Goal: Task Accomplishment & Management: Use online tool/utility

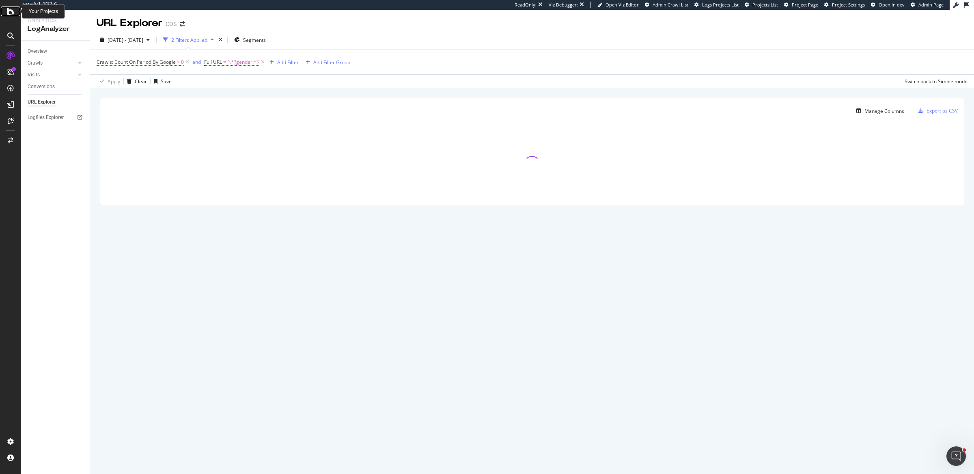
click at [12, 11] on icon at bounding box center [10, 11] width 7 height 10
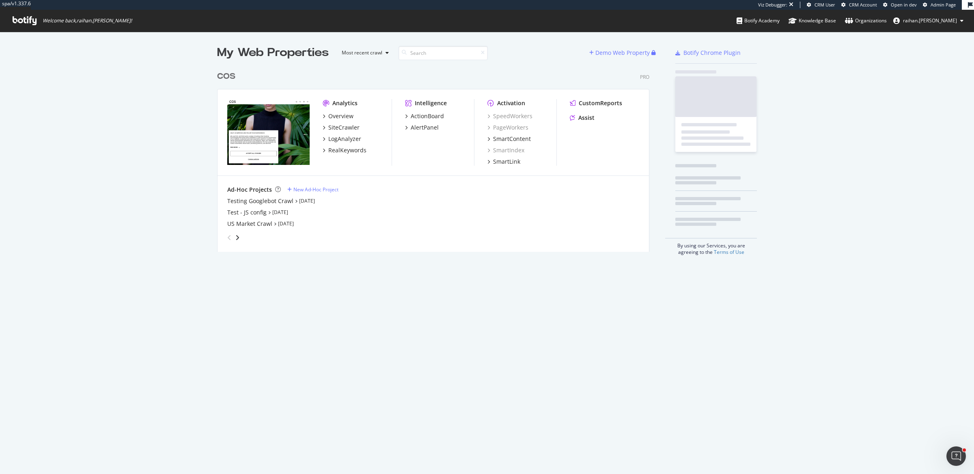
scroll to position [183, 431]
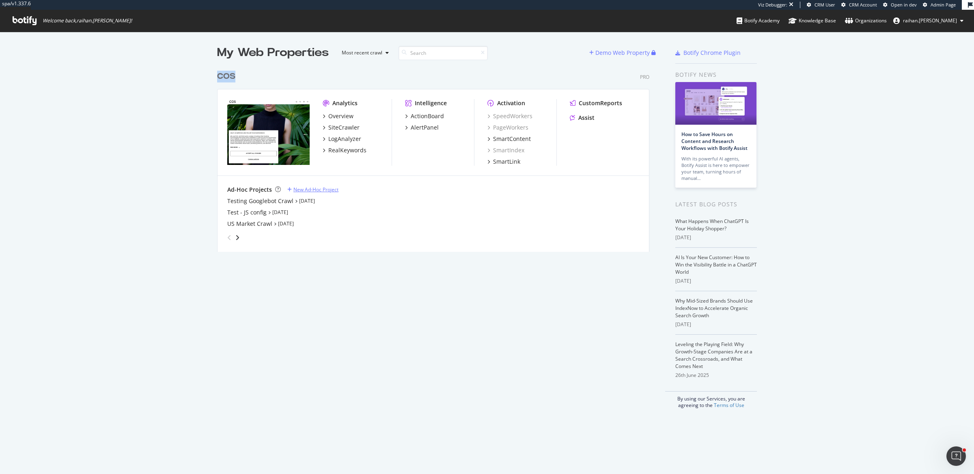
click at [297, 187] on div "New Ad-Hoc Project" at bounding box center [316, 189] width 45 height 7
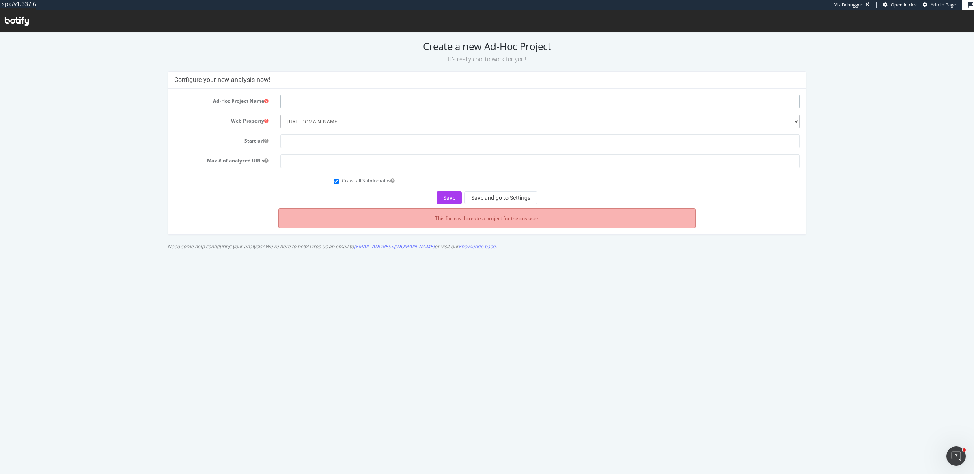
click at [329, 104] on input "text" at bounding box center [541, 102] width 520 height 14
type input "Sitemap Crawls"
click at [330, 125] on select "--------- https://www.cosstores.com" at bounding box center [541, 121] width 520 height 14
click at [328, 141] on input "text" at bounding box center [541, 141] width 520 height 14
paste input "[URL][DOMAIN_NAME]"
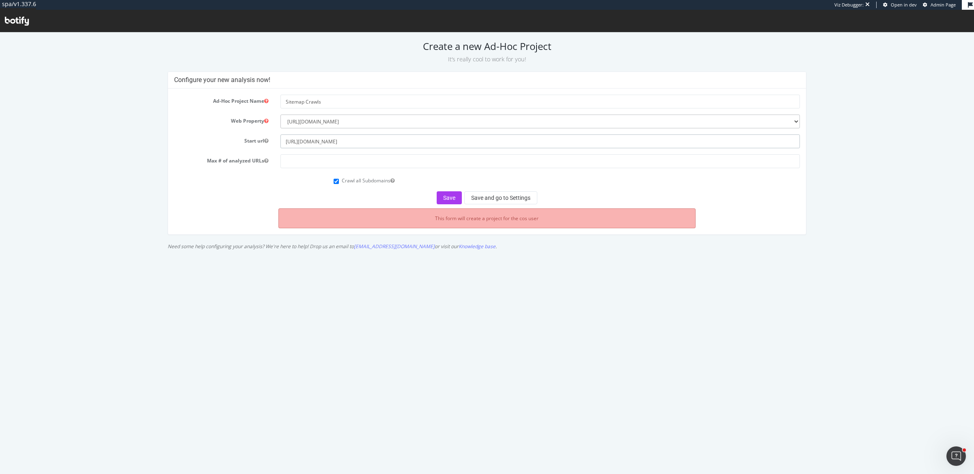
type input "[URL][DOMAIN_NAME]"
click at [303, 159] on input "number" at bounding box center [541, 161] width 520 height 14
type input "1"
click at [490, 194] on button "Save and go to Settings" at bounding box center [500, 197] width 73 height 13
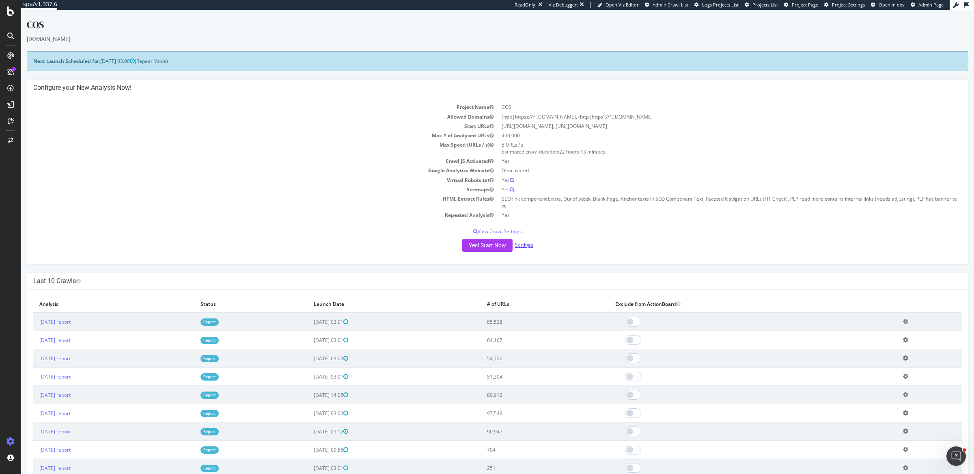
click at [522, 242] on link "Settings" at bounding box center [524, 245] width 18 height 7
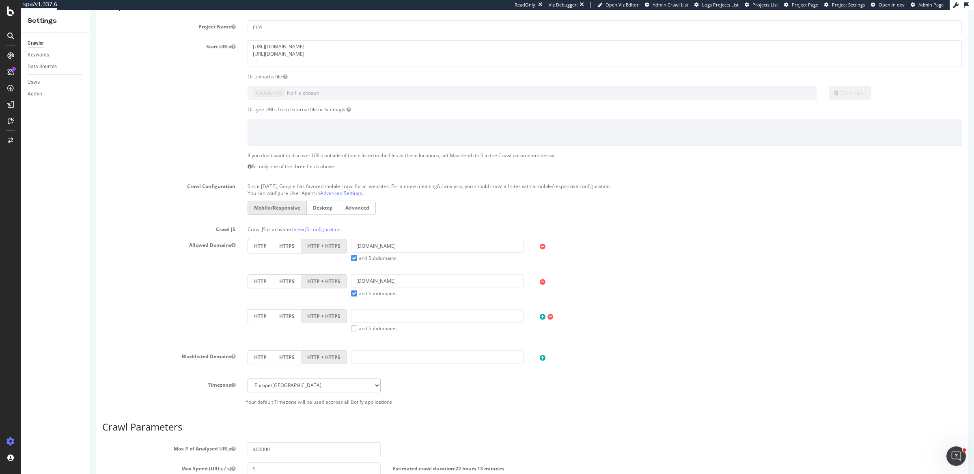
scroll to position [69, 0]
click at [382, 276] on input "cosstores.com" at bounding box center [437, 280] width 173 height 14
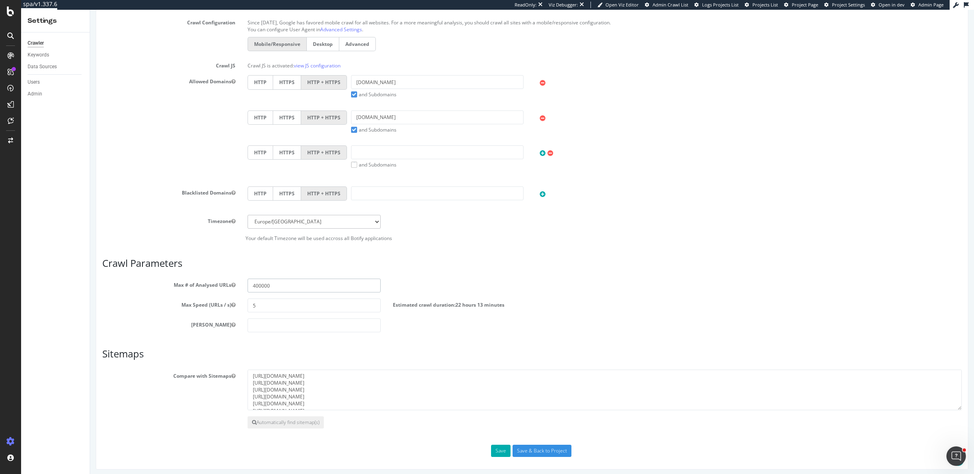
click at [277, 281] on input "400000" at bounding box center [314, 285] width 133 height 14
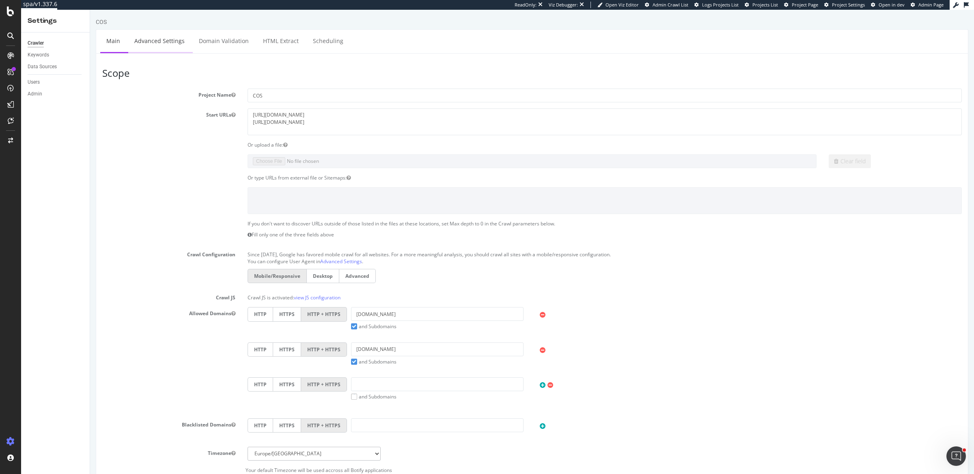
click at [165, 45] on link "Advanced Settings" at bounding box center [159, 41] width 63 height 22
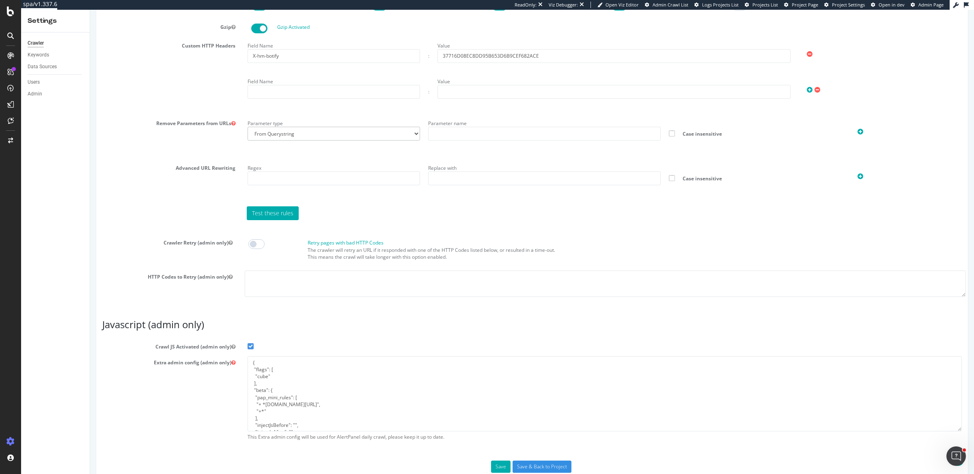
scroll to position [514, 0]
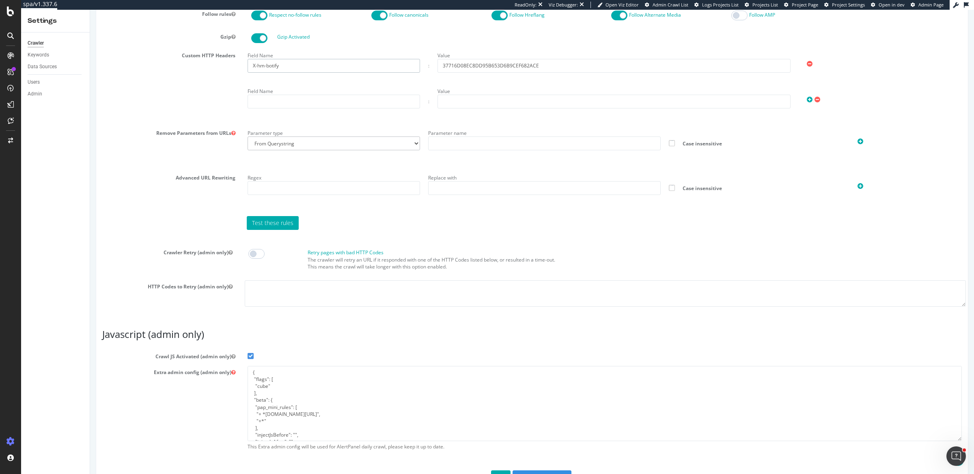
click at [307, 66] on input "X-hm-botify" at bounding box center [334, 66] width 173 height 14
click at [503, 65] on input "37716D08EC8DD95B653D6B9CEF682ACE" at bounding box center [614, 66] width 353 height 14
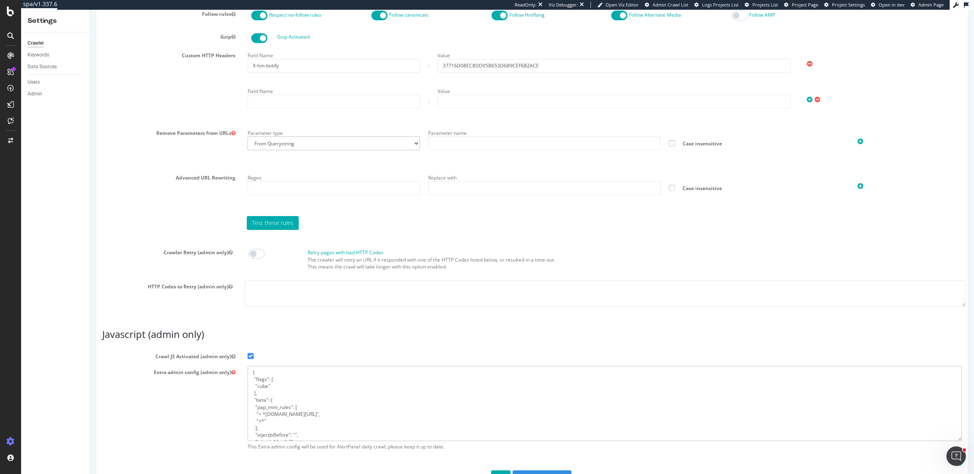
click at [306, 379] on textarea "{ "flags": [ "cube" ], "beta": { "pap_mini_rules": [ "+ *[DOMAIN_NAME][URL]", "…" at bounding box center [605, 403] width 714 height 75
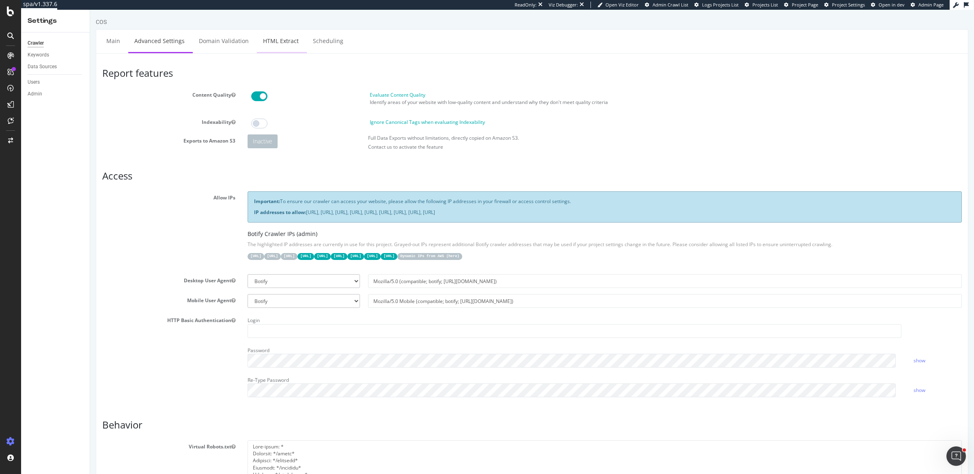
click at [284, 47] on link "HTML Extract" at bounding box center [281, 41] width 48 height 22
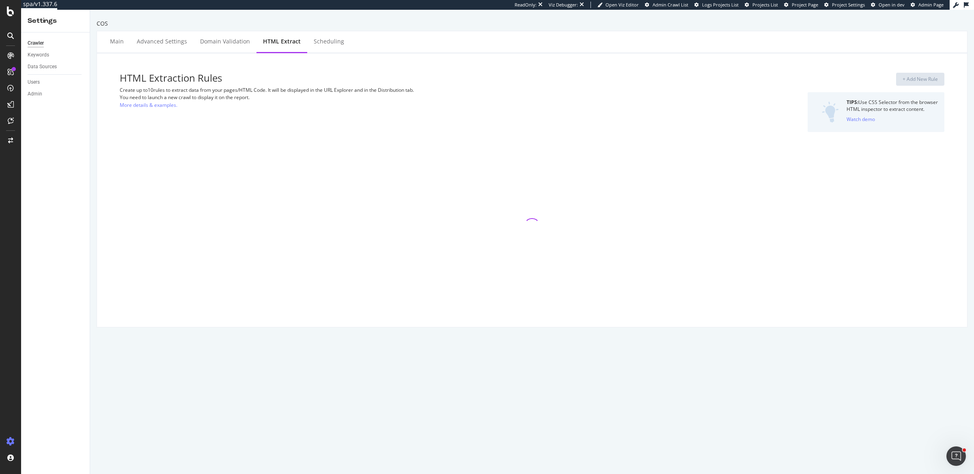
select select "exist"
select select "list"
select select "exist"
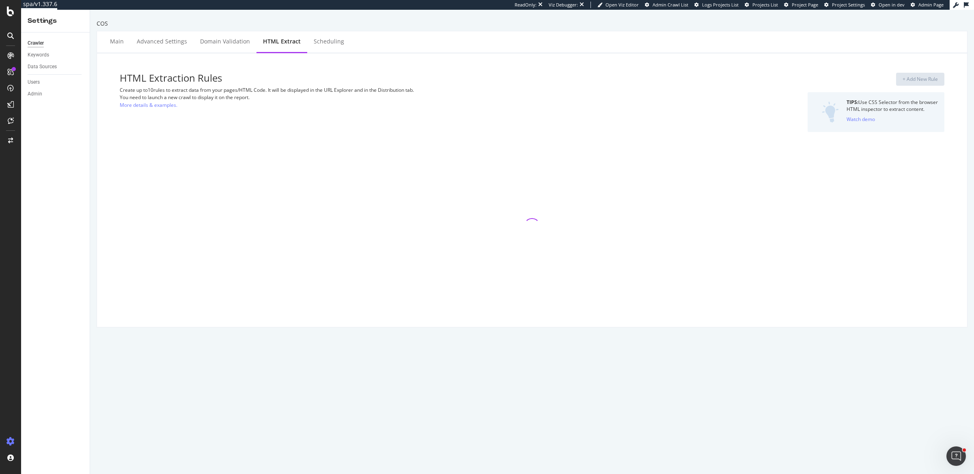
select select "exist"
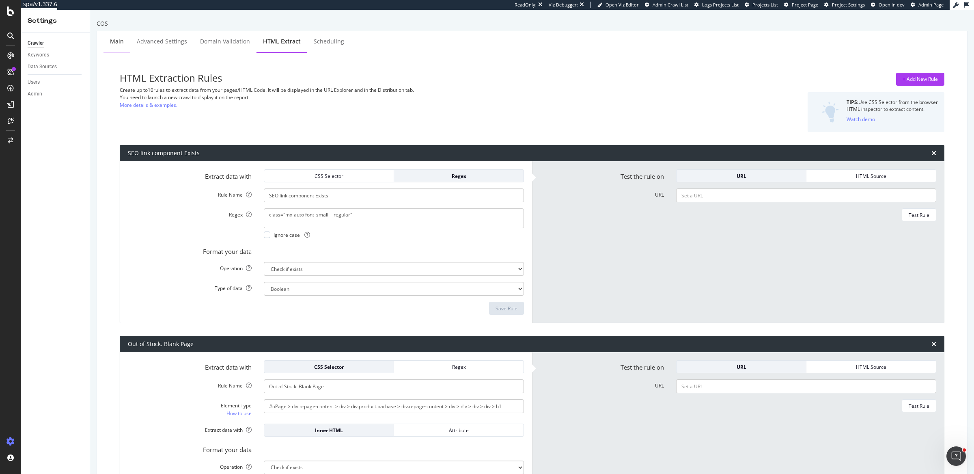
click at [108, 50] on div "Main" at bounding box center [117, 42] width 27 height 22
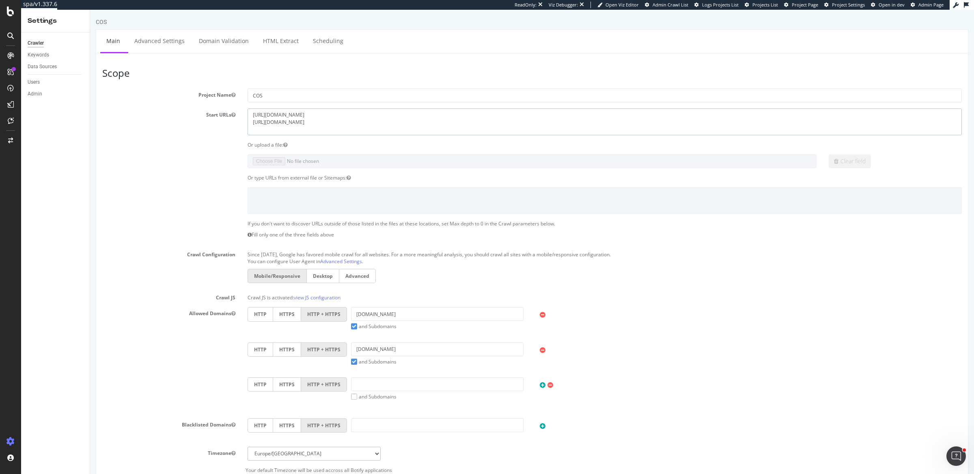
drag, startPoint x: 318, startPoint y: 125, endPoint x: 204, endPoint y: 112, distance: 114.4
click at [204, 112] on div "Start URLs https://www.cos.com/en-eu/men https://www.cos.com/" at bounding box center [532, 121] width 872 height 26
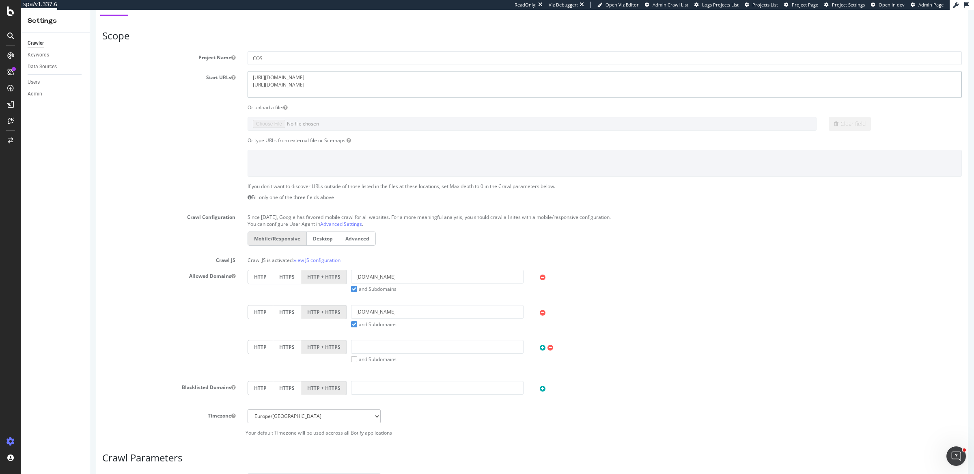
scroll to position [64, 0]
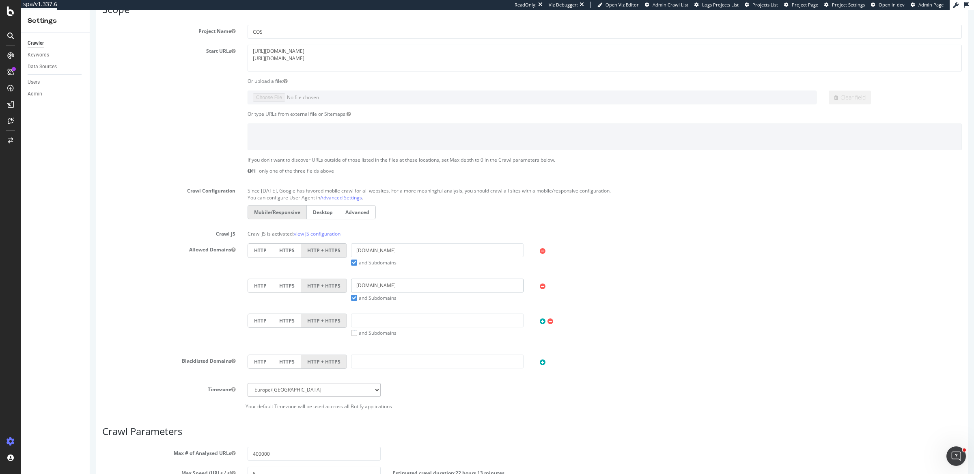
click at [383, 280] on input "[DOMAIN_NAME]" at bounding box center [437, 285] width 173 height 14
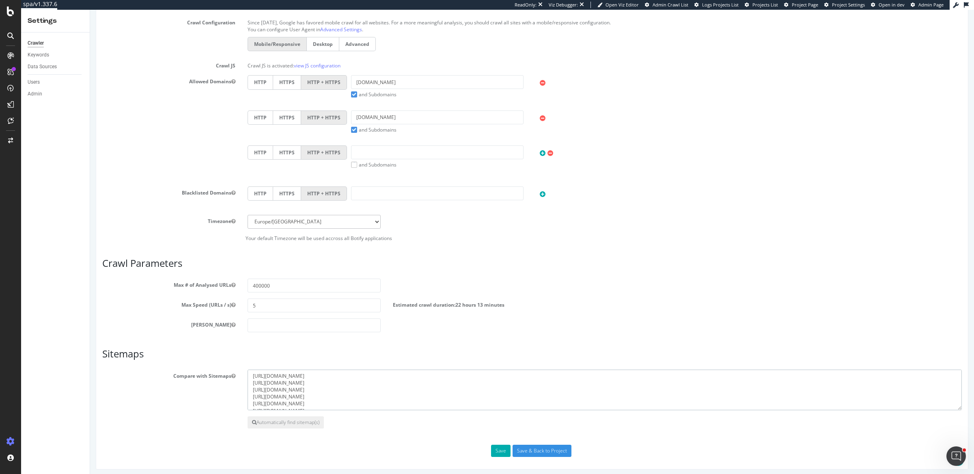
click at [297, 379] on textarea "[URL][DOMAIN_NAME] [URL][DOMAIN_NAME] [URL][DOMAIN_NAME] [URL][DOMAIN_NAME] [UR…" at bounding box center [605, 389] width 714 height 41
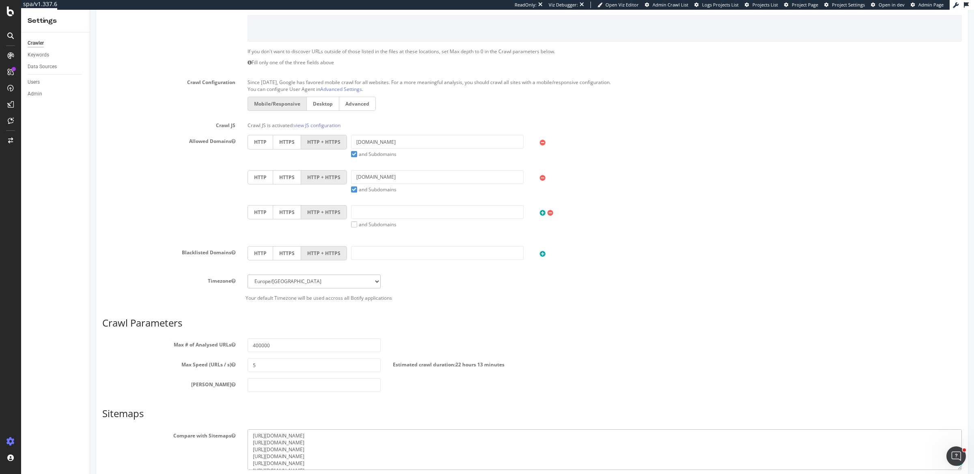
scroll to position [0, 0]
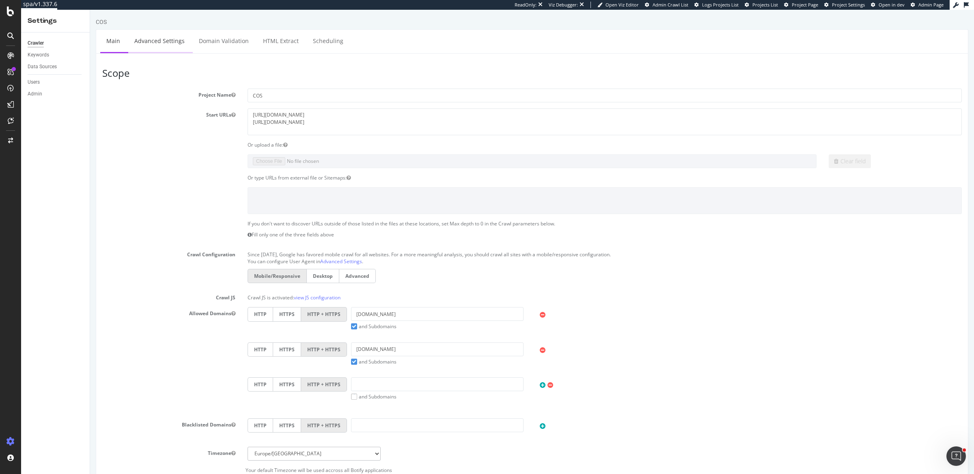
click at [172, 47] on link "Advanced Settings" at bounding box center [159, 41] width 63 height 22
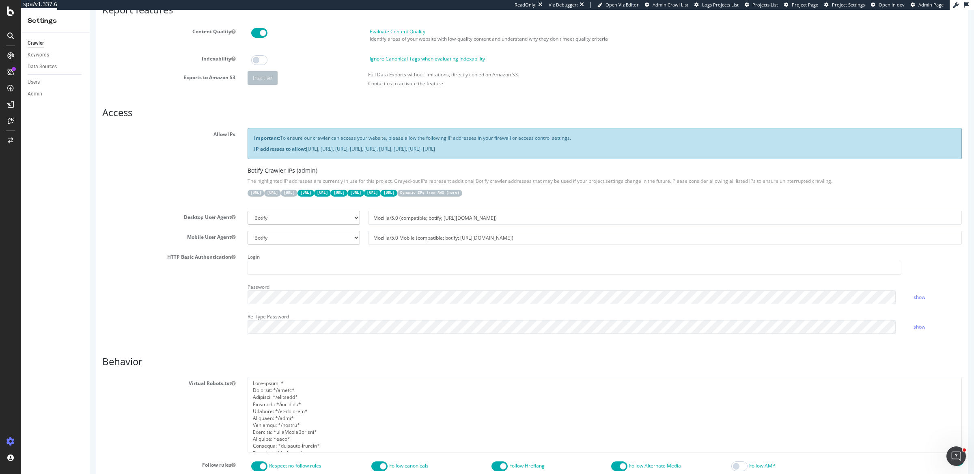
scroll to position [118, 0]
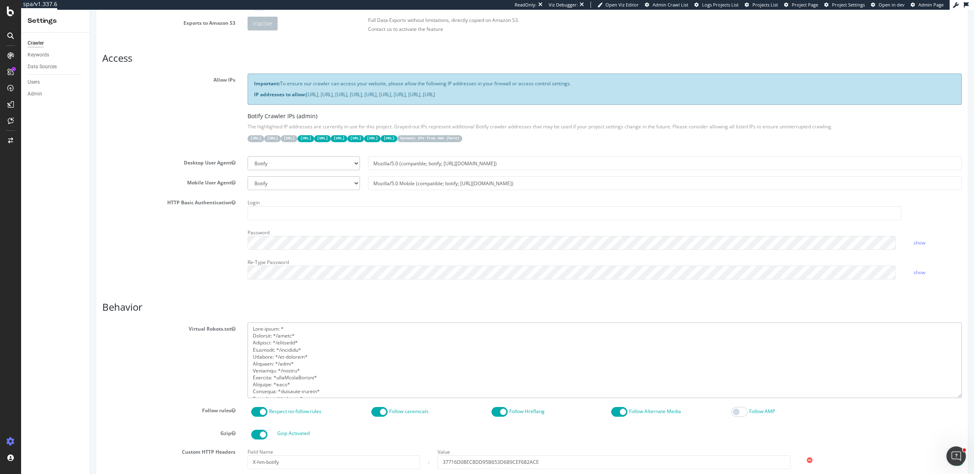
click at [345, 363] on textarea at bounding box center [605, 359] width 714 height 75
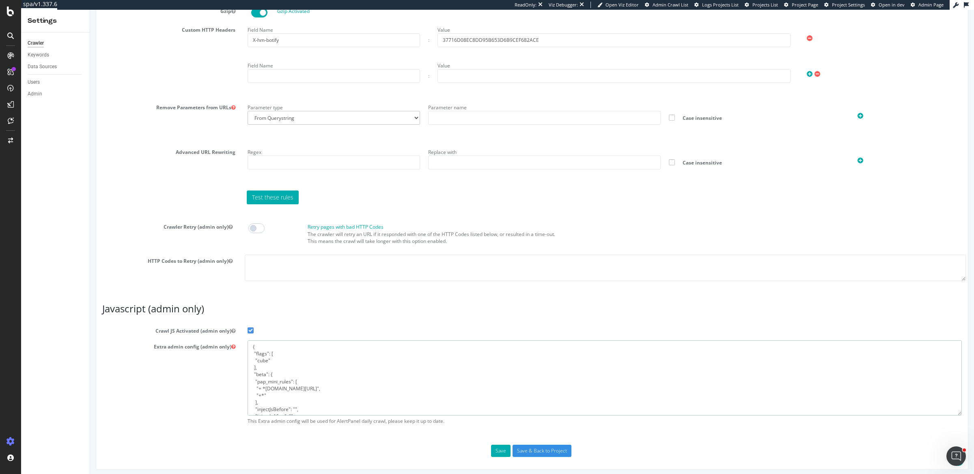
click at [327, 368] on textarea "{ "flags": [ "cube" ], "beta": { "pap_mini_rules": [ "+ *[DOMAIN_NAME][URL]", "…" at bounding box center [605, 377] width 714 height 75
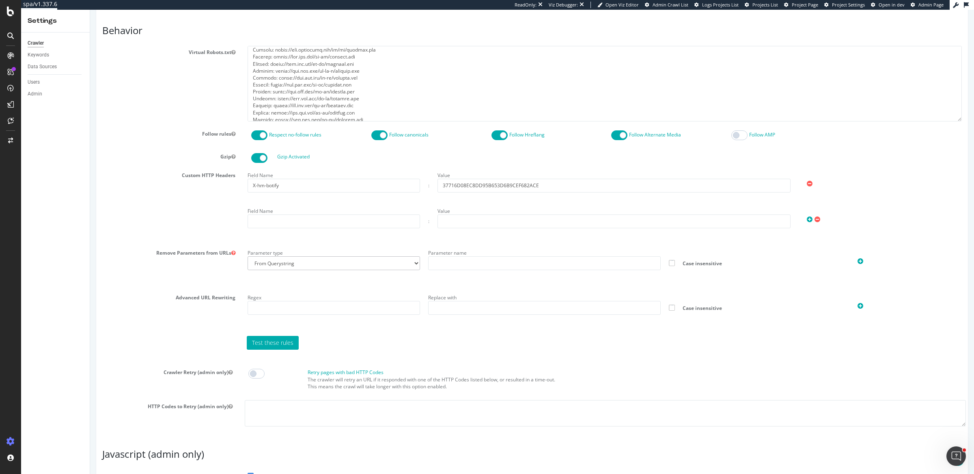
scroll to position [392, 0]
click at [364, 181] on input "X-hm-botify" at bounding box center [334, 188] width 173 height 14
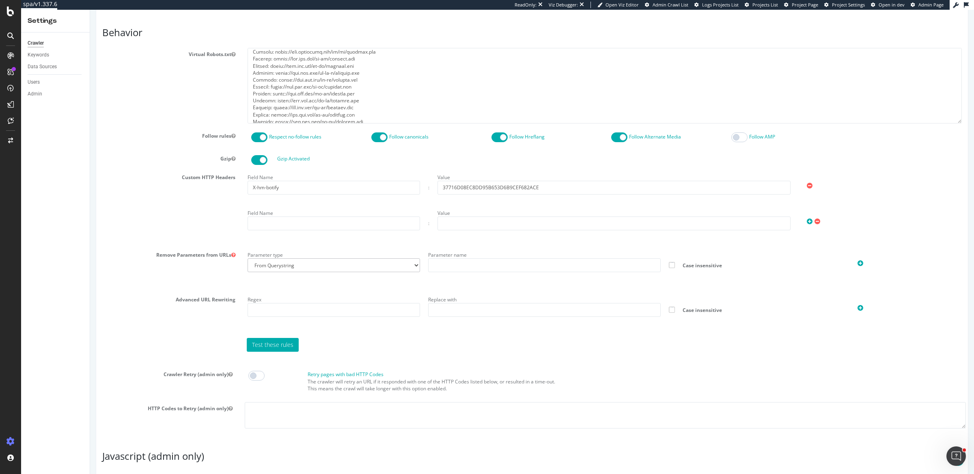
click at [490, 178] on div "Value 37716D08EC8DD95B653D6B9CEF682ACE" at bounding box center [614, 183] width 361 height 24
click at [487, 186] on input "37716D08EC8DD95B653D6B9CEF682ACE" at bounding box center [614, 188] width 353 height 14
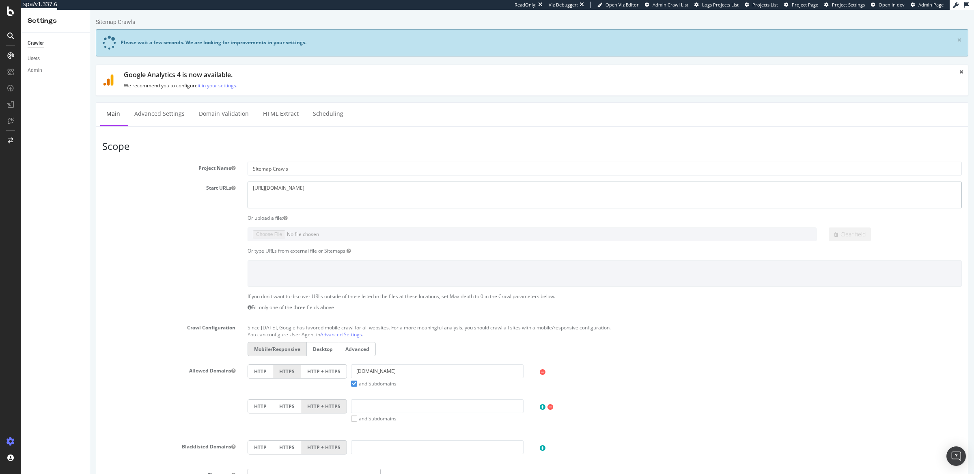
click at [284, 184] on textarea "[URL][DOMAIN_NAME]" at bounding box center [605, 194] width 714 height 26
click at [284, 184] on textarea "https://www.cos.com/" at bounding box center [605, 194] width 714 height 26
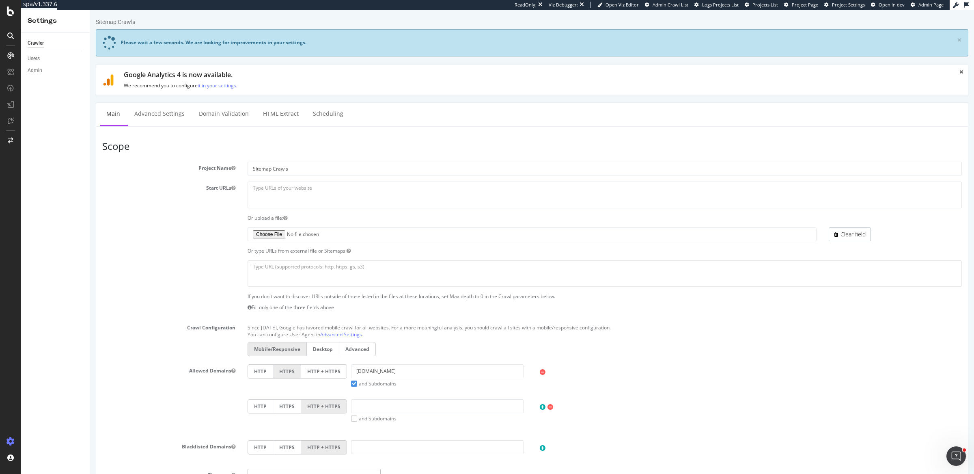
click at [223, 255] on section "Project Name Sitemap Crawls Start URLs https://www.cos.com/ Or upload a file: C…" at bounding box center [532, 329] width 860 height 334
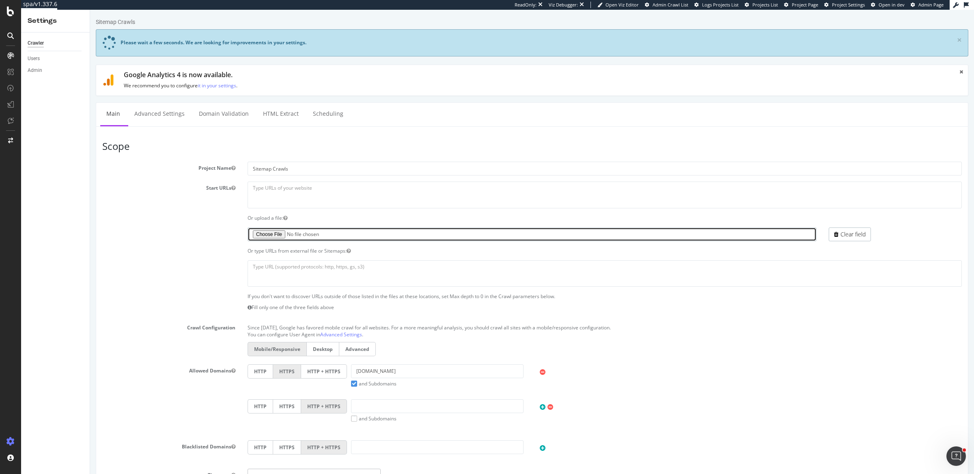
click at [261, 231] on input "file" at bounding box center [532, 234] width 569 height 14
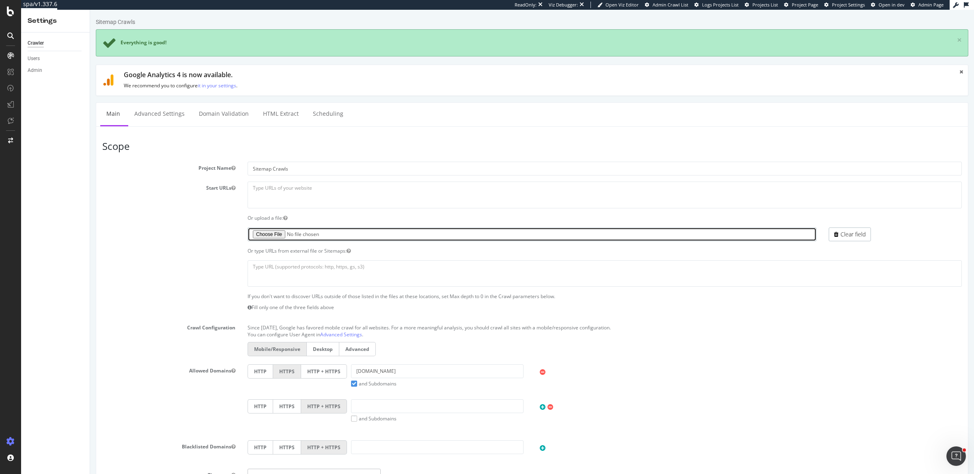
click at [274, 231] on input "file" at bounding box center [532, 234] width 569 height 14
type input "C:\fakepath\COS Sitemaps.txt"
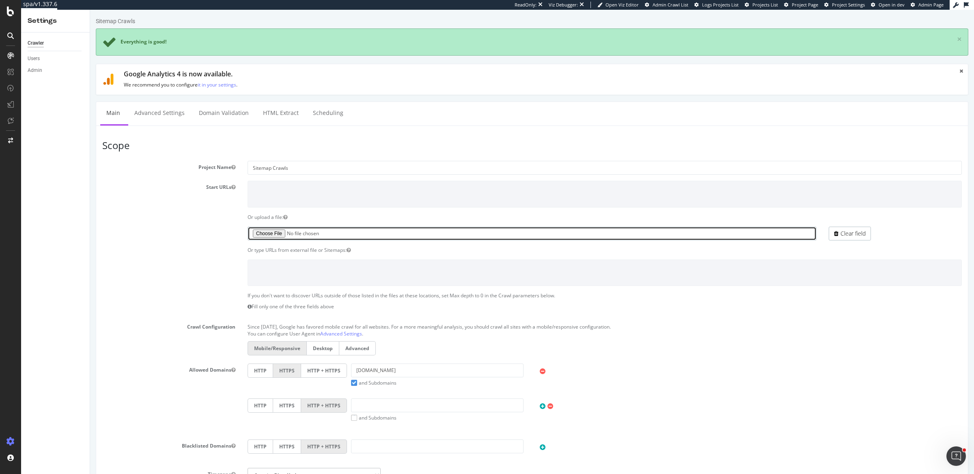
scroll to position [2, 0]
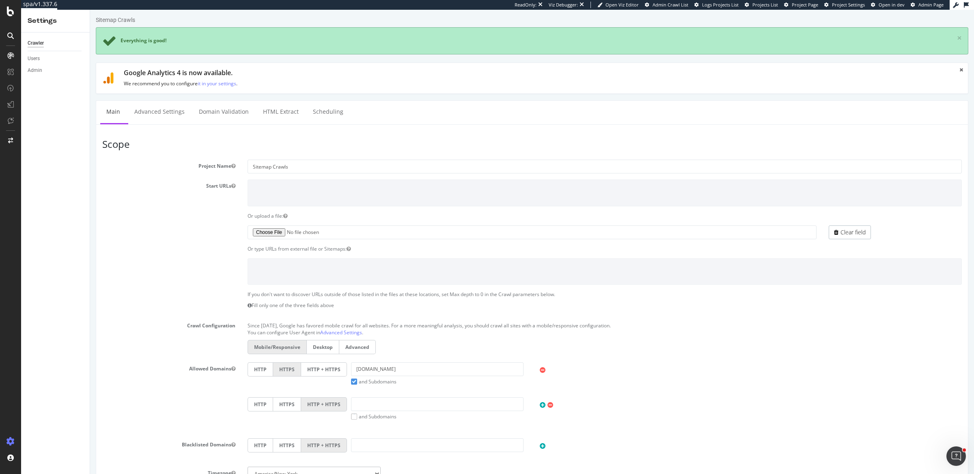
drag, startPoint x: 331, startPoint y: 365, endPoint x: 335, endPoint y: 384, distance: 19.6
click at [331, 365] on label "HTTP + HTTPS" at bounding box center [324, 369] width 46 height 14
click at [90, 10] on input "HTTP + HTTPS" at bounding box center [90, 10] width 0 height 0
click at [386, 398] on input "text" at bounding box center [437, 404] width 173 height 14
paste input "[DOMAIN_NAME]"
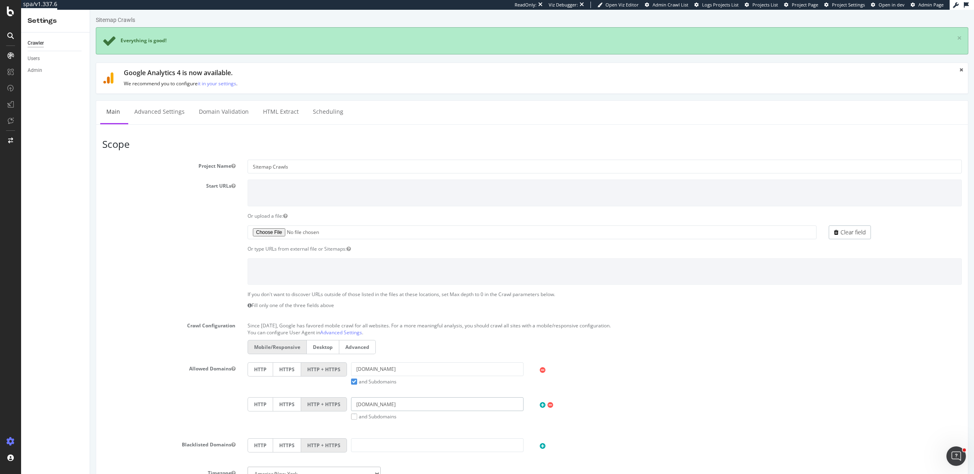
type input "[DOMAIN_NAME]"
click at [351, 413] on label "and Subdomains" at bounding box center [373, 416] width 45 height 7
click at [90, 10] on input "and Subdomains" at bounding box center [90, 10] width 0 height 0
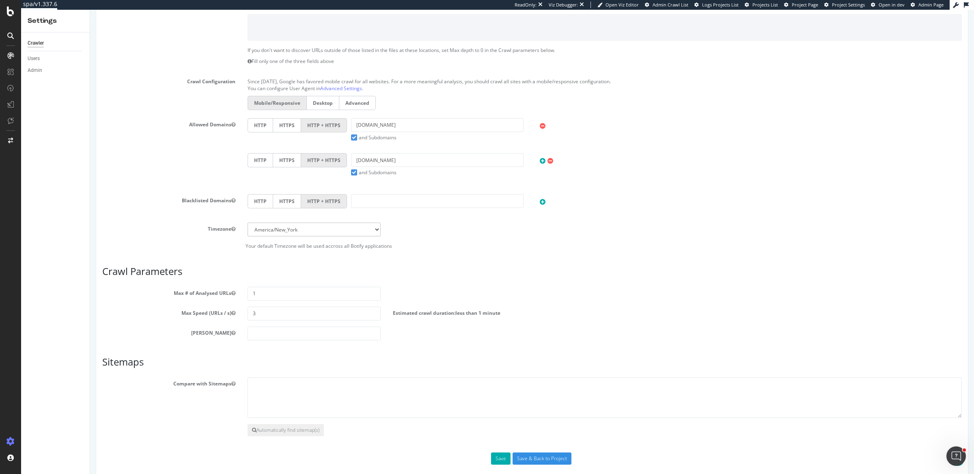
scroll to position [253, 0]
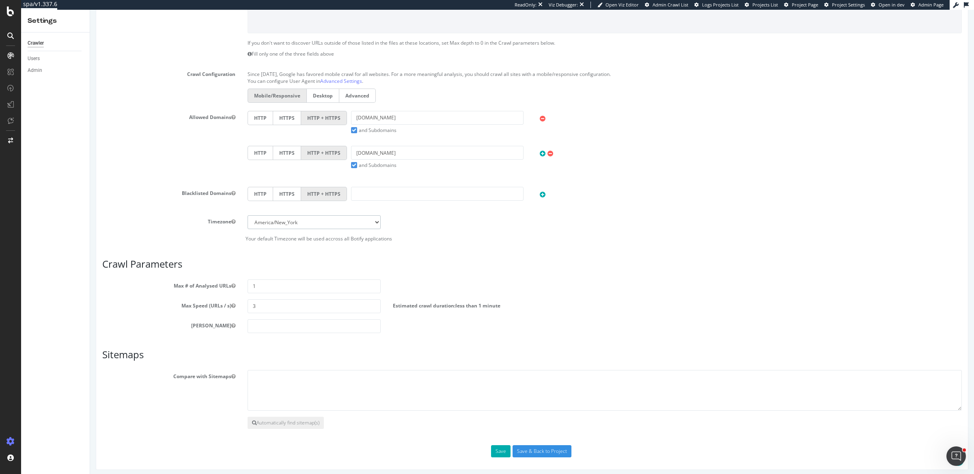
click at [309, 223] on select "Africa/Abidjan Africa/Accra Africa/Addis_Ababa Africa/Algiers Africa/Asmara Afr…" at bounding box center [314, 222] width 133 height 14
select select "Europe/[GEOGRAPHIC_DATA]"
click at [248, 215] on select "Africa/Abidjan Africa/Accra Africa/Addis_Ababa Africa/Algiers Africa/Asmara Afr…" at bounding box center [314, 222] width 133 height 14
click at [266, 285] on input "1" at bounding box center [314, 286] width 133 height 14
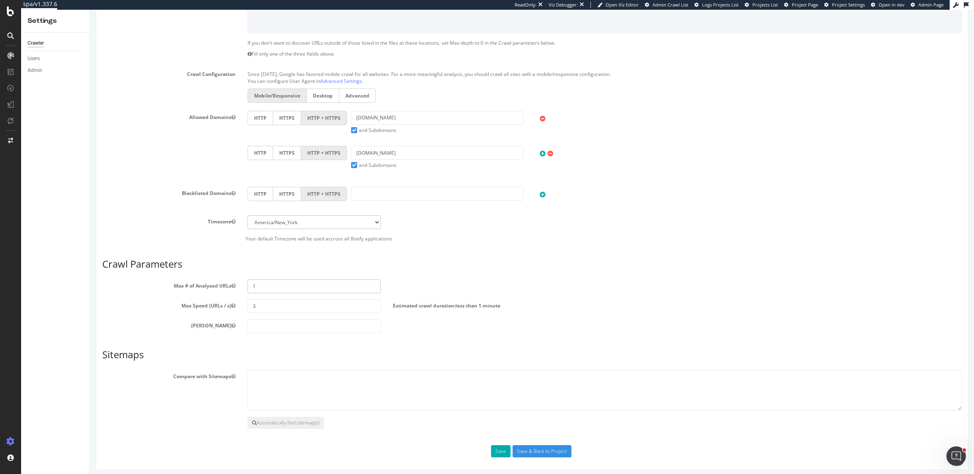
click at [266, 285] on input "1" at bounding box center [314, 286] width 133 height 14
paste input "400000"
type input "400000"
click at [267, 307] on input "3" at bounding box center [314, 306] width 133 height 14
type input "5"
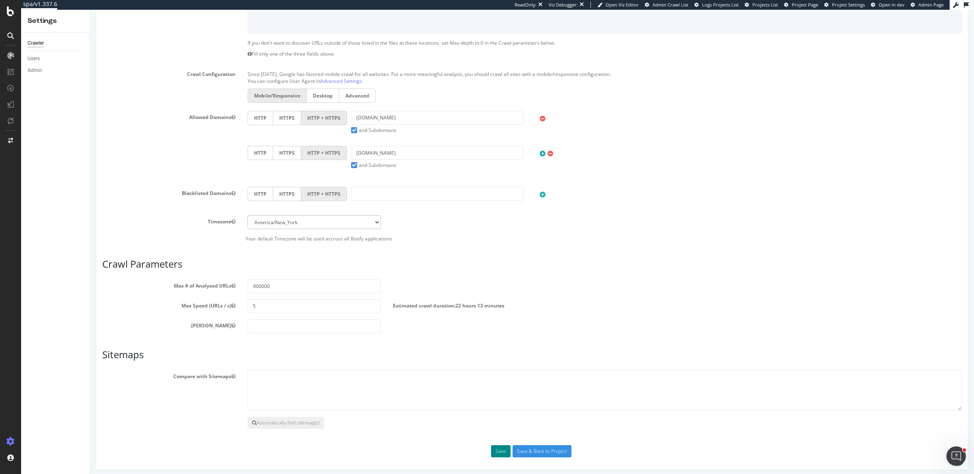
click at [495, 449] on button "Save" at bounding box center [500, 451] width 19 height 12
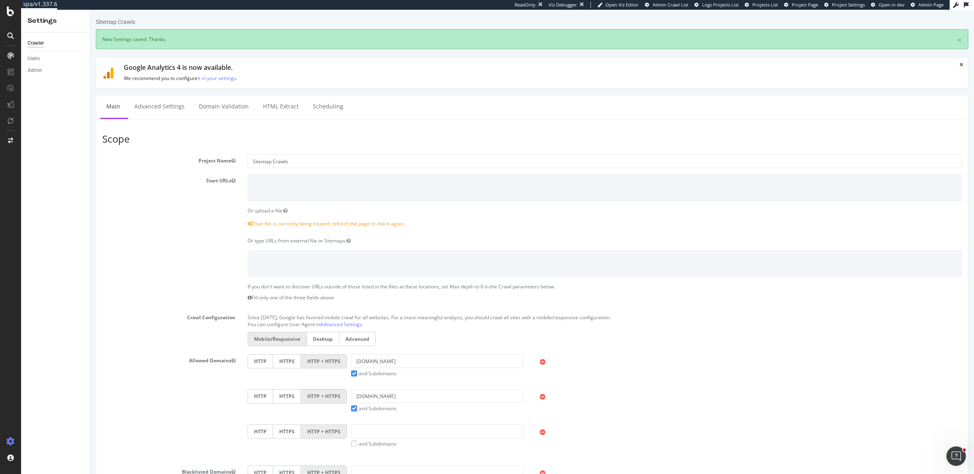
scroll to position [0, 0]
click at [156, 115] on link "Advanced Settings" at bounding box center [159, 106] width 63 height 22
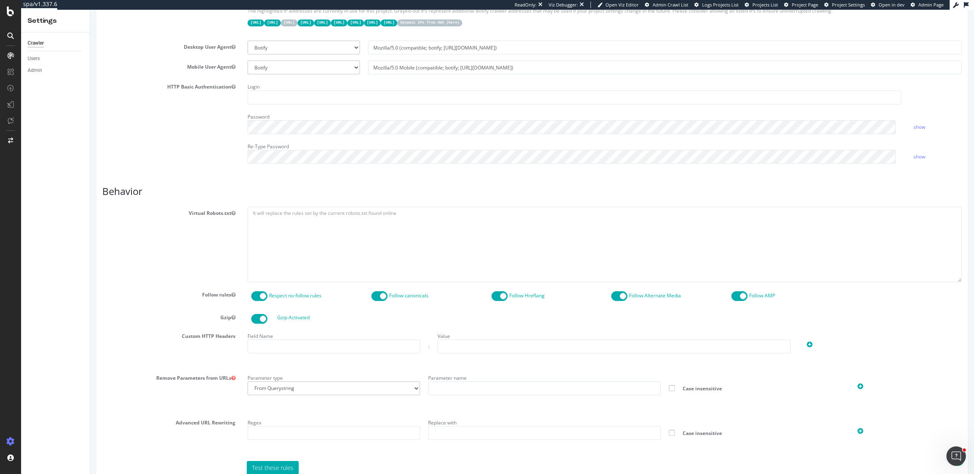
scroll to position [284, 0]
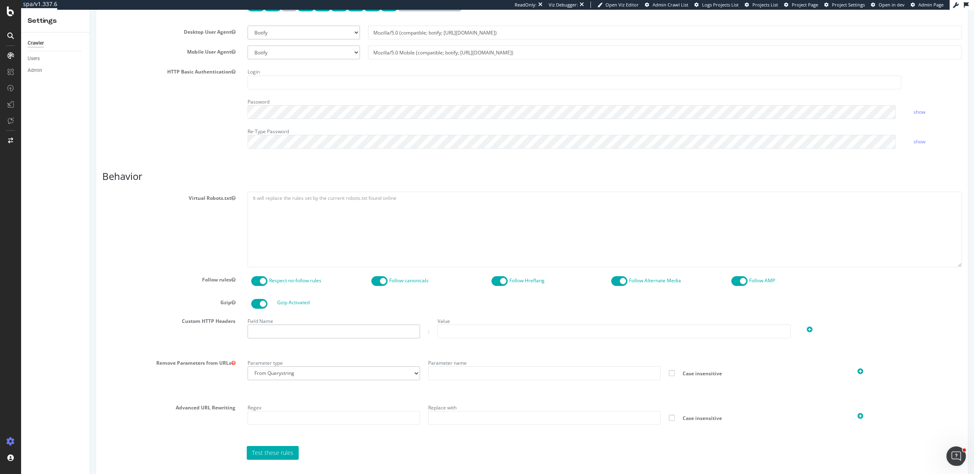
click at [288, 328] on input "text" at bounding box center [334, 331] width 173 height 14
paste input "X-hm-botify"
type input "X-hm-botify"
click at [445, 328] on input "text" at bounding box center [614, 331] width 353 height 14
click at [459, 328] on input "text" at bounding box center [614, 331] width 353 height 14
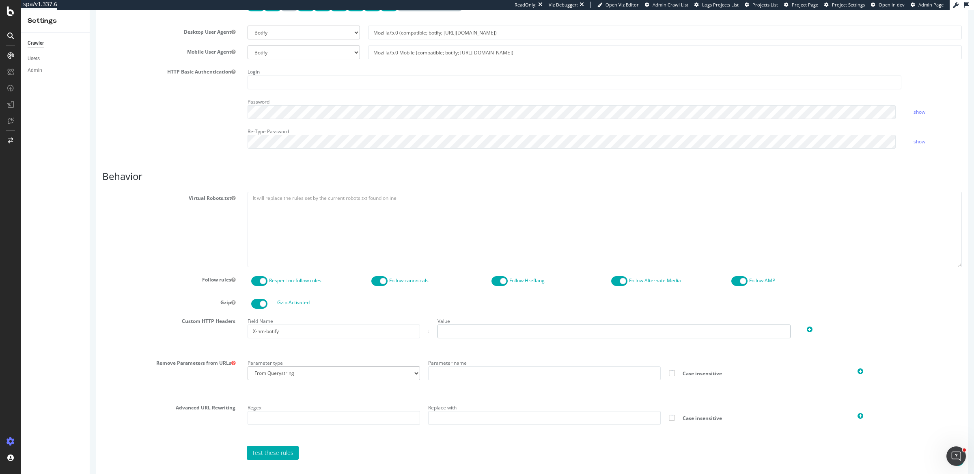
paste input "37716D08EC8DD95B653D6B9CEF682ACE"
type input "37716D08EC8DD95B653D6B9CEF682ACE"
click at [348, 344] on div "Field Name X-hm-botify : Value 37716D08EC8DD95B653D6B9CEF682ACE" at bounding box center [605, 333] width 727 height 36
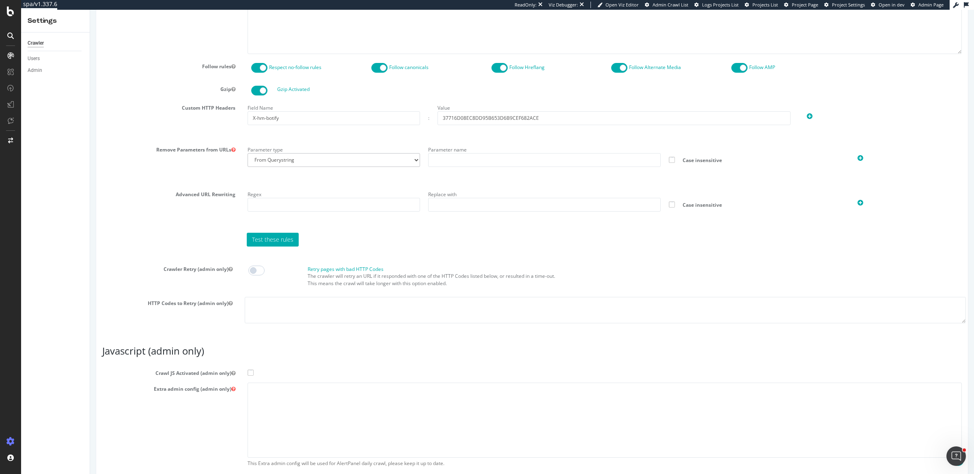
scroll to position [509, 0]
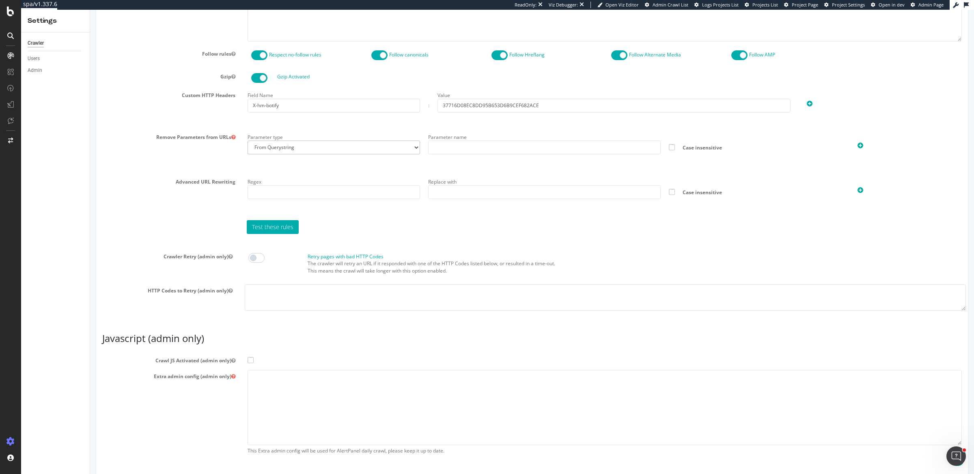
click at [248, 357] on span at bounding box center [251, 360] width 6 height 6
click at [90, 10] on input "Crawl JS Activated (admin only)" at bounding box center [90, 10] width 0 height 0
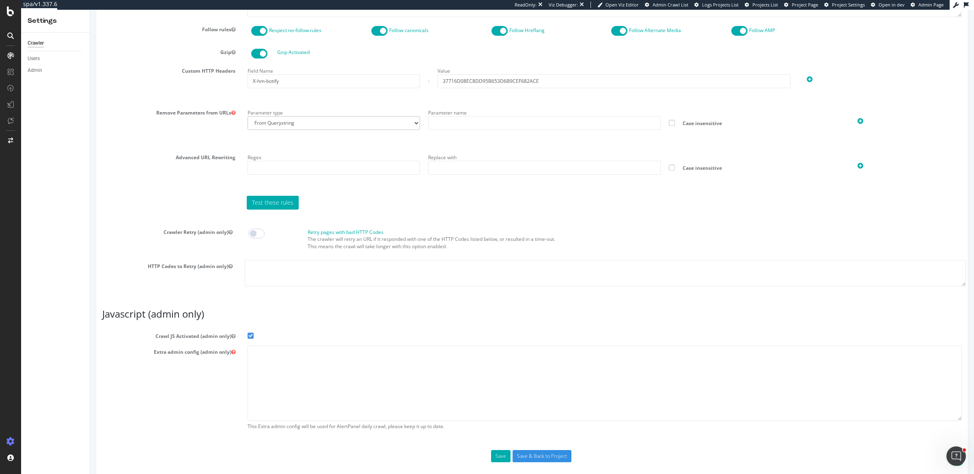
scroll to position [539, 0]
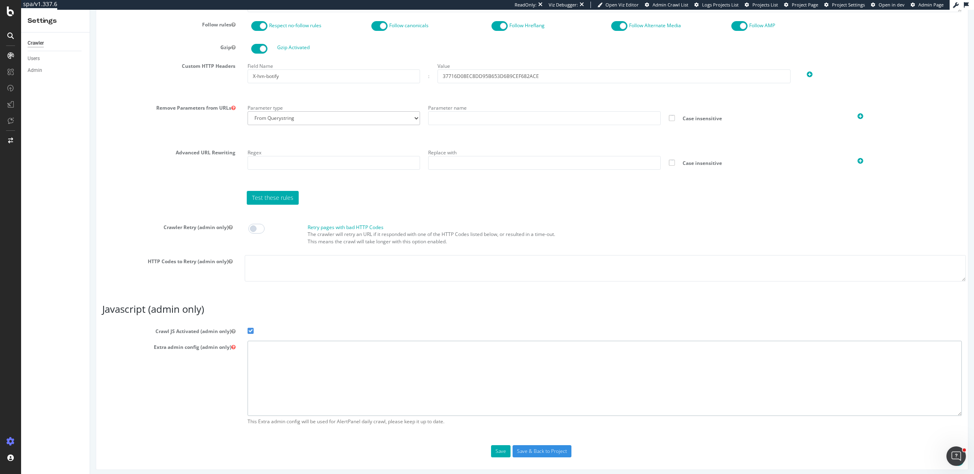
click at [286, 360] on textarea at bounding box center [605, 378] width 714 height 75
paste textarea "{ "flags": [ "cube" ], "beta": { "pap_mini_rules": [ "+ *[DOMAIN_NAME][URL]", "…"
type textarea "{ "flags": [ "cube" ], "beta": { "pap_mini_rules": [ "+ *[DOMAIN_NAME][URL]", "…"
click at [502, 447] on button "Save" at bounding box center [500, 451] width 19 height 12
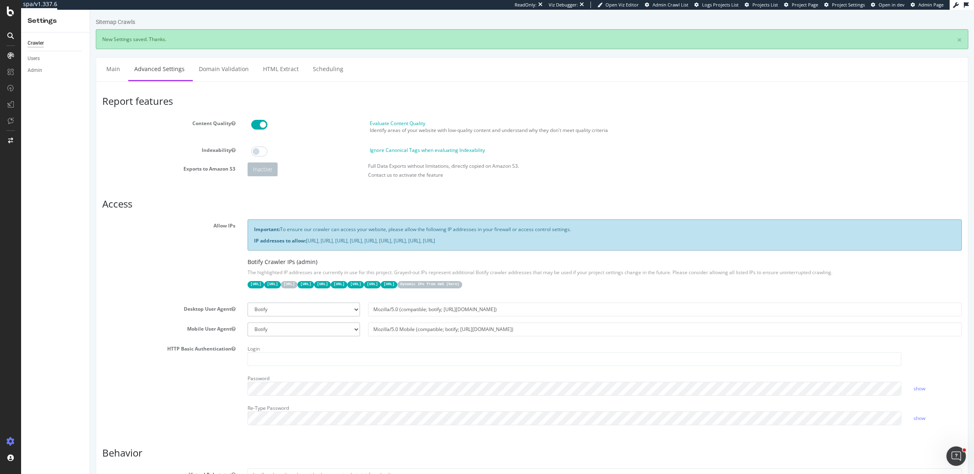
scroll to position [0, 0]
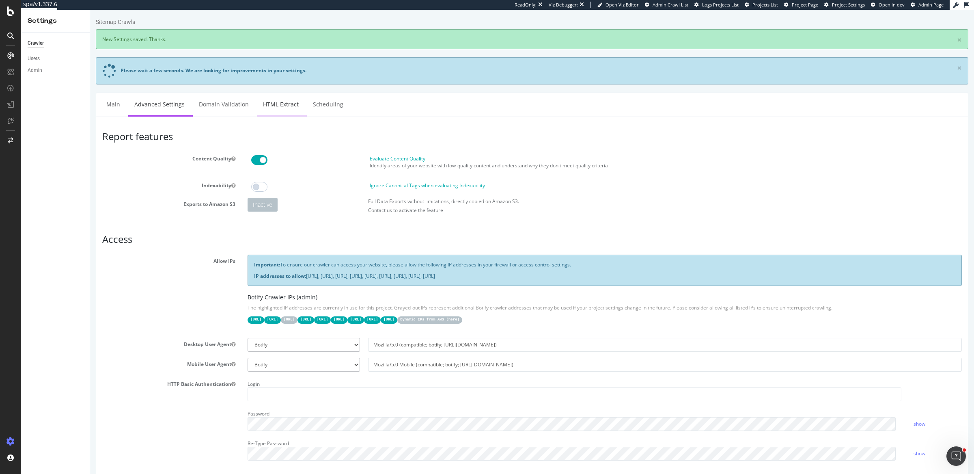
click at [270, 105] on link "HTML Extract" at bounding box center [281, 104] width 48 height 22
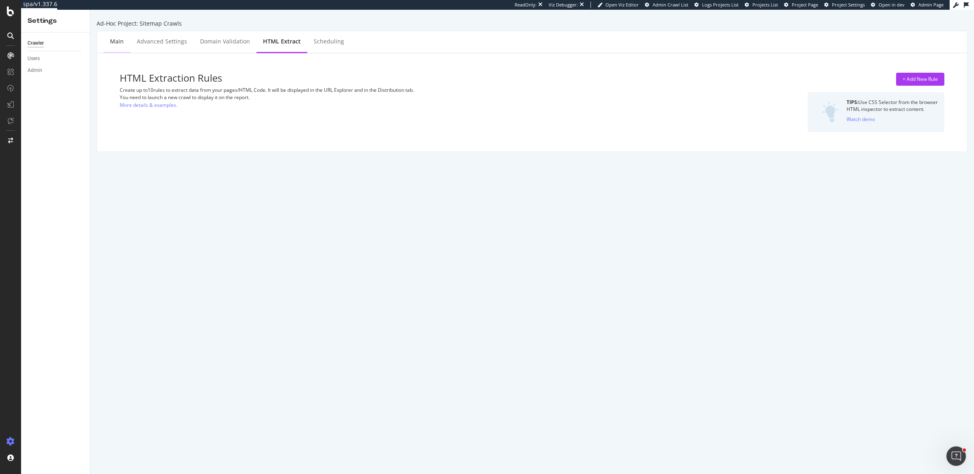
click at [112, 42] on div "Main" at bounding box center [117, 41] width 14 height 8
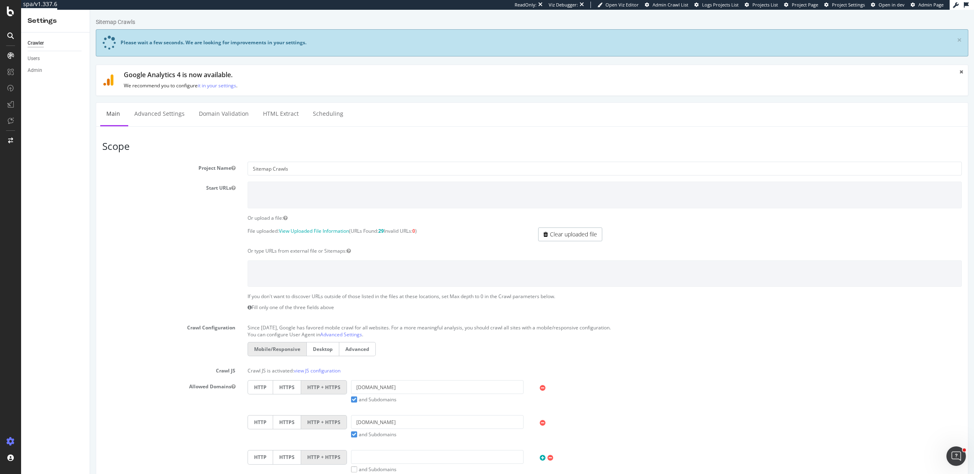
scroll to position [304, 0]
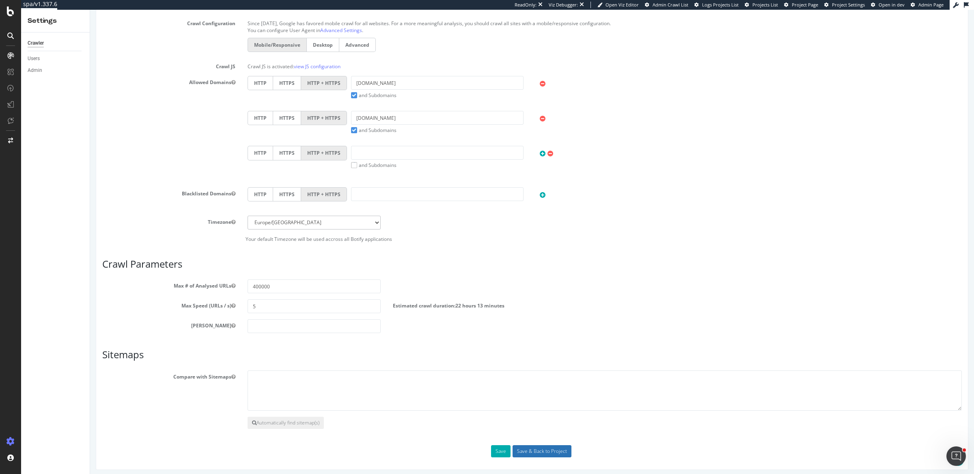
click at [537, 447] on input "Save & Back to Project" at bounding box center [542, 451] width 59 height 12
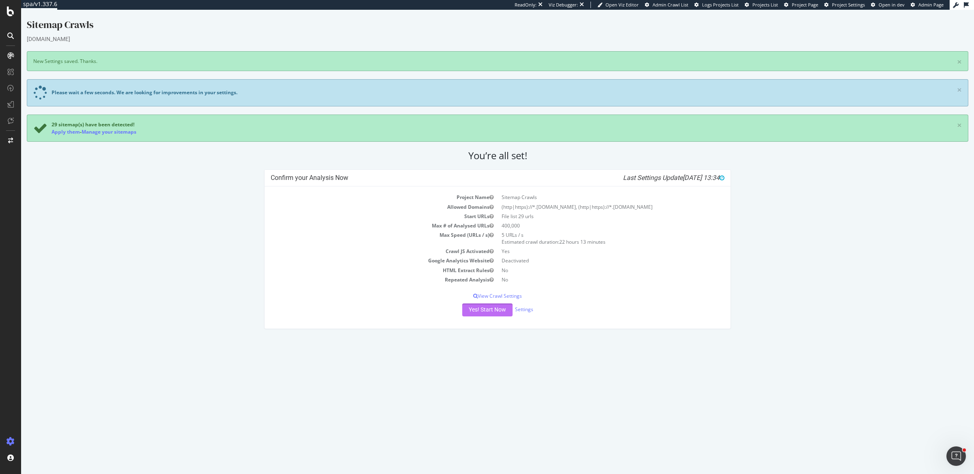
click at [477, 305] on button "Yes! Start Now" at bounding box center [487, 309] width 50 height 13
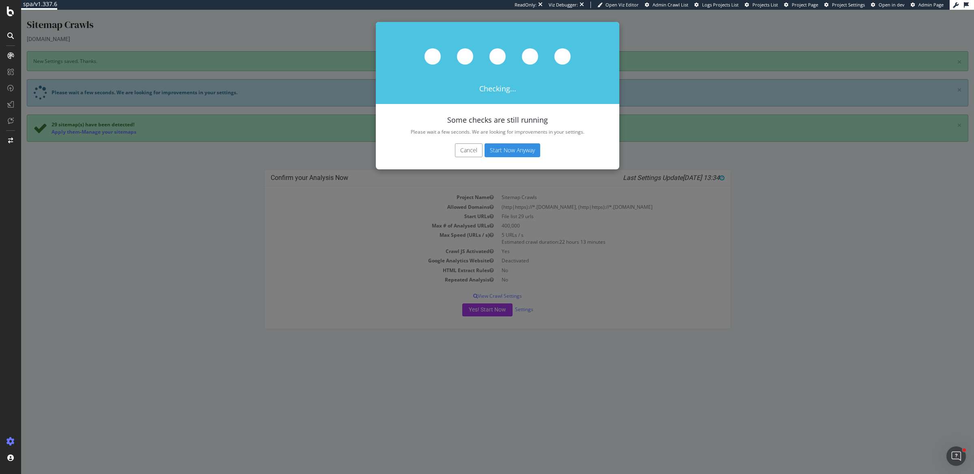
click at [489, 144] on button "Start Now Anyway" at bounding box center [513, 150] width 56 height 14
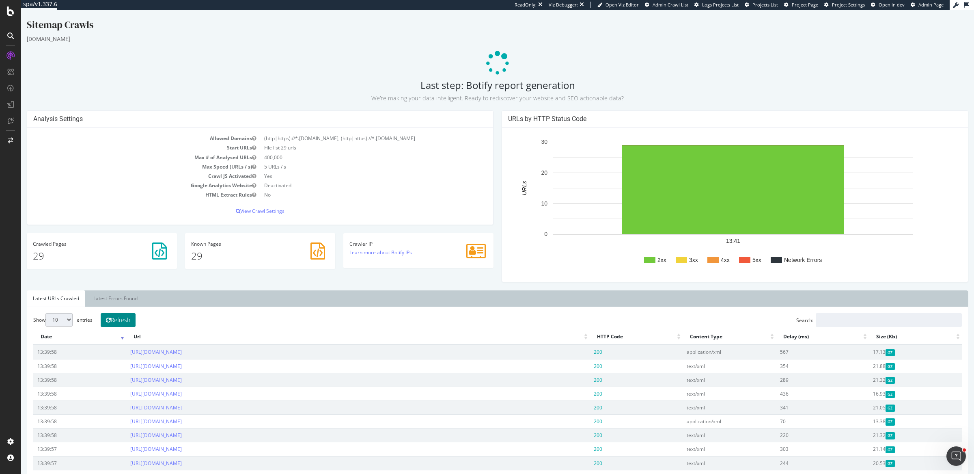
click at [115, 319] on button "Refresh" at bounding box center [118, 320] width 35 height 14
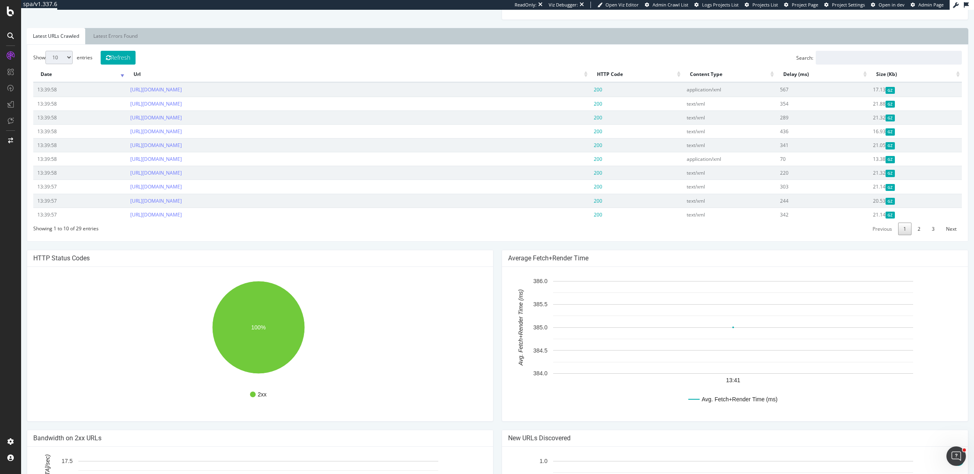
scroll to position [244, 0]
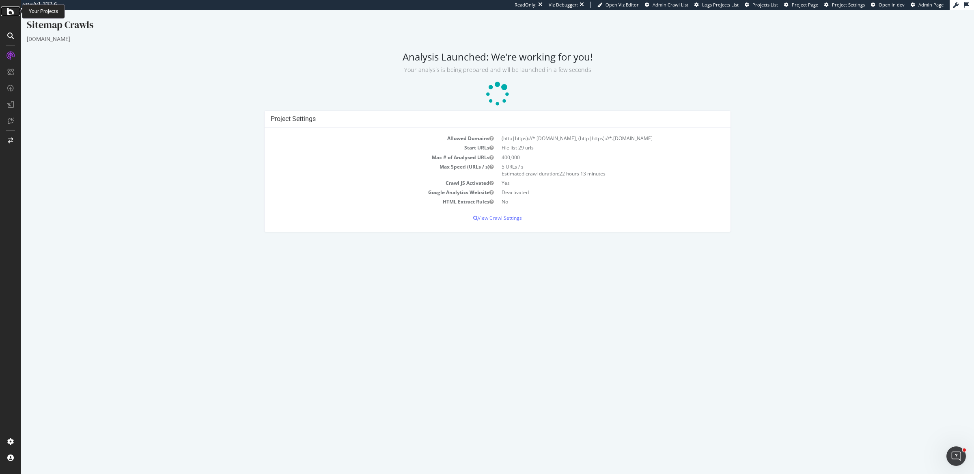
click at [13, 14] on icon at bounding box center [10, 11] width 7 height 10
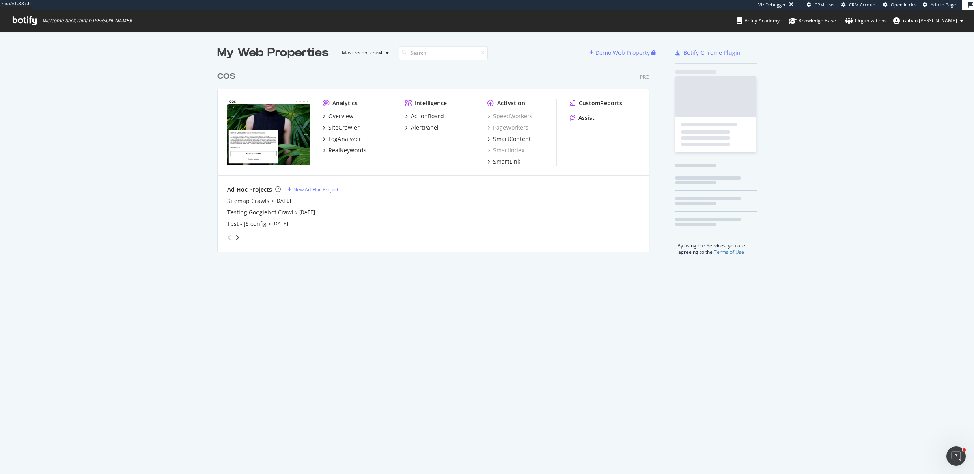
scroll to position [183, 431]
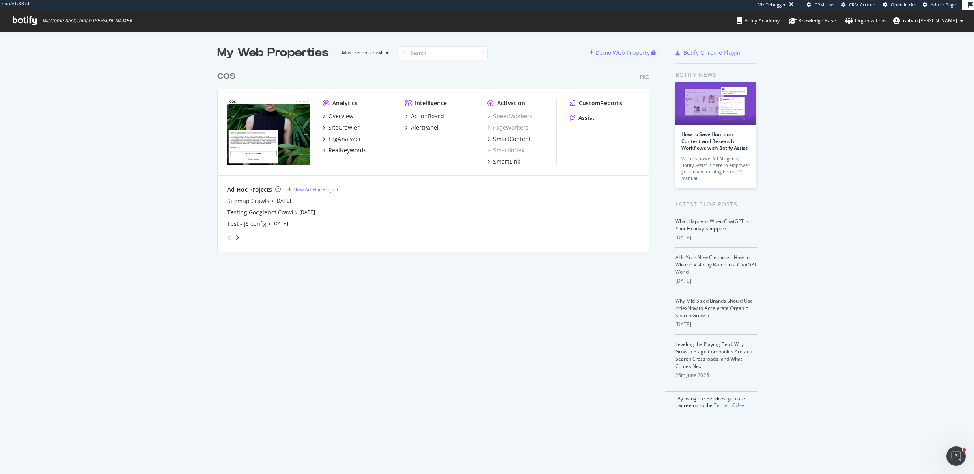
click at [294, 189] on div "New Ad-Hoc Project" at bounding box center [316, 189] width 45 height 7
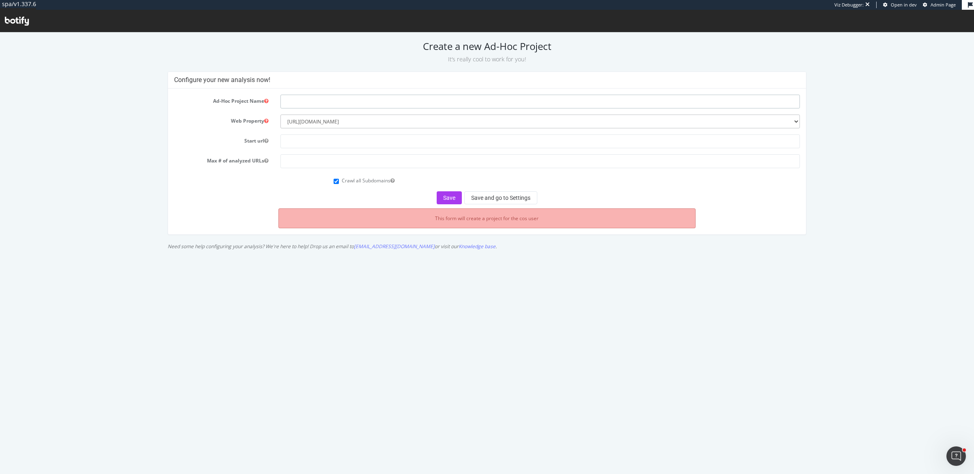
click at [391, 101] on input "text" at bounding box center [541, 102] width 520 height 14
type input "309 test - Allow all JS"
click at [359, 141] on input "text" at bounding box center [541, 141] width 520 height 14
paste input "[URL][DOMAIN_NAME] [URL][DOMAIN_NAME]"
drag, startPoint x: 432, startPoint y: 140, endPoint x: 360, endPoint y: 143, distance: 72.3
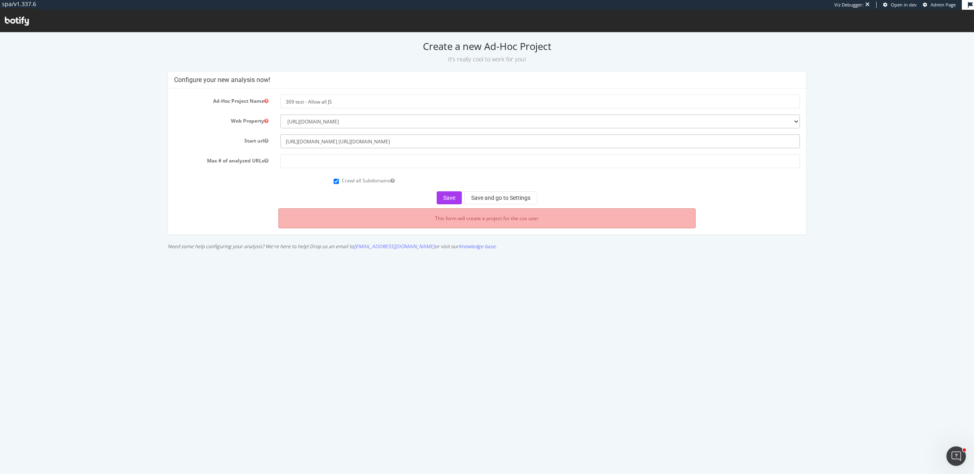
click at [360, 143] on input "[URL][DOMAIN_NAME] [URL][DOMAIN_NAME]" at bounding box center [541, 141] width 520 height 14
type input "[URL][DOMAIN_NAME]"
click at [366, 158] on input "number" at bounding box center [541, 161] width 520 height 14
type input "1"
click at [486, 194] on button "Save and go to Settings" at bounding box center [500, 197] width 73 height 13
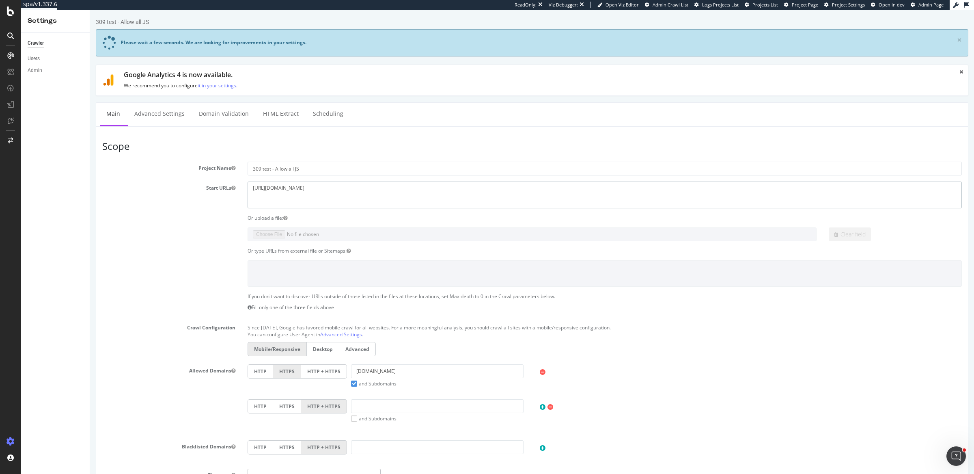
click at [283, 188] on textarea "https://www.cos.com/en-eu/men" at bounding box center [605, 194] width 714 height 26
paste textarea "https://www.cos.com/"
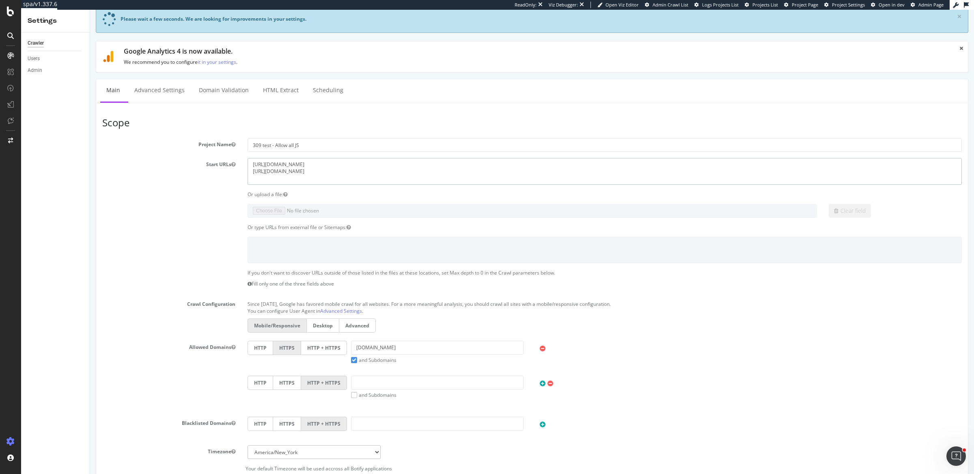
scroll to position [37, 0]
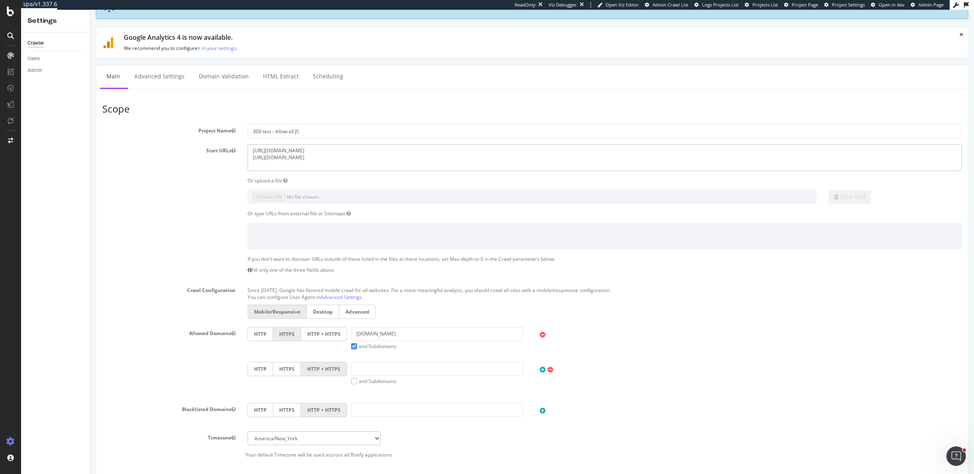
type textarea "[URL][DOMAIN_NAME] [URL][DOMAIN_NAME]"
click at [322, 333] on label "HTTP + HTTPS" at bounding box center [324, 334] width 46 height 14
click at [90, 10] on input "HTTP + HTTPS" at bounding box center [90, 10] width 0 height 0
click at [357, 362] on input "text" at bounding box center [437, 369] width 173 height 14
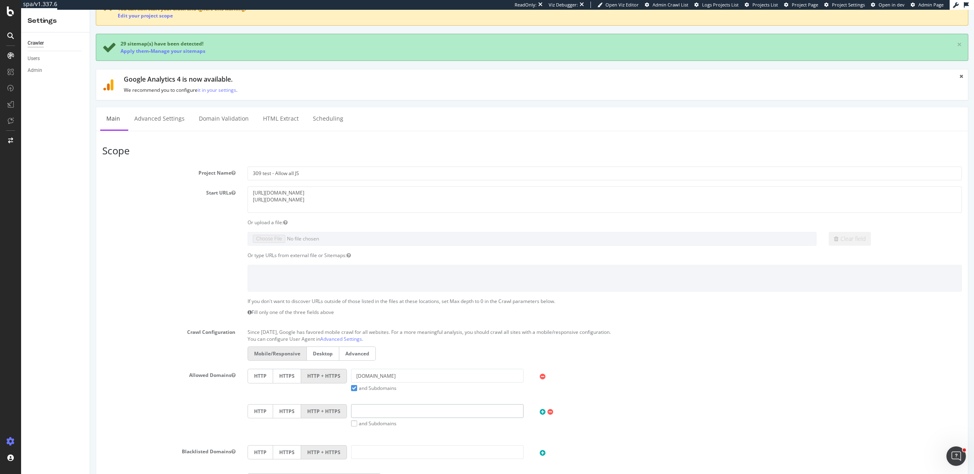
paste input "[DOMAIN_NAME]"
type input "[DOMAIN_NAME]"
click at [353, 421] on label "and Subdomains" at bounding box center [373, 423] width 45 height 7
click at [90, 10] on input "and Subdomains" at bounding box center [90, 10] width 0 height 0
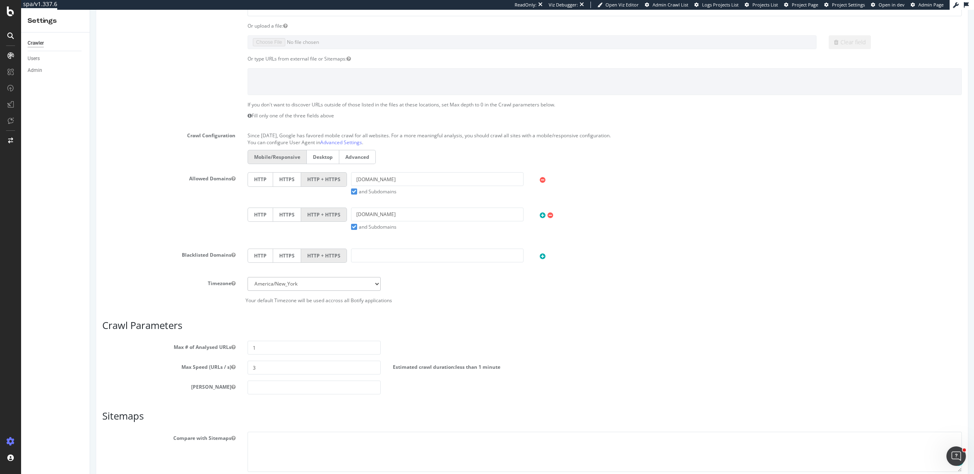
scroll to position [236, 0]
click at [315, 277] on select "Africa/Abidjan Africa/Accra Africa/Addis_Ababa Africa/Algiers Africa/Asmara Afr…" at bounding box center [314, 282] width 133 height 14
click at [540, 213] on icon at bounding box center [543, 213] width 6 height 7
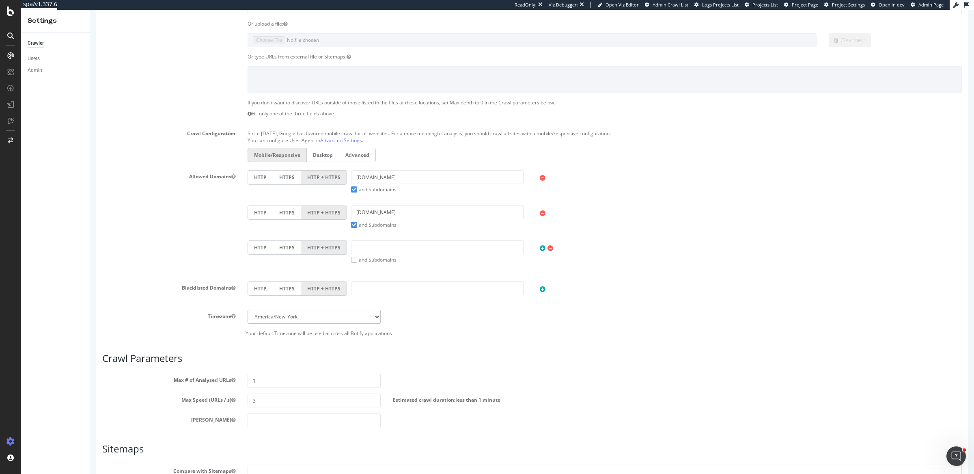
click at [344, 321] on div "Timezone Africa/Abidjan Africa/Accra Africa/Addis_Ababa Africa/Algiers Africa/A…" at bounding box center [532, 323] width 860 height 27
click at [345, 314] on select "Africa/Abidjan Africa/Accra Africa/Addis_Ababa Africa/Algiers Africa/Asmara Afr…" at bounding box center [314, 317] width 133 height 14
select select "Europe/[GEOGRAPHIC_DATA]"
click at [248, 310] on select "Africa/Abidjan Africa/Accra Africa/Addis_Ababa Africa/Algiers Africa/Asmara Afr…" at bounding box center [314, 317] width 133 height 14
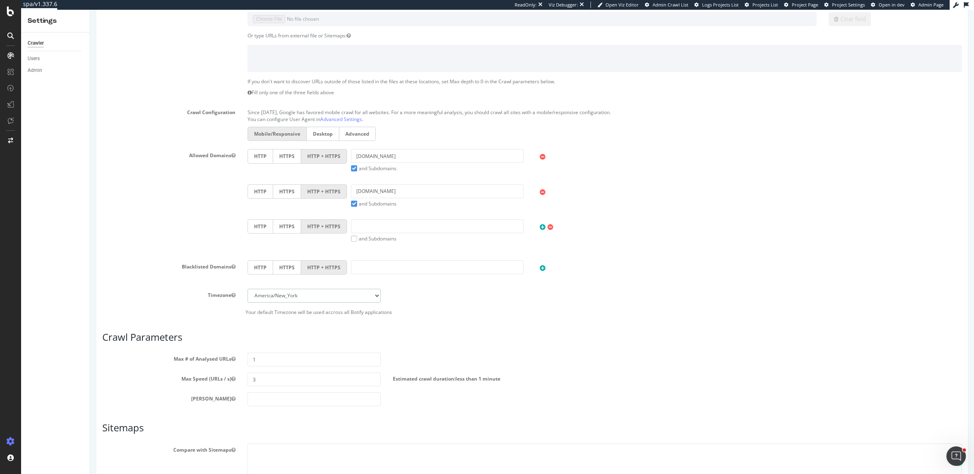
scroll to position [270, 0]
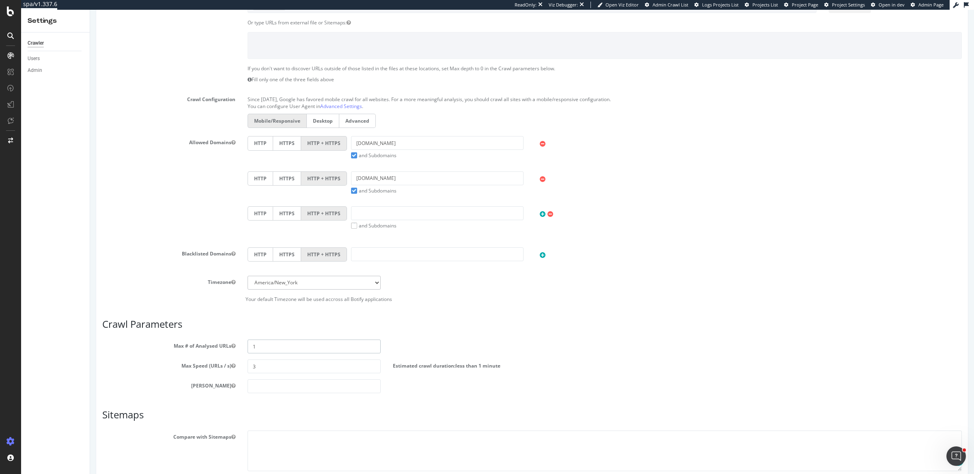
click at [296, 340] on input "1" at bounding box center [314, 346] width 133 height 14
click at [259, 344] on input "400000" at bounding box center [314, 346] width 133 height 14
type input "400000"
click at [258, 367] on input "3" at bounding box center [314, 366] width 133 height 14
type input "5"
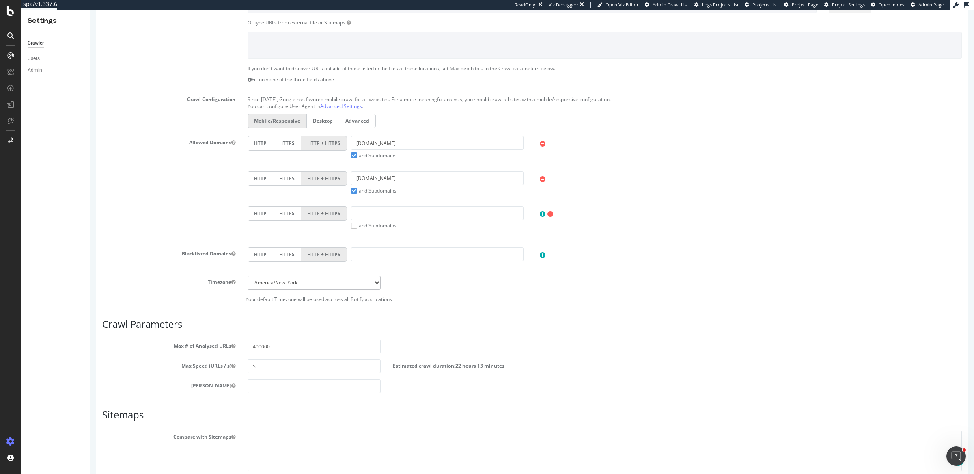
click at [672, 379] on div "[PERSON_NAME]" at bounding box center [532, 386] width 872 height 14
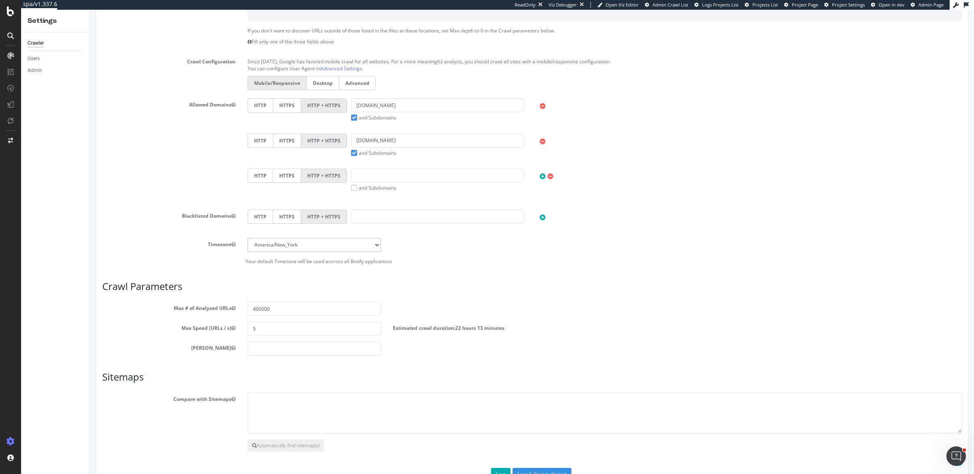
scroll to position [330, 0]
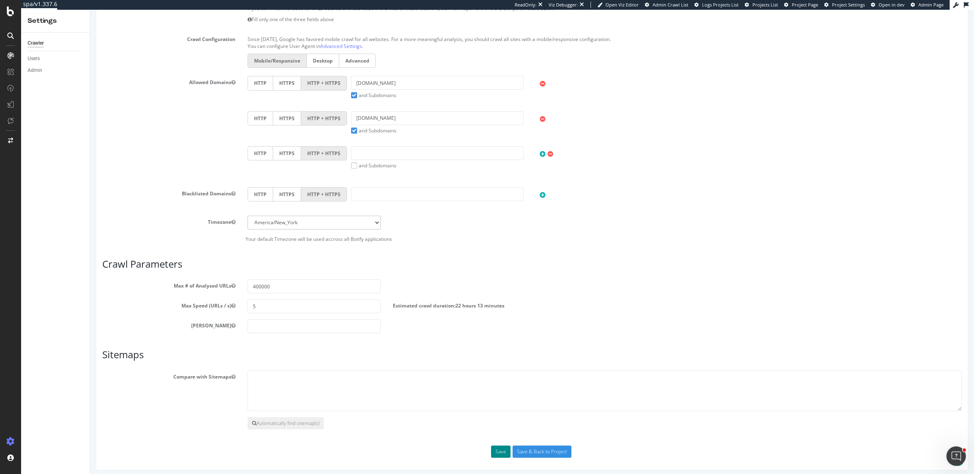
click at [501, 447] on button "Save" at bounding box center [500, 451] width 19 height 12
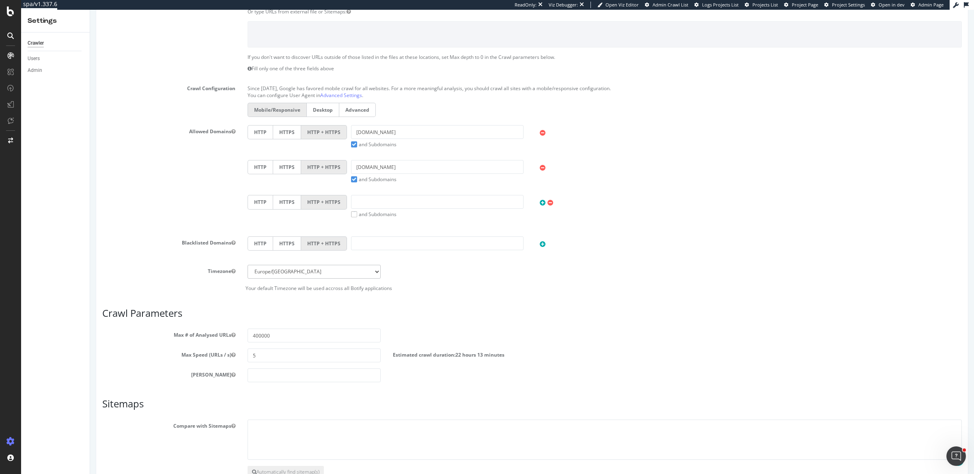
scroll to position [316, 0]
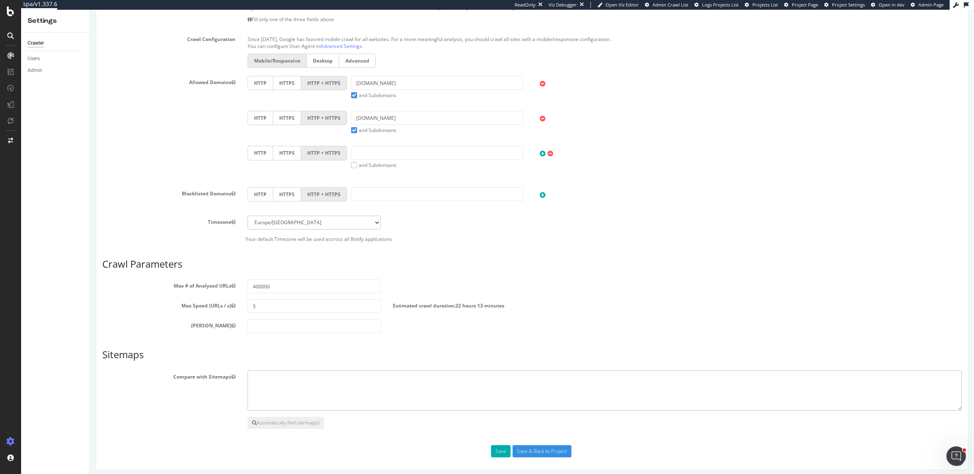
click at [271, 400] on textarea at bounding box center [605, 390] width 714 height 41
paste textarea "[URL][DOMAIN_NAME] [URL][DOMAIN_NAME] [URL][DOMAIN_NAME] [URL][DOMAIN_NAME] [UR…"
type textarea "https://www.cos.com/en-de/sitemap.xml https://www.cos.com/en-eu-e/sitemap.xml h…"
click at [496, 448] on button "Save" at bounding box center [500, 451] width 19 height 12
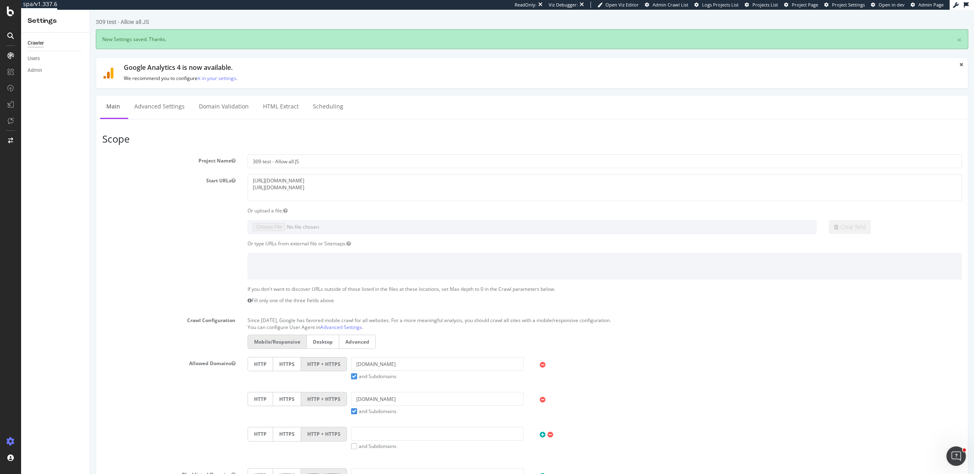
scroll to position [0, 0]
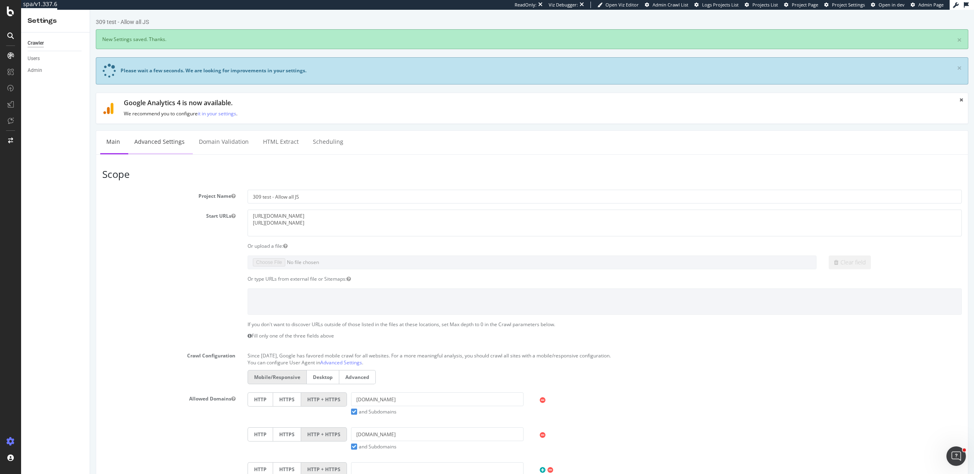
click at [148, 136] on link "Advanced Settings" at bounding box center [159, 142] width 63 height 22
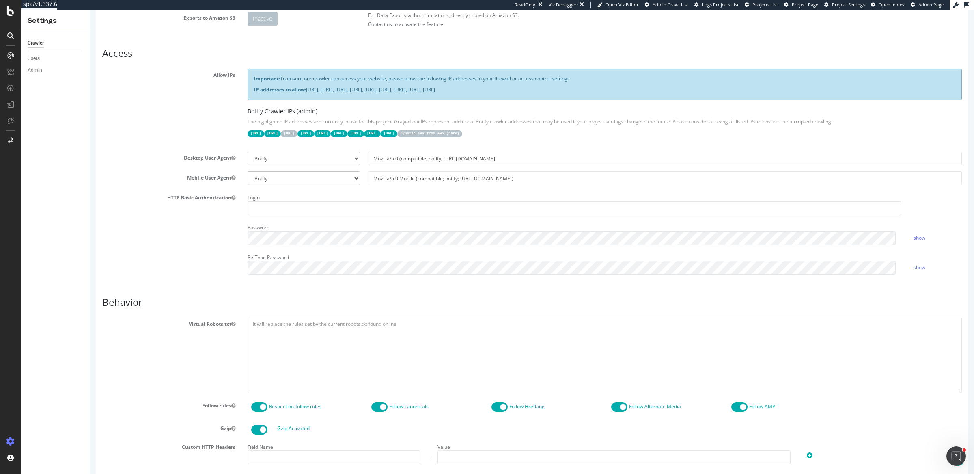
scroll to position [224, 0]
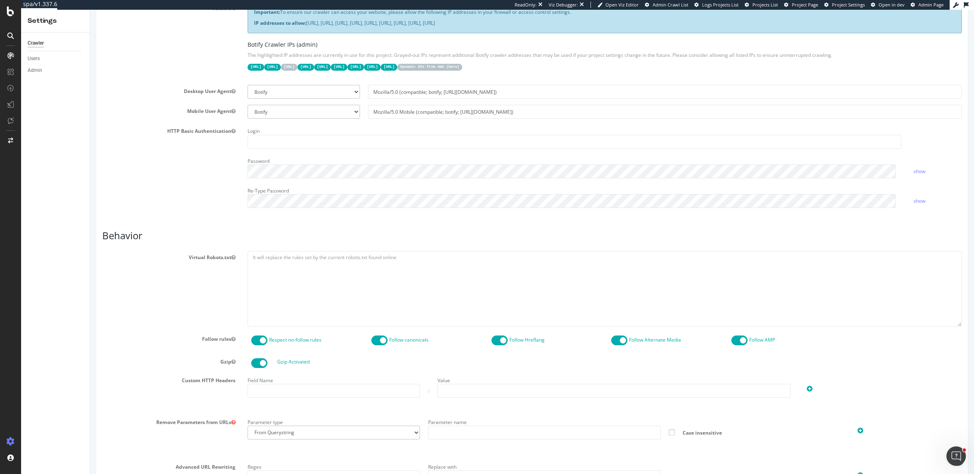
click at [333, 325] on section "Virtual Robots.txt Follow rules Respect no-follow rules Follow canonicals Follo…" at bounding box center [532, 426] width 860 height 351
click at [331, 273] on textarea at bounding box center [605, 288] width 714 height 75
paste textarea "User-agent: * Disallow: */login* Disallow: */register* Disallow: */password* Di…"
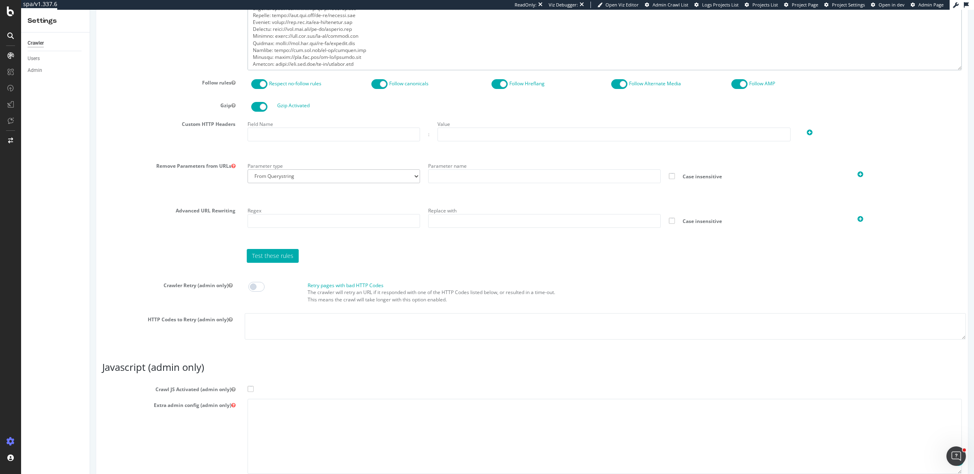
scroll to position [530, 0]
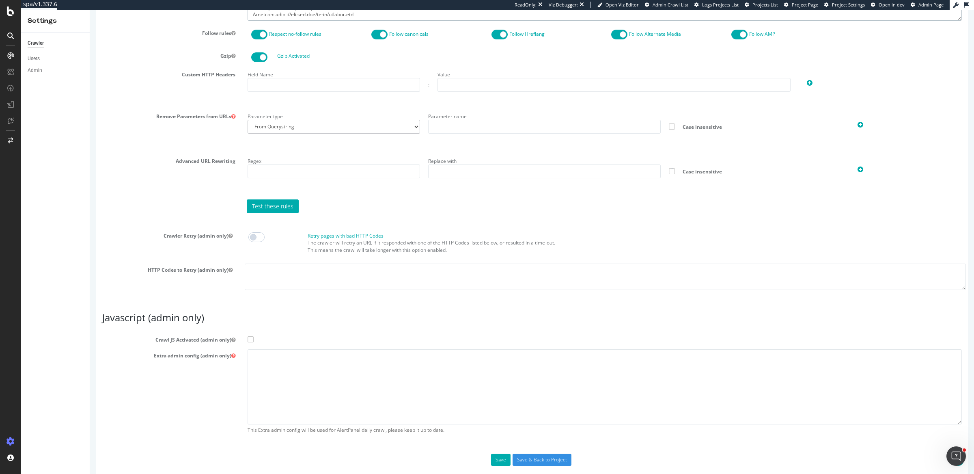
type textarea "User-agent: * Disallow: */login* Disallow: */register* Disallow: */password* Di…"
click at [252, 337] on span at bounding box center [251, 339] width 6 height 6
click at [90, 10] on input "Crawl JS Activated (admin only)" at bounding box center [90, 10] width 0 height 0
click at [268, 357] on textarea at bounding box center [605, 386] width 714 height 75
paste textarea "{ "flags": [ "cube" ], "beta": { "pap_mini_rules": [ "+ *[DOMAIN_NAME][URL]", "…"
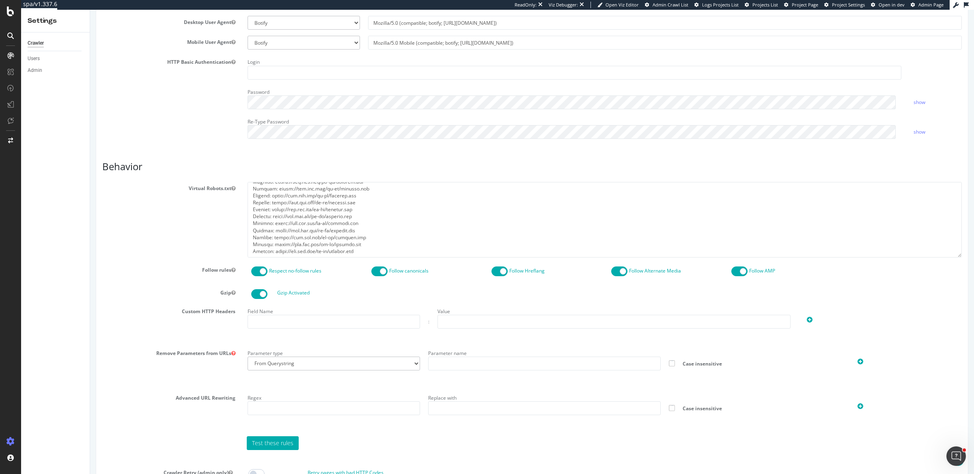
scroll to position [296, 0]
type textarea "{ "flags": [ "cube" ], "beta": { "pap_mini_rules": [ "+ *[DOMAIN_NAME][URL]", "…"
click at [306, 322] on input "text" at bounding box center [334, 320] width 173 height 14
paste input "X-hm-botify"
type input "X-hm-botify"
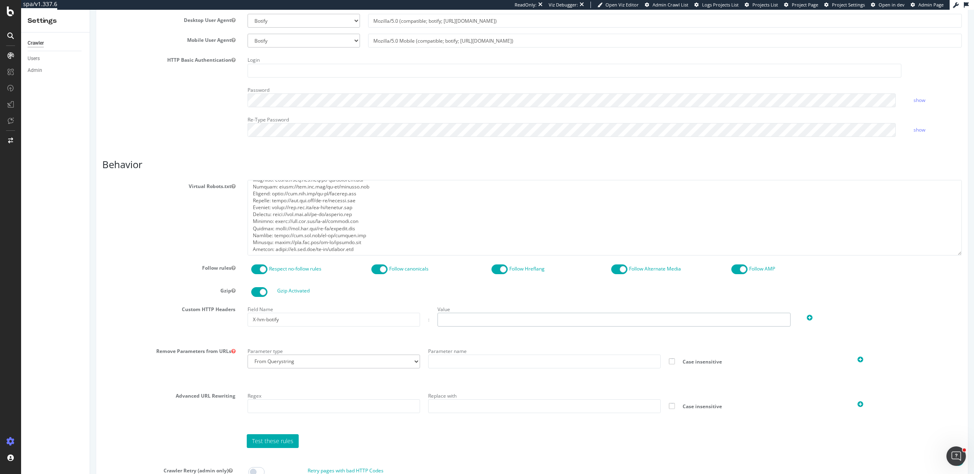
click at [484, 313] on input "text" at bounding box center [614, 320] width 353 height 14
paste input "37716D08EC8DD95B653D6B9CEF682ACE"
type input "37716D08EC8DD95B653D6B9CEF682ACE"
click at [646, 330] on div "Field Name X-hm-botify : Value 37716D08EC8DD95B653D6B9CEF682ACE" at bounding box center [605, 321] width 727 height 36
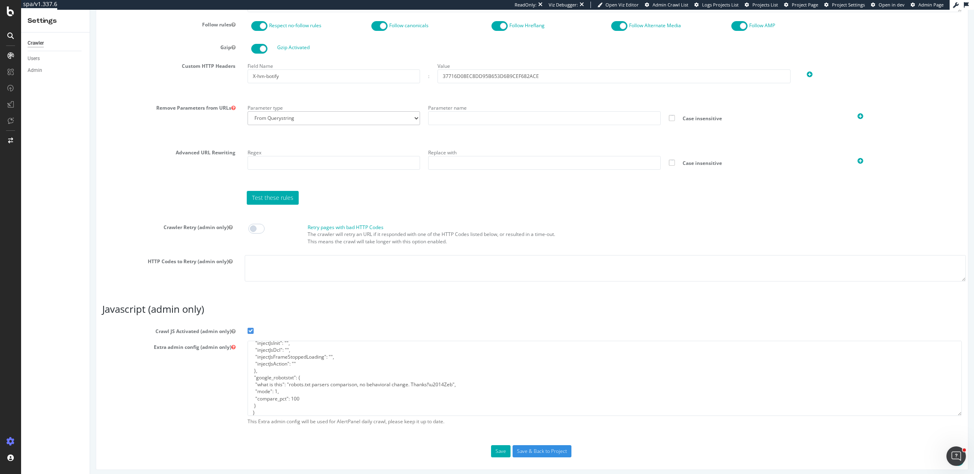
scroll to position [97, 0]
click at [516, 448] on input "Save & Back to Project" at bounding box center [542, 451] width 59 height 12
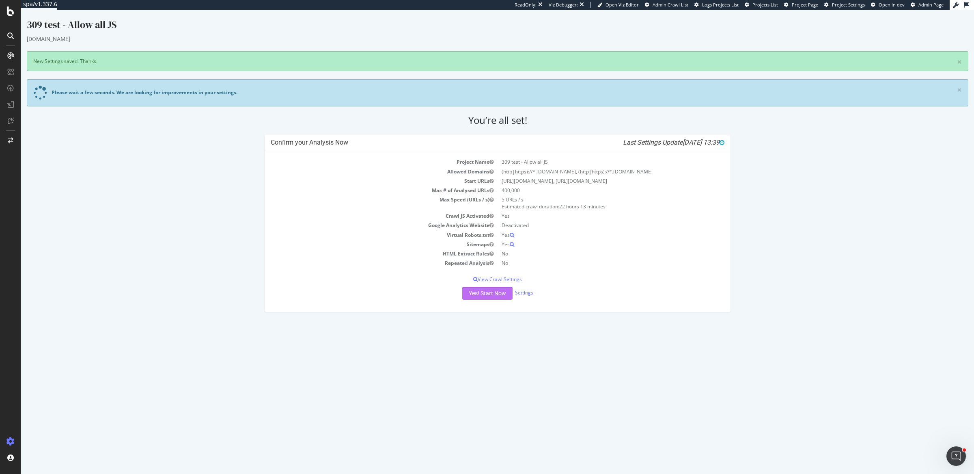
click at [486, 296] on button "Yes! Start Now" at bounding box center [487, 293] width 50 height 13
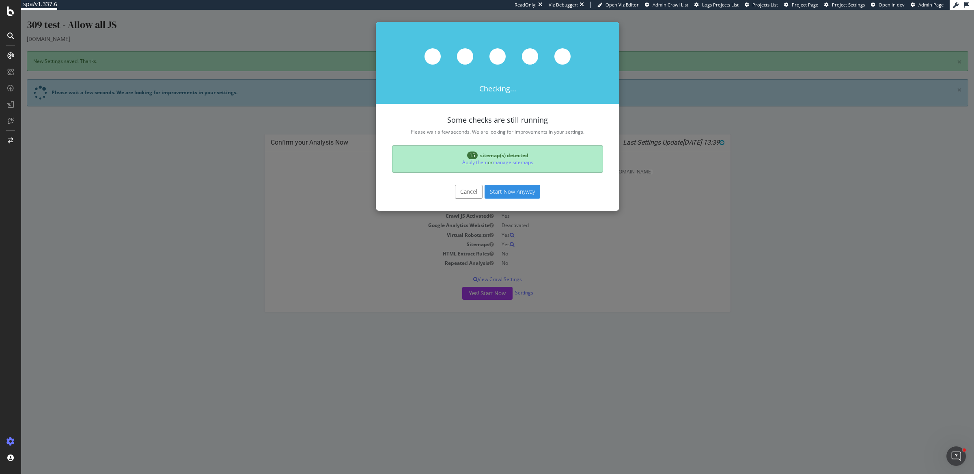
click at [503, 190] on button "Start Now Anyway" at bounding box center [513, 192] width 56 height 14
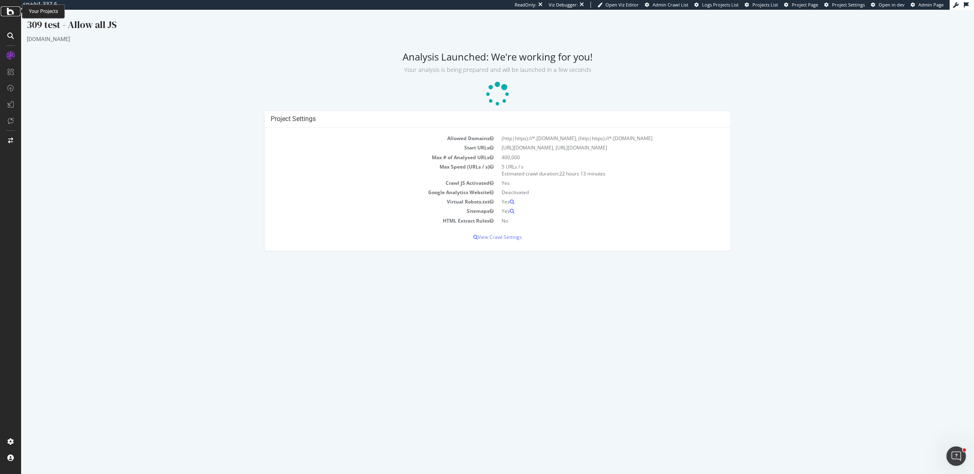
click at [12, 12] on icon at bounding box center [10, 11] width 7 height 10
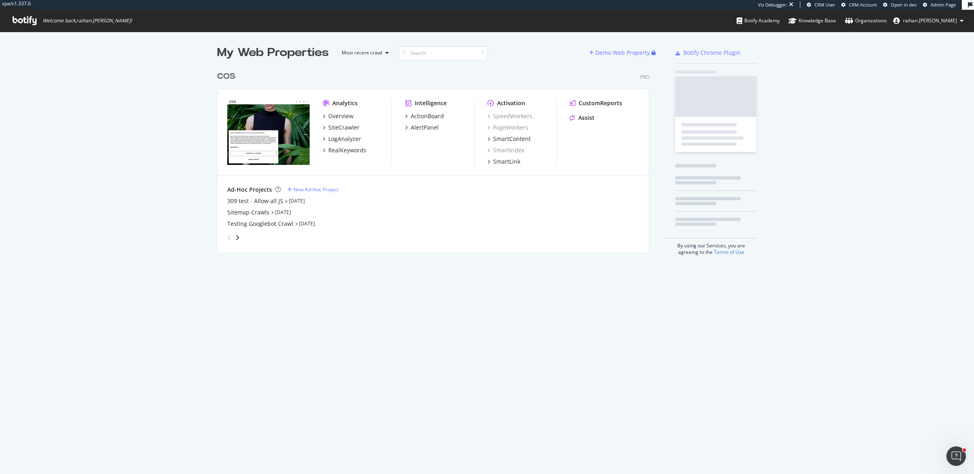
scroll to position [183, 431]
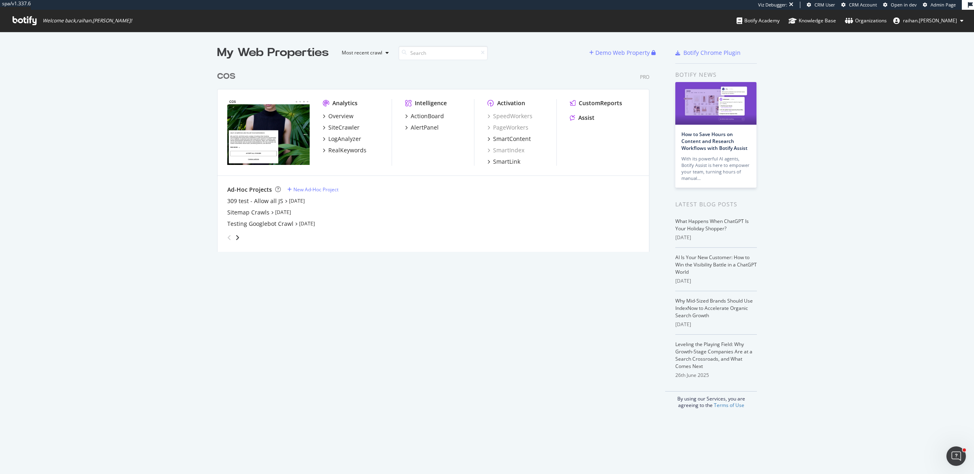
click at [220, 76] on div "COS" at bounding box center [226, 77] width 18 height 12
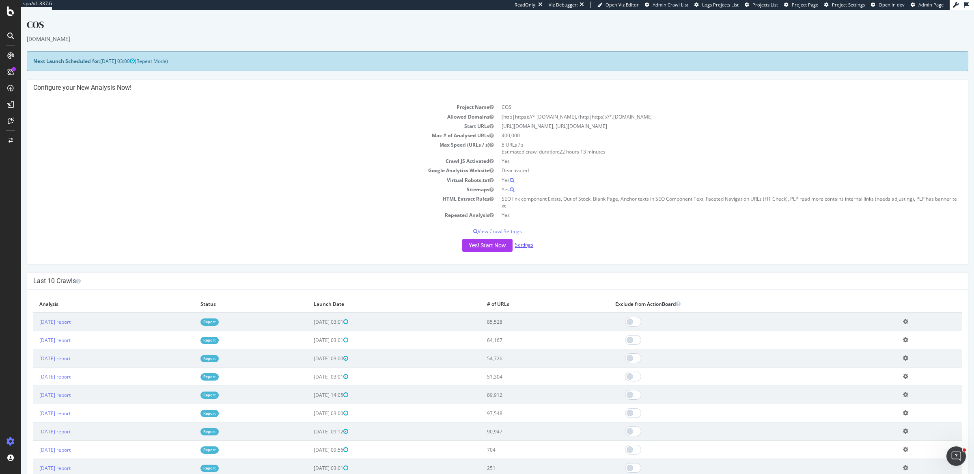
click at [524, 244] on link "Settings" at bounding box center [524, 245] width 18 height 7
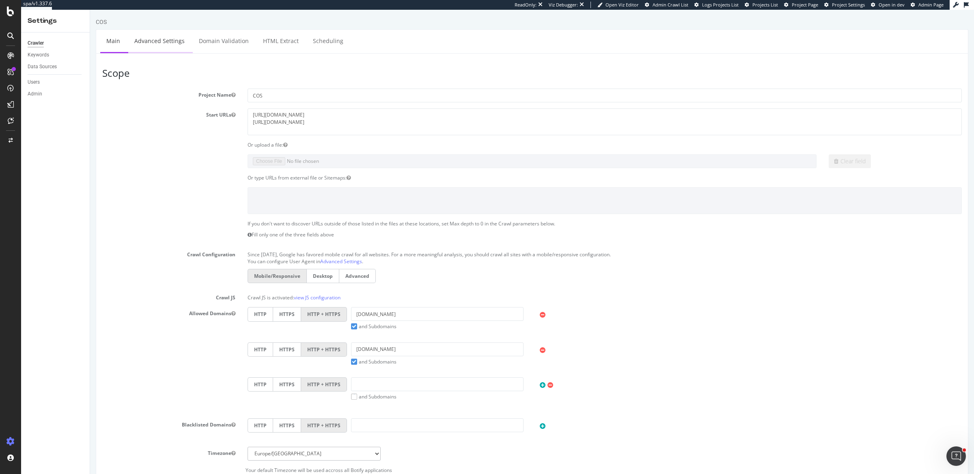
click at [171, 37] on link "Advanced Settings" at bounding box center [159, 41] width 63 height 22
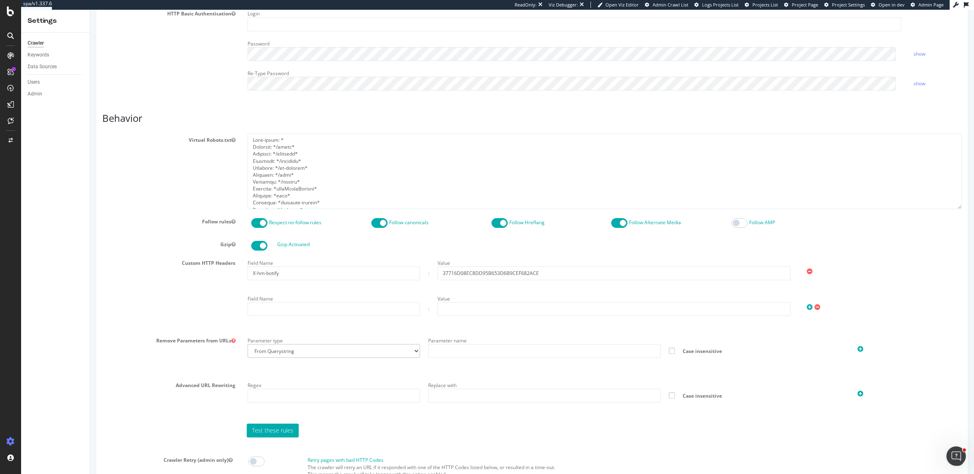
scroll to position [306, 0]
click at [287, 317] on div "Field Name X-hm-botify : Value 37716D08EC8DD95B653D6B9CEF682ACE Field Name : Va…" at bounding box center [605, 292] width 727 height 71
click at [288, 310] on input "text" at bounding box center [334, 309] width 173 height 14
paste input "Accept-Language:"
type input "Accept-Language:"
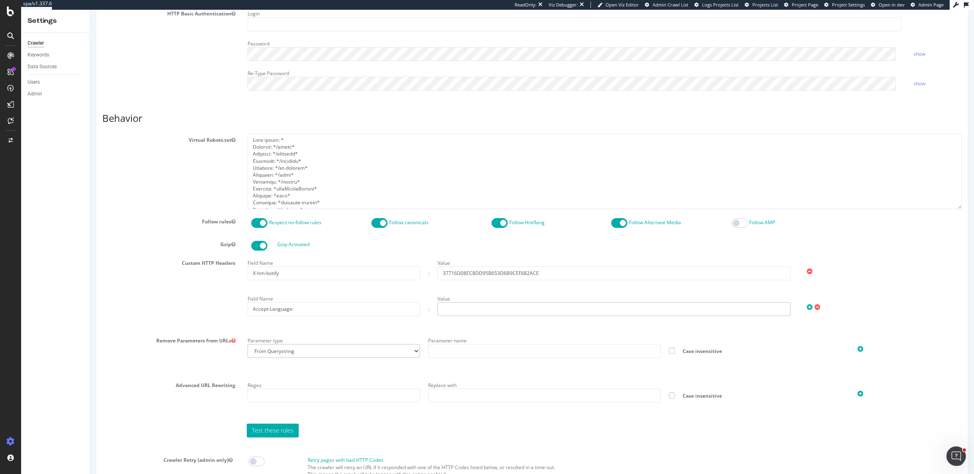
click at [476, 308] on input "text" at bounding box center [614, 309] width 353 height 14
paste input "fr-CH,"
drag, startPoint x: 451, startPoint y: 304, endPoint x: 427, endPoint y: 306, distance: 23.6
click at [427, 306] on div "Field Name Accept-Language: : Value fr-CH," at bounding box center [605, 304] width 723 height 24
click at [472, 306] on input "fr-CH," at bounding box center [614, 309] width 353 height 14
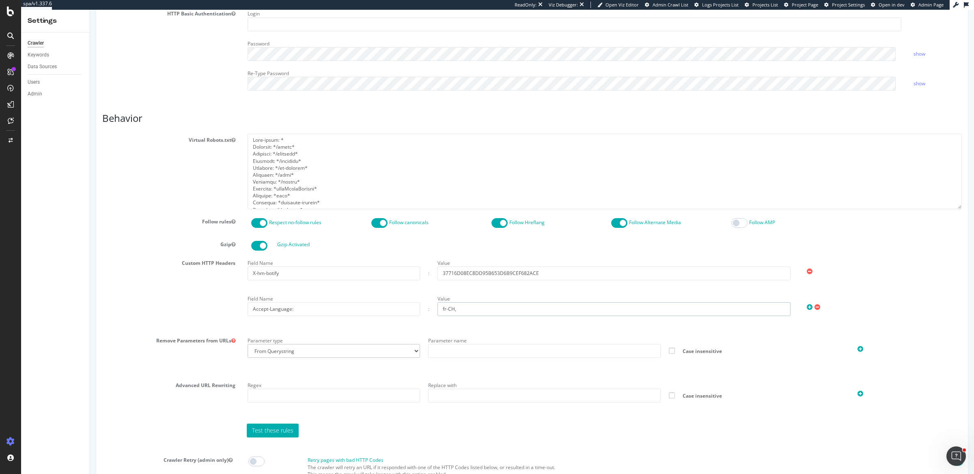
click at [472, 306] on input "fr-CH," at bounding box center [614, 309] width 353 height 14
paste input "sq-[GEOGRAPHIC_DATA], ca-AD, de-AT, be-BY, ru-BY, nl-BE, fr-BE, de-BE, bs-BA, h…"
drag, startPoint x: 630, startPoint y: 305, endPoint x: 371, endPoint y: 306, distance: 259.4
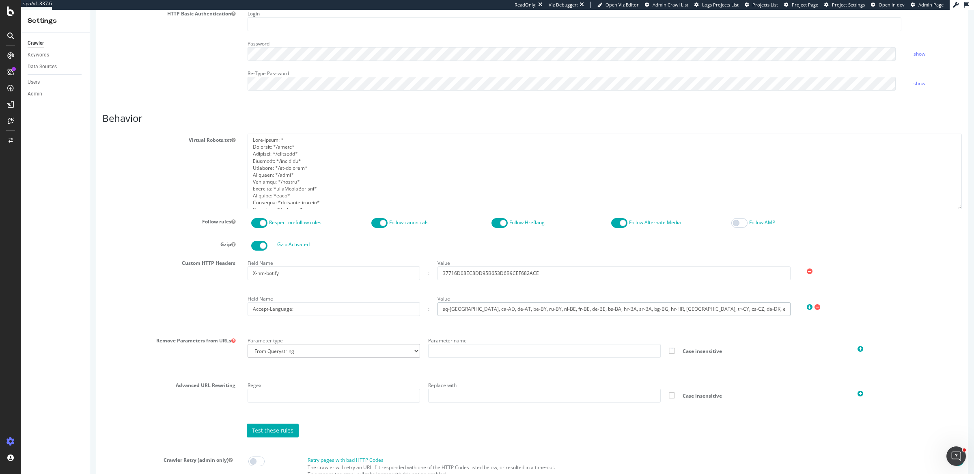
click at [371, 306] on div "Field Name Accept-Language: : Value sq-AL, ca-AD, de-AT, be-BY, ru-BY, nl-BE, f…" at bounding box center [605, 304] width 723 height 24
drag, startPoint x: 511, startPoint y: 306, endPoint x: 764, endPoint y: 312, distance: 253.0
click at [764, 312] on input "sq-[GEOGRAPHIC_DATA], ca-AD, de-AT, be-BY, ru-BY, nl-BE, fr-BE, de-BE, bs-BA, h…" at bounding box center [614, 309] width 353 height 14
click at [758, 307] on input "sq-[GEOGRAPHIC_DATA], ca-AD, de-AT, be-BY, ru-BY, nl-BE, fr-BE, de-BE, bs-BA, h…" at bounding box center [614, 309] width 353 height 14
type input "sq-[GEOGRAPHIC_DATA], ca-AD, de-AT, be-BY, ru-BY, nl-BE, fr-BE, de-BE, bs-BA, h…"
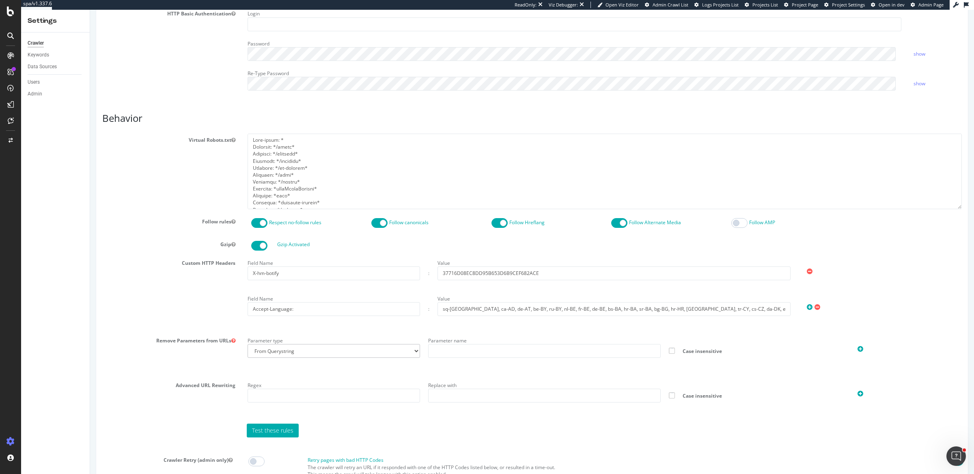
click at [807, 304] on icon at bounding box center [810, 307] width 6 height 7
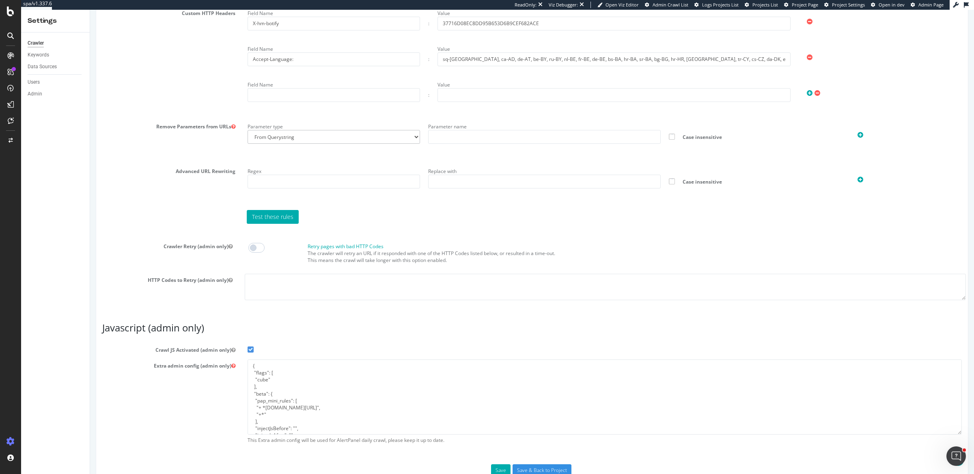
scroll to position [575, 0]
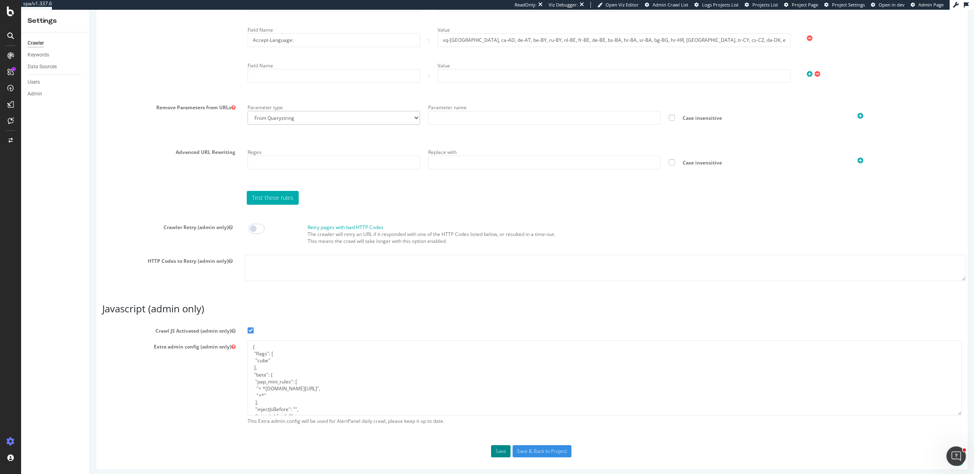
click at [497, 448] on button "Save" at bounding box center [500, 451] width 19 height 12
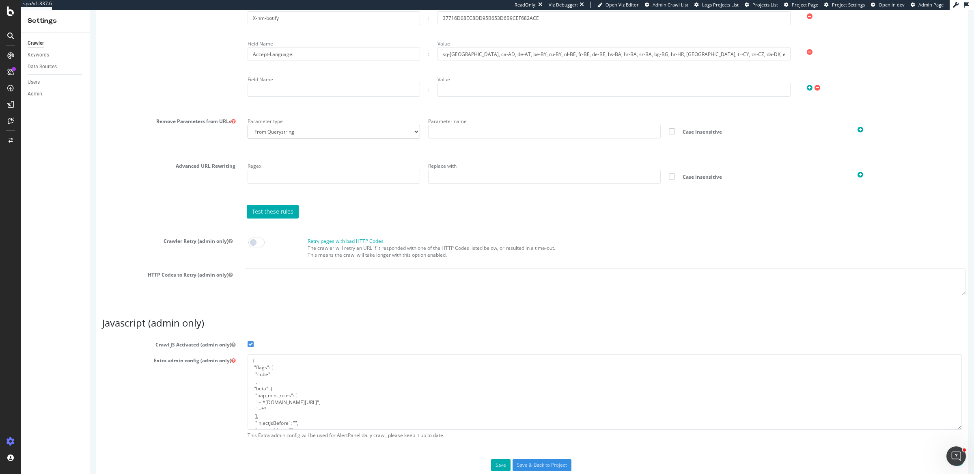
scroll to position [603, 0]
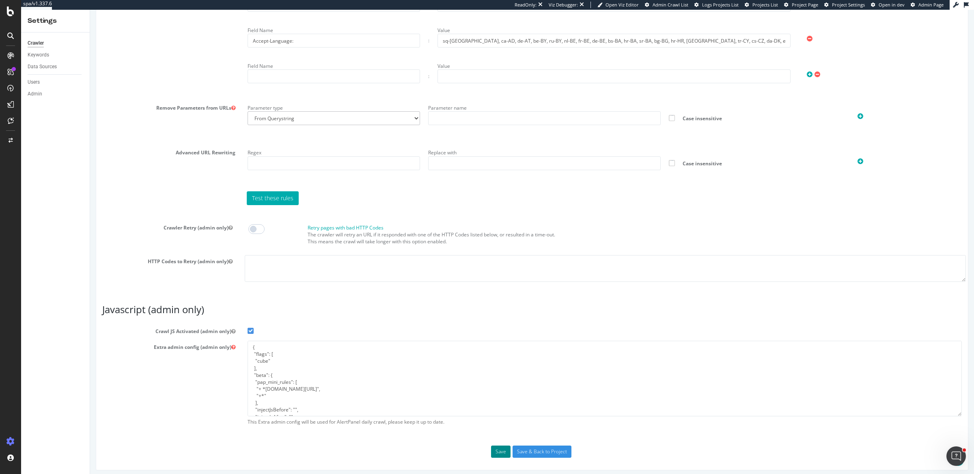
click at [496, 445] on button "Save" at bounding box center [500, 451] width 19 height 12
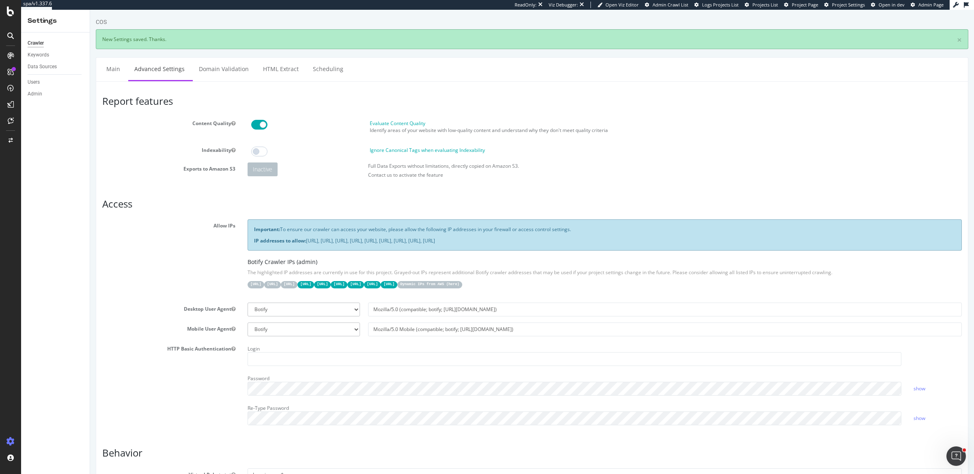
scroll to position [0, 0]
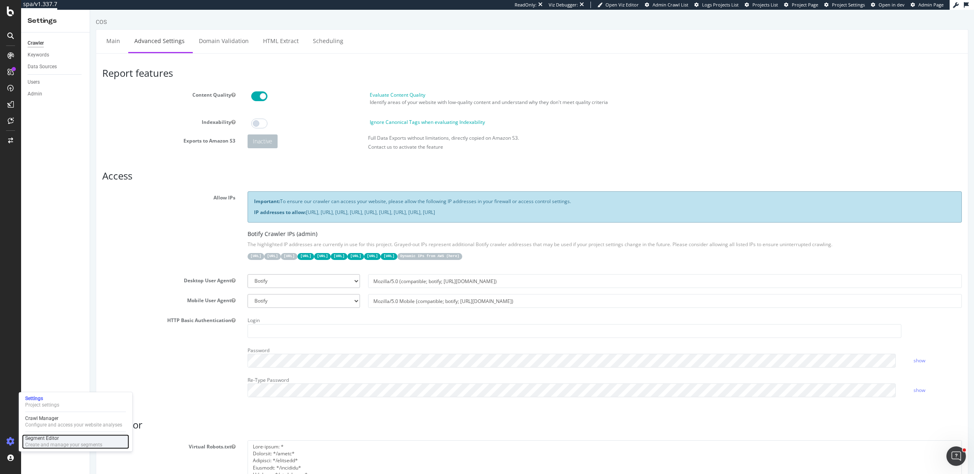
click at [56, 438] on div "Segment Editor" at bounding box center [63, 438] width 77 height 6
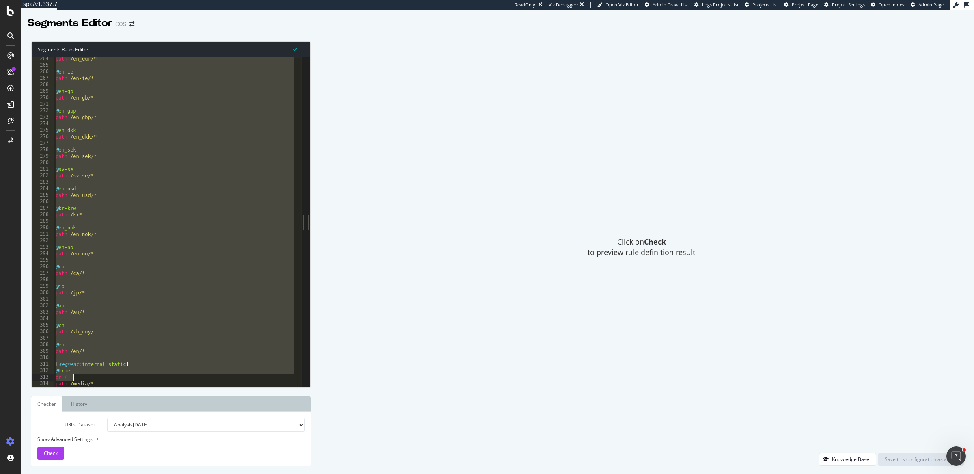
scroll to position [1709, 0]
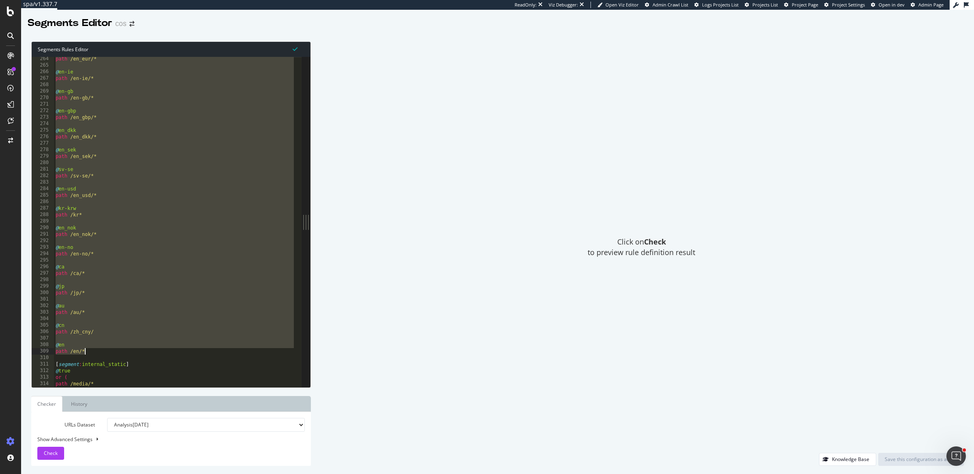
drag, startPoint x: 55, startPoint y: 184, endPoint x: 94, endPoint y: 349, distance: 169.0
click at [94, 349] on div "path /en_eur/* @ en-ie path /en-ie/* @ en-gb path /en-gb/* @ en-gbp path /en_gb…" at bounding box center [200, 224] width 293 height 337
type textarea "@en path /en/*"
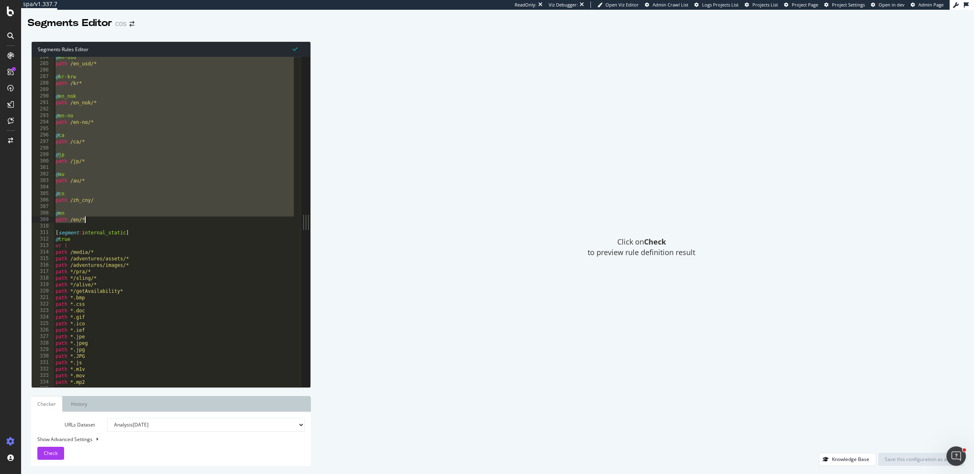
scroll to position [1841, 0]
click at [82, 227] on div "@ en-usd path /en_usd/* @ kr-krw path /kr* @ en_nok path /en_nok/* @ en-no path…" at bounding box center [200, 222] width 293 height 337
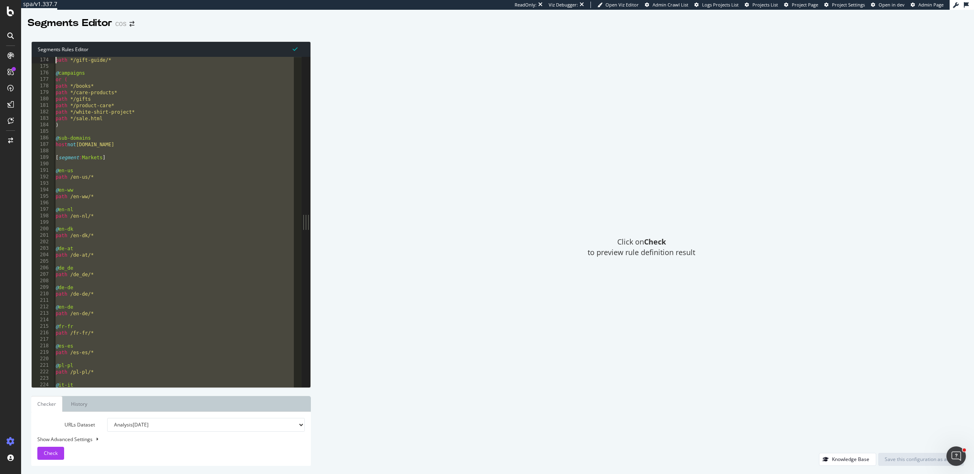
scroll to position [1059, 0]
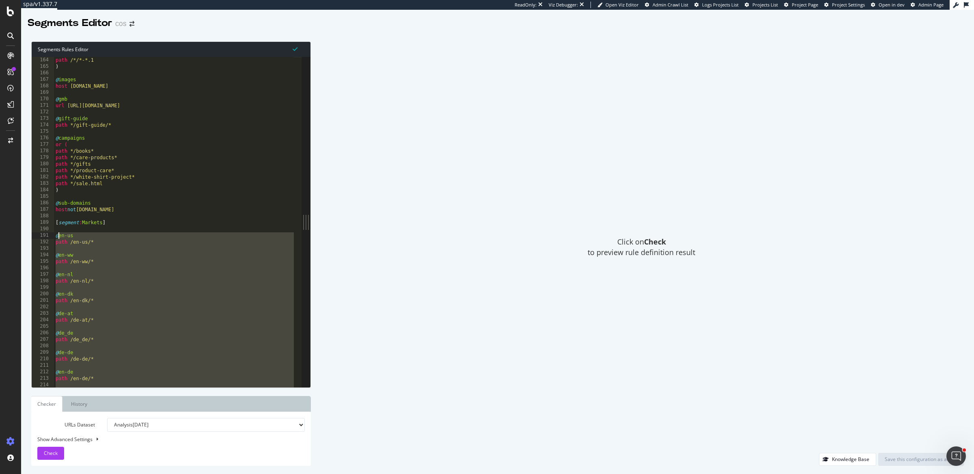
drag, startPoint x: 88, startPoint y: 220, endPoint x: 57, endPoint y: 238, distance: 35.9
click at [57, 238] on div "path /*/*-*.1 ) @ images host [DOMAIN_NAME] @ gmb url [URL][DOMAIN_NAME] @ gift…" at bounding box center [200, 225] width 293 height 337
type textarea "@"
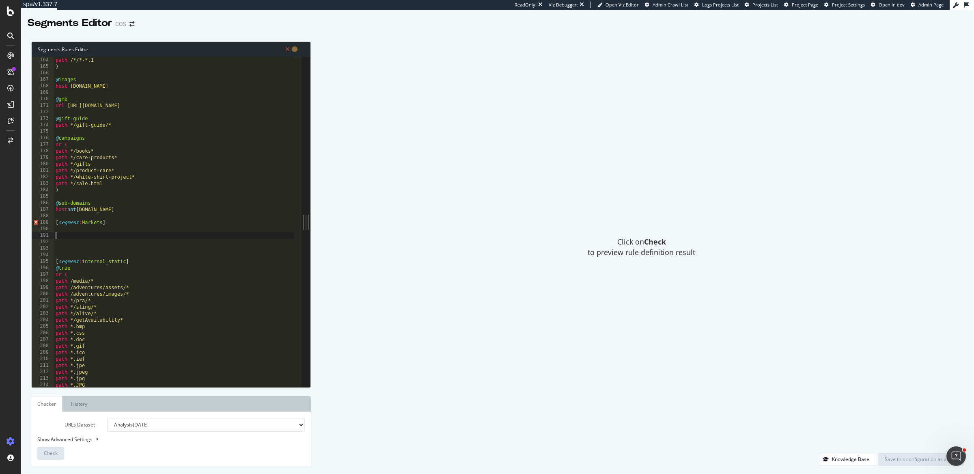
click at [67, 236] on div "path /*/*-*.1 ) @ images host [DOMAIN_NAME] @ gmb url [URL][DOMAIN_NAME] @ gift…" at bounding box center [200, 225] width 293 height 337
paste textarea "path /th_th/*"
type textarea "path /th_th/*"
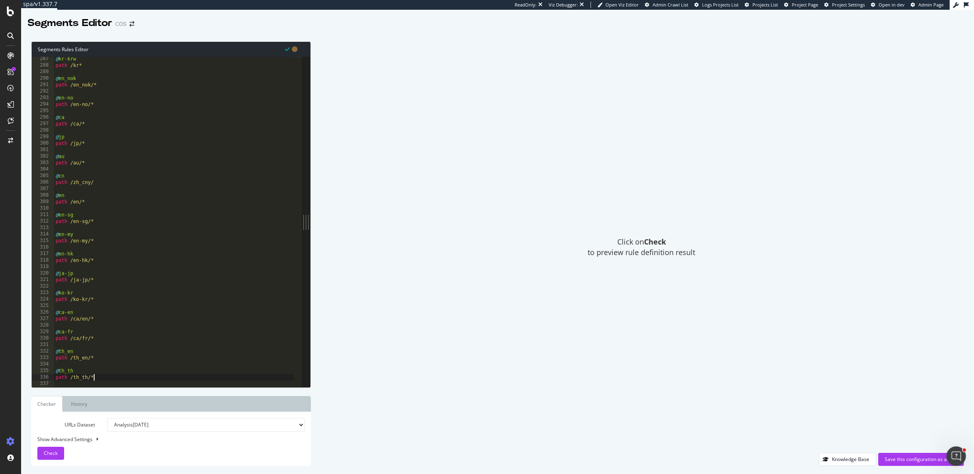
scroll to position [1934, 0]
click at [63, 314] on div "@ jp path /jp/* @ au path /au/* @ cn path /zh_cny/ @ en path /en/* @ en-sg path…" at bounding box center [200, 220] width 293 height 337
click at [60, 449] on button "Check" at bounding box center [50, 453] width 27 height 13
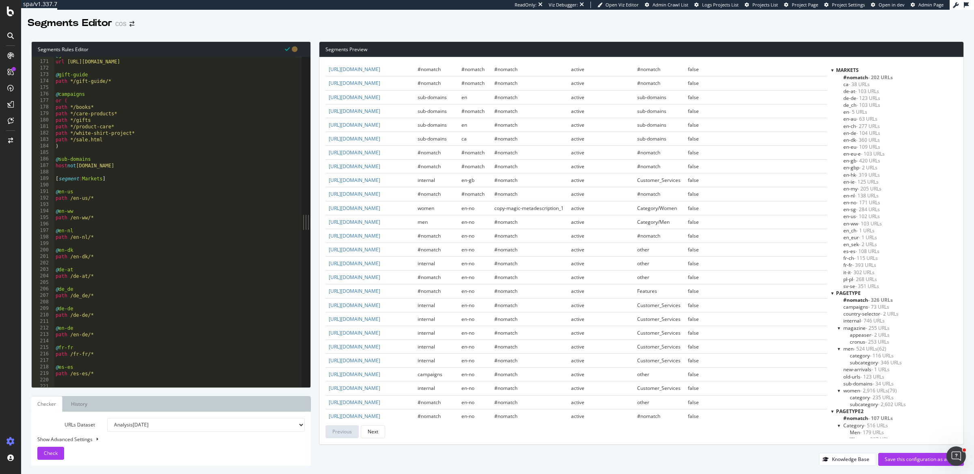
scroll to position [373, 0]
click at [90, 197] on div "@ gmb url https://www.cosstores.com/en/index.html?utm_source=google&utm_medium=…" at bounding box center [200, 220] width 293 height 337
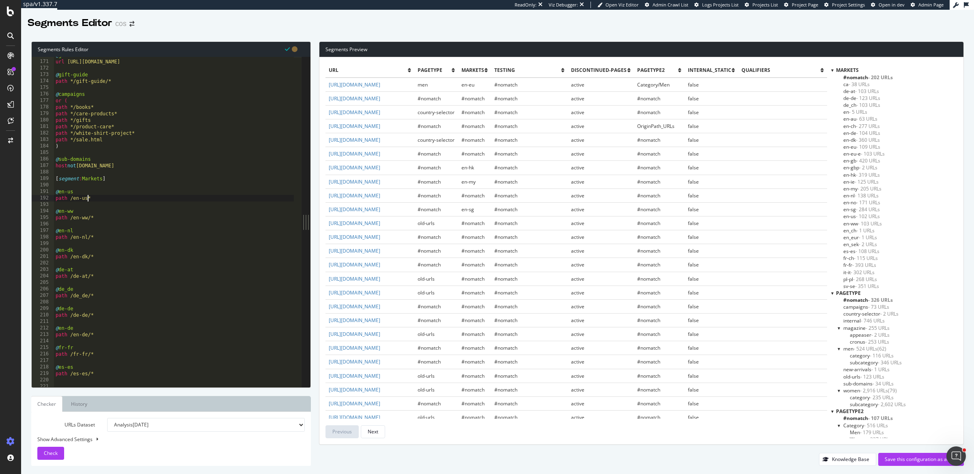
click at [91, 216] on div "@ gmb url https://www.cosstores.com/en/index.html?utm_source=google&utm_medium=…" at bounding box center [200, 220] width 293 height 337
click at [90, 239] on div "@ gmb url https://www.cosstores.com/en/index.html?utm_source=google&utm_medium=…" at bounding box center [200, 220] width 293 height 337
click at [90, 242] on div "@ gift-guide path */gift-guide/* @ campaigns or ( path */books* path */care-pro…" at bounding box center [200, 221] width 293 height 337
click at [90, 266] on div "@ gift-guide path */gift-guide/* @ campaigns or ( path */books* path */care-pro…" at bounding box center [200, 221] width 293 height 337
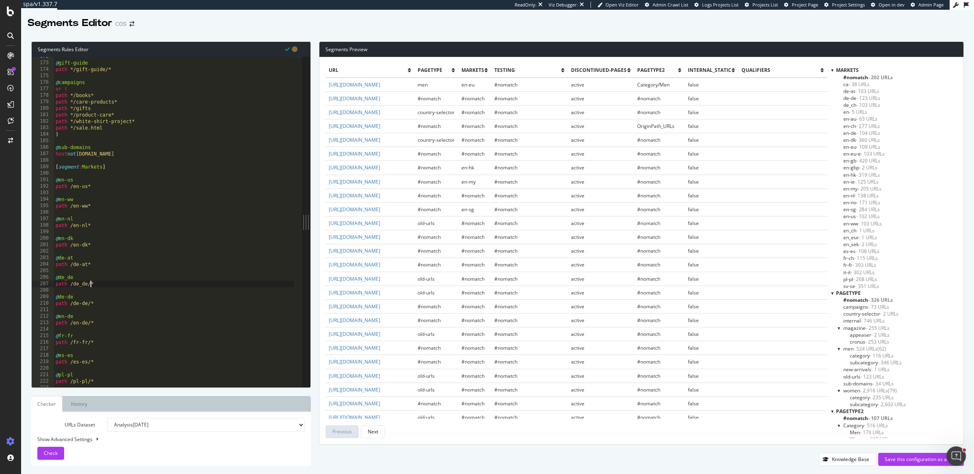
click at [90, 283] on div "@ gift-guide path */gift-guide/* @ campaigns or ( path */books* path */care-pro…" at bounding box center [200, 221] width 293 height 337
click at [91, 301] on div "@ gift-guide path */gift-guide/* @ campaigns or ( path */books* path */care-pro…" at bounding box center [200, 221] width 293 height 337
click at [91, 184] on div "@ en-ww path /en-ww* @ en-nl path /en-nl* @ en-dk path /en-dk* @ de-at path /de…" at bounding box center [200, 220] width 293 height 337
click at [91, 205] on div "@ en-ww path /en-ww* @ en-nl path /en-nl* @ en-dk path /en-dk* @ de-at path /de…" at bounding box center [200, 220] width 293 height 337
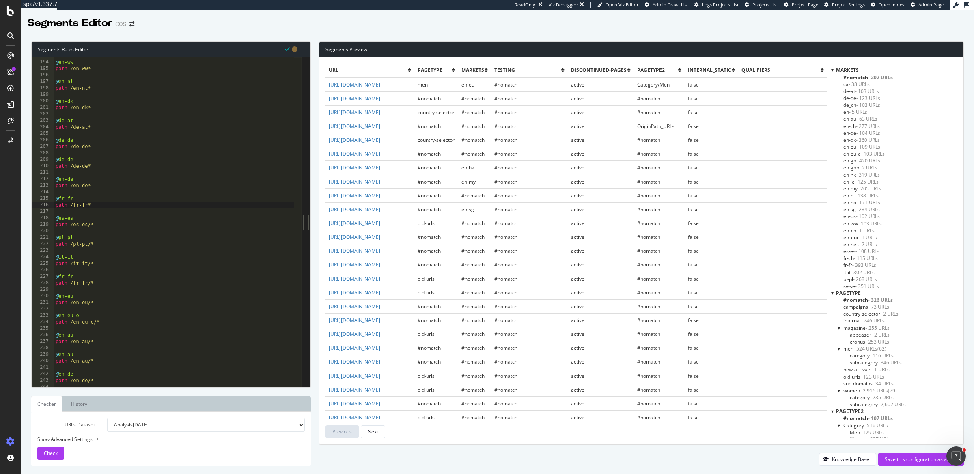
click at [91, 224] on div "@ en-ww path /en-ww* @ en-nl path /en-nl* @ en-dk path /en-dk* @ de-at path /de…" at bounding box center [200, 220] width 293 height 337
click at [90, 243] on div "@ en-ww path /en-ww* @ en-nl path /en-nl* @ en-dk path /en-dk* @ de-at path /de…" at bounding box center [200, 220] width 293 height 337
click at [91, 264] on div "@ en-ww path /en-ww* @ en-nl path /en-nl* @ en-dk path /en-dk* @ de-at path /de…" at bounding box center [200, 220] width 293 height 337
click at [92, 283] on div "@ en-ww path /en-ww* @ en-nl path /en-nl* @ en-dk path /en-dk* @ de-at path /de…" at bounding box center [200, 220] width 293 height 337
click at [90, 284] on div "@ en-ww path /en-ww* @ en-nl path /en-nl* @ en-dk path /en-dk* @ de-at path /de…" at bounding box center [200, 220] width 293 height 337
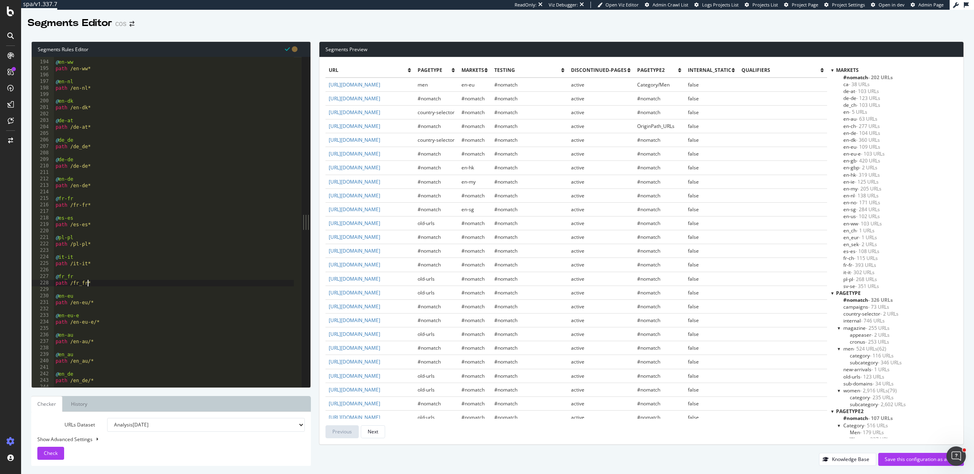
click at [91, 302] on div "@ en-ww path /en-ww* @ en-nl path /en-nl* @ en-dk path /en-dk* @ de-at path /de…" at bounding box center [200, 220] width 293 height 337
click at [97, 323] on div "@ en-ww path /en-ww* @ en-nl path /en-nl* @ en-dk path /en-dk* @ de-at path /de…" at bounding box center [200, 220] width 293 height 337
click at [90, 183] on div "@ es-es path /es-es* @ pl-pl path /pl-pl* @ it-it path /it-it* @ fr_fr path /fr…" at bounding box center [200, 224] width 293 height 337
click at [91, 203] on div "@ es-es path /es-es* @ pl-pl path /pl-pl* @ it-it path /it-it* @ fr_fr path /fr…" at bounding box center [200, 224] width 293 height 337
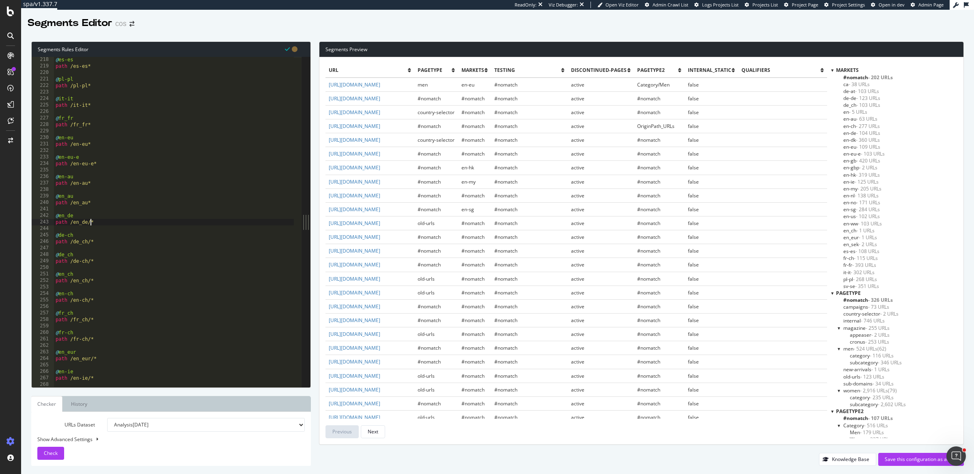
click at [91, 221] on div "@ es-es path /es-es* @ pl-pl path /pl-pl* @ it-it path /it-it* @ fr_fr path /fr…" at bounding box center [200, 224] width 293 height 337
click at [91, 242] on div "@ es-es path /es-es* @ pl-pl path /pl-pl* @ it-it path /it-it* @ fr_fr path /fr…" at bounding box center [200, 224] width 293 height 337
click at [91, 261] on div "@ es-es path /es-es* @ pl-pl path /pl-pl* @ it-it path /it-it* @ fr_fr path /fr…" at bounding box center [200, 224] width 293 height 337
click at [92, 281] on div "@ es-es path /es-es* @ pl-pl path /pl-pl* @ it-it path /it-it* @ fr_fr path /fr…" at bounding box center [200, 224] width 293 height 337
click at [91, 299] on div "@ es-es path /es-es* @ pl-pl path /pl-pl* @ it-it path /it-it* @ fr_fr path /fr…" at bounding box center [200, 224] width 293 height 337
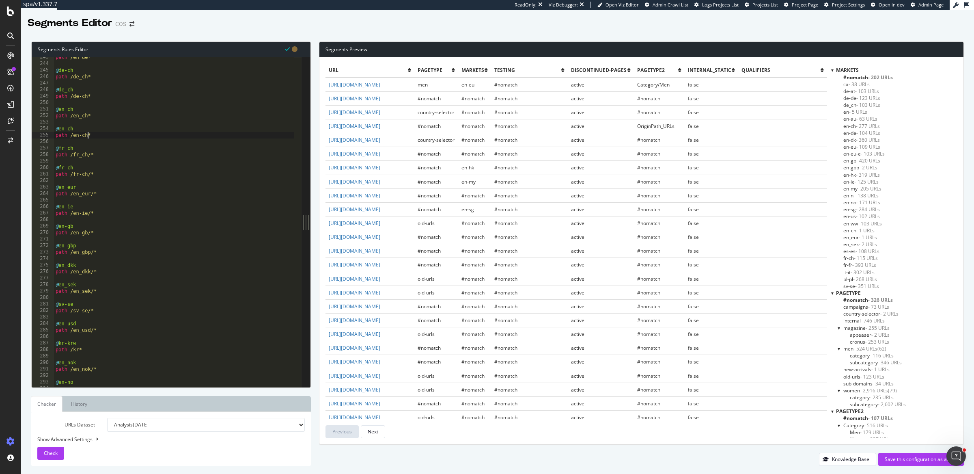
scroll to position [1574, 0]
click at [90, 152] on div "path /en_de* @ de-ch path /de_ch* @ de_ch path /de-ch* @ en_ch path /en_ch* @ e…" at bounding box center [200, 222] width 293 height 337
click at [91, 175] on div "path /en_de* @ de-ch path /de_ch* @ de_ch path /de-ch* @ en_ch path /en_ch* @ e…" at bounding box center [200, 222] width 293 height 337
click at [94, 194] on div "path /en_de* @ de-ch path /de_ch* @ de_ch path /de-ch* @ en_ch path /en_ch* @ e…" at bounding box center [200, 222] width 293 height 337
click at [91, 213] on div "path /en_de* @ de-ch path /de_ch* @ de_ch path /de-ch* @ en_ch path /en_ch* @ e…" at bounding box center [200, 222] width 293 height 337
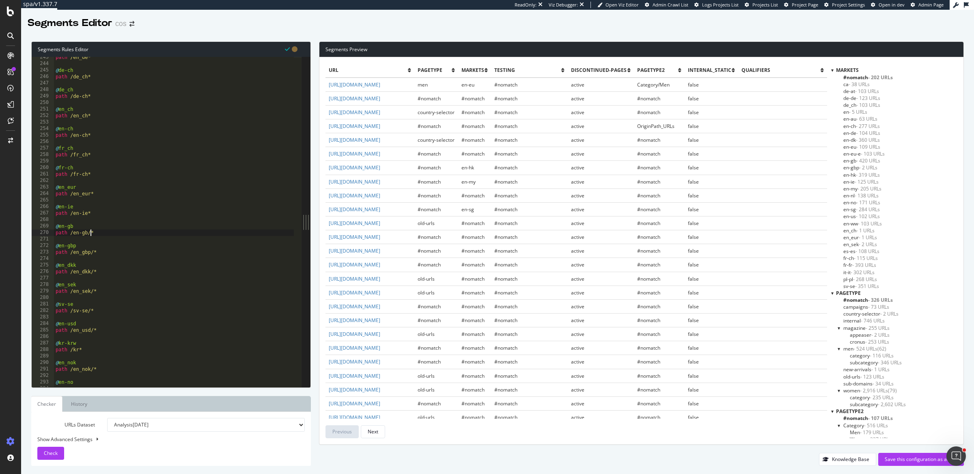
click at [91, 233] on div "path /en_de* @ de-ch path /de_ch* @ de_ch path /de-ch* @ en_ch path /en_ch* @ e…" at bounding box center [200, 222] width 293 height 337
click at [94, 252] on div "path /en_de* @ de-ch path /de_ch* @ de_ch path /de-ch* @ en_ch path /en_ch* @ e…" at bounding box center [200, 222] width 293 height 337
click at [93, 271] on div "path /en_de* @ de-ch path /de_ch* @ de_ch path /de-ch* @ en_ch path /en_ch* @ e…" at bounding box center [200, 222] width 293 height 337
click at [94, 292] on div "path /en_de* @ de-ch path /de_ch* @ de_ch path /de-ch* @ en_ch path /en_ch* @ e…" at bounding box center [200, 222] width 293 height 337
click at [91, 311] on div "path /en_de* @ de-ch path /de_ch* @ de_ch path /de-ch* @ en_ch path /en_ch* @ e…" at bounding box center [200, 222] width 293 height 337
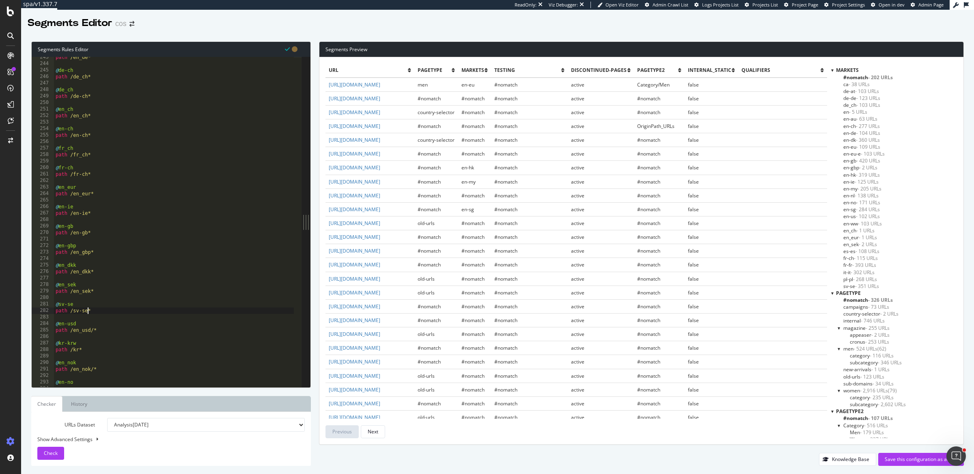
click at [94, 331] on div "path /en_de* @ de-ch path /de_ch* @ de_ch path /de-ch* @ en_ch path /en_ch* @ e…" at bounding box center [200, 222] width 293 height 337
click at [94, 243] on div "@ en_eur path /en_eur* @ en-ie path /en-ie* @ en-gb path /en-gb* @ en-gbp path …" at bounding box center [200, 220] width 293 height 337
click at [91, 263] on div "@ en_eur path /en_eur* @ en-ie path /en-ie* @ en-gb path /en-gb* @ en-gbp path …" at bounding box center [200, 220] width 293 height 337
click at [82, 281] on div "@ en_eur path /en_eur* @ en-ie path /en-ie* @ en-gb path /en-gb* @ en-gbp path …" at bounding box center [200, 220] width 293 height 337
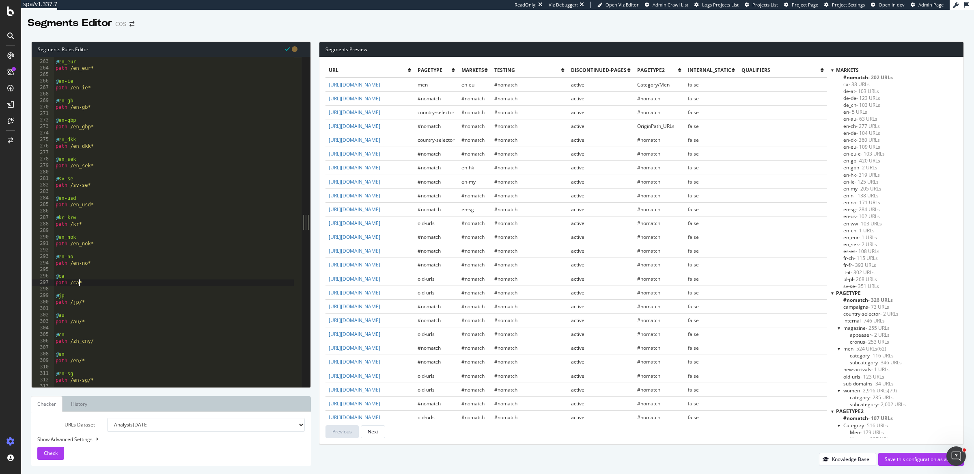
click at [82, 302] on div "@ en_eur path /en_eur* @ en-ie path /en-ie* @ en-gb path /en-gb* @ en-gbp path …" at bounding box center [200, 220] width 293 height 337
click at [82, 321] on div "@ en_eur path /en_eur* @ en-ie path /en-ie* @ en-gb path /en-gb* @ en-gbp path …" at bounding box center [200, 220] width 293 height 337
click at [96, 341] on div "@ en_eur path /en_eur* @ en-ie path /en-ie* @ en-gb path /en-gb* @ en-gbp path …" at bounding box center [200, 220] width 293 height 337
click at [91, 253] on div "path /sv-se* @ en-usd path /en_usd* @ kr-krw path /kr* @ en_nok path /en_nok* @…" at bounding box center [200, 221] width 293 height 337
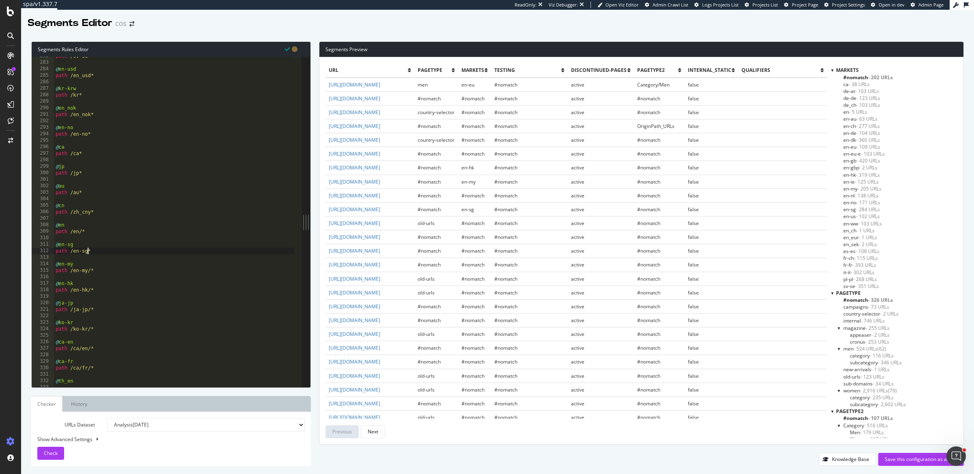
scroll to position [0, 2]
click at [91, 272] on div "path /sv-se* @ en-usd path /en_usd* @ kr-krw path /kr* @ en_nok path /en_nok* @…" at bounding box center [200, 221] width 293 height 337
click at [90, 290] on div "path /sv-se* @ en-usd path /en_usd* @ kr-krw path /kr* @ en_nok path /en_nok* @…" at bounding box center [200, 221] width 293 height 337
click at [90, 308] on div "path /sv-se* @ en-usd path /en_usd* @ kr-krw path /kr* @ en_nok path /en_nok* @…" at bounding box center [200, 221] width 293 height 337
click at [91, 330] on div "path /sv-se* @ en-usd path /en_usd* @ kr-krw path /kr* @ en_nok path /en_nok* @…" at bounding box center [200, 221] width 293 height 337
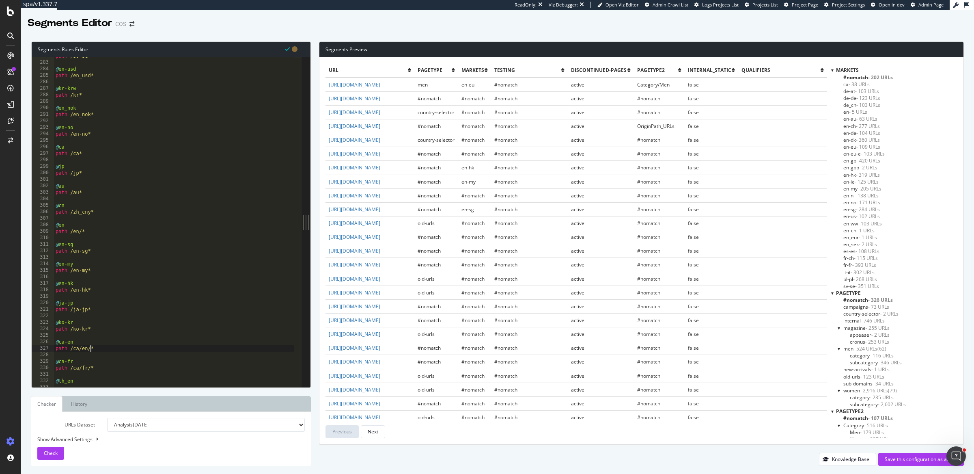
click at [91, 349] on div "path /sv-se* @ en-usd path /en_usd* @ kr-krw path /kr* @ en_nok path /en_nok* @…" at bounding box center [200, 221] width 293 height 337
click at [89, 368] on div "path /sv-se* @ en-usd path /en_usd* @ kr-krw path /kr* @ en_nok path /en_nok* @…" at bounding box center [200, 221] width 293 height 337
click at [91, 324] on div "@ en-no path /en-no* @ ca path /ca* @ jp path /jp* @ au path /au* @ cn path /zh…" at bounding box center [200, 224] width 293 height 337
click at [91, 342] on div "@ en-no path /en-no* @ ca path /ca* @ jp path /jp* @ au path /au* @ cn path /zh…" at bounding box center [200, 224] width 293 height 337
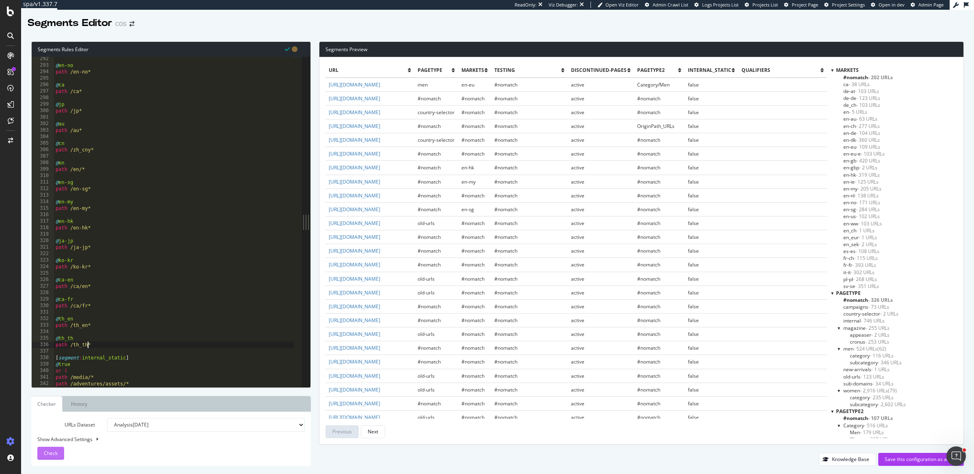
type textarea "path /th_th*"
click at [61, 453] on button "Check" at bounding box center [50, 453] width 27 height 13
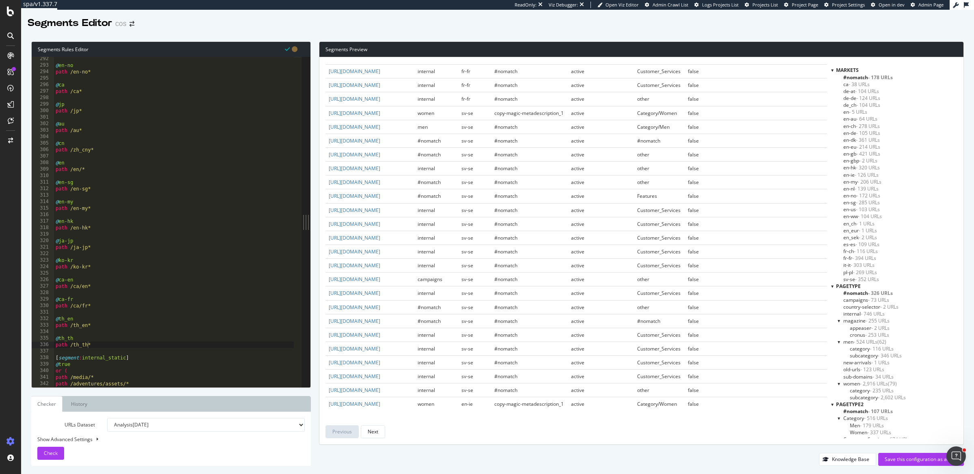
scroll to position [1308, 0]
click at [906, 457] on div "Save this configuration as active" at bounding box center [921, 458] width 73 height 7
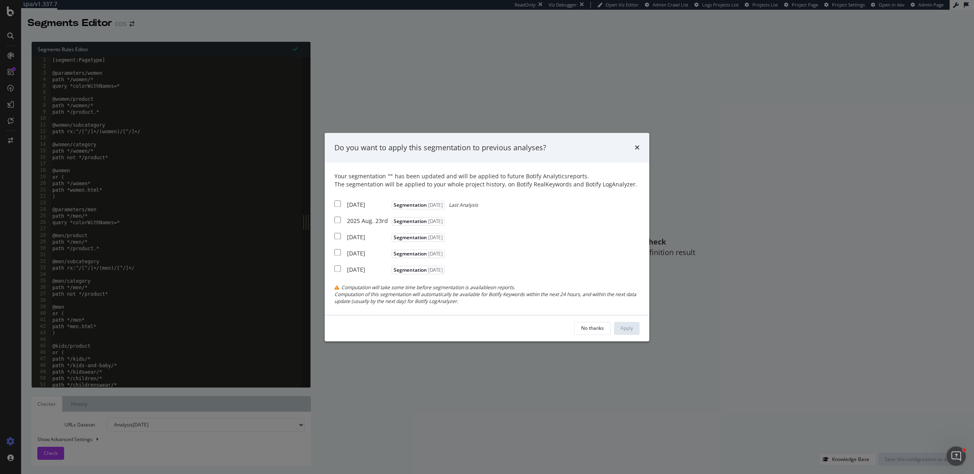
drag, startPoint x: 371, startPoint y: 206, endPoint x: 371, endPoint y: 214, distance: 8.1
click at [371, 205] on div "[DATE]" at bounding box center [368, 205] width 43 height 8
checkbox input "true"
click at [371, 217] on div "2025 Aug. 23rd" at bounding box center [368, 221] width 43 height 8
checkbox input "true"
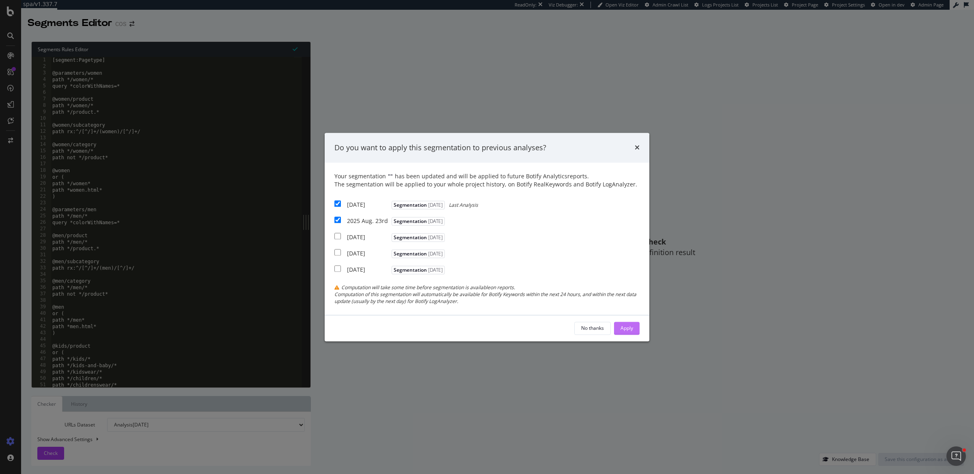
click at [626, 328] on div "Apply" at bounding box center [627, 327] width 13 height 7
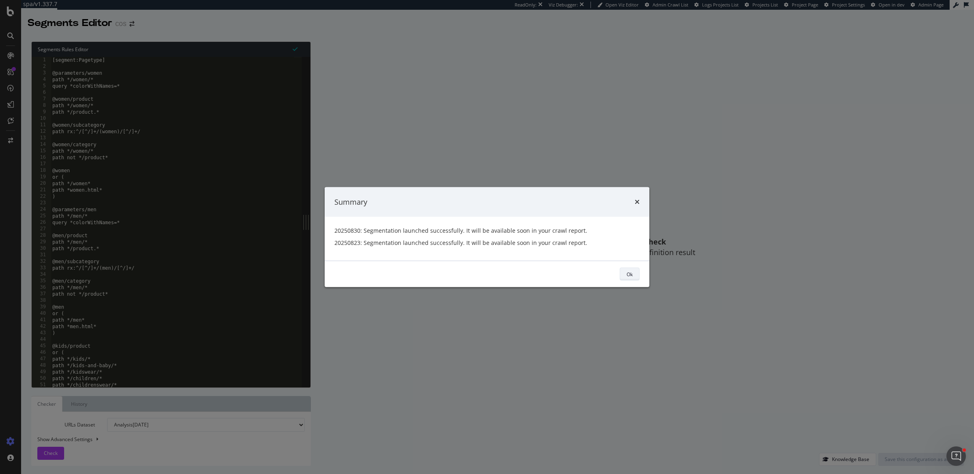
click at [627, 272] on div "Ok" at bounding box center [630, 273] width 6 height 7
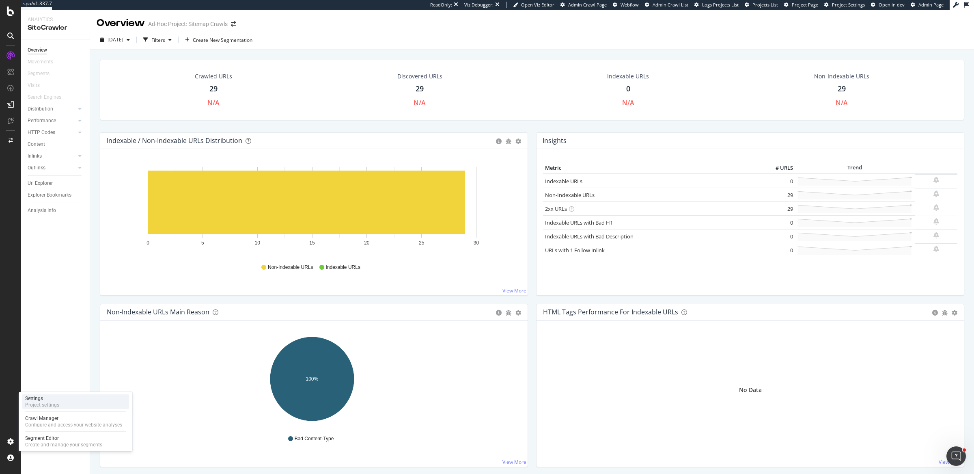
click at [59, 405] on div "Settings Project settings" at bounding box center [75, 401] width 107 height 15
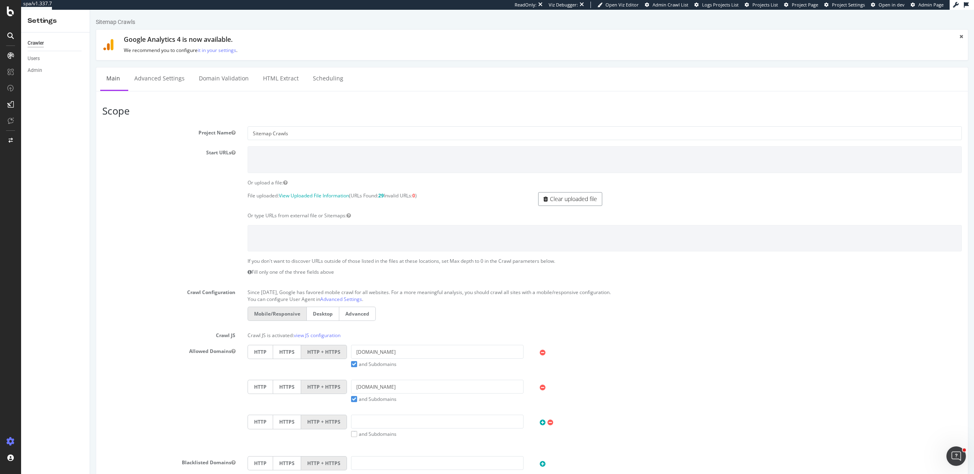
click at [554, 201] on link "Clear uploaded file" at bounding box center [570, 199] width 64 height 14
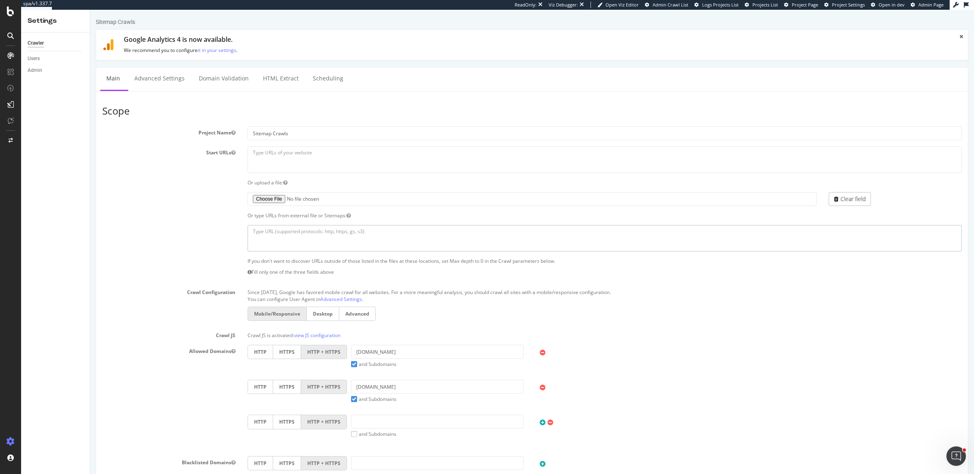
click at [291, 231] on textarea at bounding box center [605, 238] width 714 height 26
click at [385, 232] on textarea at bounding box center [605, 238] width 714 height 26
paste textarea "[URL][DOMAIN_NAME] [URL][DOMAIN_NAME] [URL][DOMAIN_NAME] [URL][DOMAIN_NAME] [UR…"
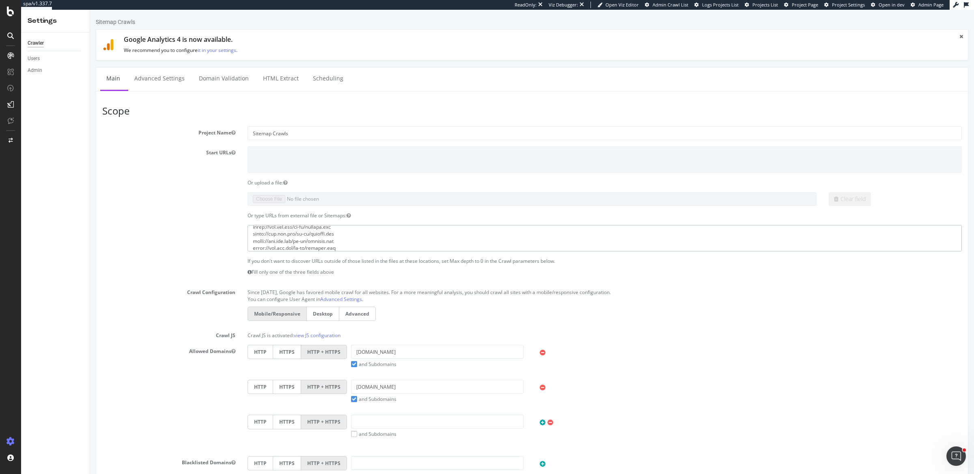
type textarea "https://www.cos.com/sitemapindex.xml https://www.cos.com/ja-jp/sitemap/index.xm…"
click at [750, 311] on div "Mobile/Responsive Desktop Advanced" at bounding box center [605, 314] width 723 height 16
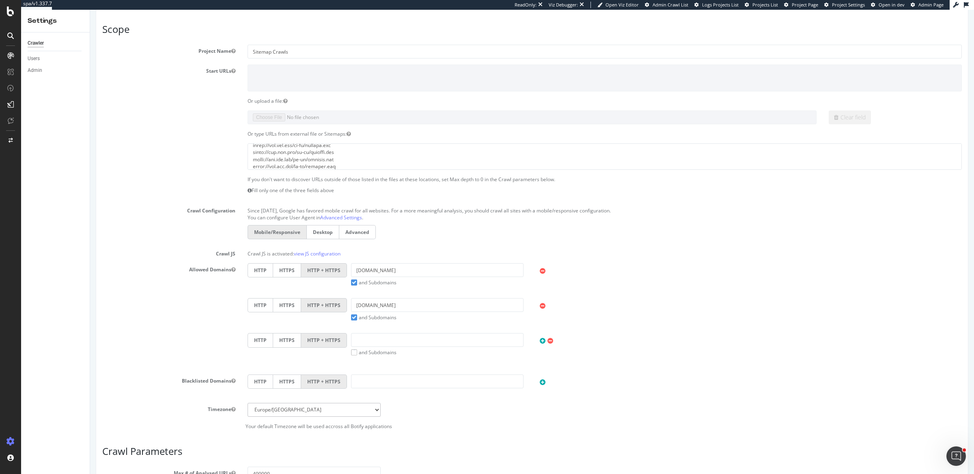
scroll to position [269, 0]
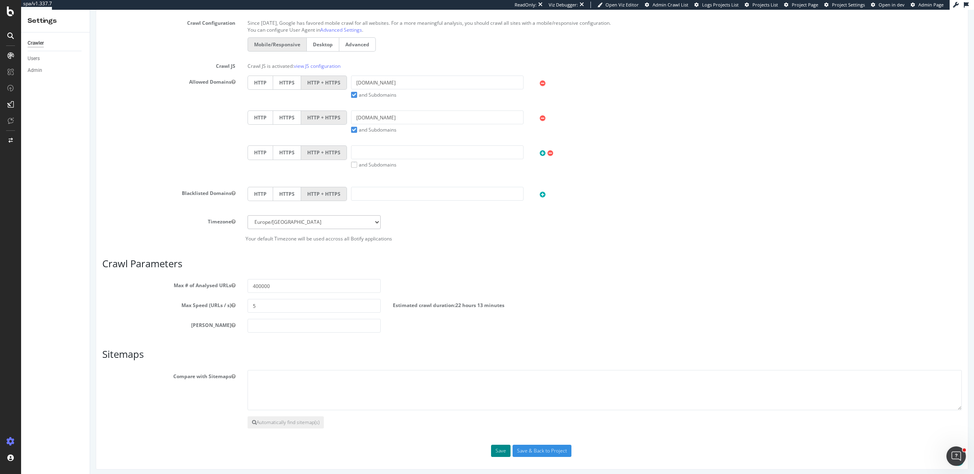
click at [500, 445] on button "Save" at bounding box center [500, 451] width 19 height 12
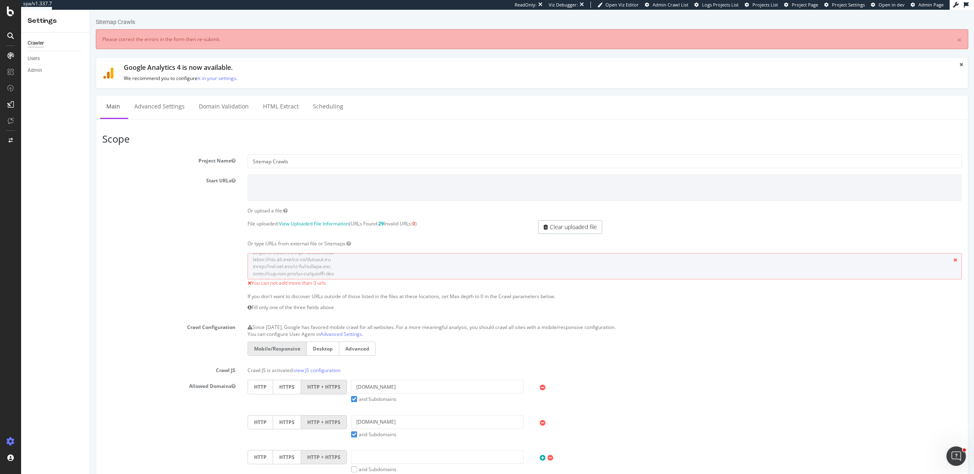
scroll to position [181, 0]
click at [554, 223] on link "Clear uploaded file" at bounding box center [570, 227] width 64 height 14
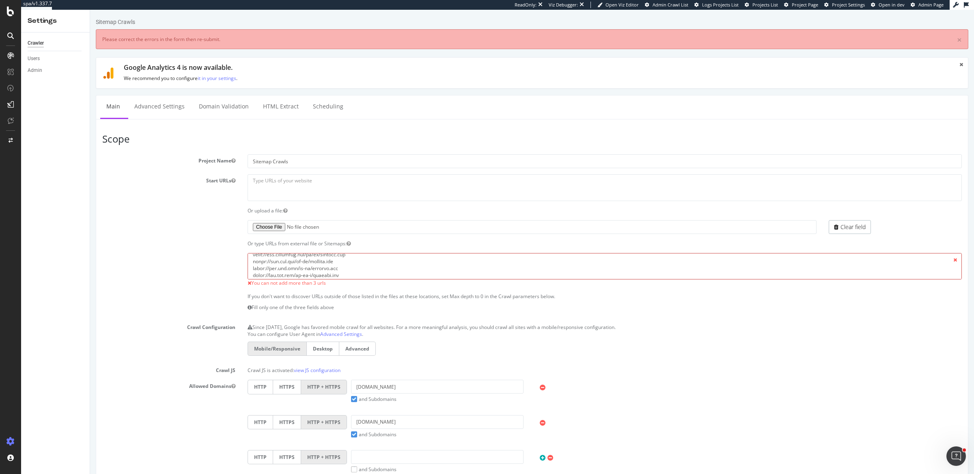
scroll to position [50, 0]
drag, startPoint x: 353, startPoint y: 270, endPoint x: 253, endPoint y: 265, distance: 100.4
click at [253, 265] on textarea at bounding box center [605, 266] width 714 height 26
drag, startPoint x: 249, startPoint y: 273, endPoint x: 346, endPoint y: 332, distance: 113.9
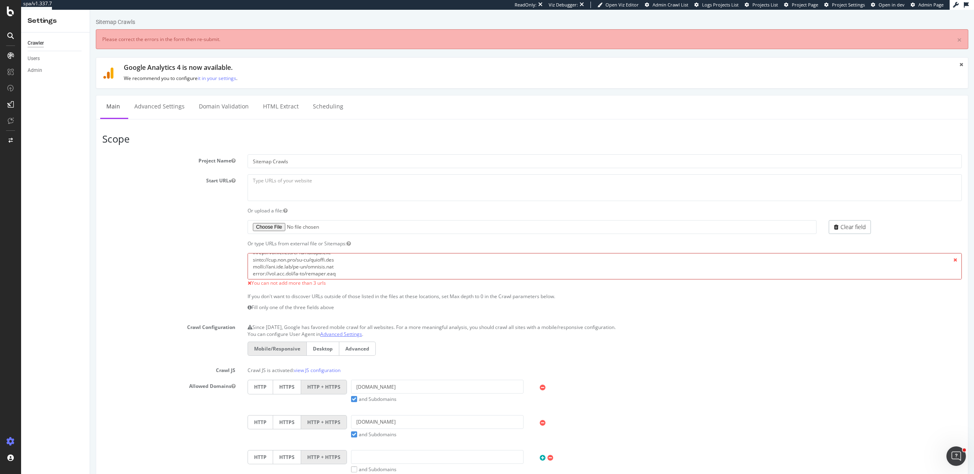
click at [346, 332] on section "Project Name Sitemap Crawls Start URLs Or upload a file: File uploaded: View Up…" at bounding box center [532, 350] width 860 height 392
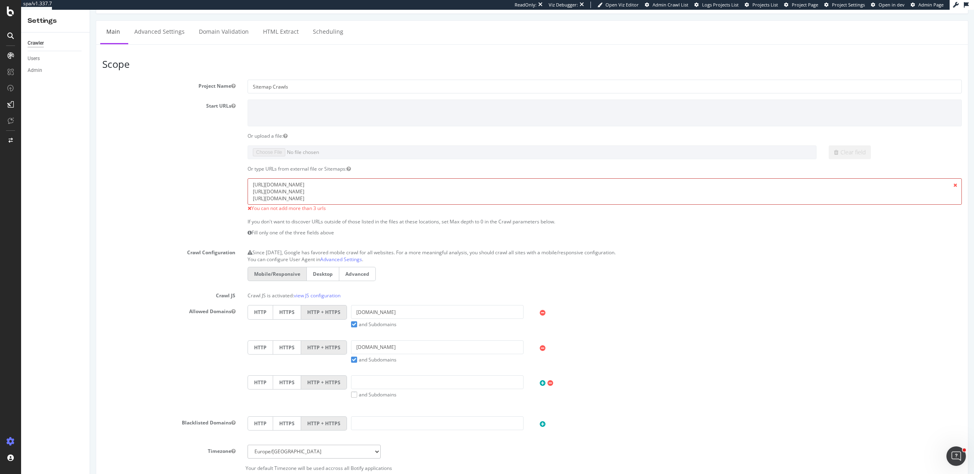
scroll to position [304, 0]
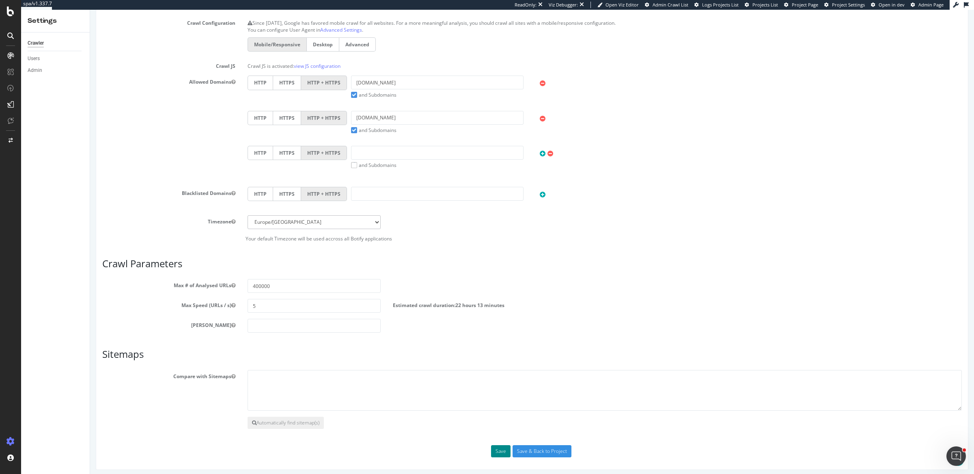
type textarea "https://www.cos.com/sitemapindex.xml https://www.cos.com/ja-jp/sitemap/index.xm…"
click at [494, 450] on button "Save" at bounding box center [500, 451] width 19 height 12
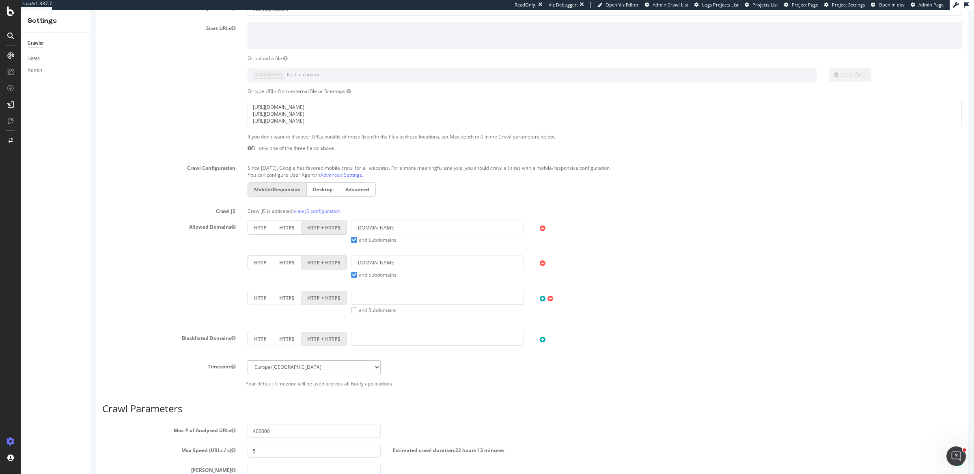
scroll to position [332, 0]
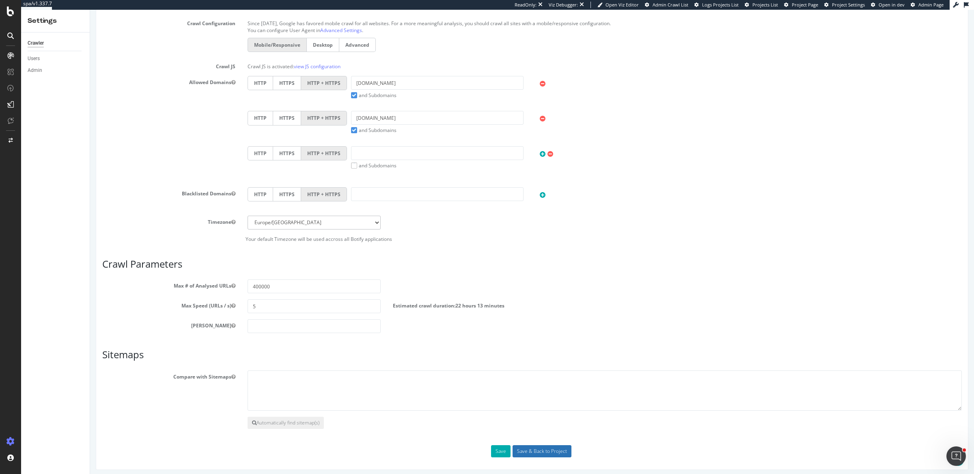
click at [561, 448] on input "Save & Back to Project" at bounding box center [542, 451] width 59 height 12
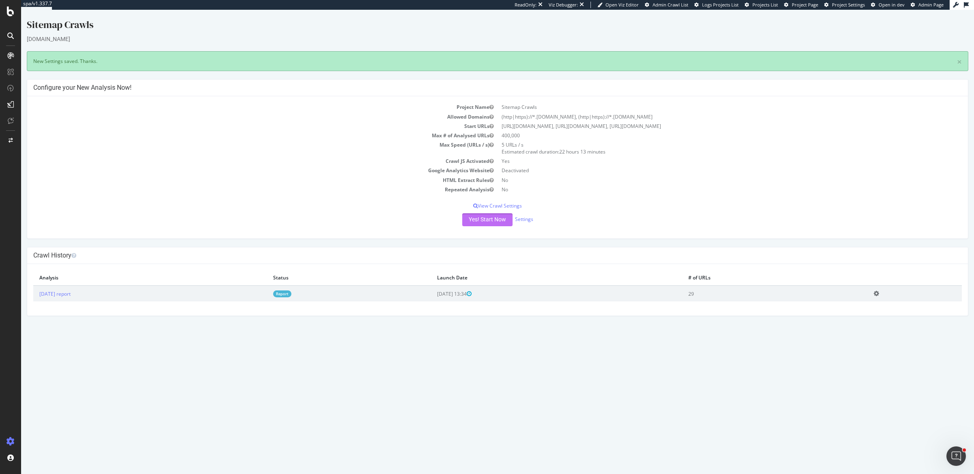
click at [478, 221] on button "Yes! Start Now" at bounding box center [487, 219] width 50 height 13
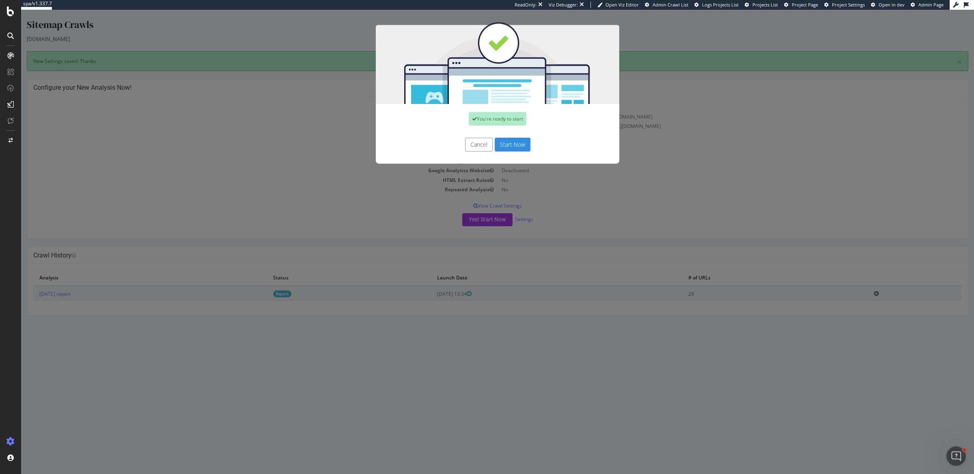
click at [502, 144] on button "Start Now" at bounding box center [513, 145] width 36 height 14
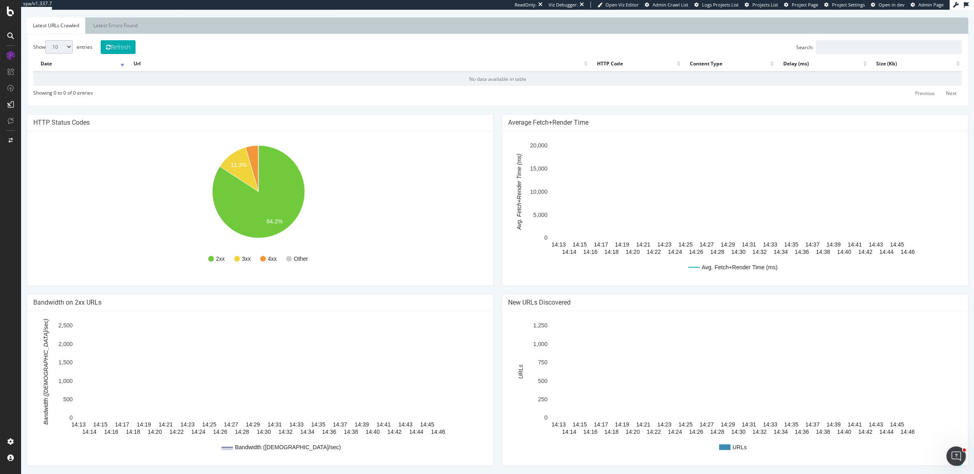
scroll to position [98, 0]
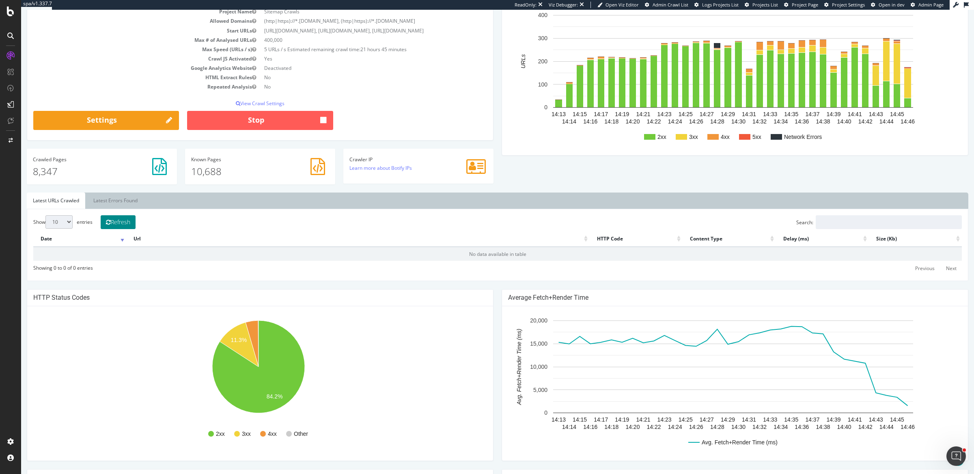
click at [132, 223] on button "Refresh" at bounding box center [118, 222] width 35 height 14
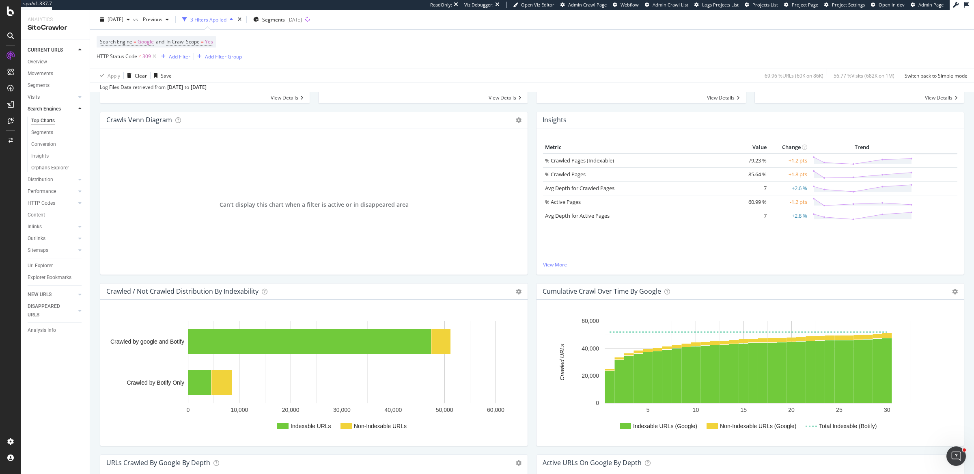
scroll to position [130, 0]
click at [203, 386] on rect "A chart." at bounding box center [199, 381] width 23 height 25
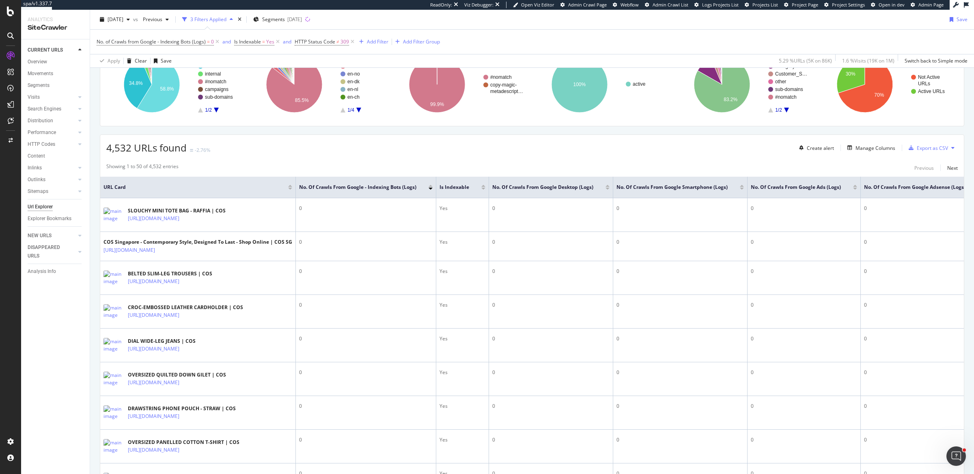
scroll to position [31, 0]
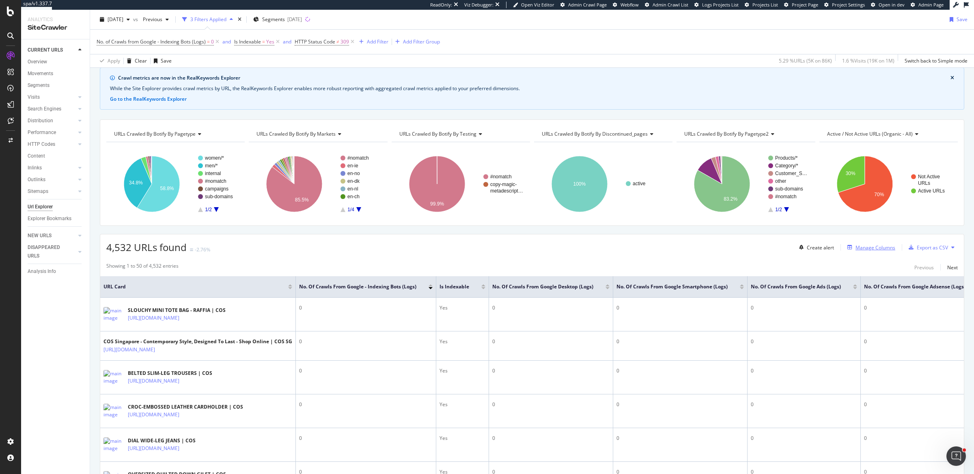
click at [856, 246] on div "Manage Columns" at bounding box center [876, 247] width 40 height 7
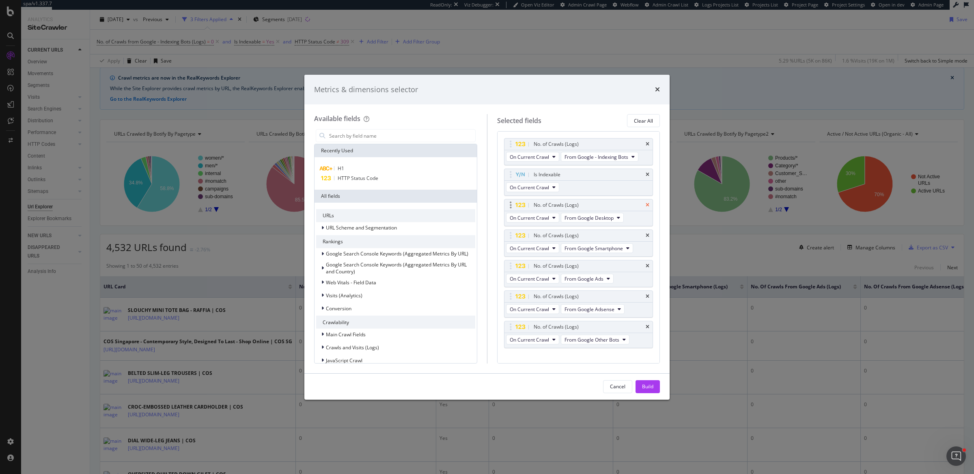
click at [646, 203] on icon "times" at bounding box center [648, 205] width 4 height 5
click at [640, 231] on div "No. of Crawls (Logs)" at bounding box center [588, 235] width 112 height 8
click at [640, 203] on div "No. of Crawls (Logs)" at bounding box center [588, 205] width 112 height 8
click at [648, 203] on icon "times" at bounding box center [648, 205] width 4 height 5
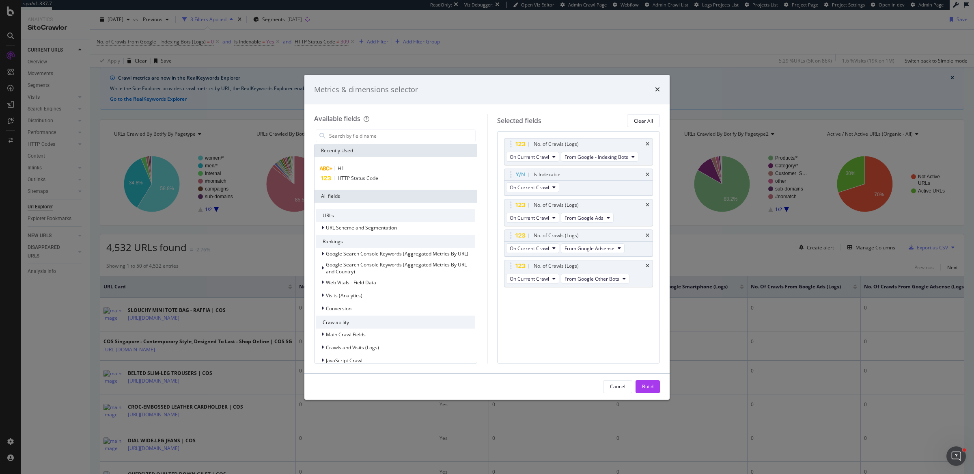
click at [648, 203] on icon "times" at bounding box center [648, 205] width 4 height 5
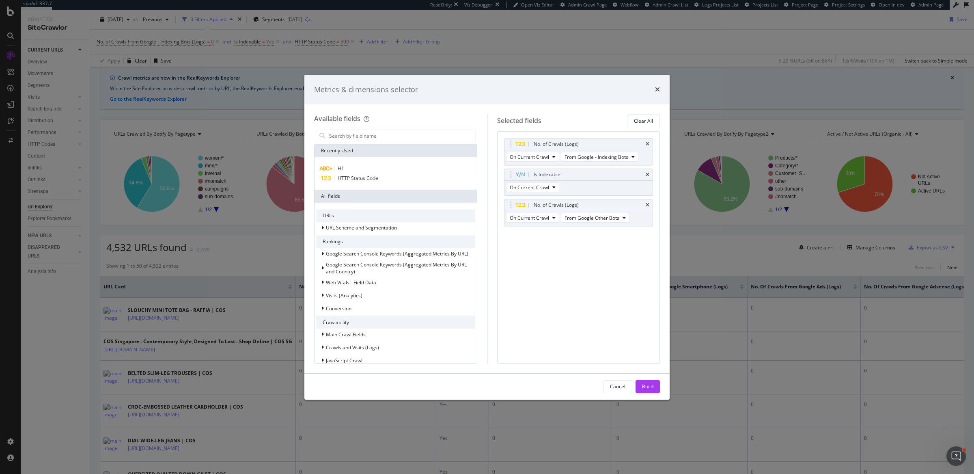
click at [648, 203] on icon "times" at bounding box center [648, 205] width 4 height 5
click at [640, 382] on button "Build" at bounding box center [648, 386] width 24 height 13
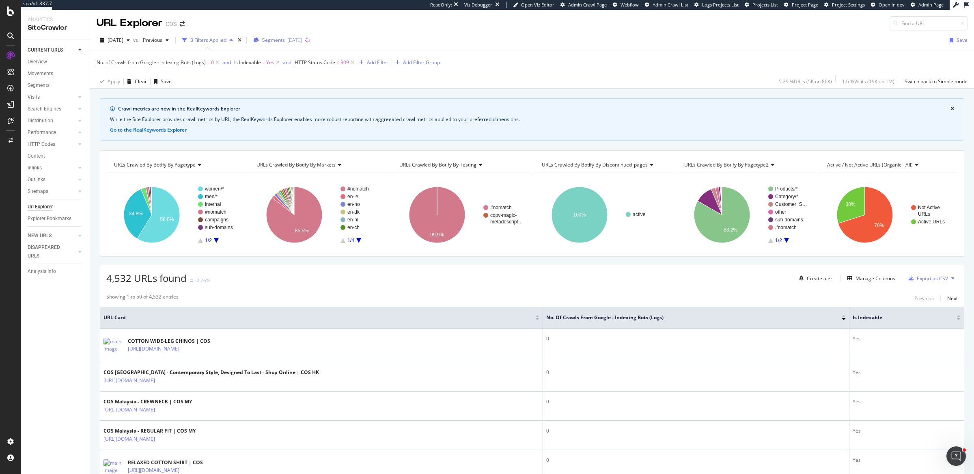
click at [302, 37] on div "[DATE]" at bounding box center [294, 40] width 15 height 7
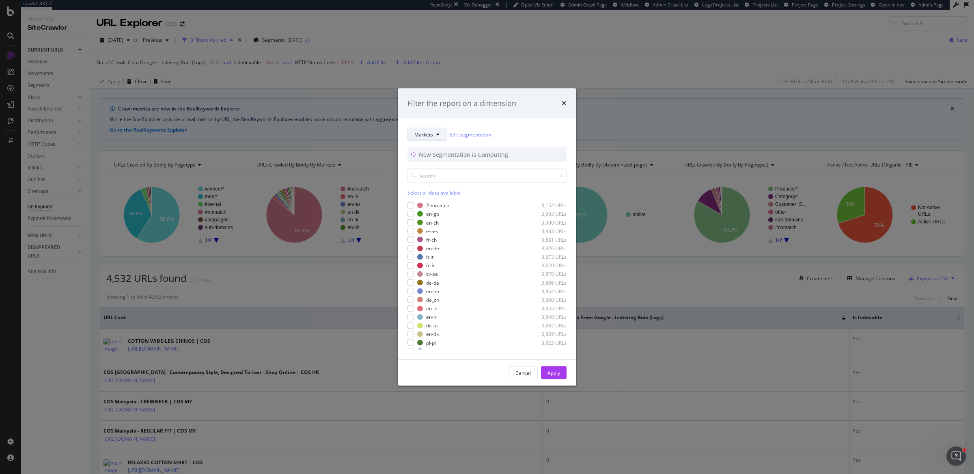
click at [428, 130] on button "Markets" at bounding box center [427, 134] width 39 height 13
click at [443, 223] on span "Pagetype2" at bounding box center [440, 223] width 52 height 7
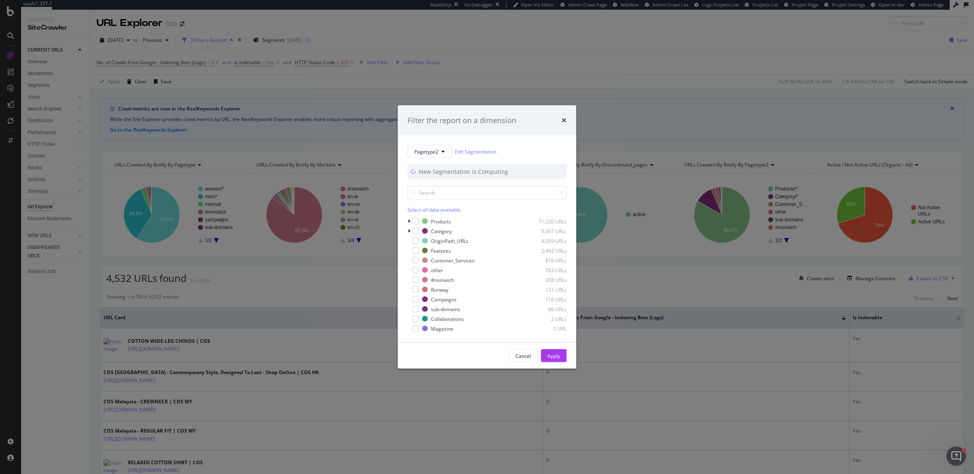
click at [420, 210] on div "Select all data available" at bounding box center [487, 209] width 159 height 7
click at [419, 222] on div "modal" at bounding box center [415, 221] width 6 height 6
click at [557, 353] on div "Apply" at bounding box center [554, 355] width 13 height 7
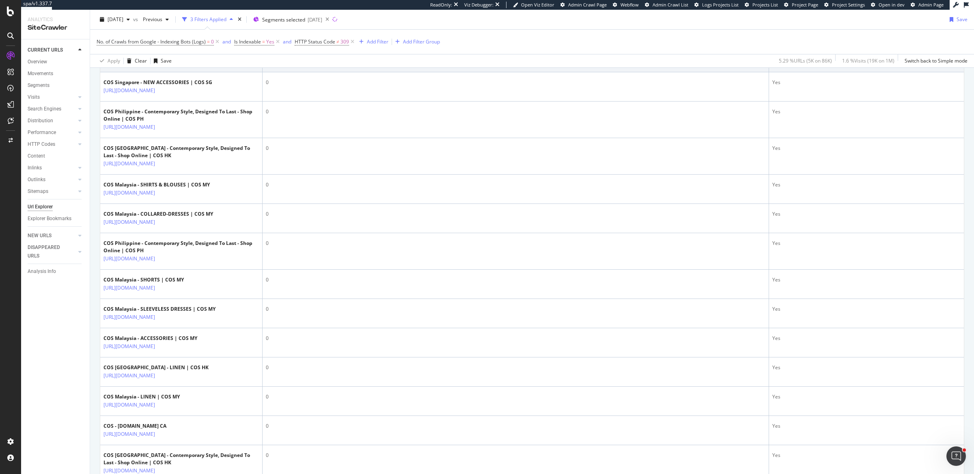
scroll to position [422, 0]
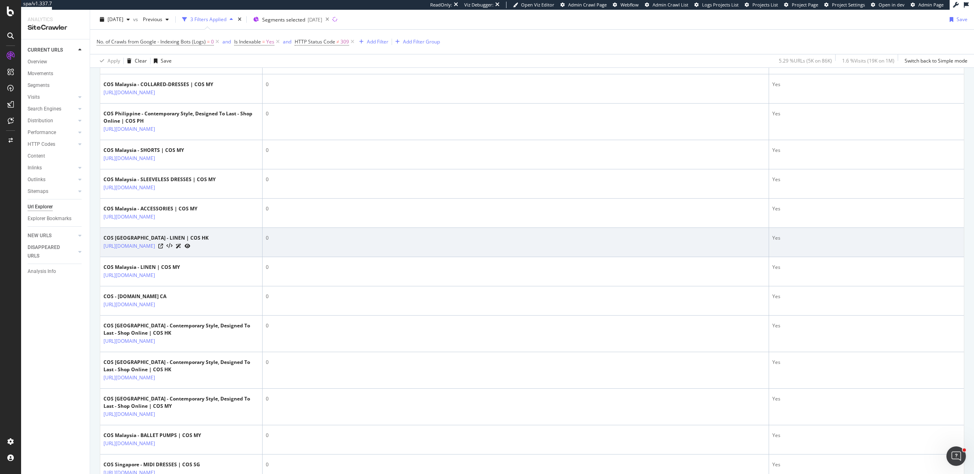
click at [190, 250] on div at bounding box center [174, 246] width 32 height 9
click at [163, 248] on icon at bounding box center [160, 246] width 5 height 5
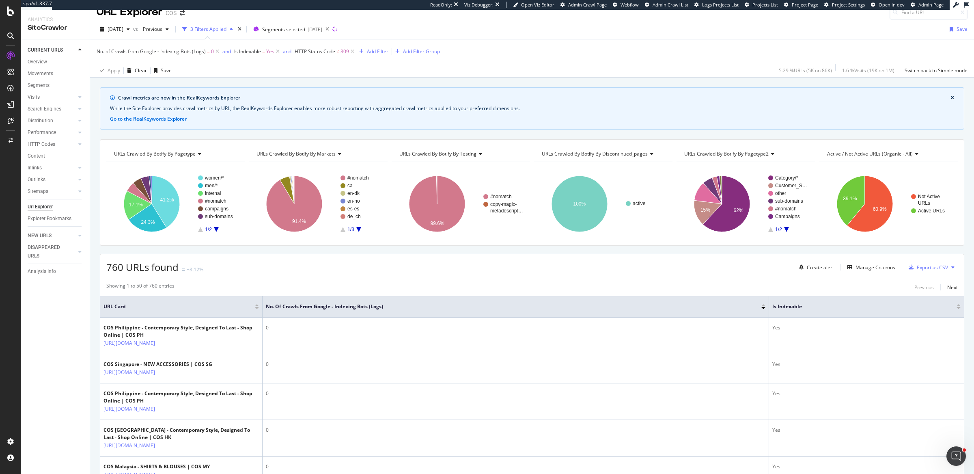
scroll to position [0, 0]
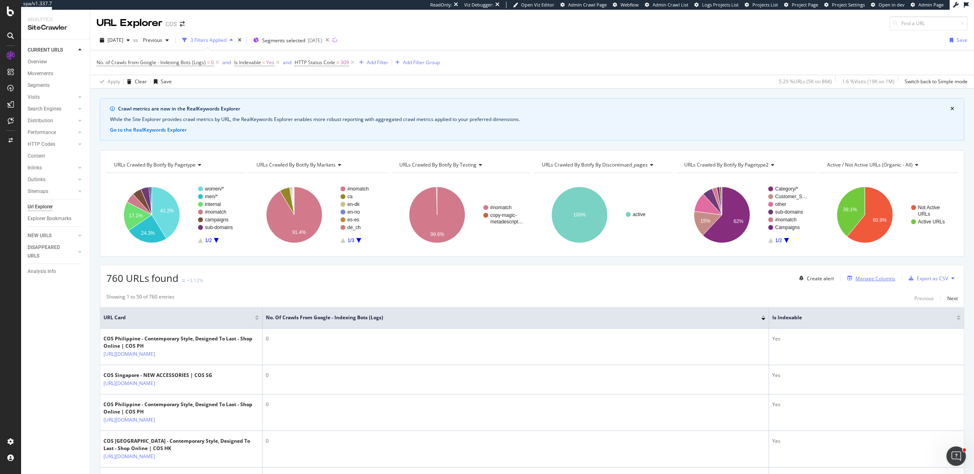
click at [869, 274] on div "Manage Columns" at bounding box center [869, 278] width 51 height 9
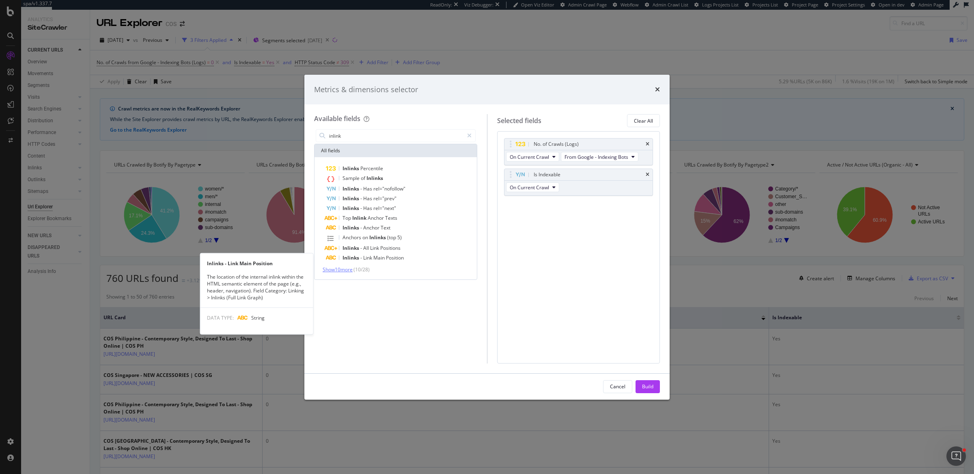
type input "inlink"
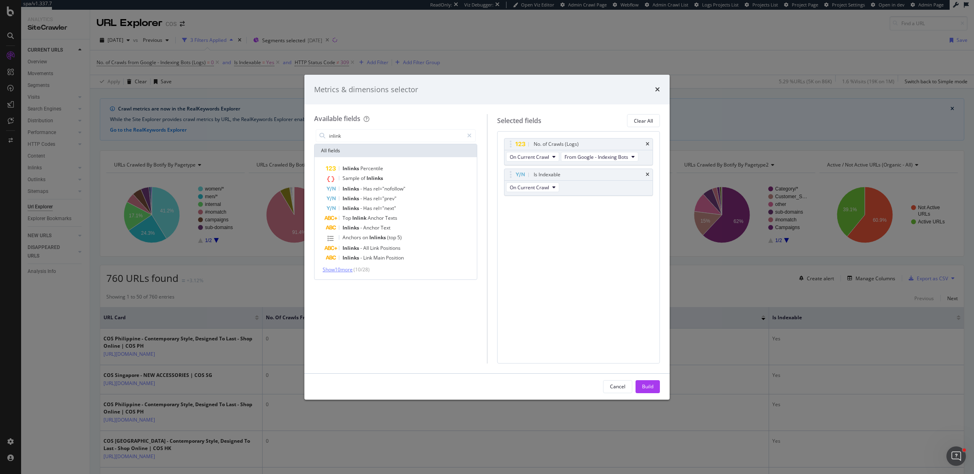
click at [349, 269] on span "Show 10 more" at bounding box center [338, 269] width 30 height 7
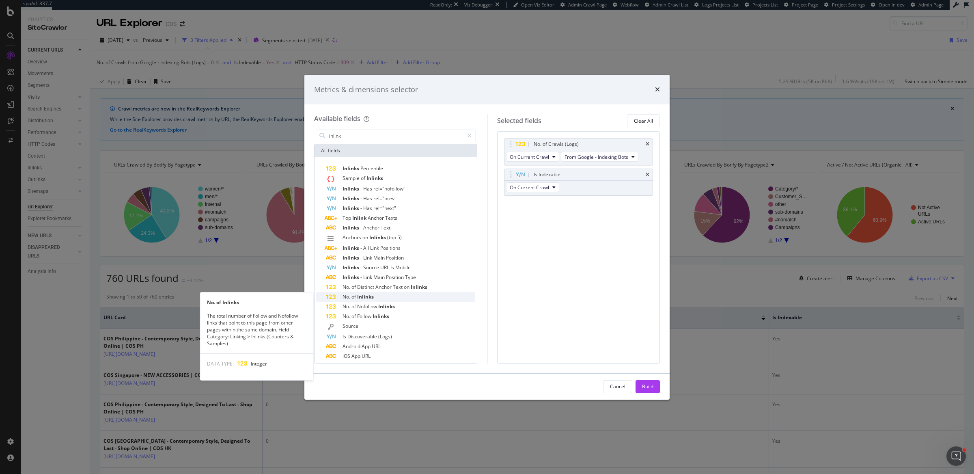
click at [388, 298] on div "No. of Inlinks" at bounding box center [400, 297] width 149 height 10
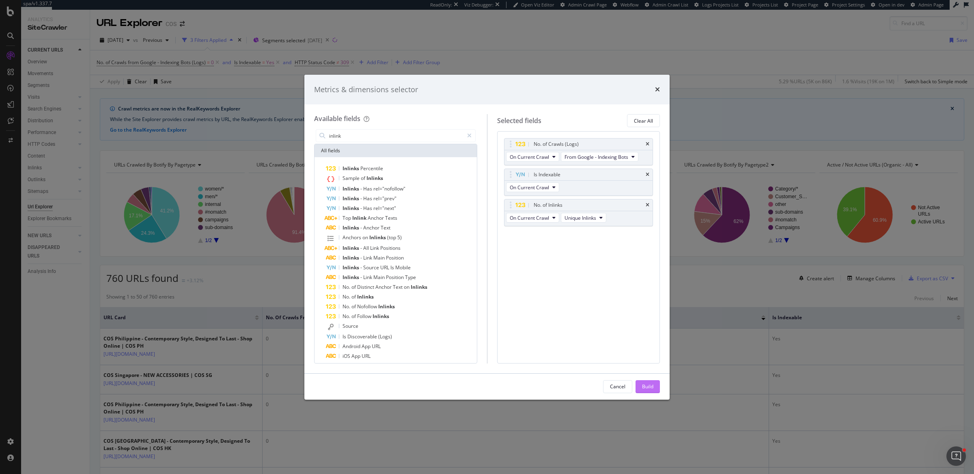
click at [651, 386] on div "Build" at bounding box center [647, 386] width 11 height 7
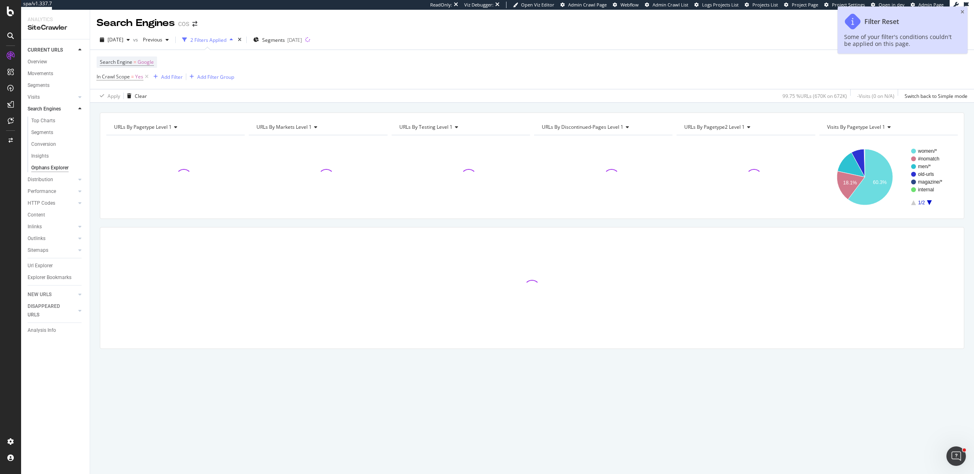
click at [259, 109] on div "URLs By Pagetype Level 1 Chart (by Value) Table Expand Export as CSV Export as …" at bounding box center [532, 288] width 884 height 371
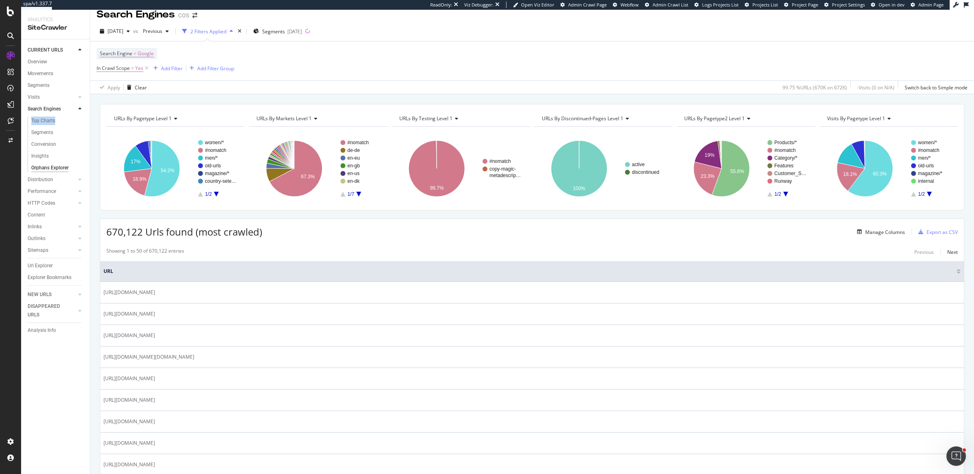
scroll to position [13, 0]
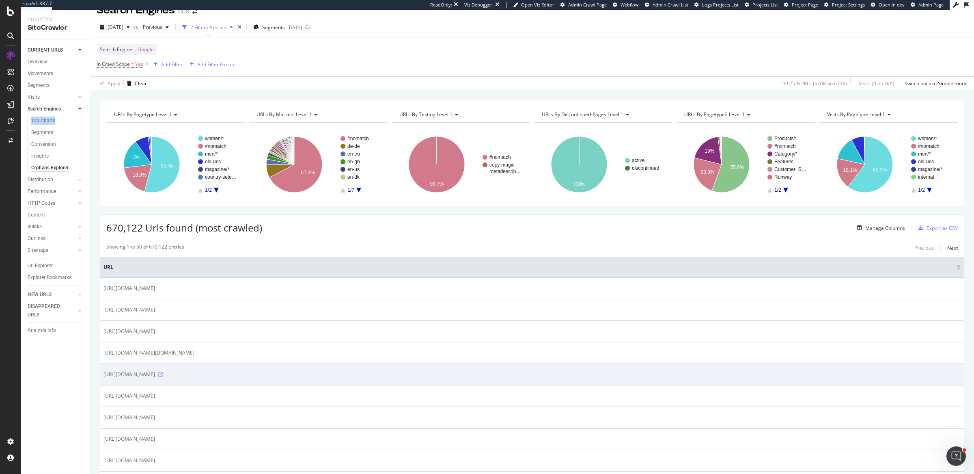
click at [163, 372] on icon at bounding box center [160, 374] width 5 height 5
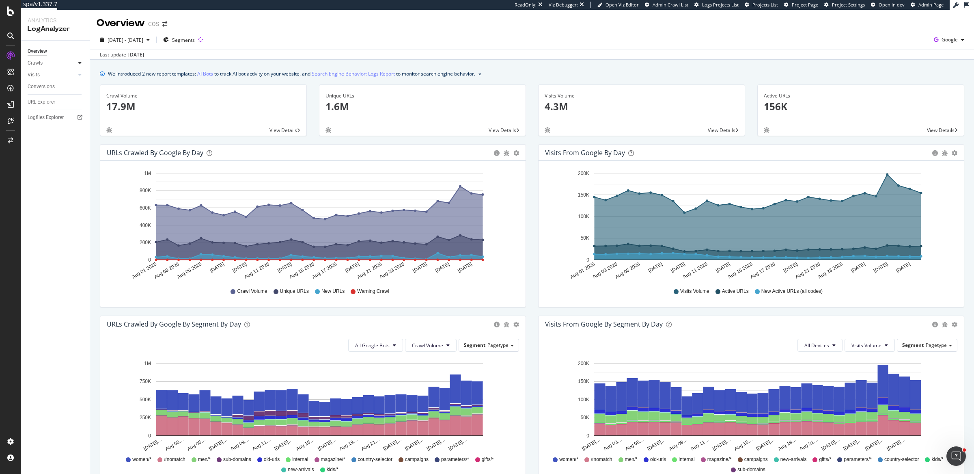
click at [80, 63] on icon at bounding box center [79, 62] width 3 height 5
click at [54, 107] on div "HTTP Codes" at bounding box center [45, 107] width 28 height 9
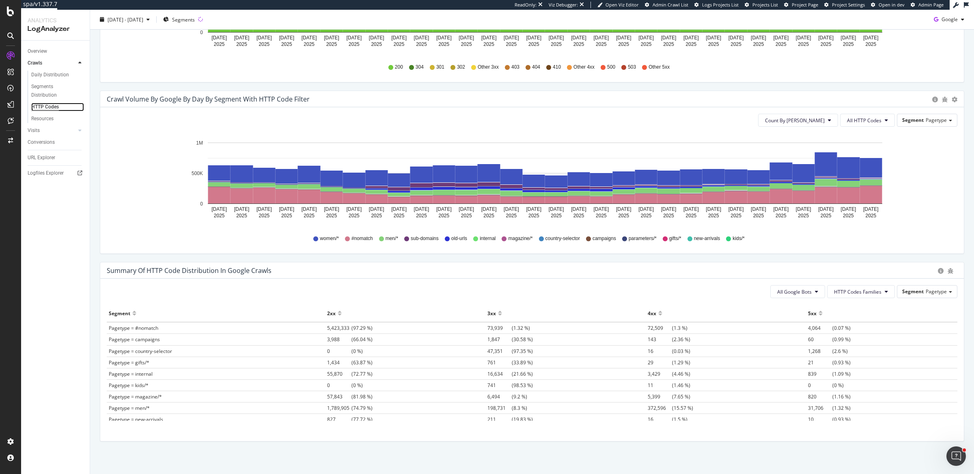
scroll to position [353, 0]
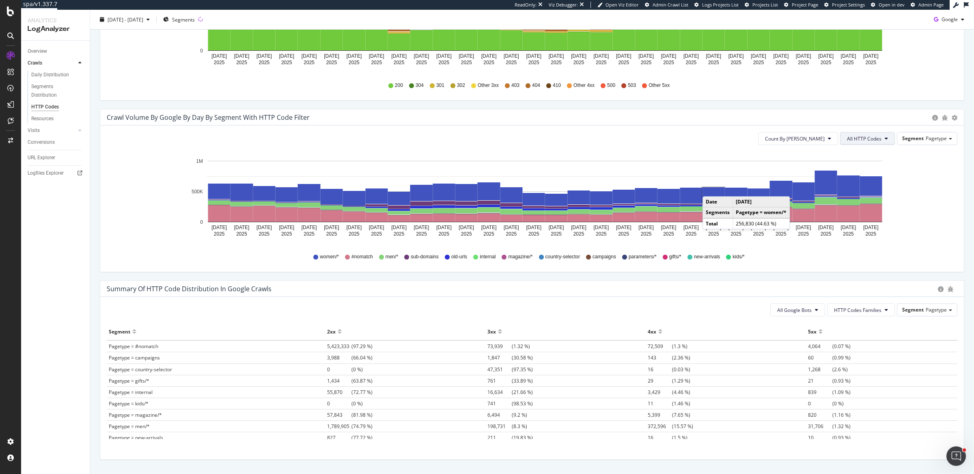
click at [862, 136] on span "All HTTP Codes" at bounding box center [864, 138] width 35 height 7
click at [857, 209] on span "4xx family" at bounding box center [862, 208] width 41 height 7
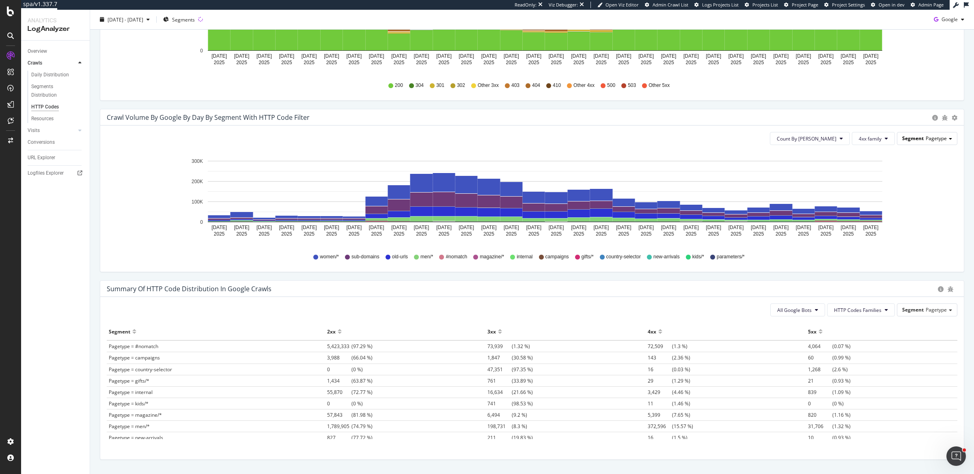
click at [933, 136] on span "Pagetype" at bounding box center [936, 138] width 21 height 7
click at [917, 192] on div "Pagetype2" at bounding box center [921, 194] width 65 height 11
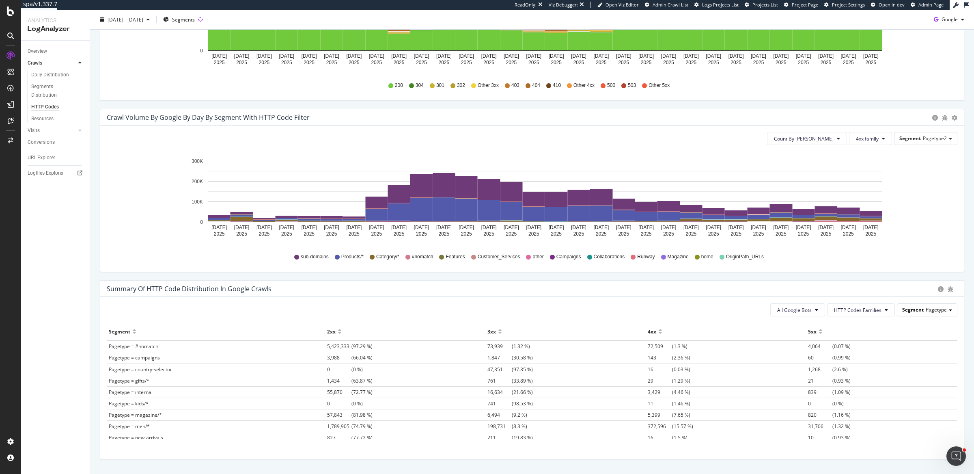
click at [926, 306] on span "Pagetype" at bounding box center [936, 309] width 21 height 7
click at [894, 365] on div "Pagetype2" at bounding box center [921, 365] width 65 height 11
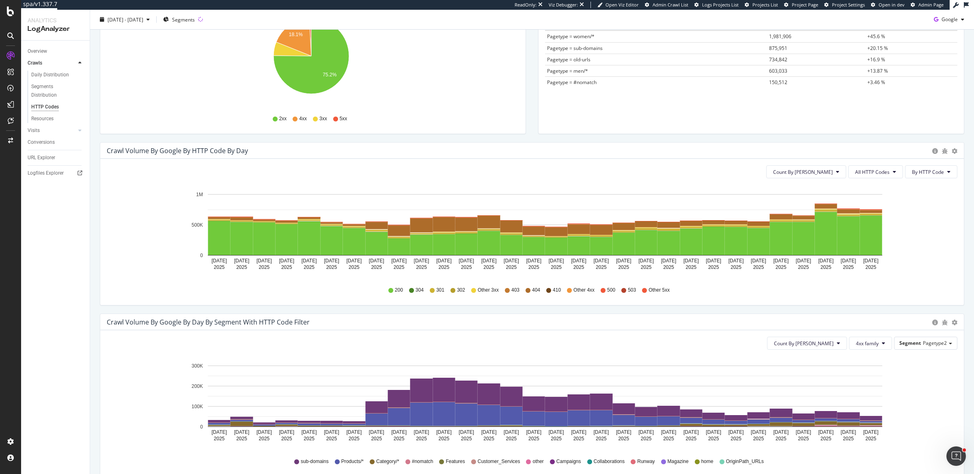
scroll to position [0, 0]
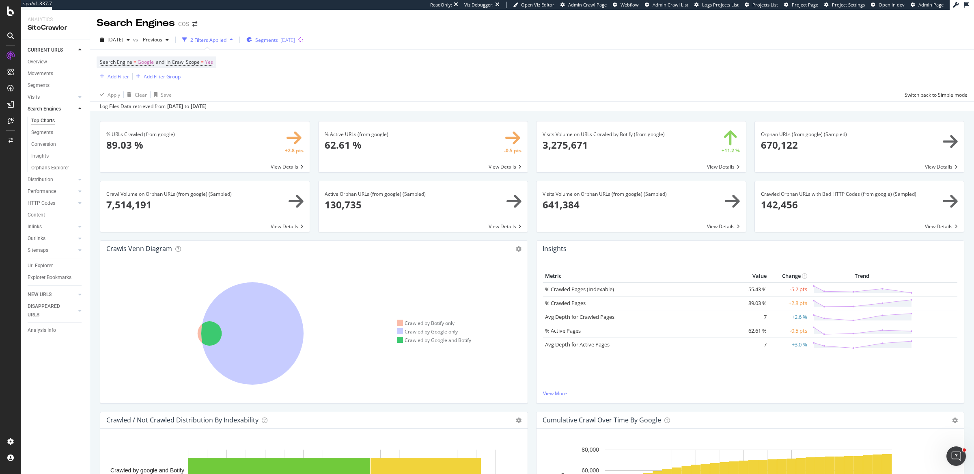
click at [278, 41] on span "Segments" at bounding box center [266, 40] width 23 height 7
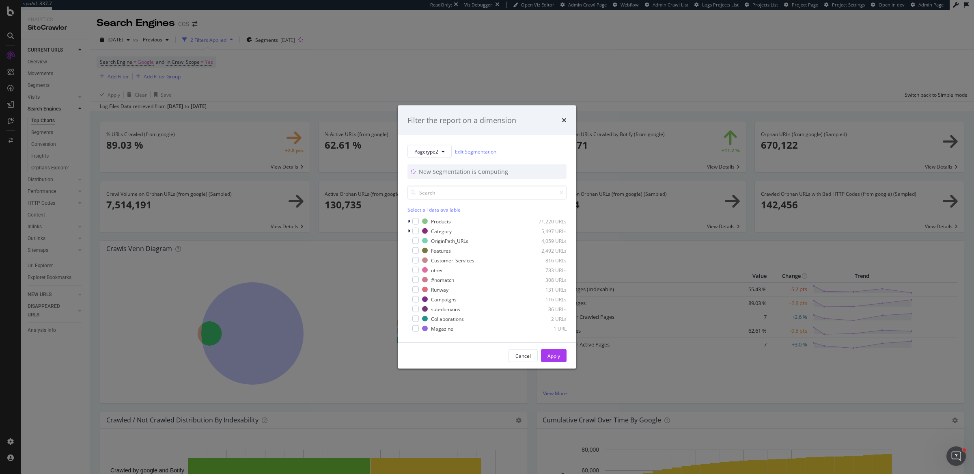
click at [284, 73] on div "Filter the report on a dimension Pagetype2 Edit Segmentation New Segmentation i…" at bounding box center [487, 237] width 974 height 474
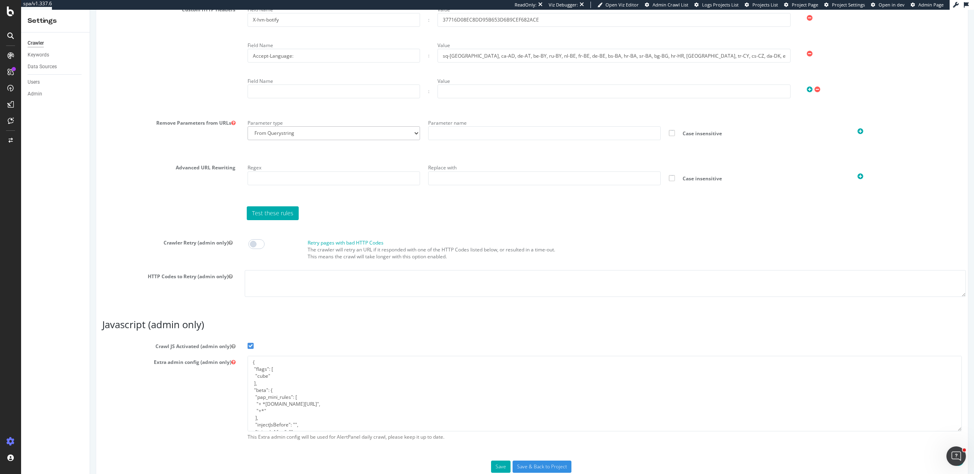
scroll to position [603, 0]
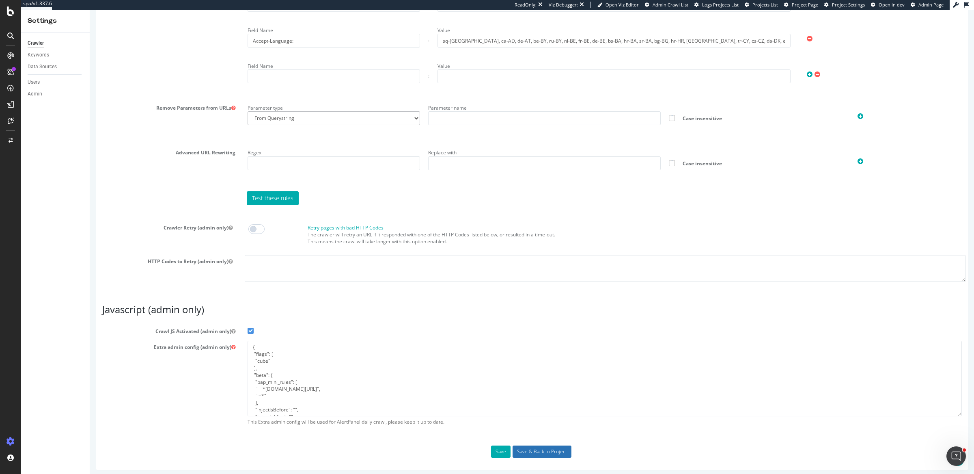
click at [529, 445] on input "Save & Back to Project" at bounding box center [542, 451] width 59 height 12
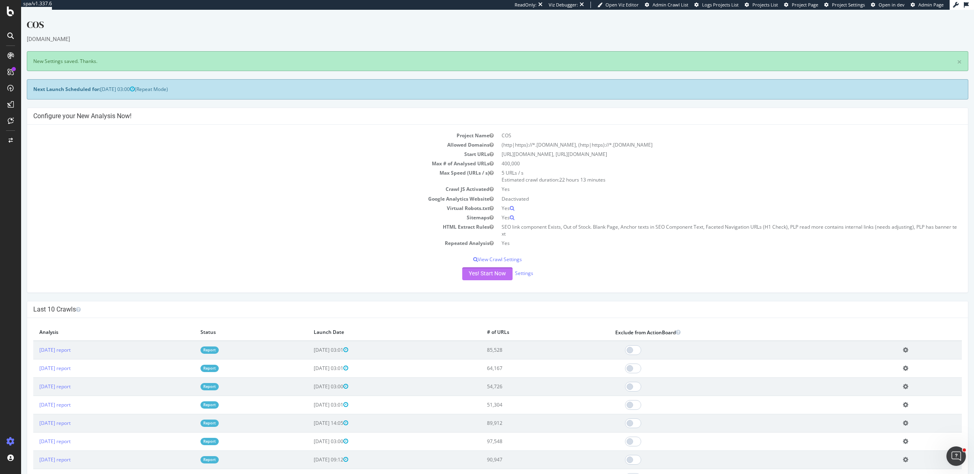
click at [496, 274] on button "Yes! Start Now" at bounding box center [487, 273] width 50 height 13
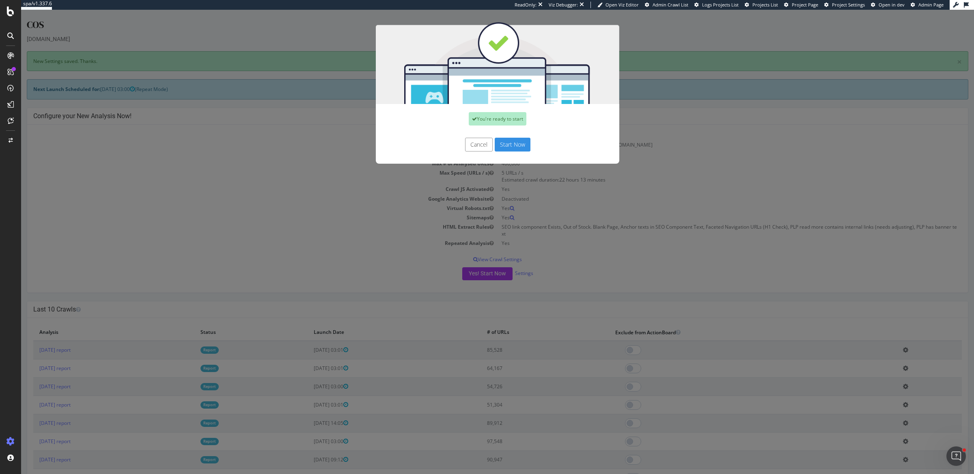
click at [496, 144] on button "Start Now" at bounding box center [513, 145] width 36 height 14
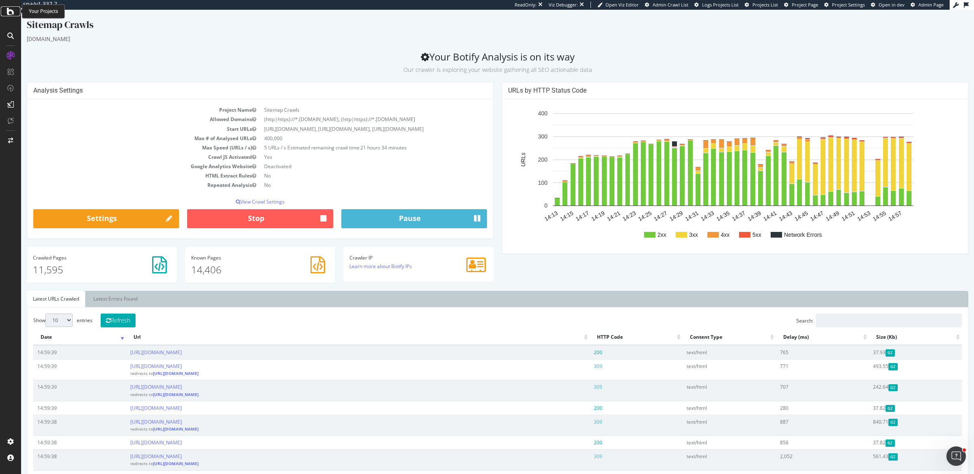
click at [8, 14] on icon at bounding box center [10, 11] width 7 height 10
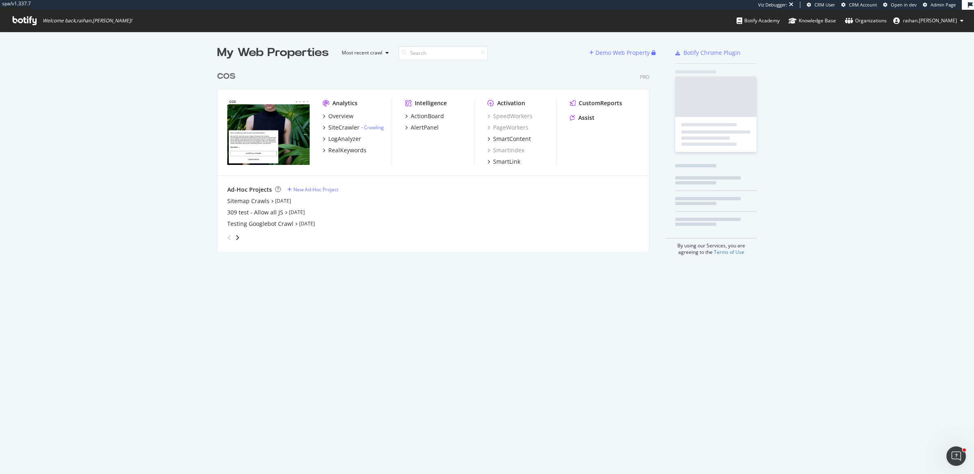
scroll to position [183, 431]
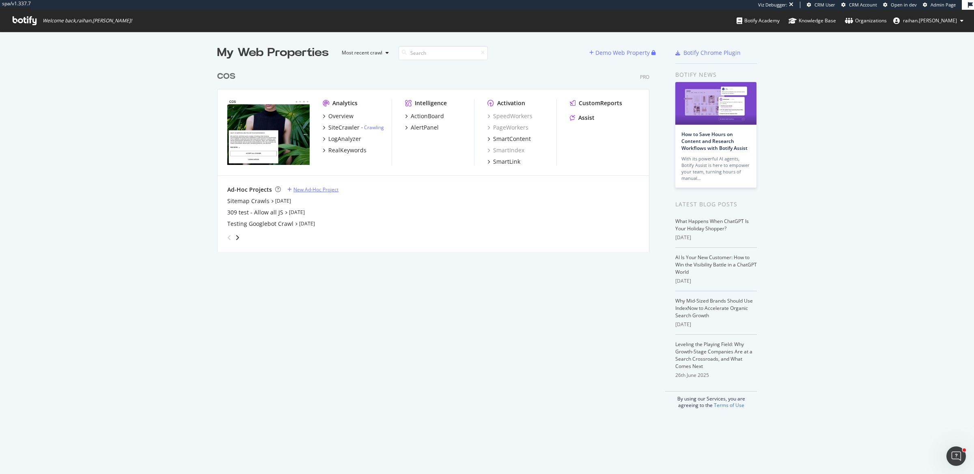
click at [299, 190] on div "New Ad-Hoc Project" at bounding box center [316, 189] width 45 height 7
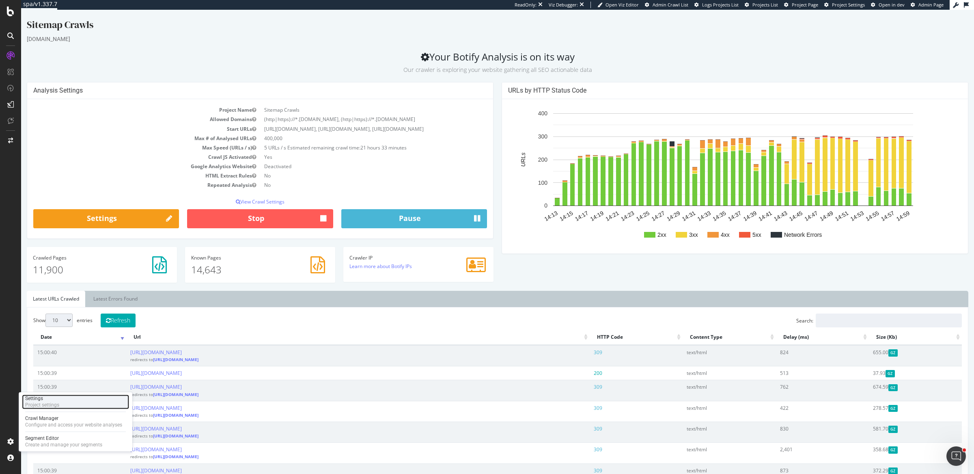
click at [47, 406] on div "Project settings" at bounding box center [42, 404] width 34 height 6
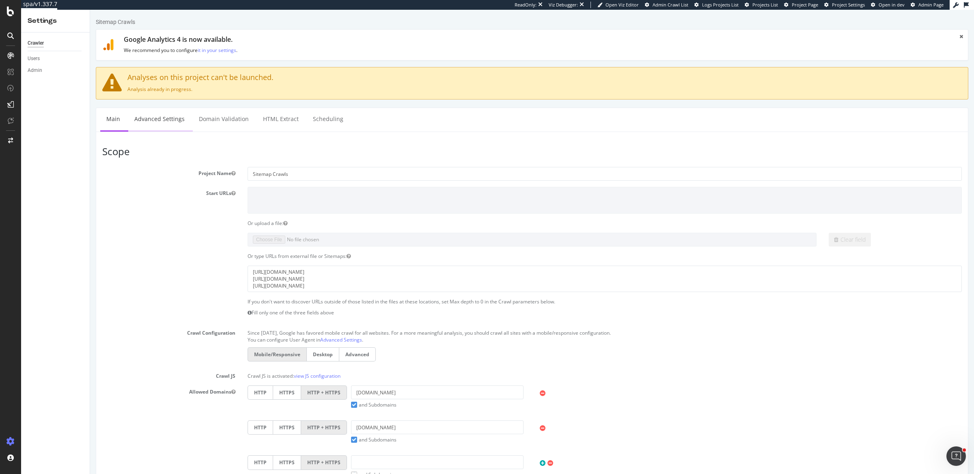
click at [164, 119] on link "Advanced Settings" at bounding box center [159, 119] width 63 height 22
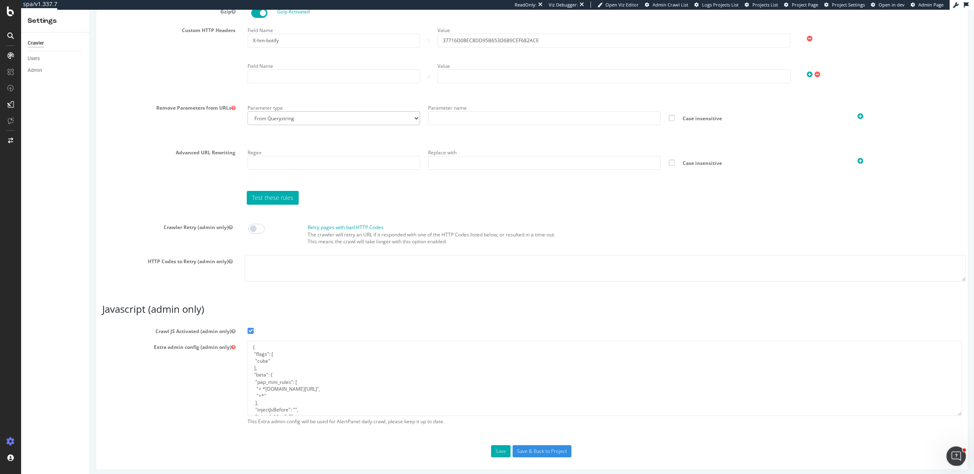
scroll to position [578, 0]
click at [484, 38] on input "37716D08EC8DD95B653D6B9CEF682ACE" at bounding box center [614, 43] width 353 height 14
click at [276, 361] on textarea "{ "flags": [ "cube" ], "beta": { "pap_mini_rules": [ "+ *[DOMAIN_NAME][URL]", "…" at bounding box center [605, 380] width 714 height 75
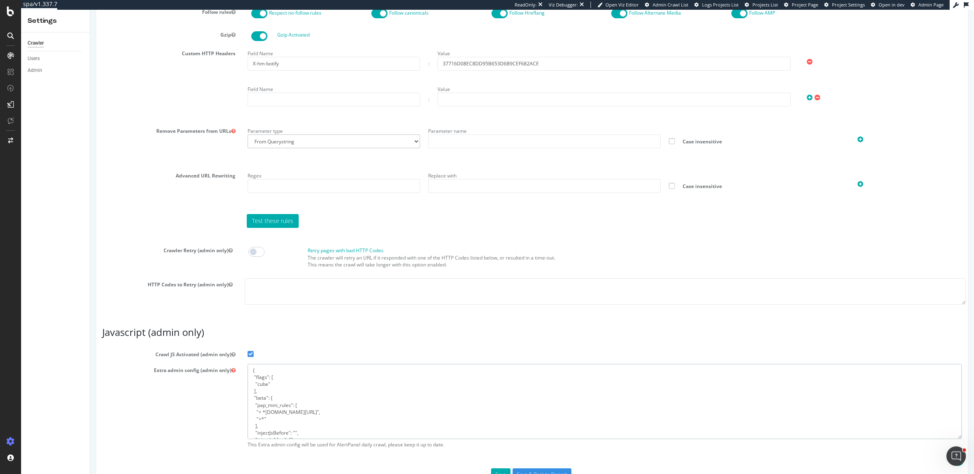
scroll to position [580, 0]
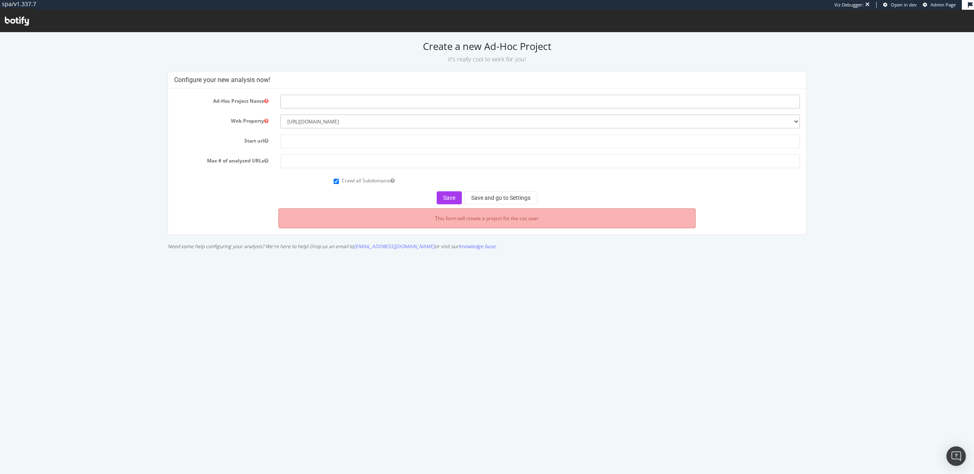
click at [333, 101] on input "text" at bounding box center [541, 102] width 520 height 14
type input "Sitemap Crawls - ca/en, ca/fr, en-au"
click at [420, 141] on input "text" at bounding box center [541, 141] width 520 height 14
type input "[URL][DOMAIN_NAME]"
click at [383, 166] on input "number" at bounding box center [541, 161] width 520 height 14
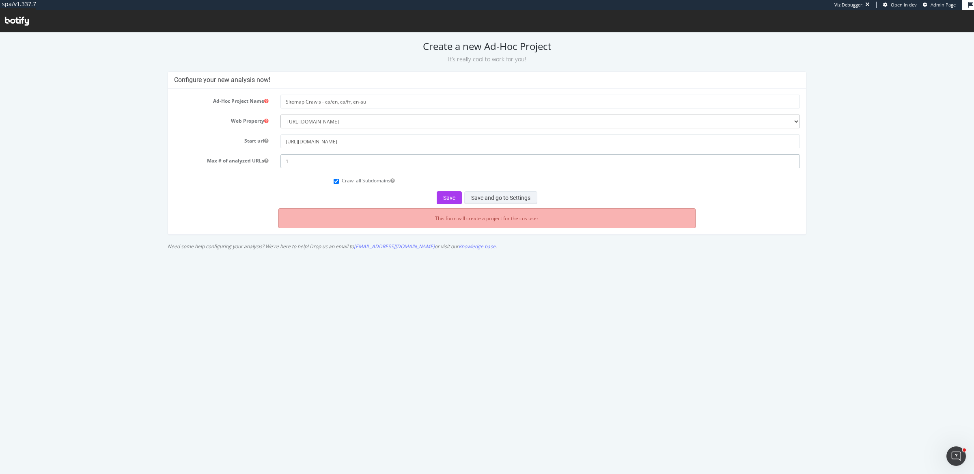
type input "1"
click at [477, 200] on button "Save and go to Settings" at bounding box center [500, 197] width 73 height 13
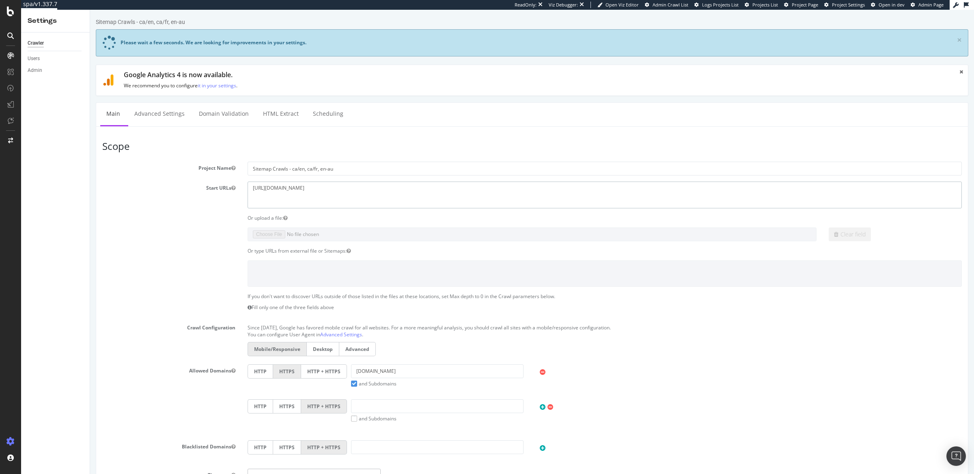
click at [299, 187] on textarea "[URL][DOMAIN_NAME]" at bounding box center [605, 194] width 714 height 26
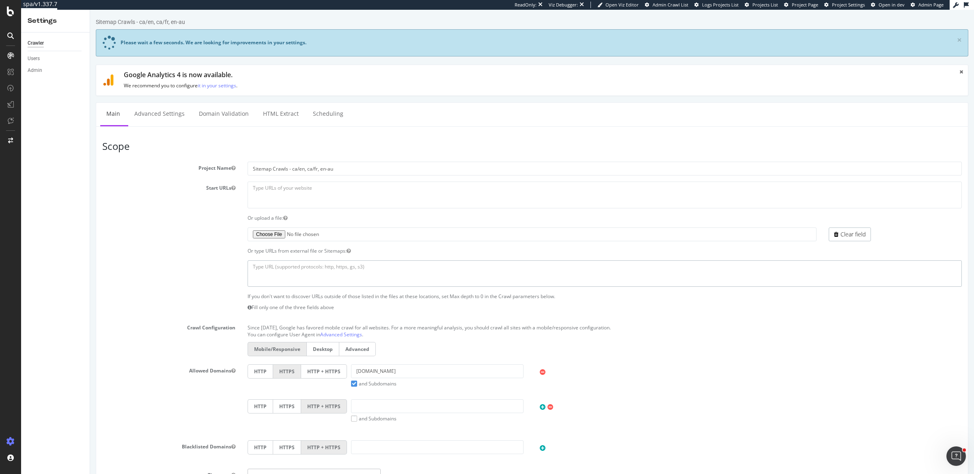
click at [296, 267] on textarea at bounding box center [605, 273] width 714 height 26
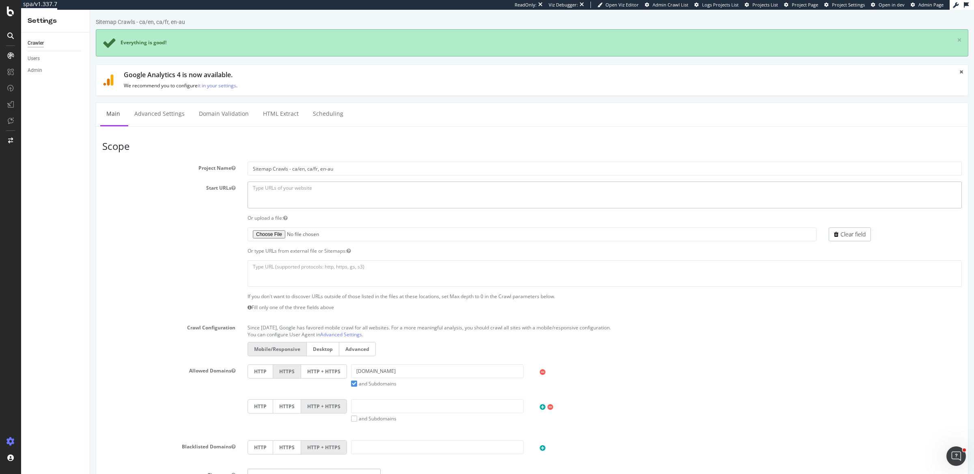
click at [350, 191] on textarea "[URL][DOMAIN_NAME]" at bounding box center [605, 194] width 714 height 26
click at [335, 274] on textarea at bounding box center [605, 273] width 714 height 26
paste textarea "https://www.cosstores.com/ca/en/sitemap.xml https://www.cosstores.com/ca/fr/sit…"
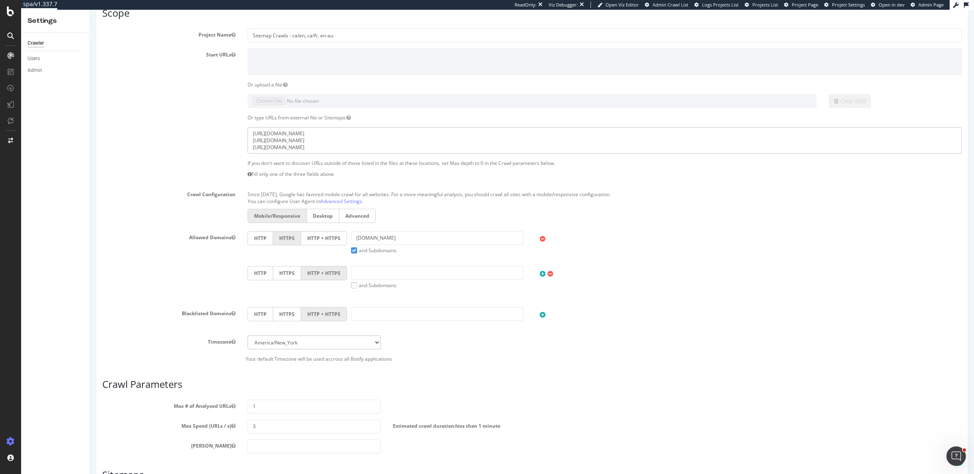
scroll to position [164, 0]
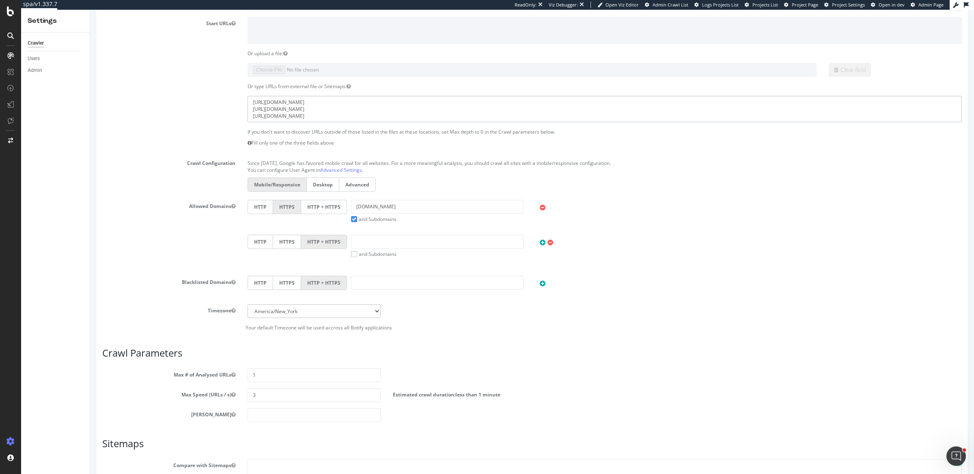
type textarea "https://www.cosstores.com/ca/en/sitemap.xml https://www.cosstores.com/ca/fr/sit…"
click at [326, 203] on label "HTTP + HTTPS" at bounding box center [324, 207] width 46 height 14
click at [90, 10] on input "HTTP + HTTPS" at bounding box center [90, 10] width 0 height 0
click at [370, 237] on input "text" at bounding box center [437, 242] width 173 height 14
type input "cosstores.com"
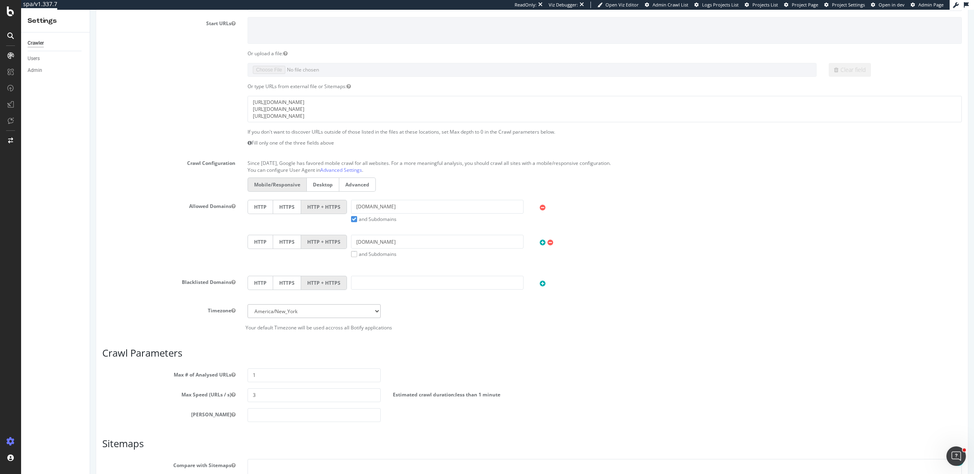
click at [352, 253] on label "and Subdomains" at bounding box center [373, 253] width 45 height 7
click at [90, 10] on input "and Subdomains" at bounding box center [90, 10] width 0 height 0
click at [540, 240] on icon at bounding box center [543, 242] width 6 height 7
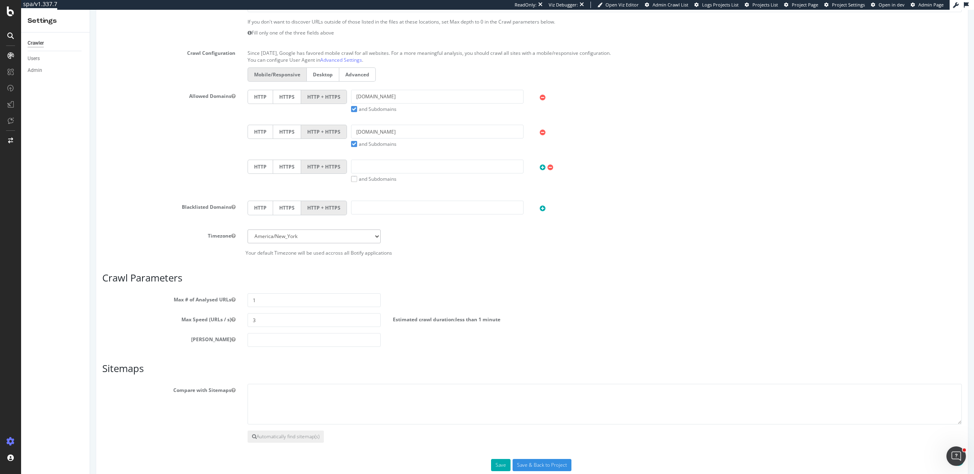
scroll to position [288, 0]
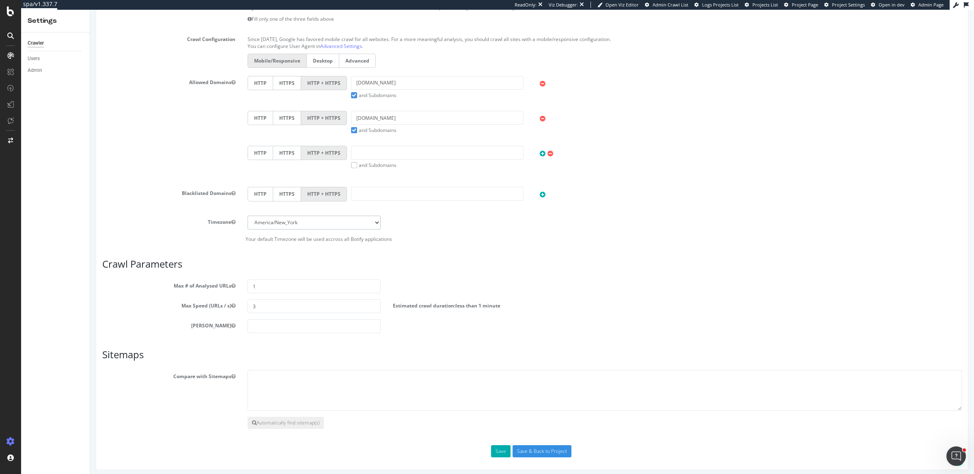
click at [355, 221] on select "[GEOGRAPHIC_DATA]/[GEOGRAPHIC_DATA] [GEOGRAPHIC_DATA]/[GEOGRAPHIC_DATA] [GEOGRA…" at bounding box center [314, 223] width 133 height 14
select select "Europe/[GEOGRAPHIC_DATA]"
click at [248, 216] on select "[GEOGRAPHIC_DATA]/[GEOGRAPHIC_DATA] [GEOGRAPHIC_DATA]/[GEOGRAPHIC_DATA] [GEOGRA…" at bounding box center [314, 223] width 133 height 14
click at [305, 281] on input "1" at bounding box center [314, 286] width 133 height 14
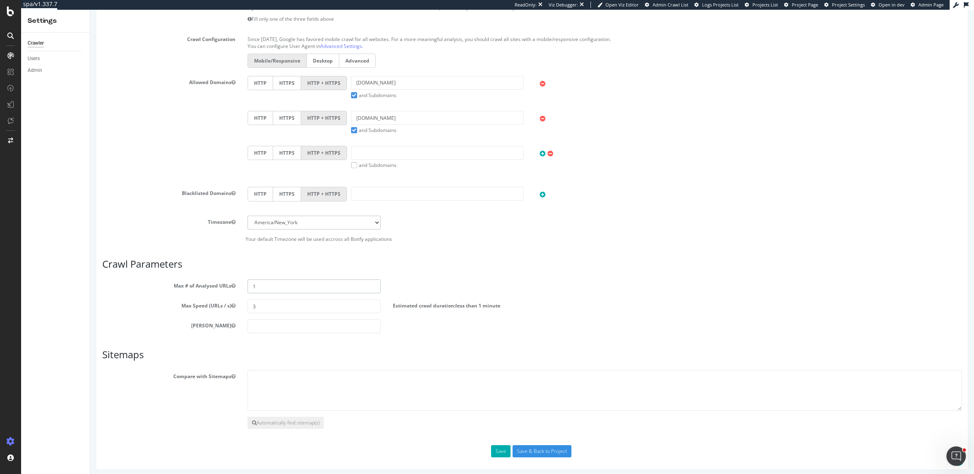
click at [305, 281] on input "1" at bounding box center [314, 286] width 133 height 14
type input "400000"
click at [261, 304] on input "3" at bounding box center [314, 306] width 133 height 14
type input "5"
click at [501, 448] on button "Save" at bounding box center [500, 451] width 19 height 12
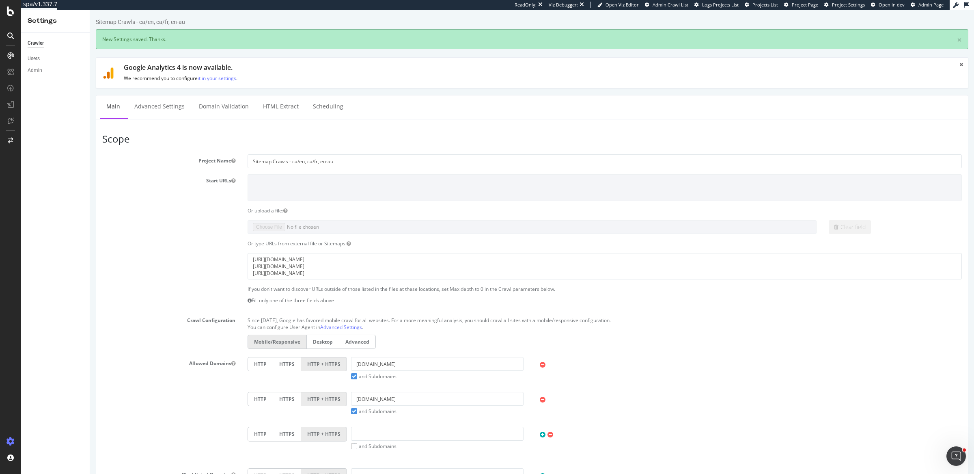
scroll to position [0, 0]
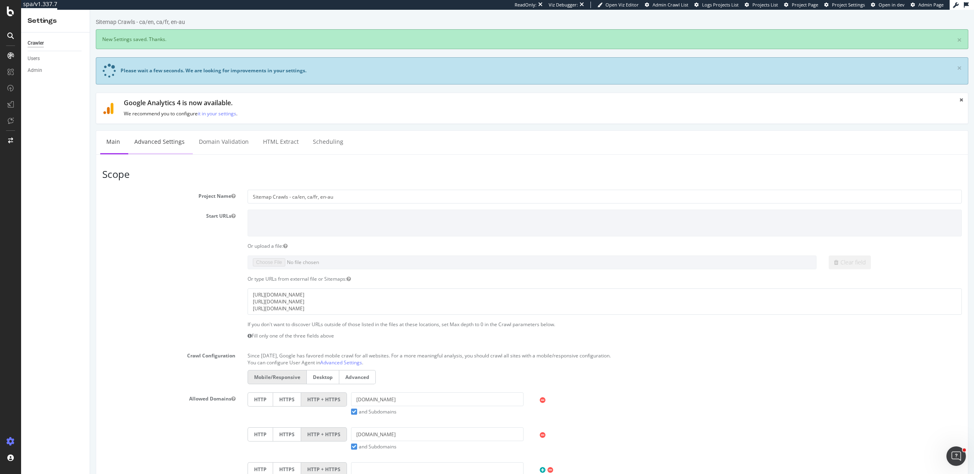
click at [158, 139] on link "Advanced Settings" at bounding box center [159, 142] width 63 height 22
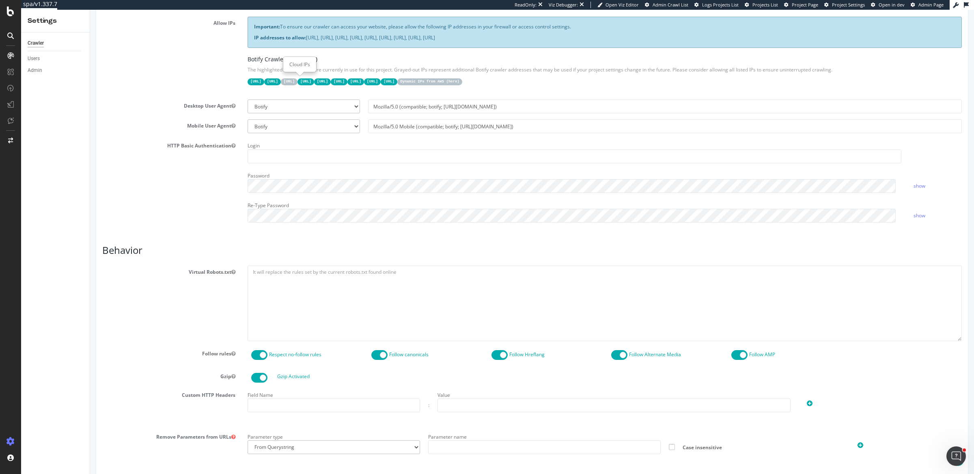
scroll to position [212, 0]
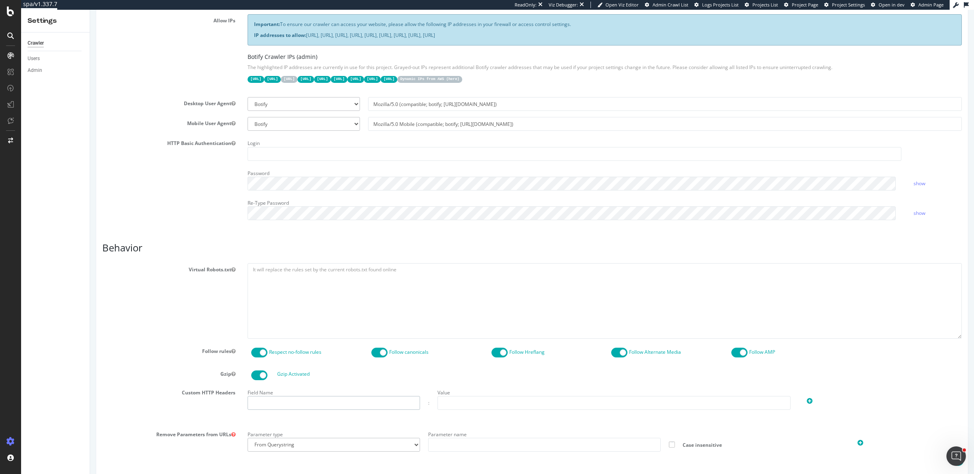
click at [334, 396] on input "text" at bounding box center [334, 403] width 173 height 14
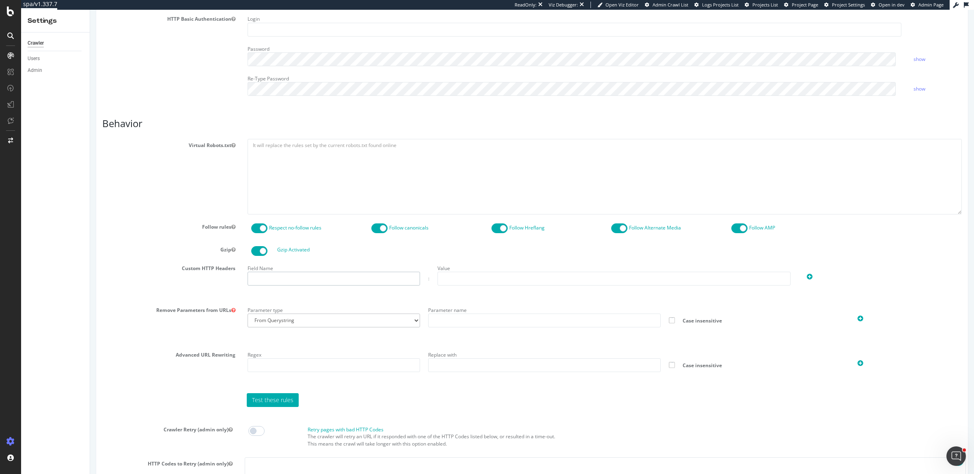
scroll to position [337, 0]
click at [366, 272] on input "text" at bounding box center [334, 278] width 173 height 14
type input "X-hm-botify"
click at [476, 271] on input "text" at bounding box center [614, 278] width 353 height 14
paste input "37716D08EC8DD95B653D6B9CEF682ACE"
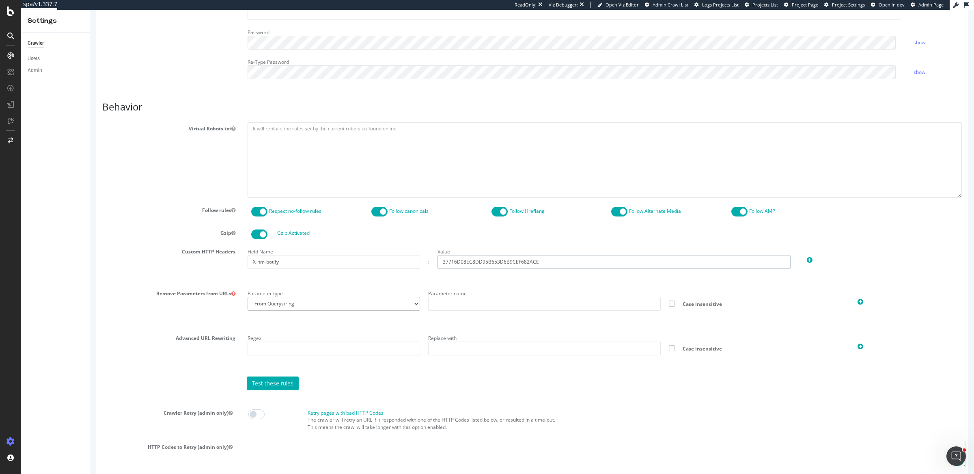
scroll to position [539, 0]
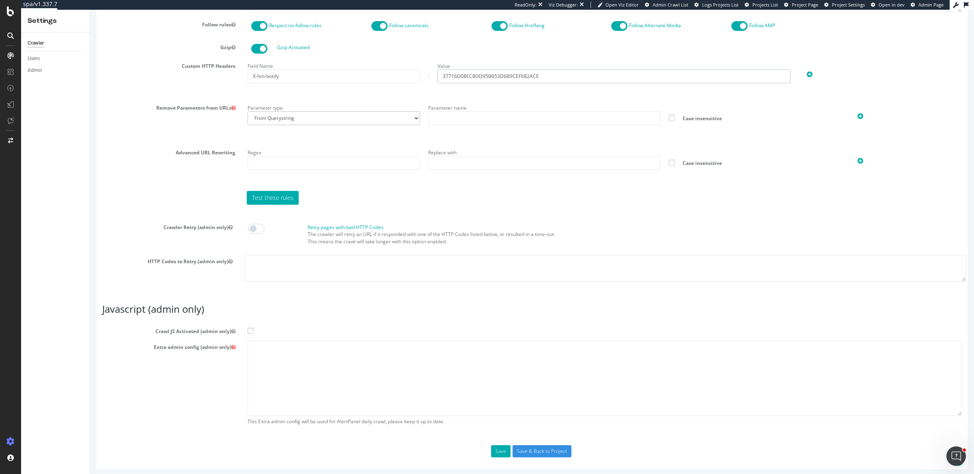
type input "37716D08EC8DD95B653D6B9CEF682ACE"
click at [250, 328] on span at bounding box center [251, 331] width 6 height 6
click at [90, 10] on input "Crawl JS Activated (admin only)" at bounding box center [90, 10] width 0 height 0
click at [267, 353] on textarea at bounding box center [605, 378] width 714 height 75
paste textarea "{ "flags": [ "cube" ], "beta": { "pap_mini_rules": [ "+ *cos.com/*", "+*" ], "i…"
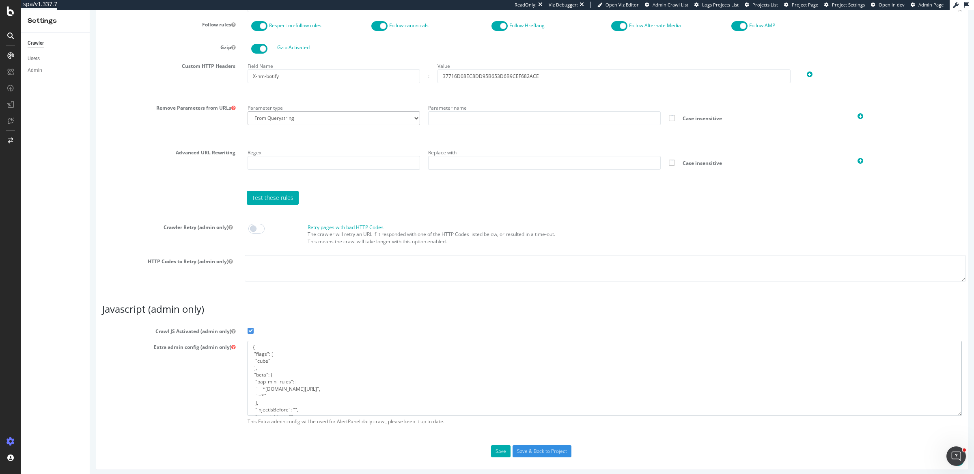
scroll to position [95, 0]
type textarea "{ "flags": [ "cube" ], "beta": { "pap_mini_rules": [ "+ *[DOMAIN_NAME][URL]", "…"
click at [524, 449] on input "Save & Back to Project" at bounding box center [542, 451] width 59 height 12
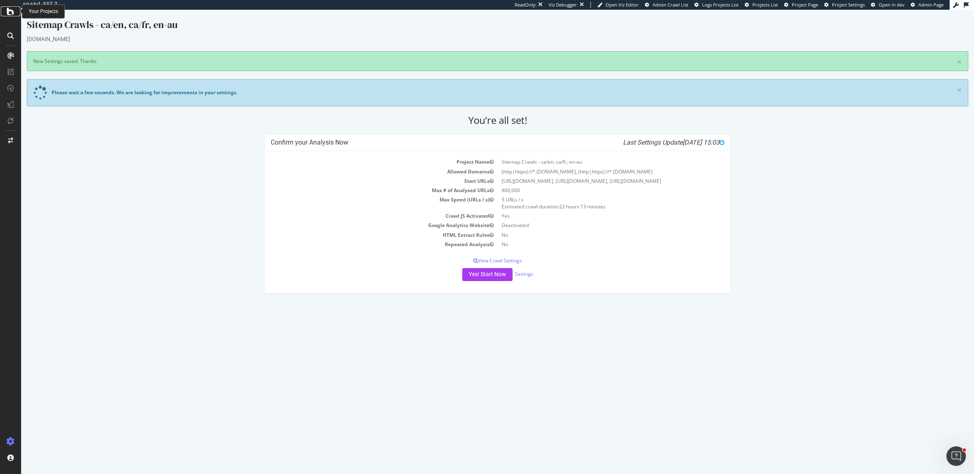
click at [7, 10] on icon at bounding box center [10, 11] width 7 height 10
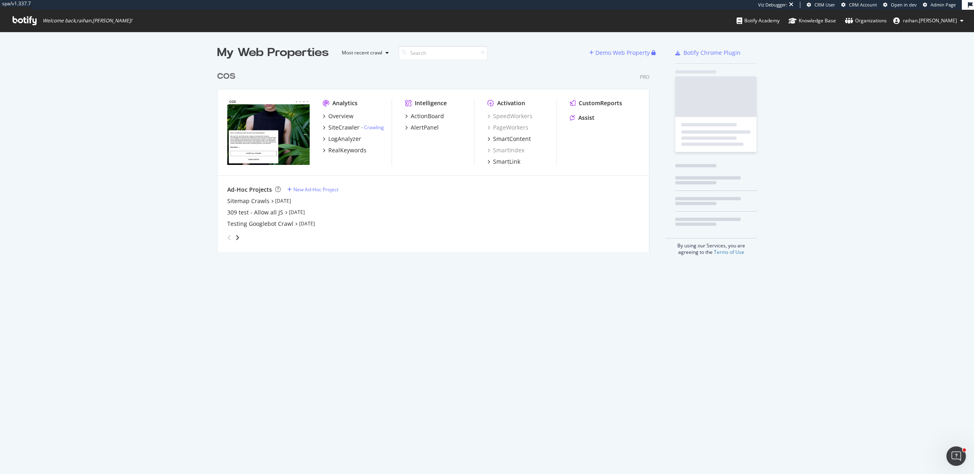
scroll to position [183, 431]
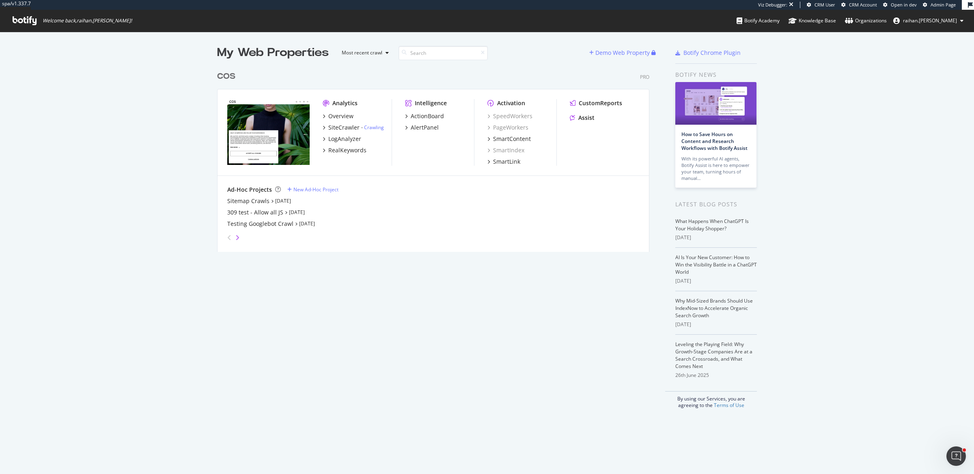
click at [235, 238] on icon "angle-right" at bounding box center [237, 237] width 4 height 6
click at [227, 239] on icon "angle-left" at bounding box center [229, 237] width 4 height 6
click at [315, 188] on div "New Ad-Hoc Project" at bounding box center [316, 189] width 45 height 7
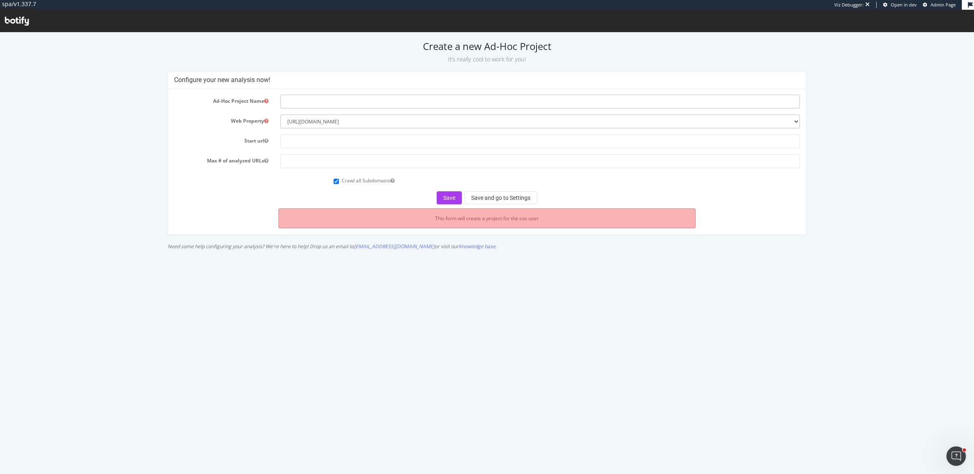
click at [306, 105] on input "text" at bounding box center [541, 102] width 520 height 14
click at [469, 100] on input "Sitemap Crawls - en-eu," at bounding box center [541, 102] width 520 height 14
type input "Sitemap Crawls - en-eu, en-eu-e, de-de"
click at [368, 142] on input "text" at bounding box center [541, 141] width 520 height 14
type input "[URL][DOMAIN_NAME]"
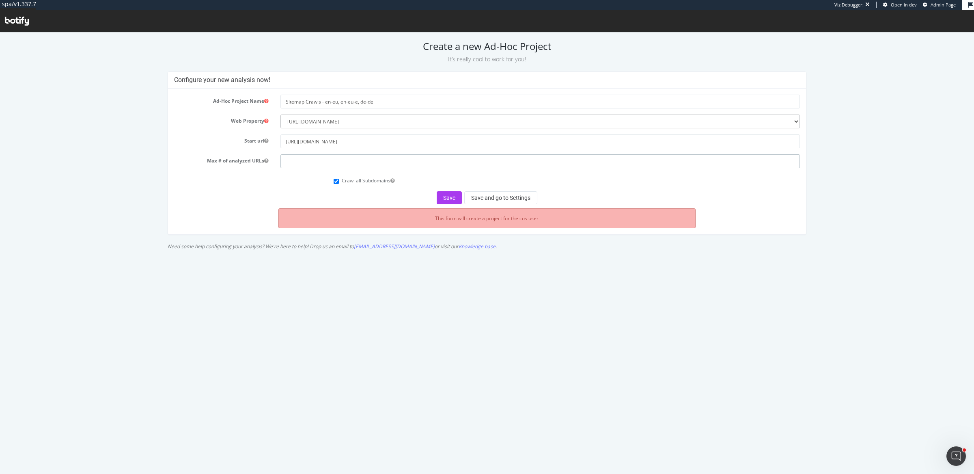
click at [349, 162] on input "number" at bounding box center [541, 161] width 520 height 14
type input "1"
click at [527, 195] on button "Save and go to Settings" at bounding box center [500, 197] width 73 height 13
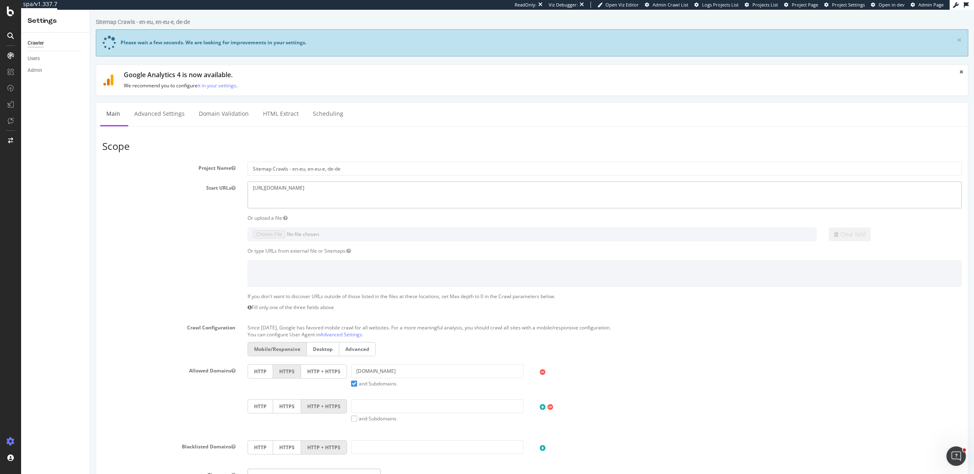
click at [282, 189] on textarea "[URL][DOMAIN_NAME]" at bounding box center [605, 194] width 714 height 26
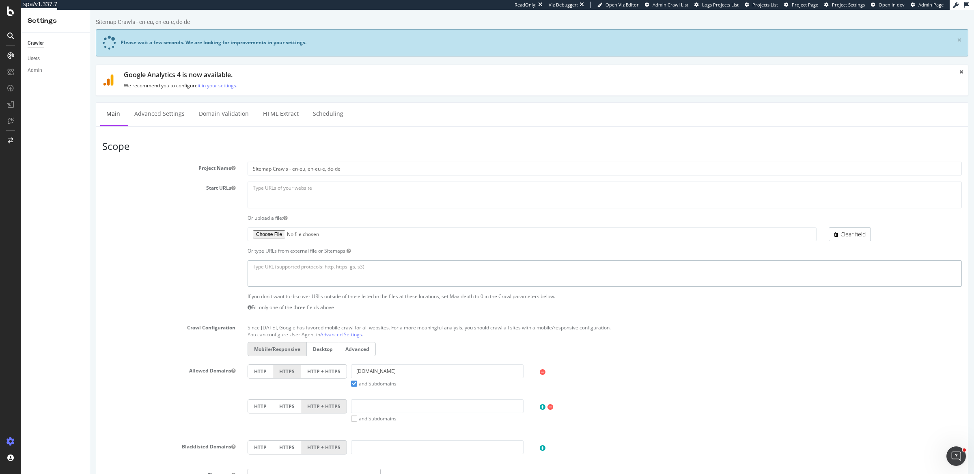
click at [290, 270] on textarea at bounding box center [605, 273] width 714 height 26
paste textarea "https://www.cos.com/en-eu/sitemap.xml https://www.cos.com/en-eu-e/sitemap.xml h…"
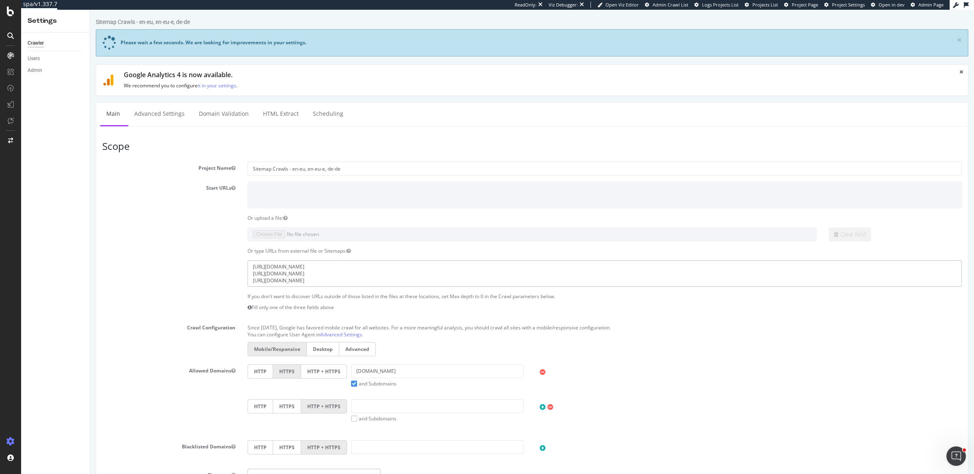
type textarea "https://www.cos.com/en-eu/sitemap.xml https://www.cos.com/en-eu-e/sitemap.xml h…"
click at [197, 249] on div "Or type URLs from external file or Sitemaps:" at bounding box center [532, 250] width 872 height 7
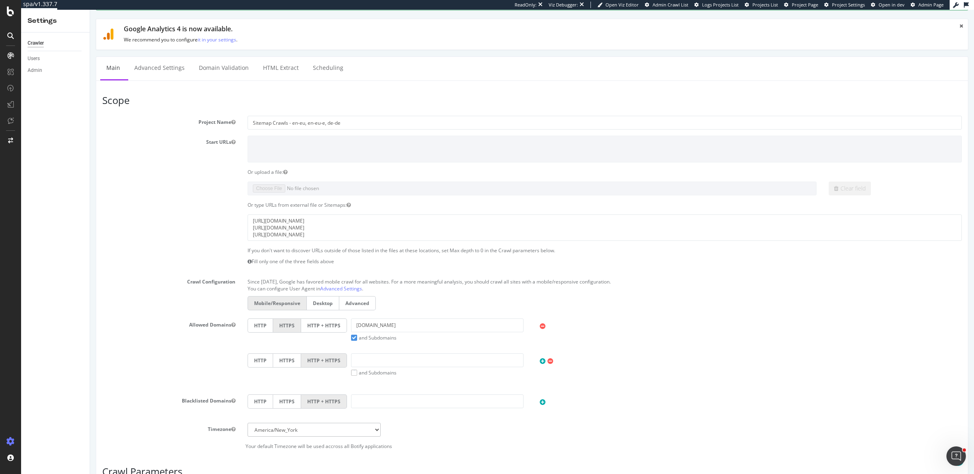
scroll to position [123, 0]
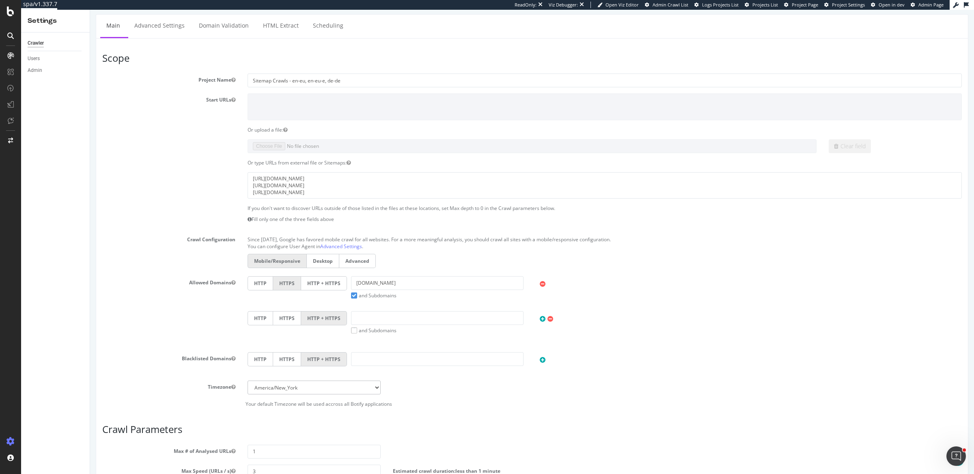
click at [326, 286] on label "HTTP + HTTPS" at bounding box center [324, 283] width 46 height 14
click at [90, 10] on input "HTTP + HTTPS" at bounding box center [90, 10] width 0 height 0
click at [365, 319] on input "text" at bounding box center [437, 318] width 173 height 14
type input "cosstores.com"
click at [355, 329] on label "and Subdomains" at bounding box center [373, 330] width 45 height 7
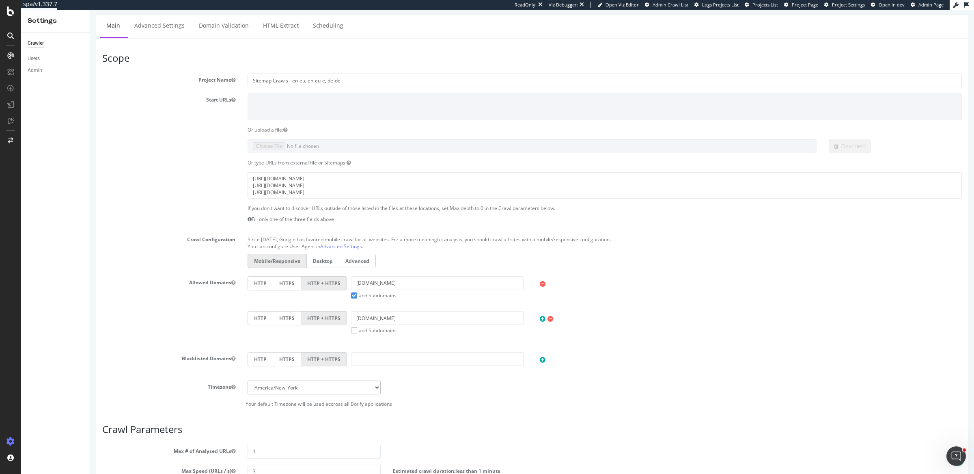
click at [90, 10] on input "and Subdomains" at bounding box center [90, 10] width 0 height 0
click at [540, 318] on icon at bounding box center [543, 318] width 6 height 7
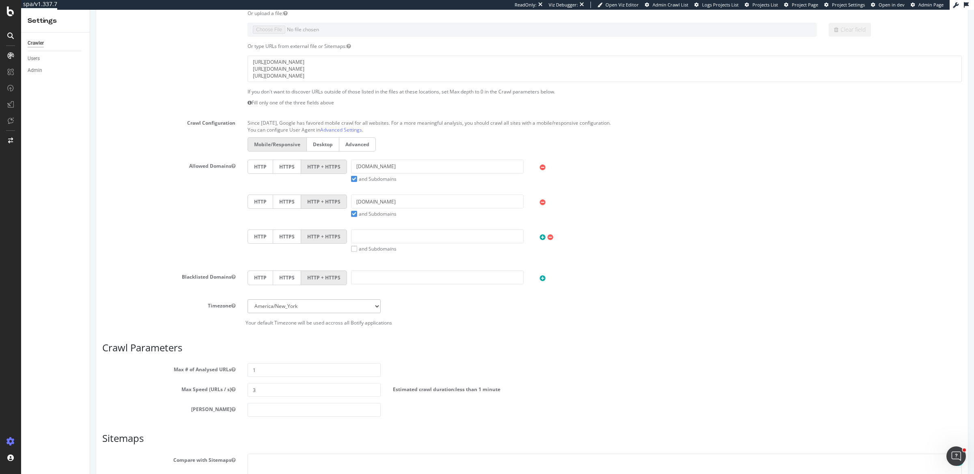
scroll to position [242, 0]
click at [367, 298] on select "Africa/Abidjan Africa/Accra Africa/Addis_Ababa Africa/Algiers Africa/Asmara Afr…" at bounding box center [314, 305] width 133 height 14
select select "Europe/London"
click at [248, 298] on select "Africa/Abidjan Africa/Accra Africa/Addis_Ababa Africa/Algiers Africa/Asmara Afr…" at bounding box center [314, 305] width 133 height 14
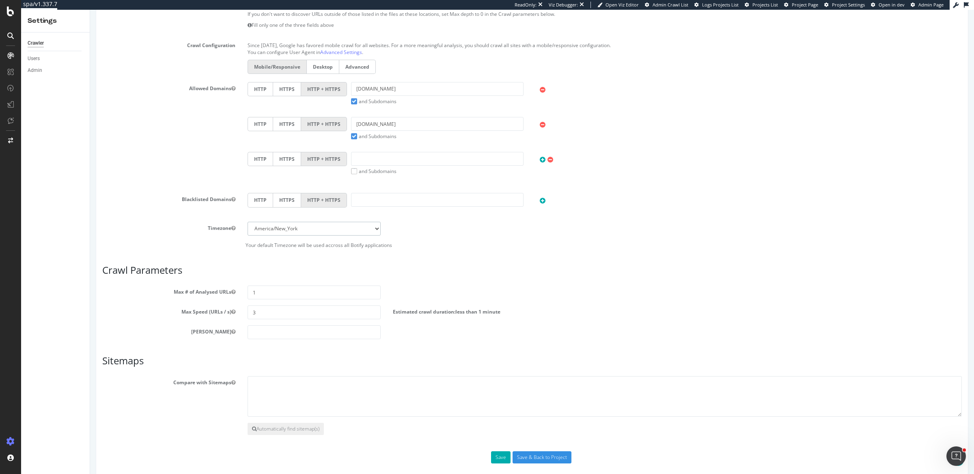
scroll to position [319, 0]
click at [272, 285] on input "1" at bounding box center [314, 290] width 133 height 14
type input "400000"
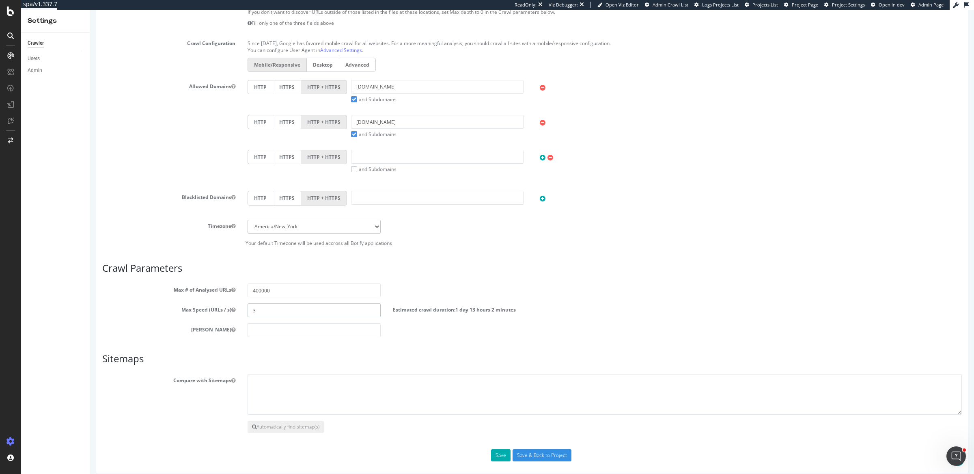
click at [281, 312] on input "3" at bounding box center [314, 310] width 133 height 14
type input "5"
click at [499, 451] on button "Save" at bounding box center [500, 455] width 19 height 12
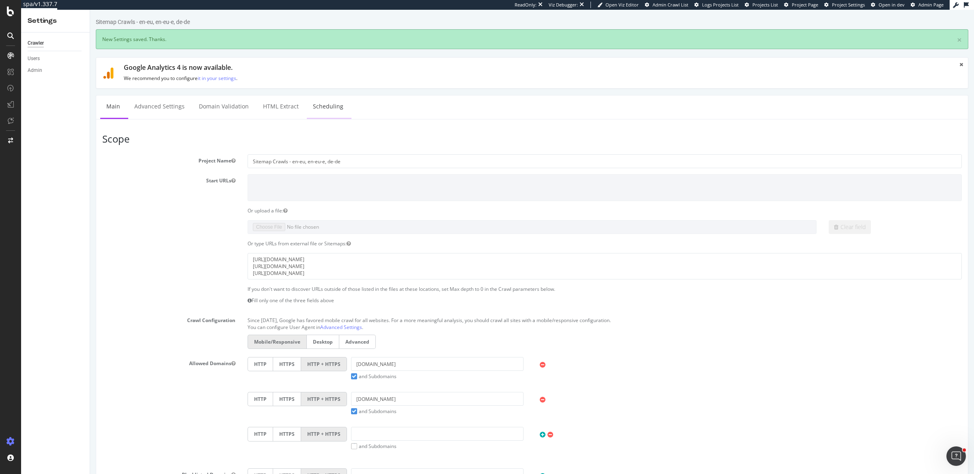
scroll to position [0, 0]
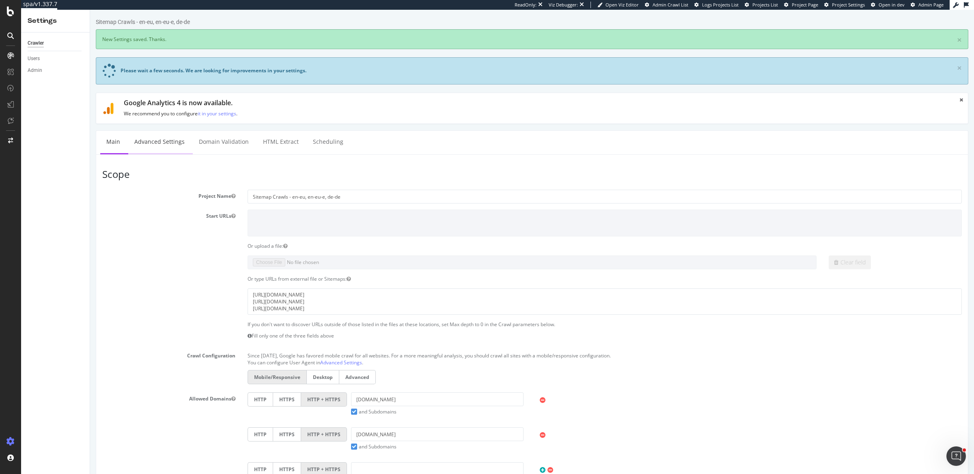
click at [164, 145] on link "Advanced Settings" at bounding box center [159, 142] width 63 height 22
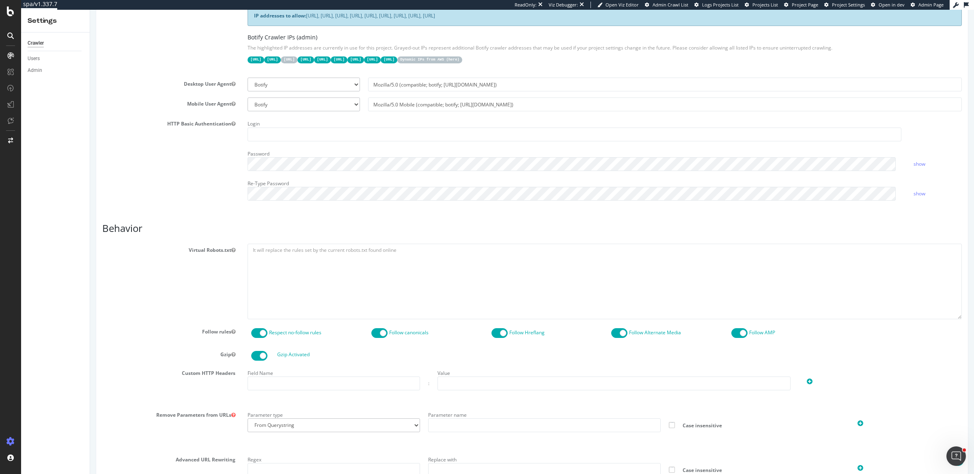
scroll to position [278, 0]
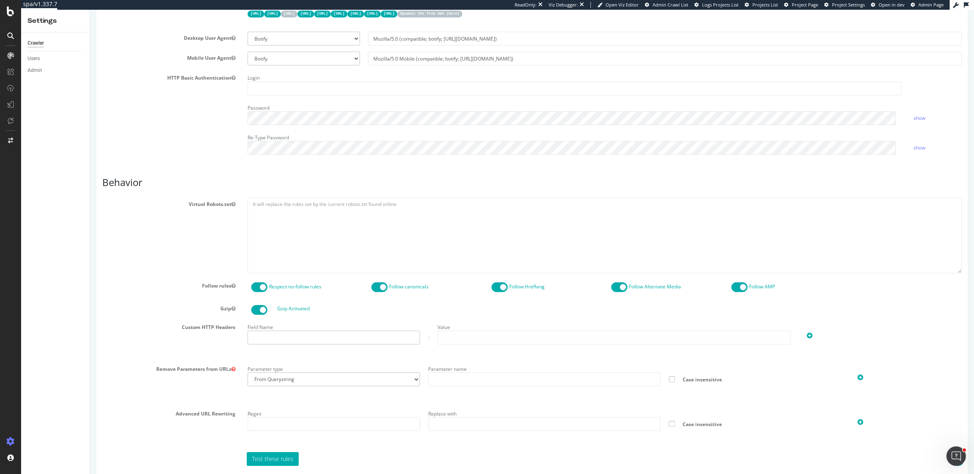
click at [282, 333] on input "text" at bounding box center [334, 337] width 173 height 14
type input "X-hm-botify"
click at [438, 331] on input "text" at bounding box center [614, 337] width 353 height 14
type input "37716D08EC8DD95B653D6B9CEF682ACE"
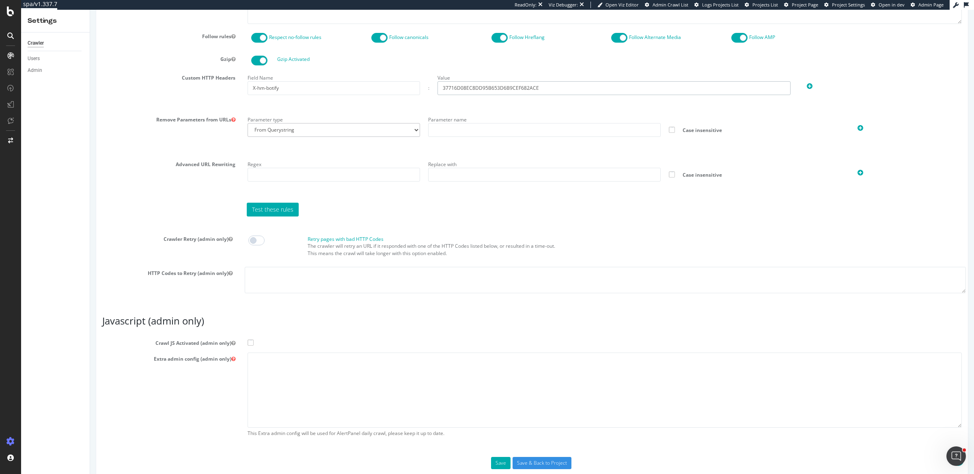
scroll to position [527, 0]
click at [248, 342] on label "Crawl JS Activated (admin only)" at bounding box center [532, 342] width 872 height 10
click at [90, 10] on input "Crawl JS Activated (admin only)" at bounding box center [90, 10] width 0 height 0
click at [259, 361] on textarea at bounding box center [605, 389] width 714 height 75
click at [351, 374] on textarea at bounding box center [605, 389] width 714 height 75
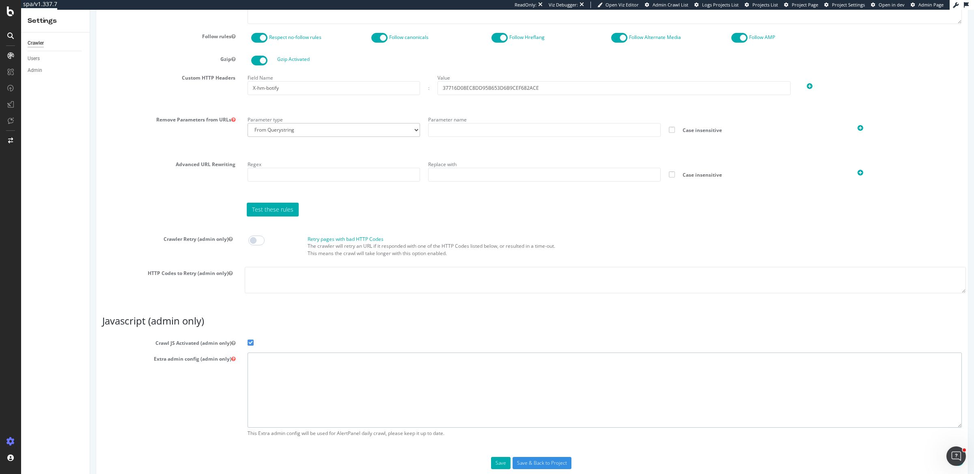
paste textarea "{ "flags": [ "cube" ], "beta": { "pap_mini_rules": [ "+ *[DOMAIN_NAME][URL]", "…"
type textarea "{ "flags": [ "cube" ], "beta": { "pap_mini_rules": [ "+ *[DOMAIN_NAME][URL]", "…"
click at [522, 460] on input "Save & Back to Project" at bounding box center [542, 463] width 59 height 12
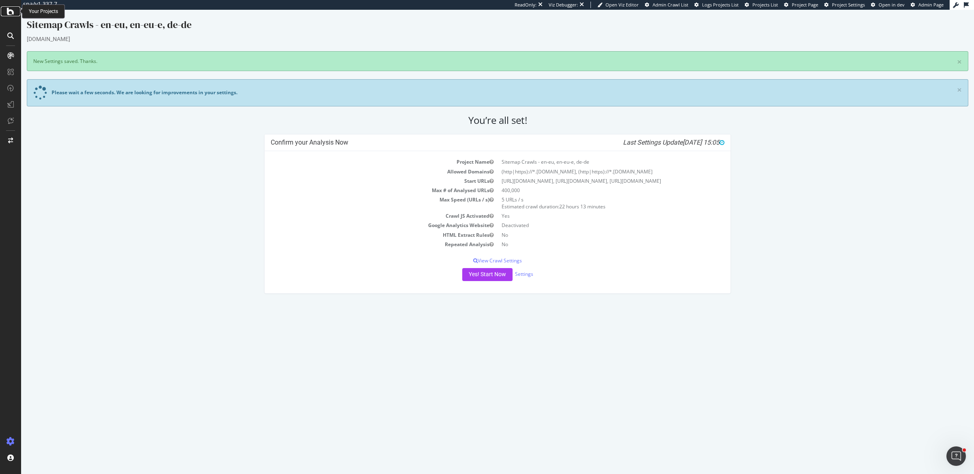
click at [5, 11] on div at bounding box center [10, 11] width 19 height 10
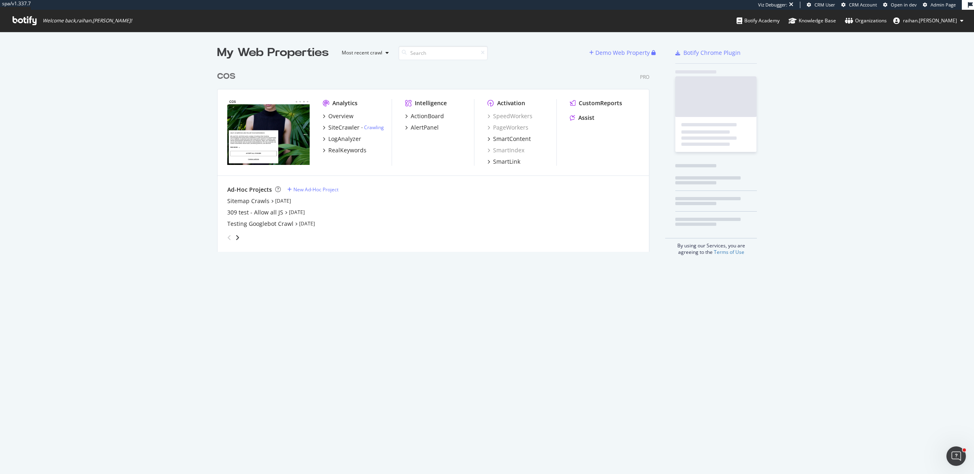
scroll to position [183, 431]
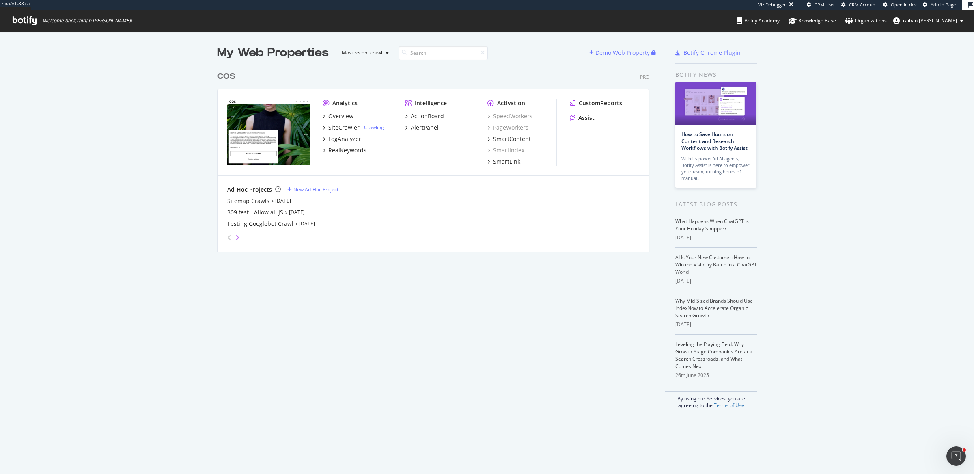
click at [235, 237] on icon "angle-right" at bounding box center [237, 237] width 4 height 6
click at [229, 238] on div "angle-left" at bounding box center [229, 237] width 11 height 13
click at [227, 240] on icon "angle-left" at bounding box center [229, 237] width 4 height 6
click at [324, 190] on div "New Ad-Hoc Project" at bounding box center [316, 189] width 45 height 7
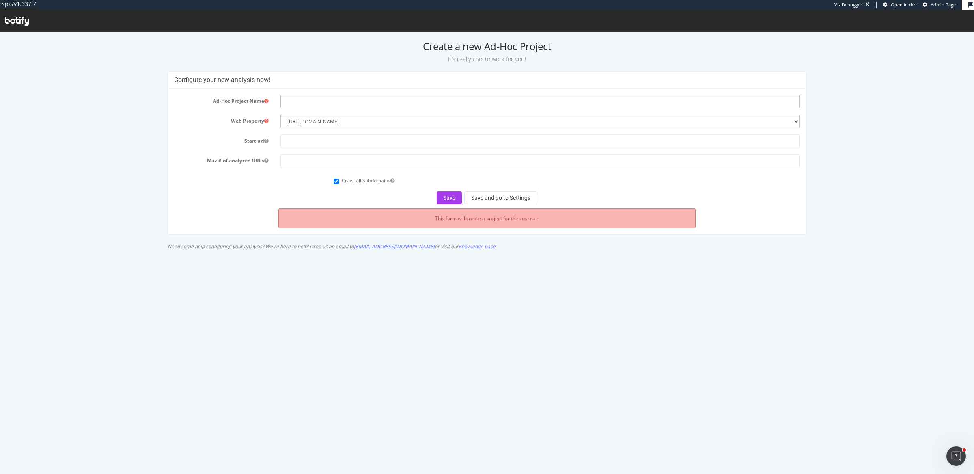
click at [360, 100] on input "text" at bounding box center [541, 102] width 520 height 14
type input "Sitemap Crawls - en-de, es-es, fr-fr"
click at [383, 144] on input "text" at bounding box center [541, 141] width 520 height 14
type input "[URL][DOMAIN_NAME]"
click at [360, 160] on input "number" at bounding box center [541, 161] width 520 height 14
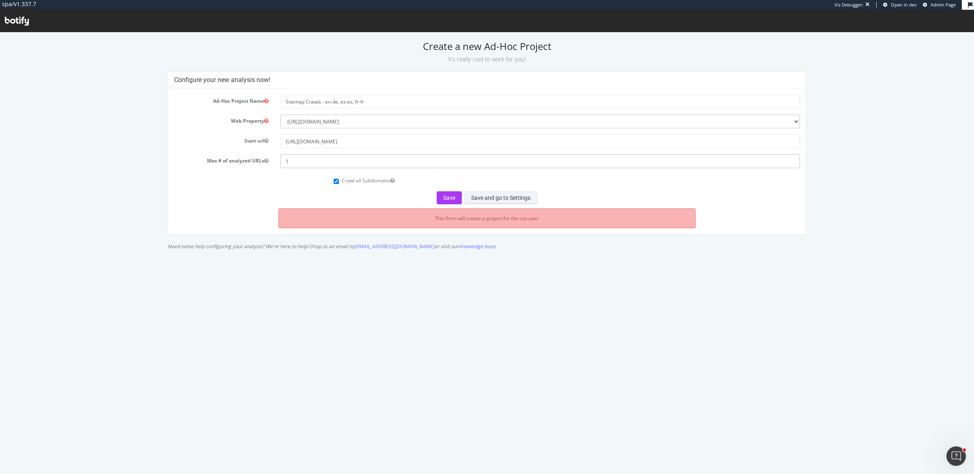
type input "1"
click at [496, 198] on button "Save and go to Settings" at bounding box center [500, 197] width 73 height 13
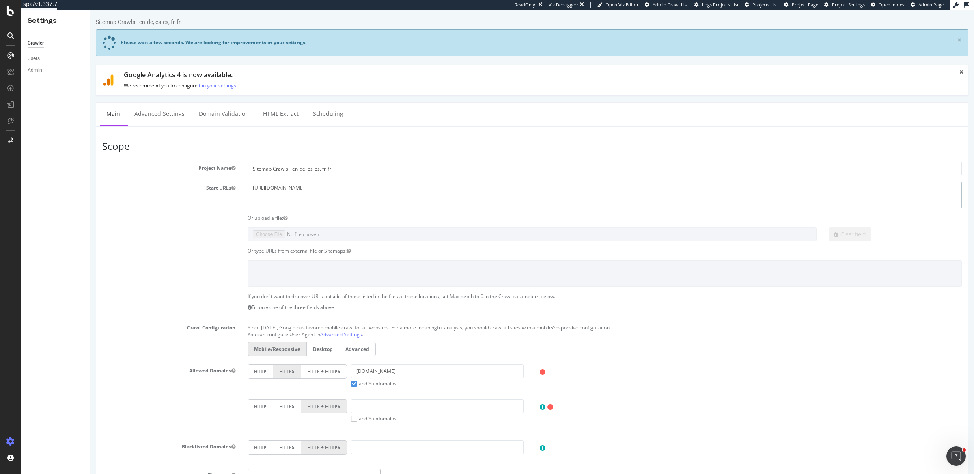
click at [289, 188] on textarea "[URL][DOMAIN_NAME]" at bounding box center [605, 194] width 714 height 26
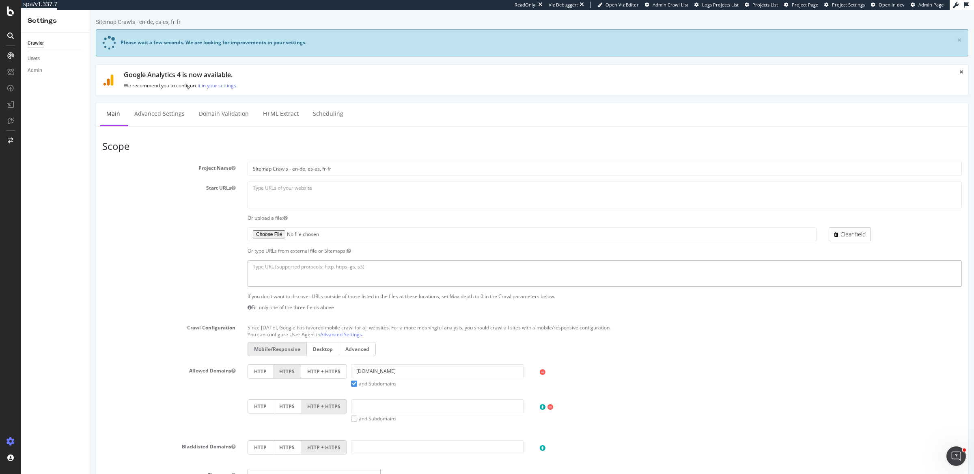
click at [288, 274] on textarea at bounding box center [605, 273] width 714 height 26
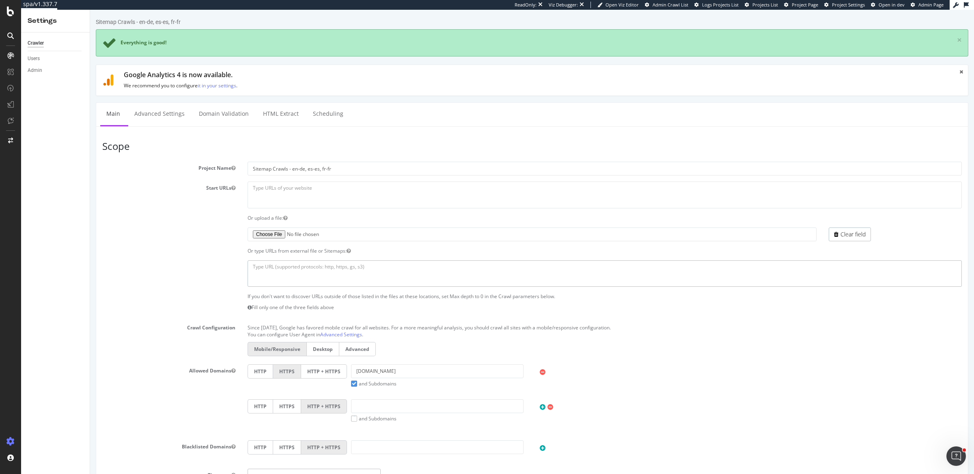
paste textarea "https://www.cos.com/en-de/sitemap.xml https://www.cos.com/es-es/sitemap.xml htt…"
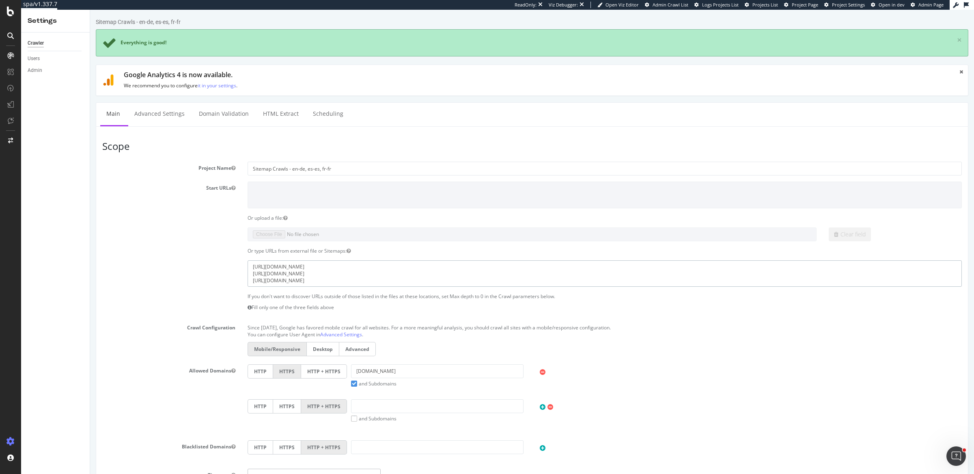
type textarea "https://www.cos.com/en-de/sitemap.xml https://www.cos.com/es-es/sitemap.xml htt…"
click at [322, 369] on label "HTTP + HTTPS" at bounding box center [324, 371] width 46 height 14
click at [90, 10] on input "HTTP + HTTPS" at bounding box center [90, 10] width 0 height 0
click at [355, 401] on input "text" at bounding box center [437, 406] width 173 height 14
type input "cosstores.com"
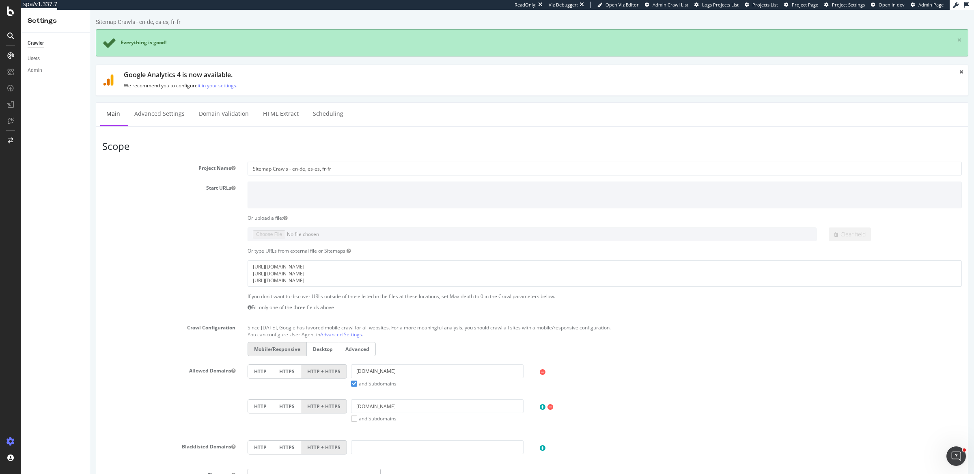
click at [352, 417] on label "and Subdomains" at bounding box center [373, 418] width 45 height 7
click at [90, 10] on input "and Subdomains" at bounding box center [90, 10] width 0 height 0
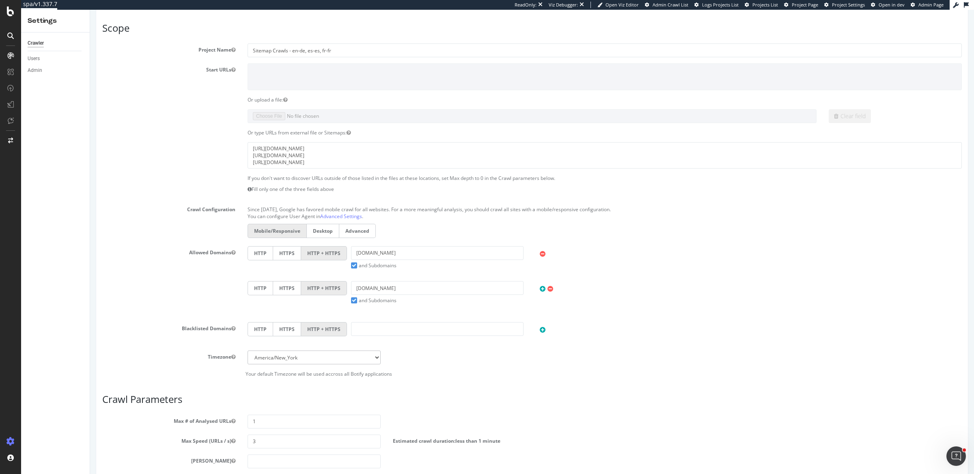
scroll to position [253, 0]
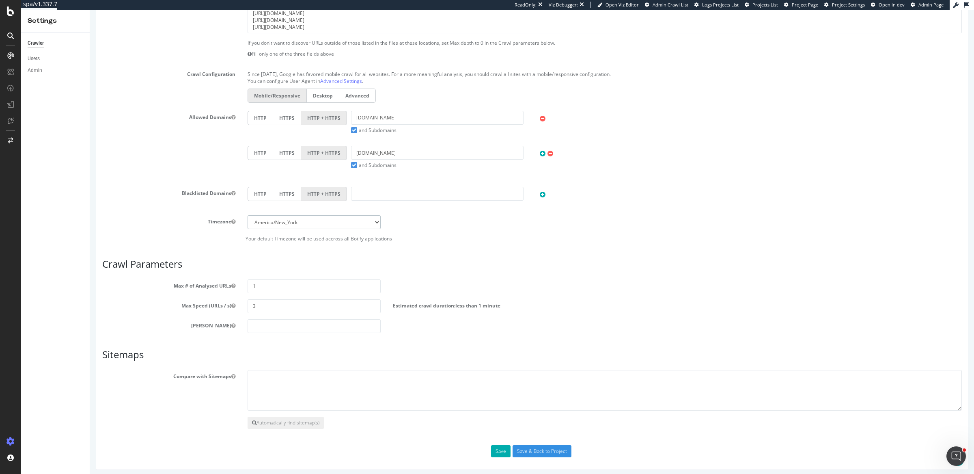
click at [283, 220] on select "[GEOGRAPHIC_DATA]/[GEOGRAPHIC_DATA] [GEOGRAPHIC_DATA]/[GEOGRAPHIC_DATA] [GEOGRA…" at bounding box center [314, 222] width 133 height 14
select select "Europe/[GEOGRAPHIC_DATA]"
click at [248, 215] on select "[GEOGRAPHIC_DATA]/[GEOGRAPHIC_DATA] [GEOGRAPHIC_DATA]/[GEOGRAPHIC_DATA] [GEOGRA…" at bounding box center [314, 222] width 133 height 14
click at [287, 285] on input "1" at bounding box center [314, 286] width 133 height 14
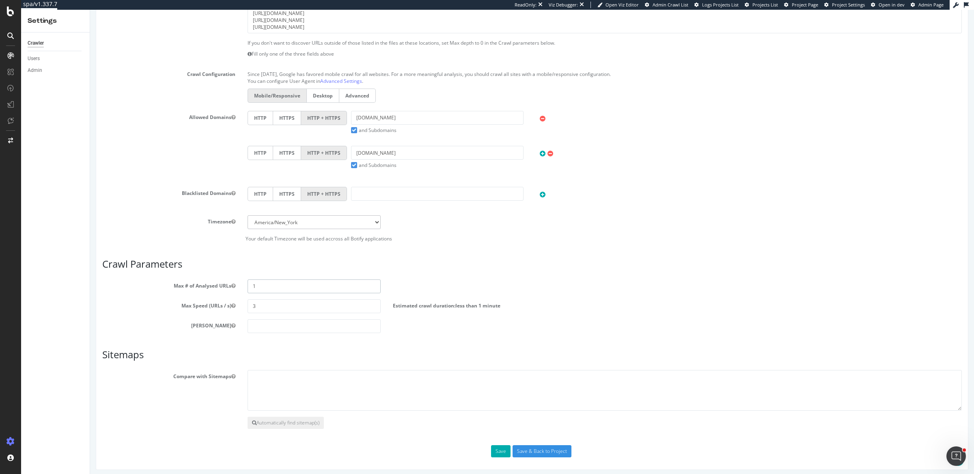
click at [287, 285] on input "1" at bounding box center [314, 286] width 133 height 14
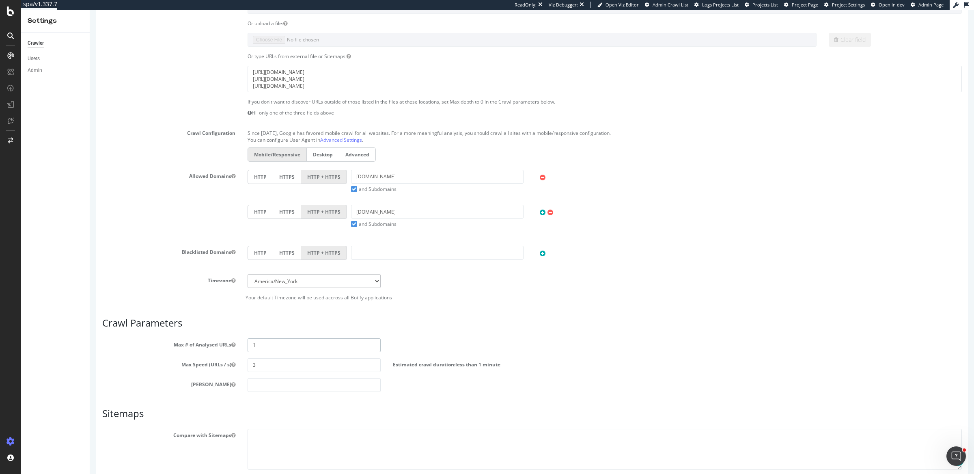
scroll to position [204, 0]
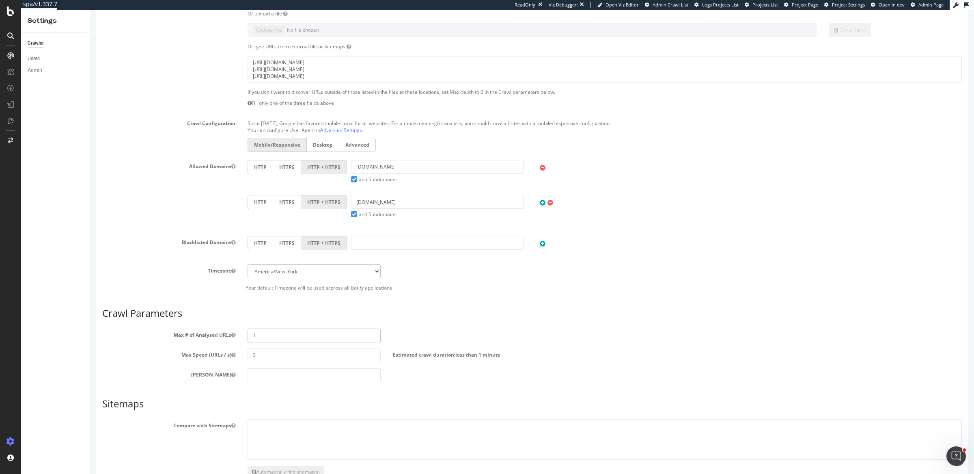
click at [307, 332] on input "1" at bounding box center [314, 335] width 133 height 14
type input "400000"
click at [279, 358] on input "3" at bounding box center [314, 355] width 133 height 14
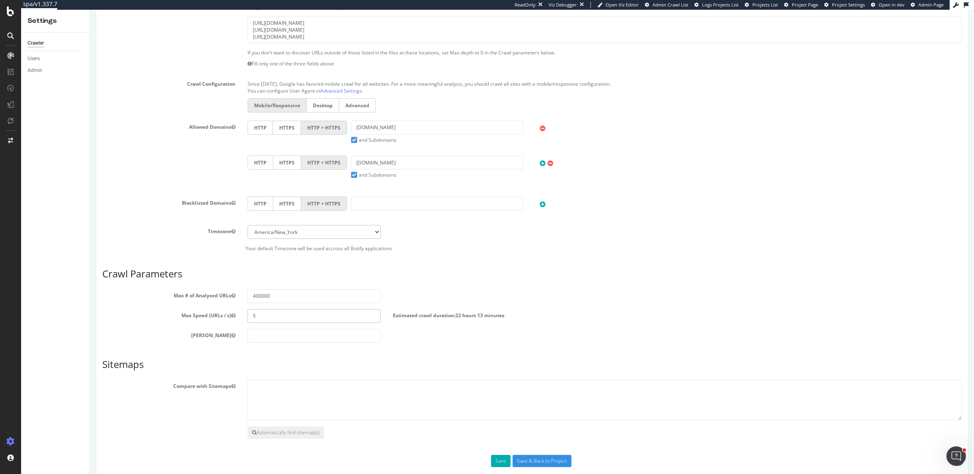
scroll to position [253, 0]
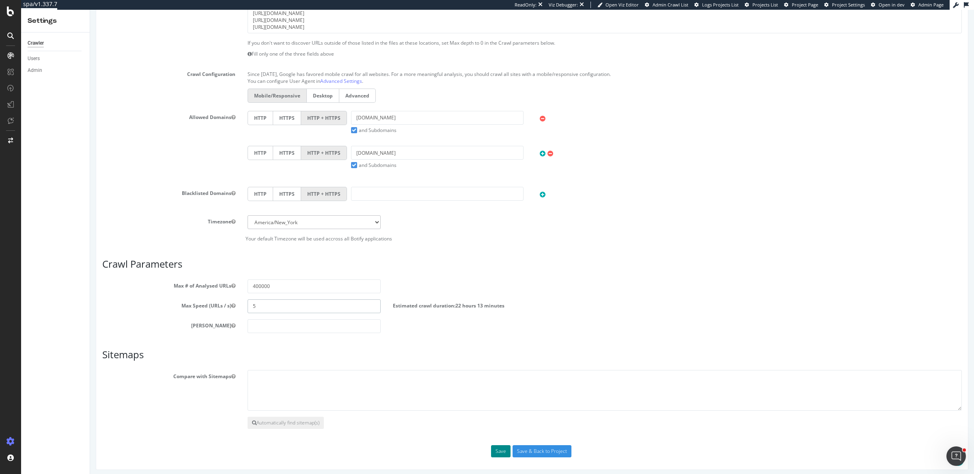
type input "5"
click at [495, 446] on button "Save" at bounding box center [500, 451] width 19 height 12
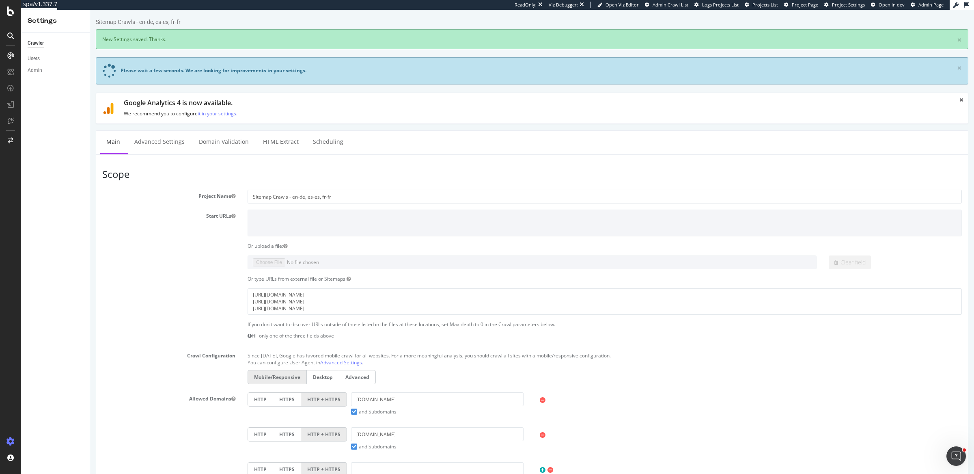
scroll to position [0, 0]
click at [155, 138] on link "Advanced Settings" at bounding box center [159, 142] width 63 height 22
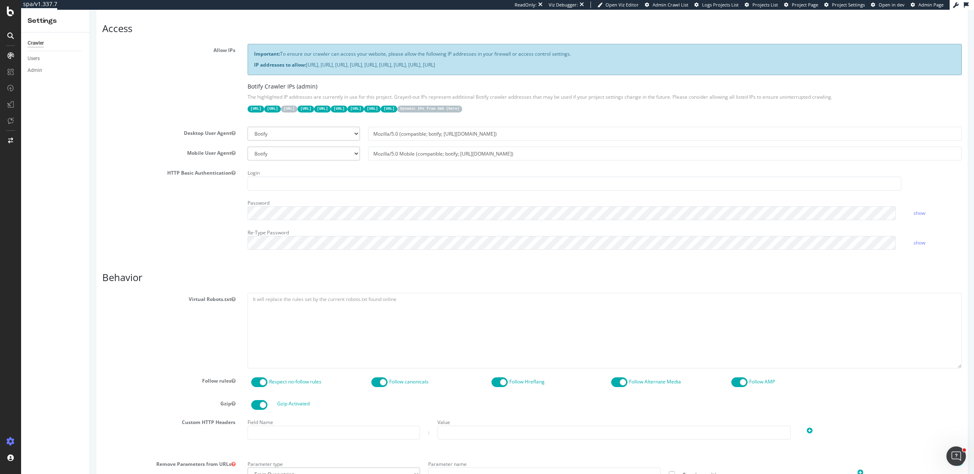
scroll to position [186, 0]
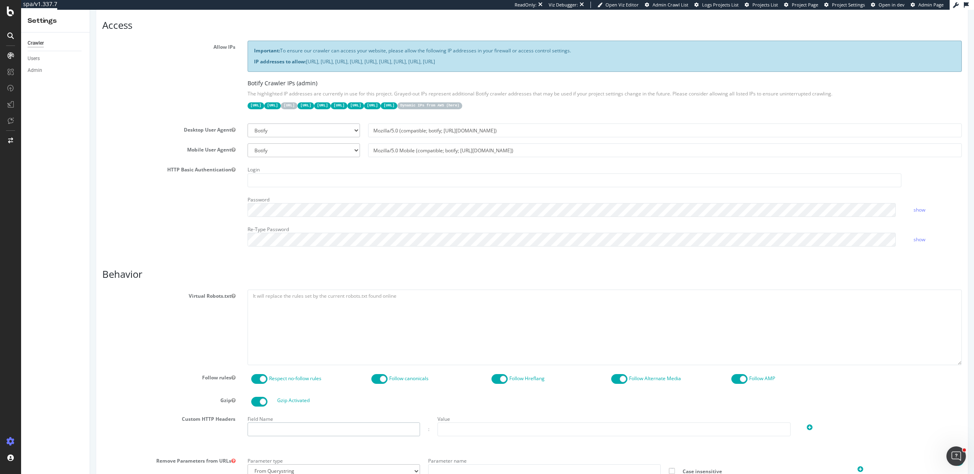
click at [273, 427] on input "text" at bounding box center [334, 429] width 173 height 14
type input "X-hm-botify"
click at [469, 426] on input "text" at bounding box center [614, 429] width 353 height 14
type input "37716D08EC8DD95B653D6B9CEF682ACE"
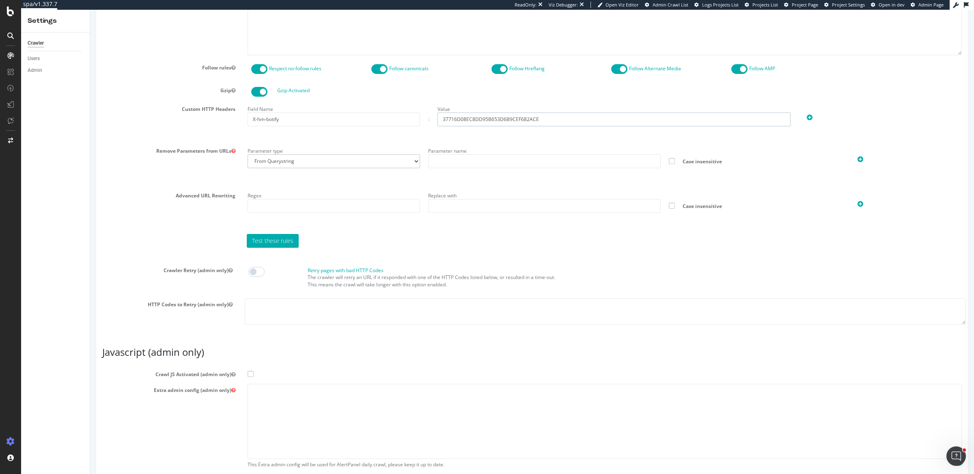
scroll to position [539, 0]
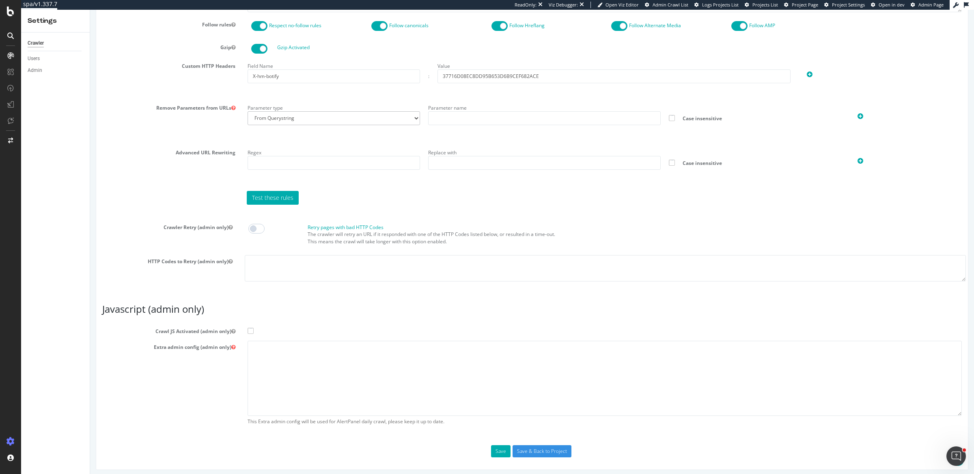
click at [248, 328] on span at bounding box center [251, 331] width 6 height 6
click at [90, 10] on input "Crawl JS Activated (admin only)" at bounding box center [90, 10] width 0 height 0
drag, startPoint x: 273, startPoint y: 361, endPoint x: 289, endPoint y: 209, distance: 152.7
click at [273, 361] on textarea at bounding box center [605, 378] width 714 height 75
paste textarea "{ "flags": [ "cube" ], "beta": { "pap_mini_rules": [ "+ *cos.com/*", "+*" ], "i…"
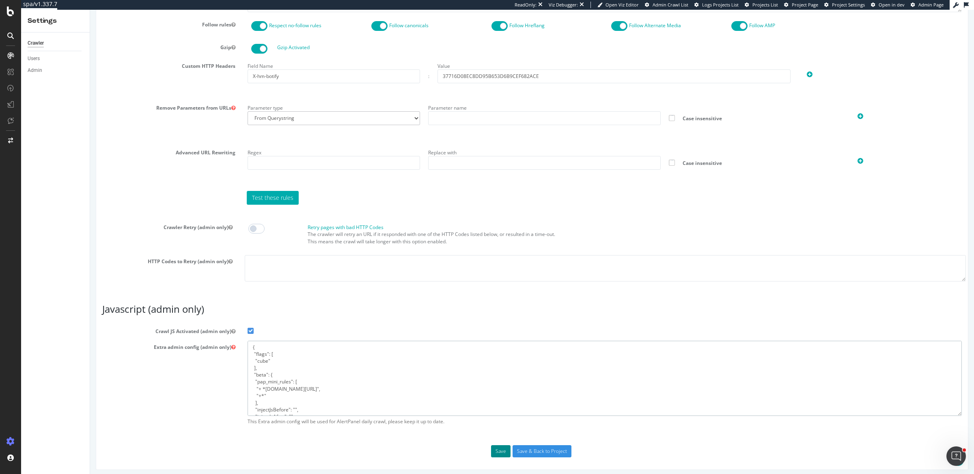
scroll to position [95, 0]
type textarea "{ "flags": [ "cube" ], "beta": { "pap_mini_rules": [ "+ *cos.com/*", "+*" ], "i…"
click at [524, 448] on input "Save & Back to Project" at bounding box center [542, 451] width 59 height 12
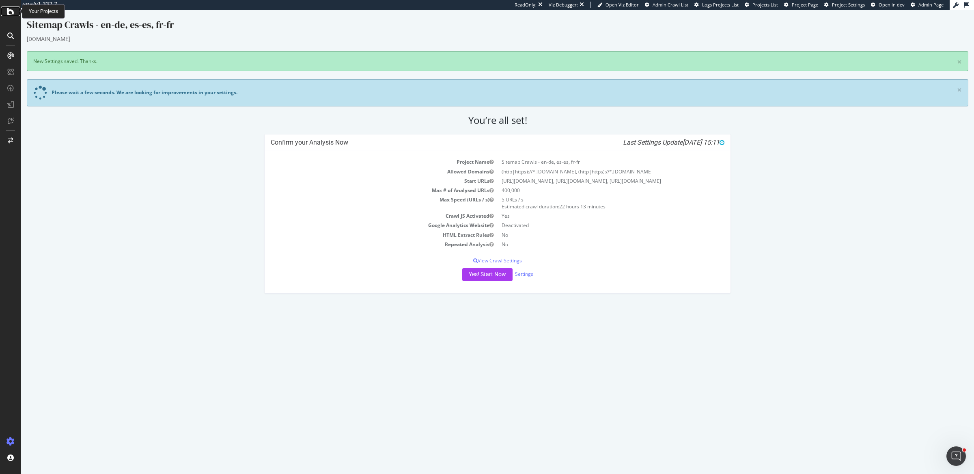
click at [14, 9] on icon at bounding box center [10, 11] width 7 height 10
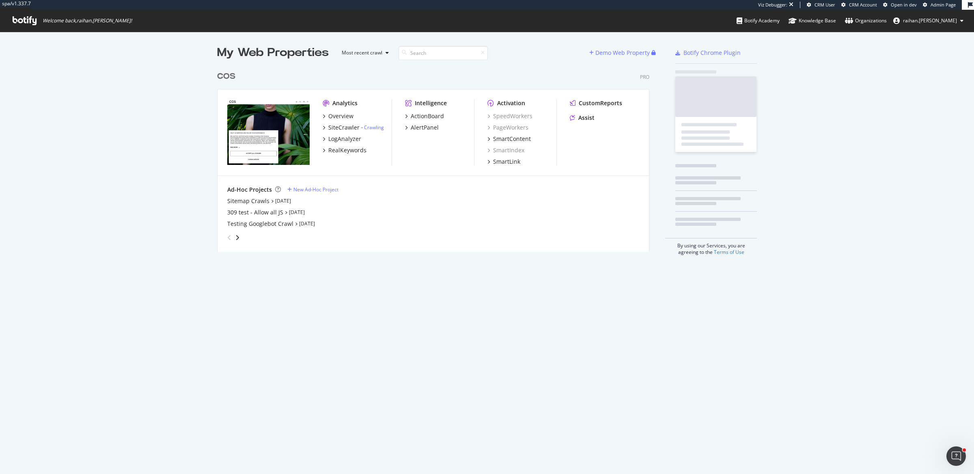
scroll to position [183, 431]
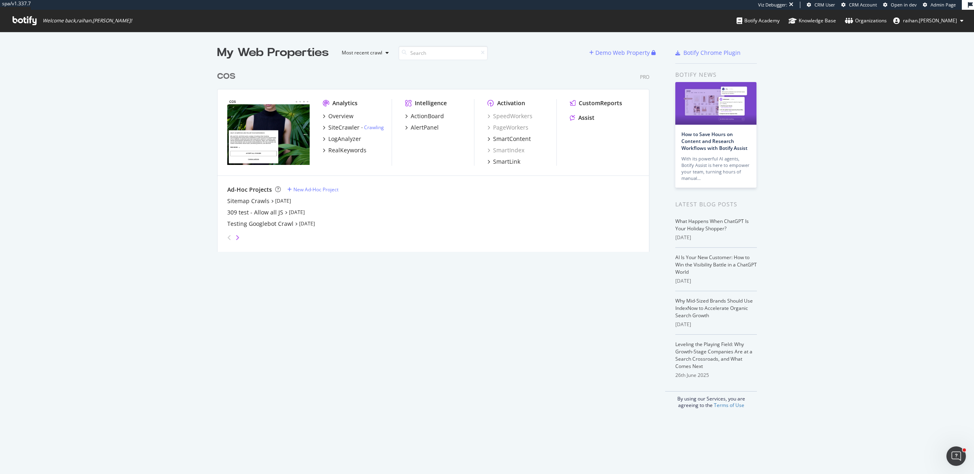
click at [235, 237] on icon "angle-right" at bounding box center [237, 237] width 4 height 6
click at [227, 238] on icon "angle-left" at bounding box center [229, 237] width 4 height 6
click at [324, 190] on div "New Ad-Hoc Project" at bounding box center [316, 189] width 45 height 7
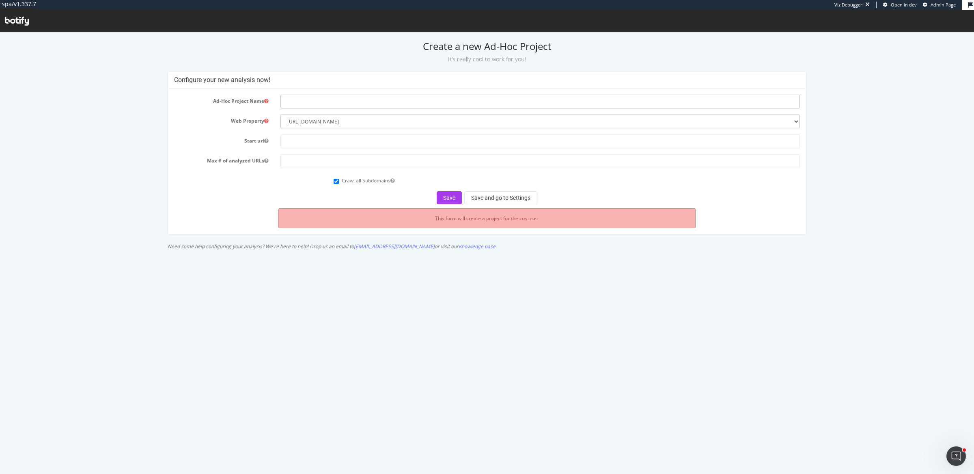
click at [341, 100] on input "text" at bounding box center [541, 102] width 520 height 14
type input "Sitemap Crawls - it-it, pl-pl,de-at"
click at [350, 140] on input "text" at bounding box center [541, 141] width 520 height 14
type input "[URL][DOMAIN_NAME]"
click at [360, 165] on input "number" at bounding box center [541, 161] width 520 height 14
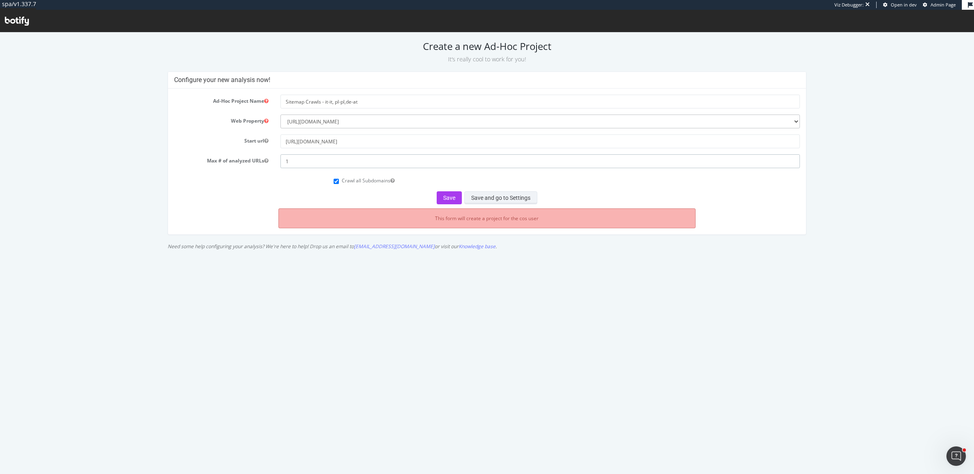
type input "1"
click at [510, 195] on button "Save and go to Settings" at bounding box center [500, 197] width 73 height 13
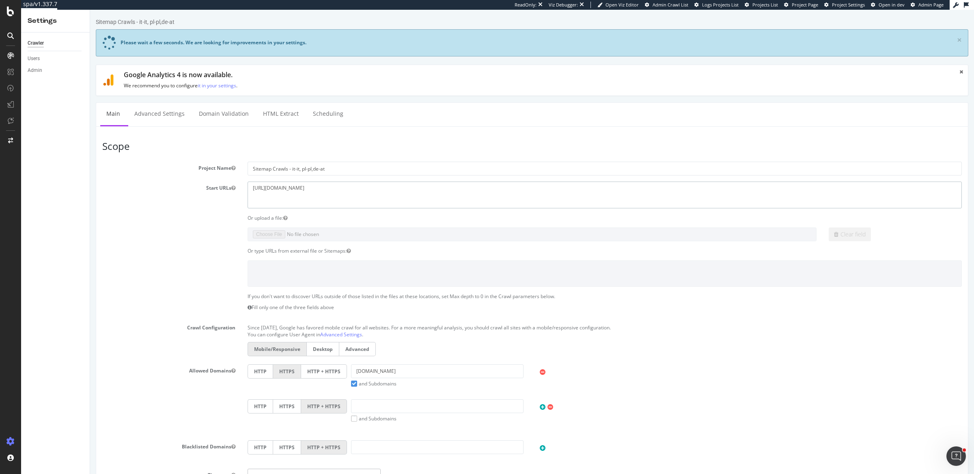
click at [300, 190] on textarea "[URL][DOMAIN_NAME]" at bounding box center [605, 194] width 714 height 26
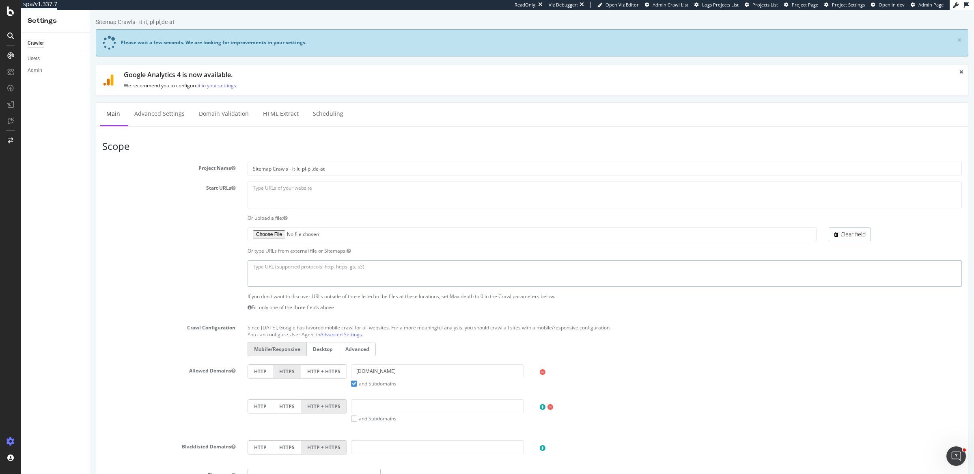
click at [297, 279] on textarea at bounding box center [605, 273] width 714 height 26
click at [334, 265] on textarea at bounding box center [605, 273] width 714 height 26
paste textarea "[URL][DOMAIN_NAME] [URL][DOMAIN_NAME] [URL][DOMAIN_NAME]"
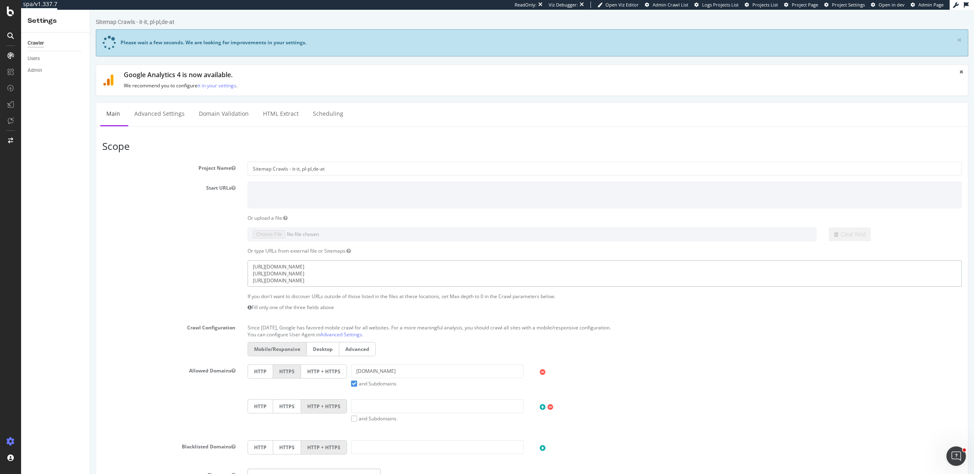
type textarea "[URL][DOMAIN_NAME] [URL][DOMAIN_NAME] [URL][DOMAIN_NAME]"
click at [407, 298] on div "If you don't want to discover URLs outside of those listed in the files at thes…" at bounding box center [605, 304] width 727 height 22
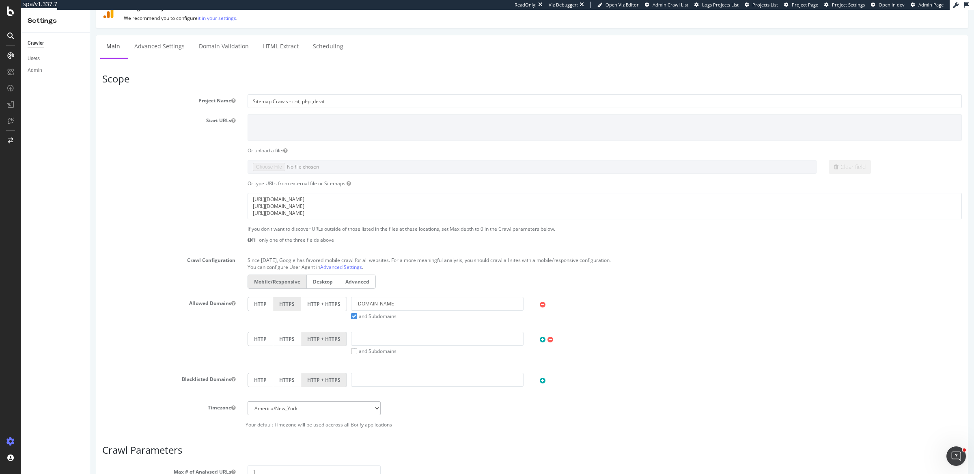
scroll to position [67, 0]
click at [336, 302] on label "HTTP + HTTPS" at bounding box center [324, 304] width 46 height 14
click at [90, 10] on input "HTTP + HTTPS" at bounding box center [90, 10] width 0 height 0
click at [360, 336] on input "text" at bounding box center [437, 339] width 173 height 14
type input "[DOMAIN_NAME]"
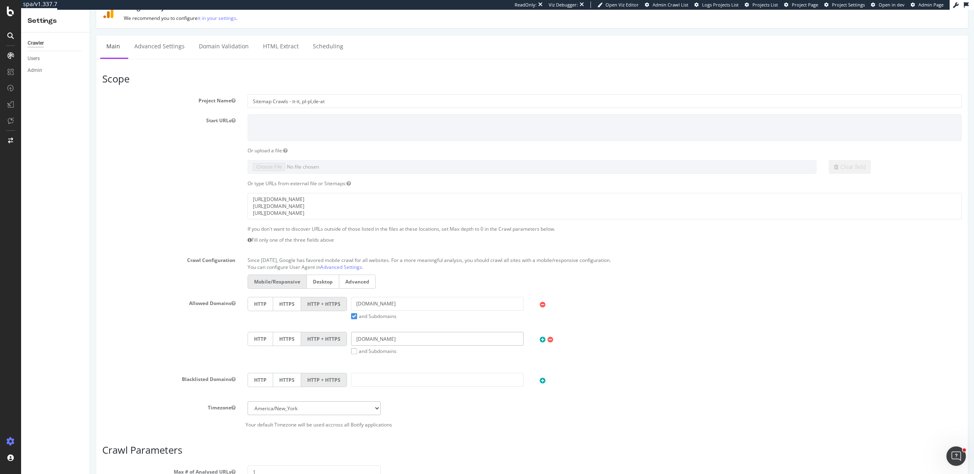
scroll to position [103, 0]
click at [351, 349] on label "and Subdomains" at bounding box center [373, 351] width 45 height 7
click at [90, 10] on input "and Subdomains" at bounding box center [90, 10] width 0 height 0
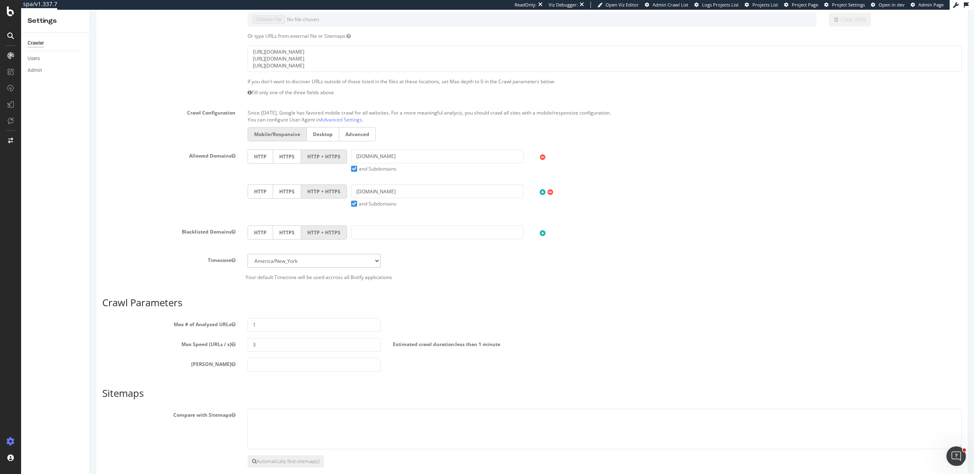
scroll to position [288, 0]
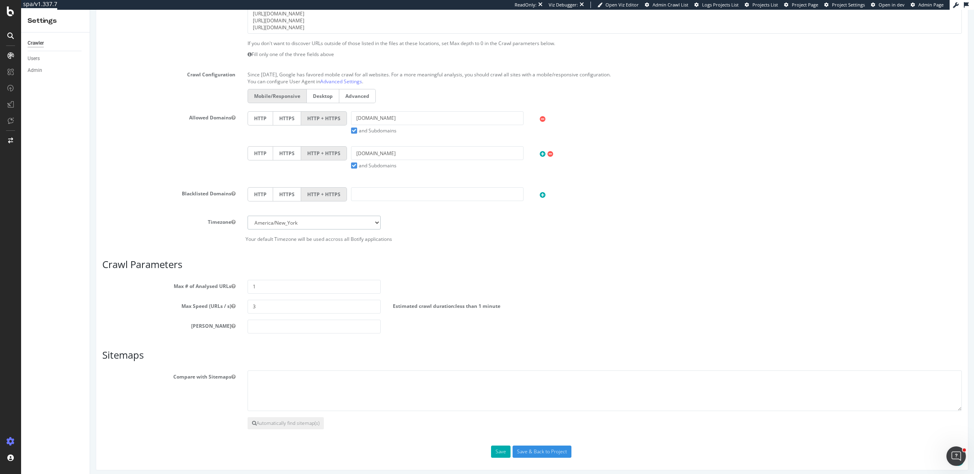
click at [358, 219] on select "[GEOGRAPHIC_DATA]/[GEOGRAPHIC_DATA] [GEOGRAPHIC_DATA]/[GEOGRAPHIC_DATA] [GEOGRA…" at bounding box center [314, 223] width 133 height 14
select select "Europe/[GEOGRAPHIC_DATA]"
click at [248, 216] on select "[GEOGRAPHIC_DATA]/[GEOGRAPHIC_DATA] [GEOGRAPHIC_DATA]/[GEOGRAPHIC_DATA] [GEOGRA…" at bounding box center [314, 223] width 133 height 14
click at [343, 284] on input "1" at bounding box center [314, 287] width 133 height 14
type input "400000"
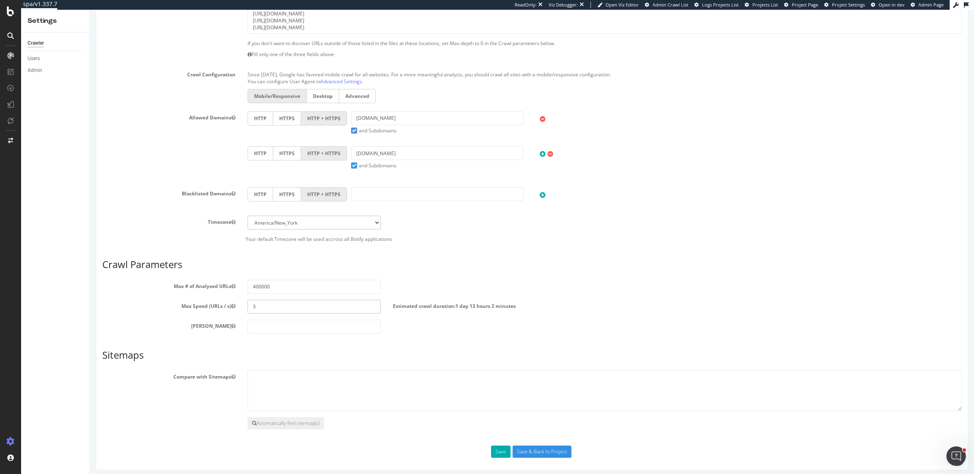
click at [318, 300] on input "3" at bounding box center [314, 307] width 133 height 14
type input "5"
click at [492, 448] on button "Save" at bounding box center [500, 451] width 19 height 12
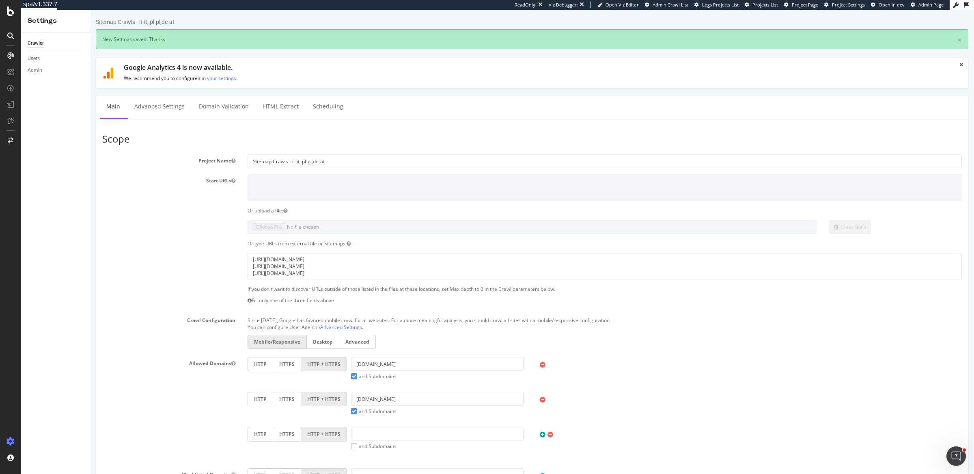
scroll to position [0, 0]
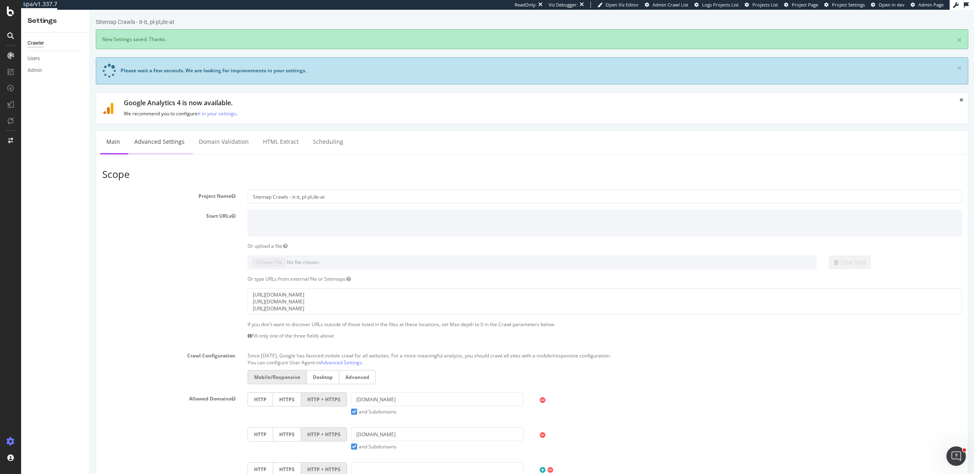
click at [142, 135] on link "Advanced Settings" at bounding box center [159, 142] width 63 height 22
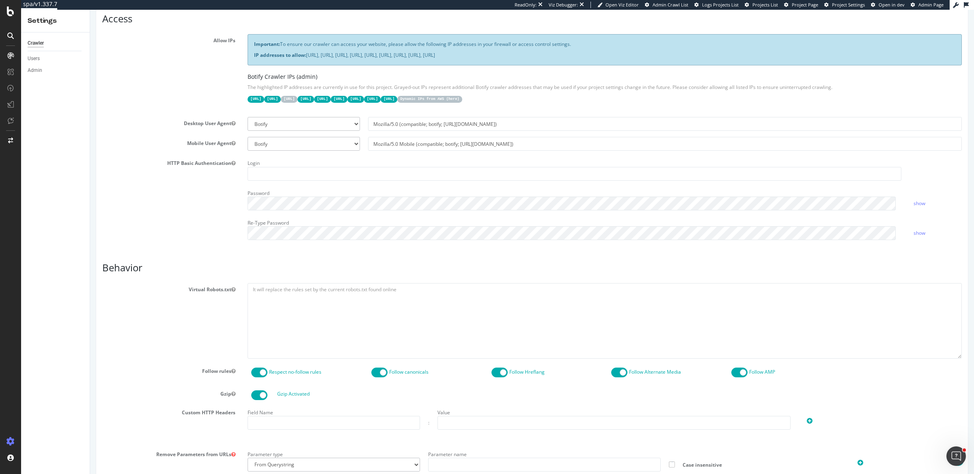
scroll to position [256, 0]
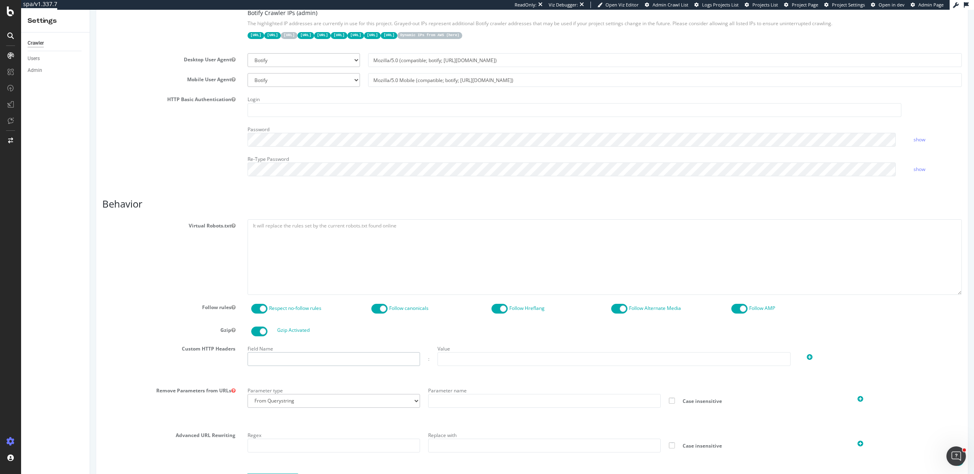
click at [279, 354] on input "text" at bounding box center [334, 359] width 173 height 14
type input "X-hm-botify"
click at [466, 365] on div "Field Name X-hm-botify : Value" at bounding box center [605, 360] width 727 height 36
click at [479, 354] on input "text" at bounding box center [614, 359] width 353 height 14
type input "37716D08EC8DD95B653D6B9CEF682ACE"
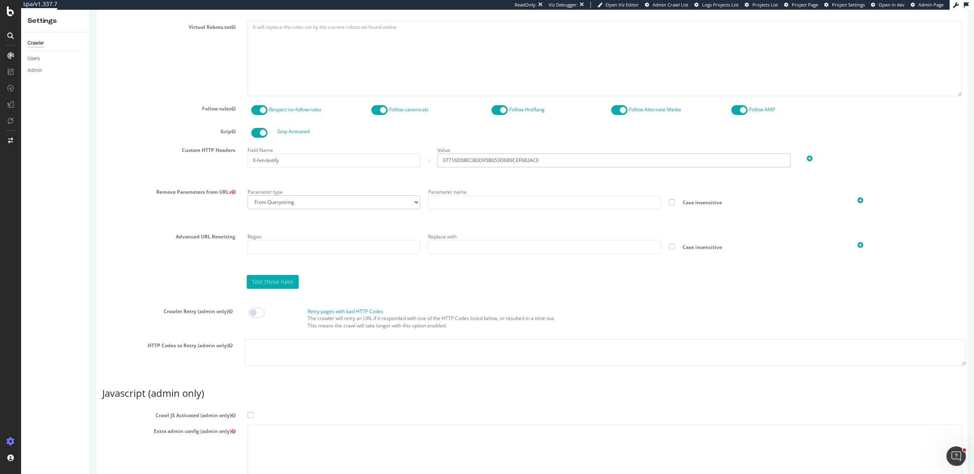
scroll to position [471, 0]
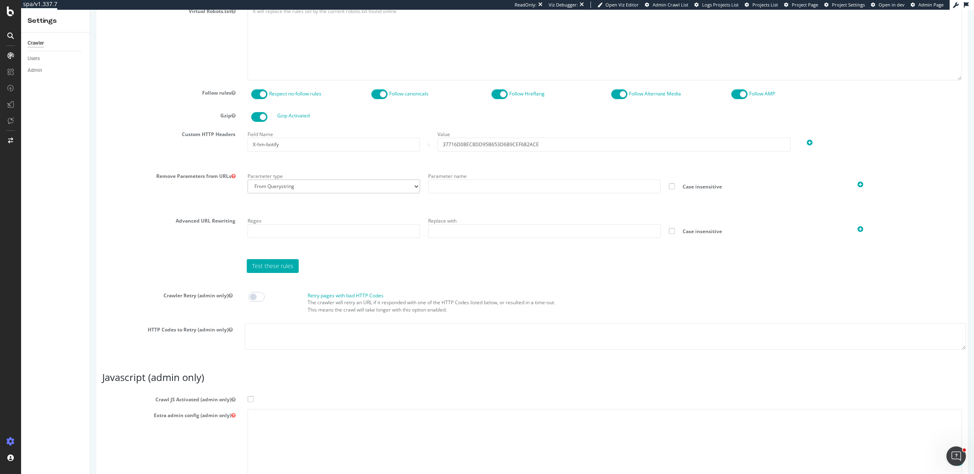
click at [248, 396] on span at bounding box center [251, 399] width 6 height 6
click at [90, 10] on input "Crawl JS Activated (admin only)" at bounding box center [90, 10] width 0 height 0
click at [280, 445] on textarea at bounding box center [605, 446] width 714 height 75
paste textarea "{ "flags": [ "cube" ], "beta": { "pap_mini_rules": [ "+ *[DOMAIN_NAME][URL]", "…"
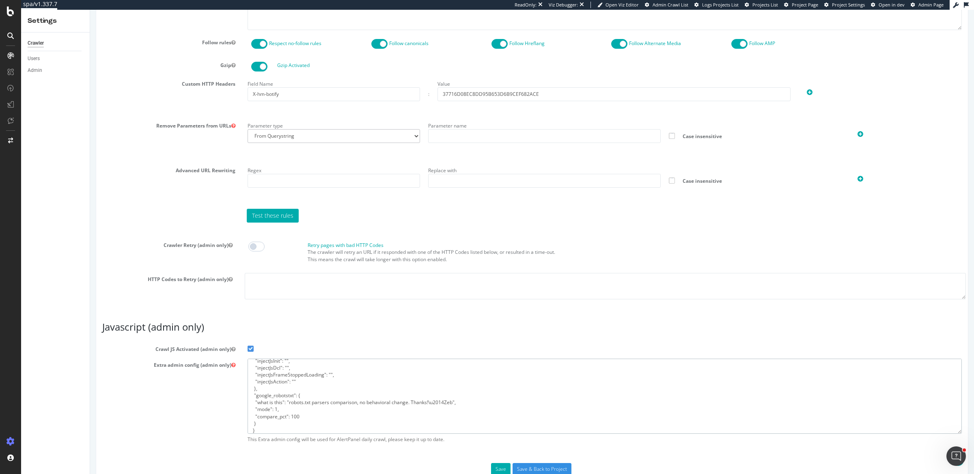
scroll to position [539, 0]
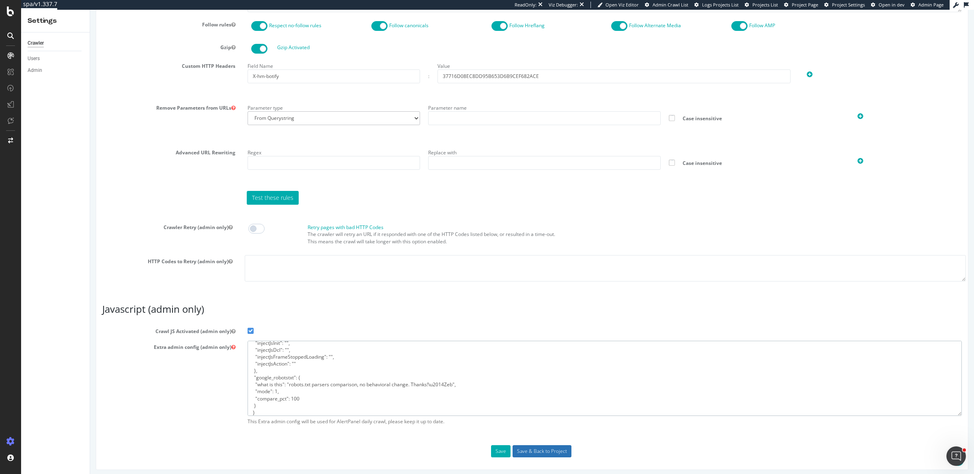
type textarea "{ "flags": [ "cube" ], "beta": { "pap_mini_rules": [ "+ *[DOMAIN_NAME][URL]", "…"
click at [537, 446] on input "Save & Back to Project" at bounding box center [542, 451] width 59 height 12
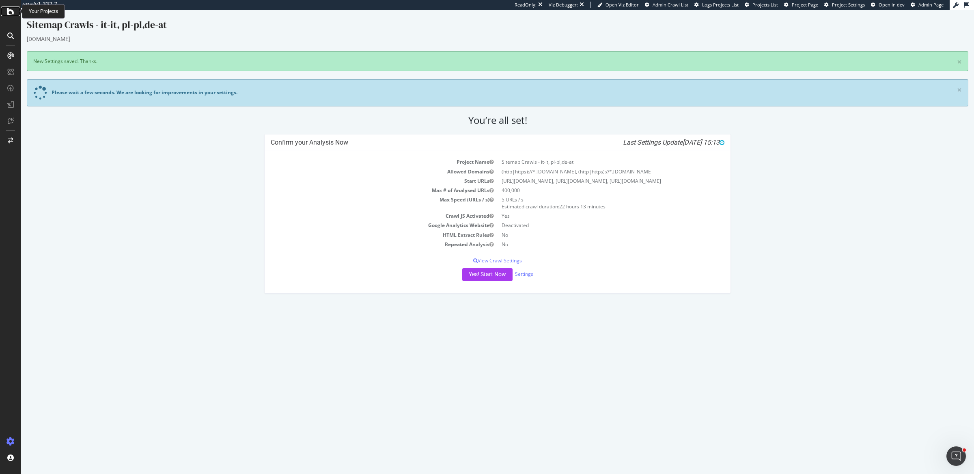
click at [15, 13] on div at bounding box center [10, 11] width 19 height 10
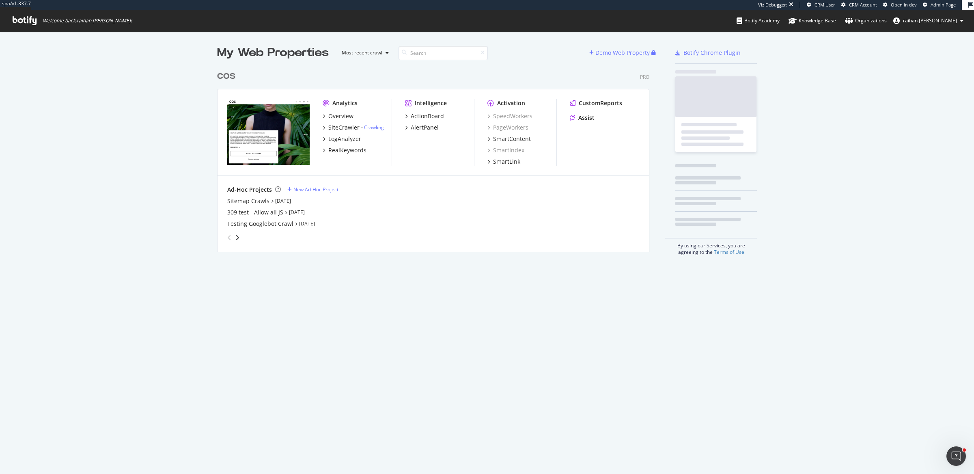
scroll to position [183, 431]
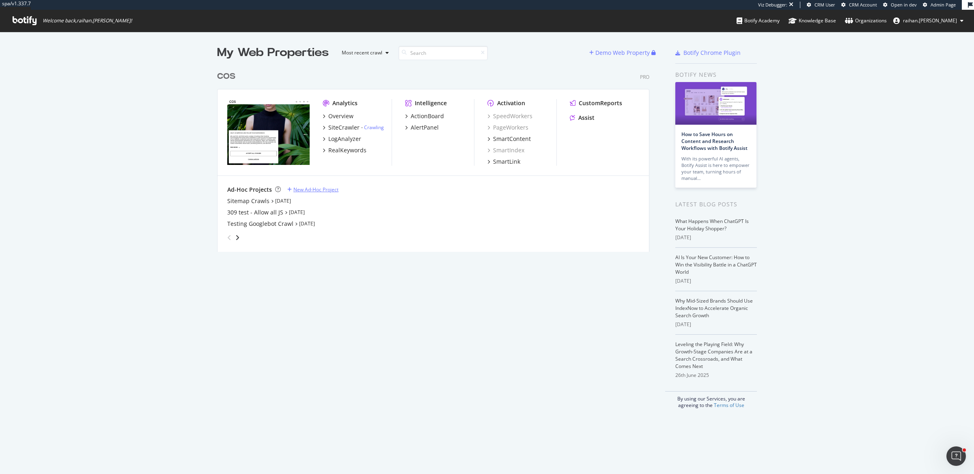
click at [322, 191] on div "New Ad-Hoc Project" at bounding box center [316, 189] width 45 height 7
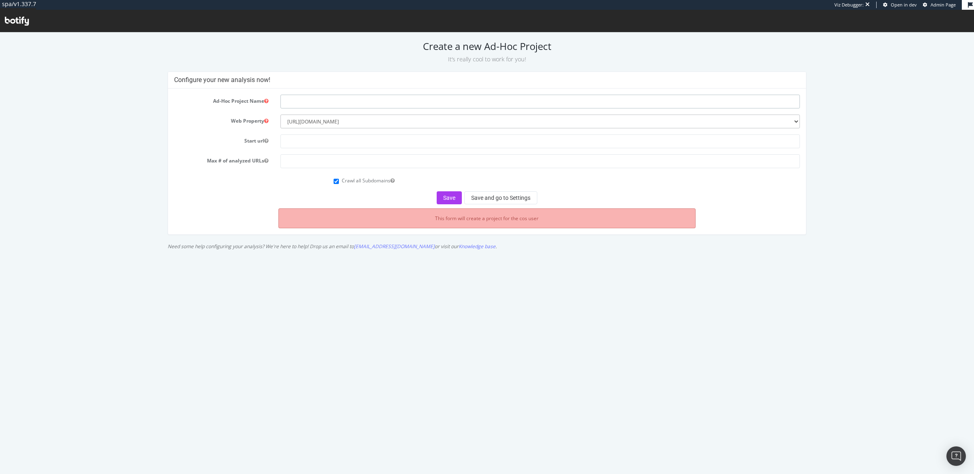
click at [353, 101] on input "text" at bounding box center [541, 102] width 520 height 14
type input "Sitemap Crawls - en-dk, en-nl, en-ww"
click at [367, 142] on input "text" at bounding box center [541, 141] width 520 height 14
type input "[URL][DOMAIN_NAME]"
click at [373, 162] on input "number" at bounding box center [541, 161] width 520 height 14
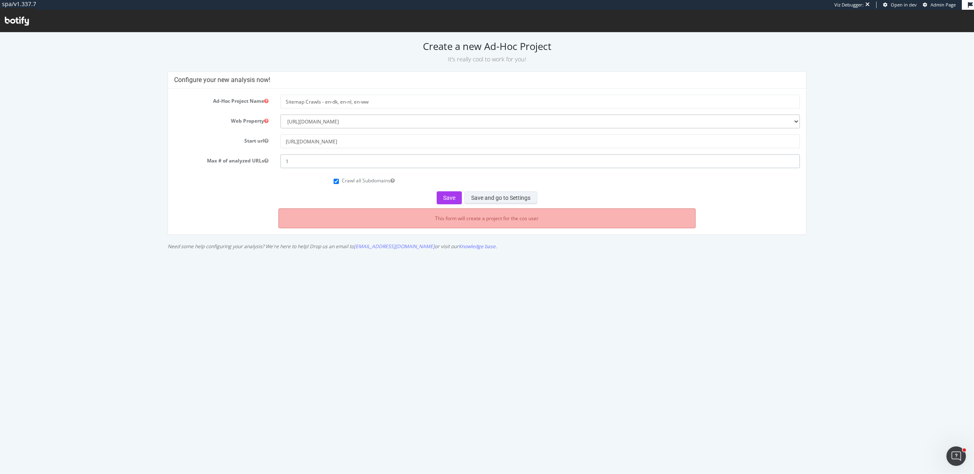
type input "1"
click at [505, 194] on button "Save and go to Settings" at bounding box center [500, 197] width 73 height 13
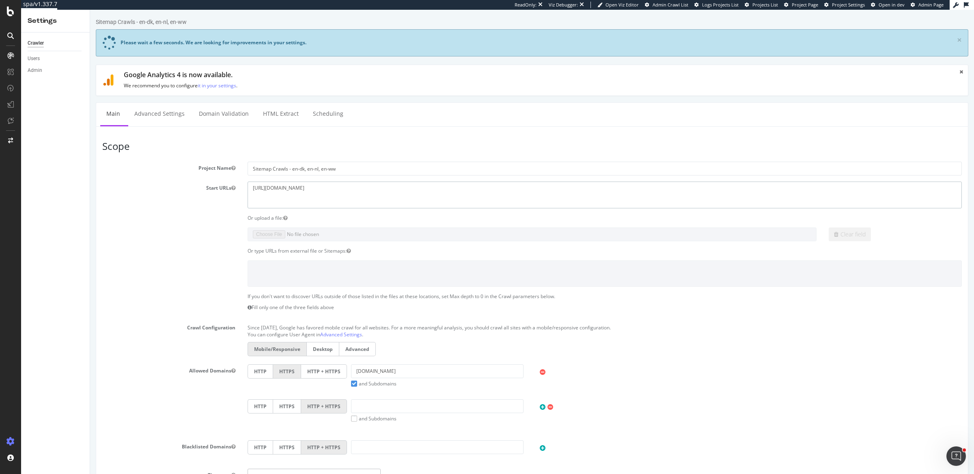
click at [323, 192] on textarea "[URL][DOMAIN_NAME]" at bounding box center [605, 194] width 714 height 26
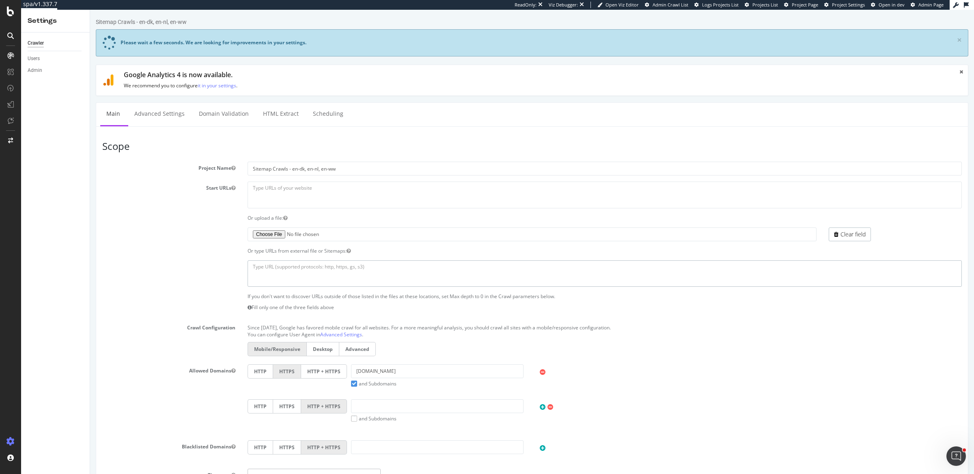
click at [315, 277] on textarea at bounding box center [605, 273] width 714 height 26
paste textarea "[URL][DOMAIN_NAME] [URL][DOMAIN_NAME] [URL][DOMAIN_NAME]"
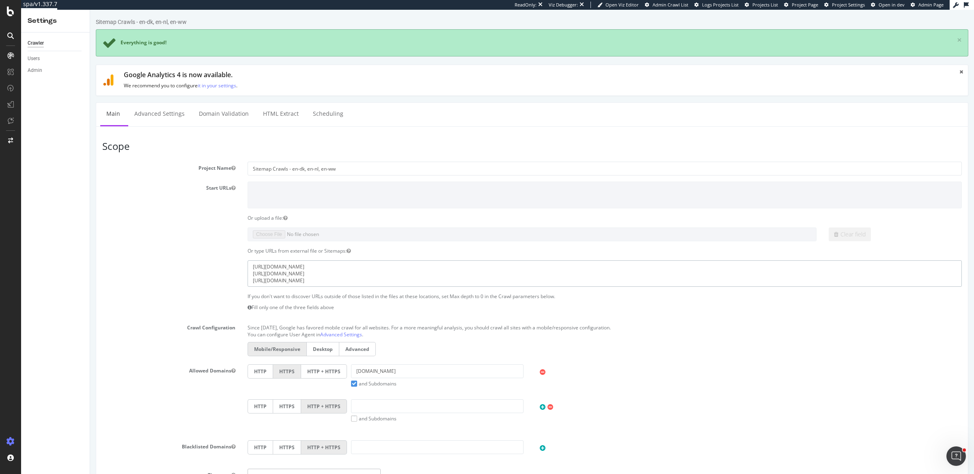
type textarea "[URL][DOMAIN_NAME] [URL][DOMAIN_NAME] [URL][DOMAIN_NAME]"
click at [327, 371] on label "HTTP + HTTPS" at bounding box center [324, 371] width 46 height 14
click at [90, 10] on input "HTTP + HTTPS" at bounding box center [90, 10] width 0 height 0
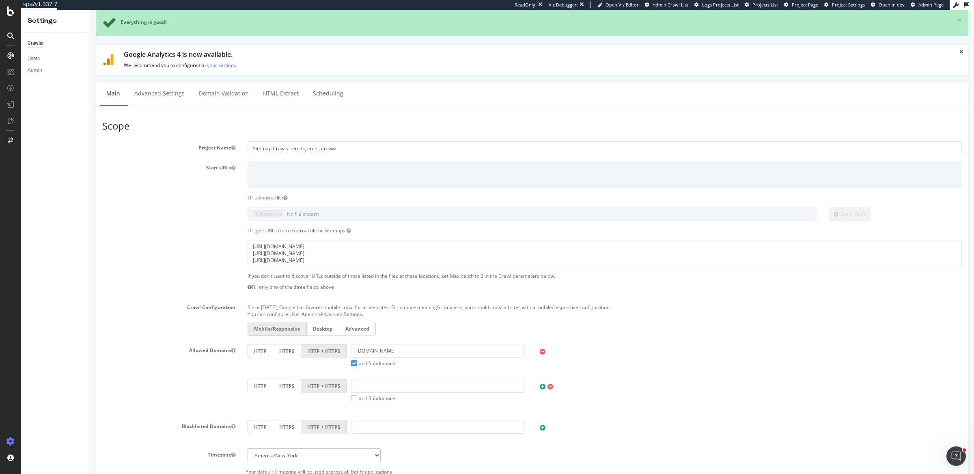
scroll to position [26, 0]
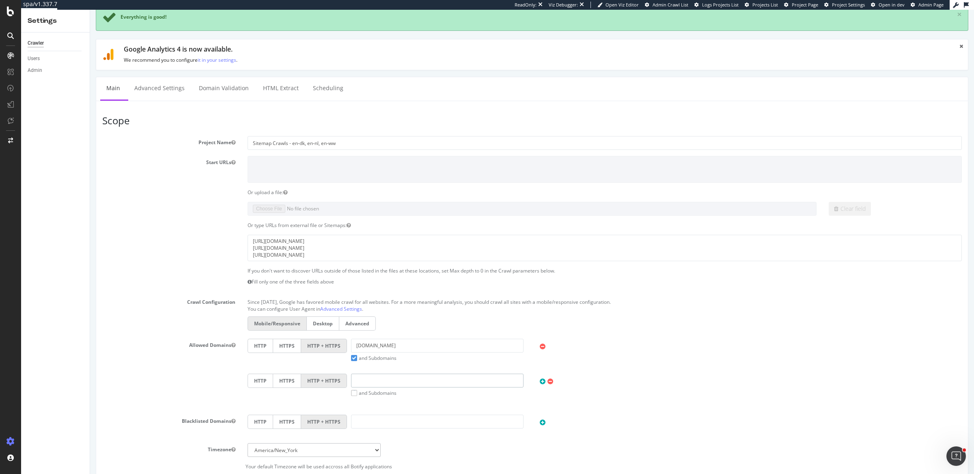
click at [391, 373] on input "text" at bounding box center [437, 380] width 173 height 14
type input "[DOMAIN_NAME]"
click at [351, 390] on label "and Subdomains" at bounding box center [373, 392] width 45 height 7
click at [90, 10] on input "and Subdomains" at bounding box center [90, 10] width 0 height 0
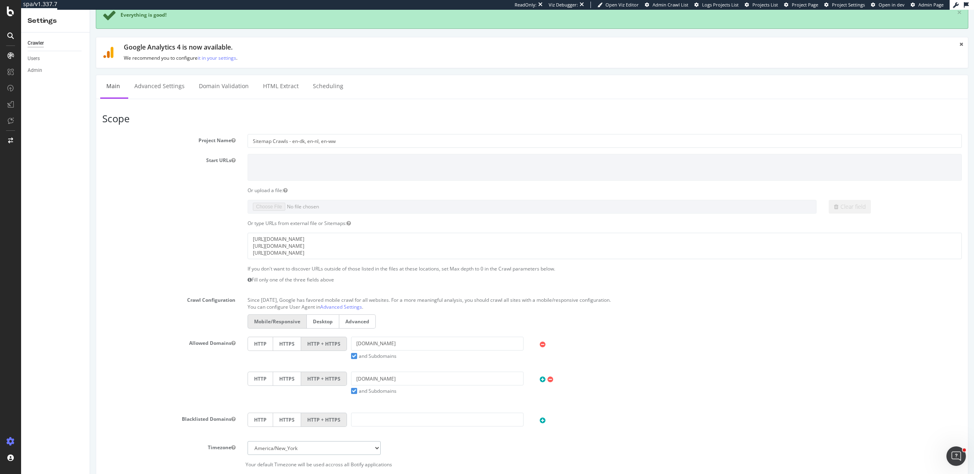
click at [349, 445] on select "[GEOGRAPHIC_DATA]/[GEOGRAPHIC_DATA] [GEOGRAPHIC_DATA]/[GEOGRAPHIC_DATA] [GEOGRA…" at bounding box center [314, 448] width 133 height 14
select select "Europe/[GEOGRAPHIC_DATA]"
click at [248, 441] on select "[GEOGRAPHIC_DATA]/[GEOGRAPHIC_DATA] [GEOGRAPHIC_DATA]/[GEOGRAPHIC_DATA] [GEOGRA…" at bounding box center [314, 448] width 133 height 14
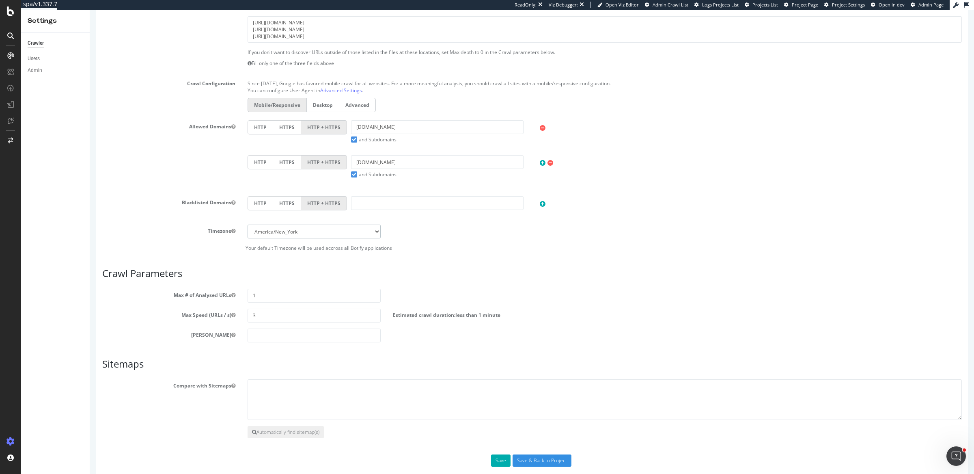
scroll to position [253, 0]
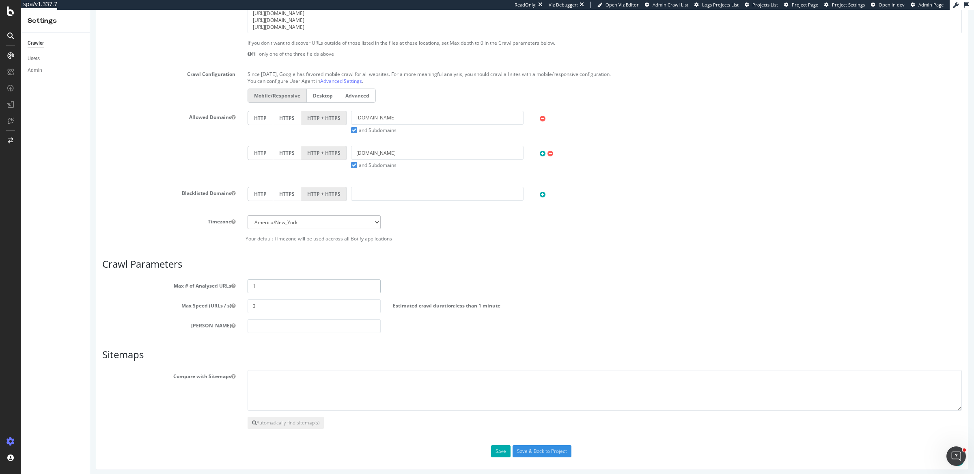
click at [294, 286] on input "1" at bounding box center [314, 286] width 133 height 14
type input "400000"
click at [298, 304] on input "3" at bounding box center [314, 306] width 133 height 14
type input "5"
click at [501, 446] on button "Save" at bounding box center [500, 451] width 19 height 12
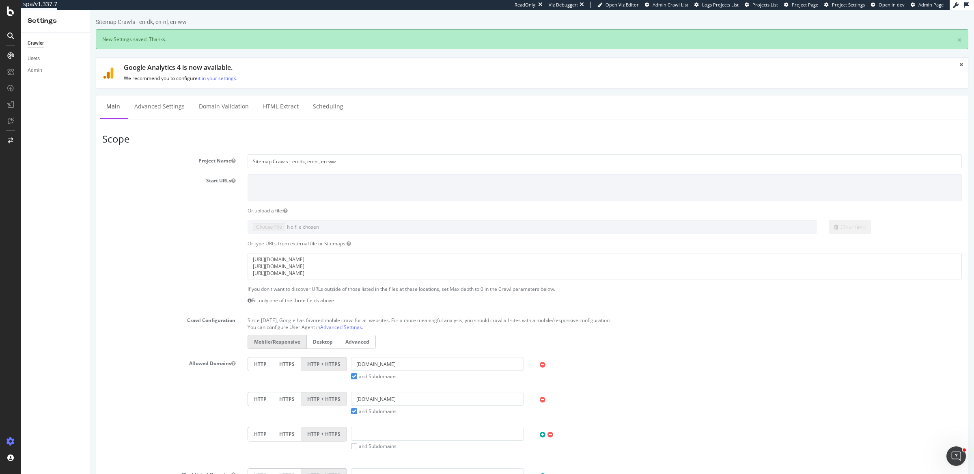
scroll to position [0, 0]
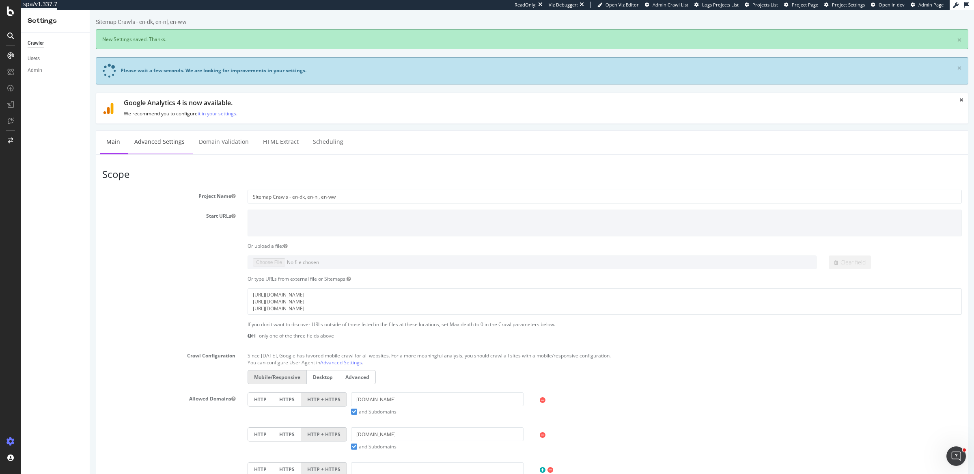
click at [159, 132] on link "Advanced Settings" at bounding box center [159, 142] width 63 height 22
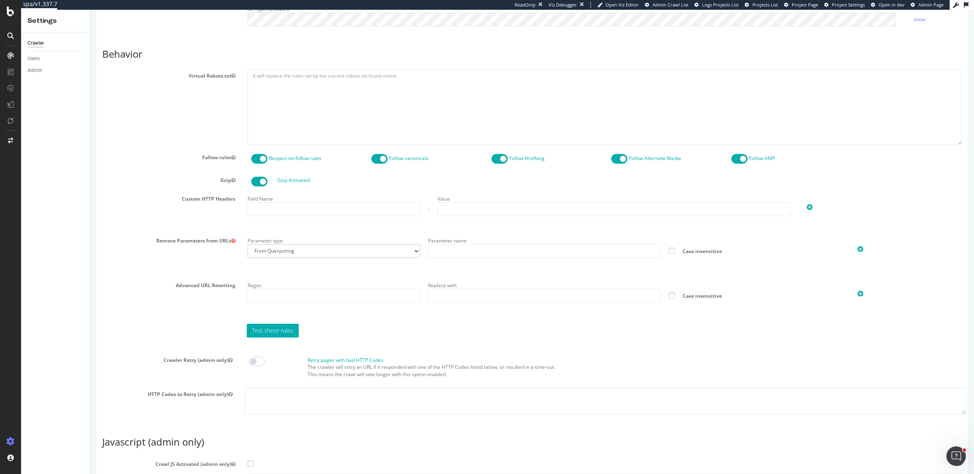
scroll to position [407, 0]
click at [293, 297] on input "text" at bounding box center [334, 294] width 173 height 14
click at [280, 201] on input "text" at bounding box center [334, 208] width 173 height 14
type input "X-hm-botify"
click at [464, 207] on input "text" at bounding box center [614, 208] width 353 height 14
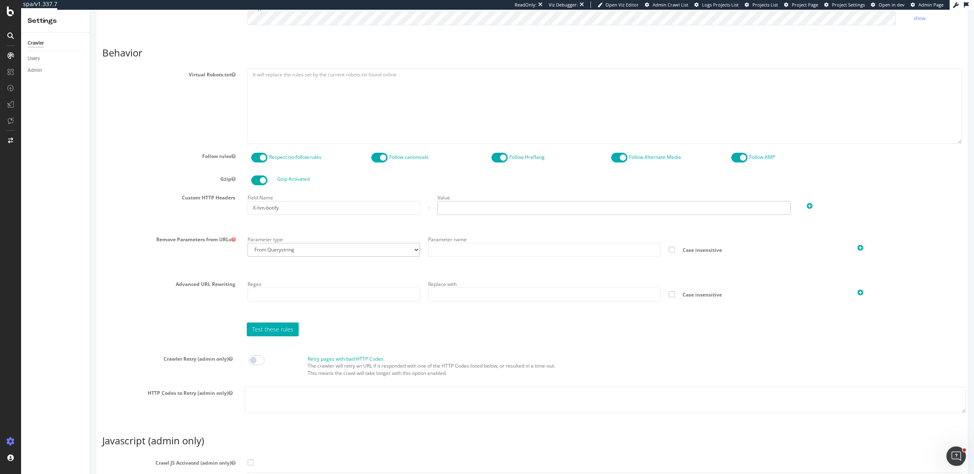
type input "37716D08EC8DD95B653D6B9CEF682ACE"
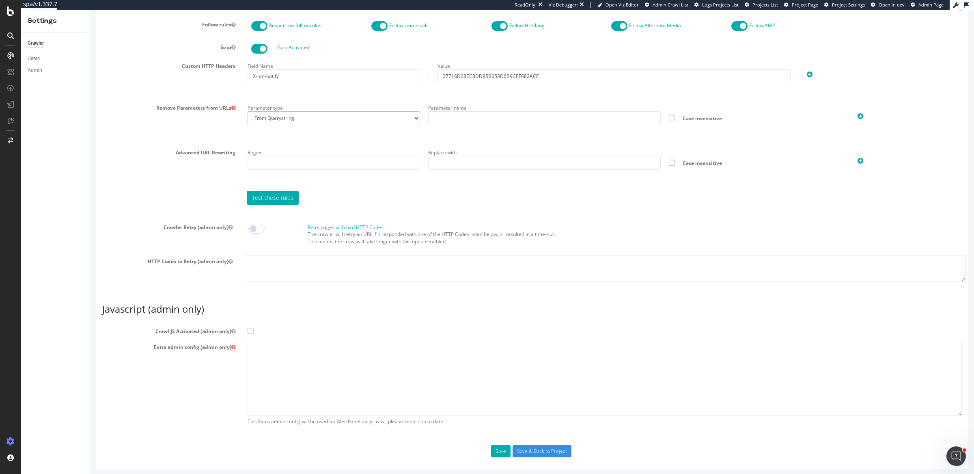
click at [248, 325] on label "Crawl JS Activated (admin only)" at bounding box center [532, 330] width 872 height 10
click at [90, 10] on input "Crawl JS Activated (admin only)" at bounding box center [90, 10] width 0 height 0
click at [251, 328] on span at bounding box center [251, 331] width 6 height 6
click at [90, 10] on input "Crawl JS Activated (admin only)" at bounding box center [90, 10] width 0 height 0
click at [248, 328] on span at bounding box center [251, 331] width 6 height 6
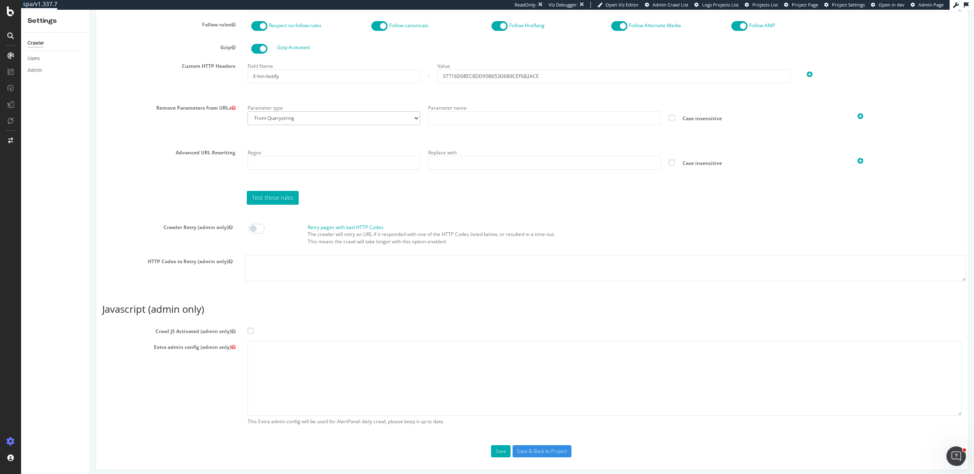
click at [90, 10] on input "Crawl JS Activated (admin only)" at bounding box center [90, 10] width 0 height 0
drag, startPoint x: 282, startPoint y: 365, endPoint x: 281, endPoint y: 297, distance: 67.8
click at [281, 364] on textarea at bounding box center [605, 378] width 714 height 75
paste textarea "{ "flags": [ "cube" ], "beta": { "pap_mini_rules": [ "+ *cos.com/*", "+*" ], "i…"
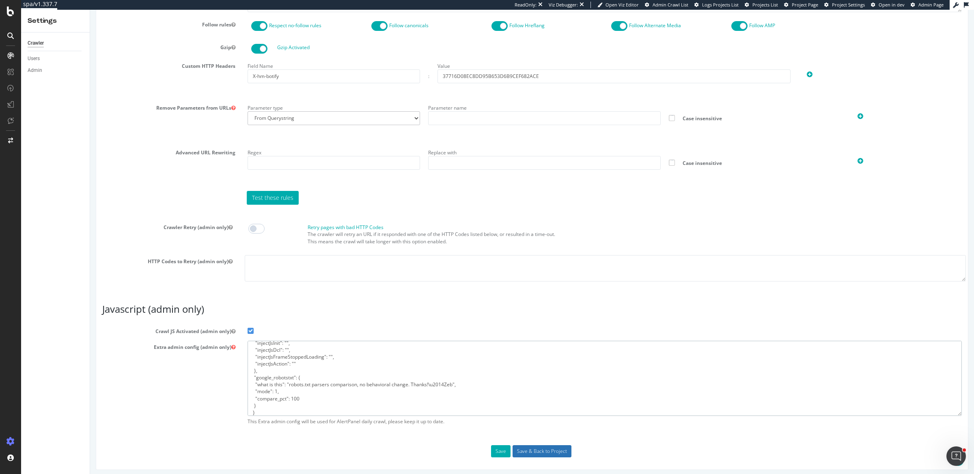
type textarea "{ "flags": [ "cube" ], "beta": { "pap_mini_rules": [ "+ *cos.com/*", "+*" ], "i…"
click at [517, 445] on input "Save & Back to Project" at bounding box center [542, 451] width 59 height 12
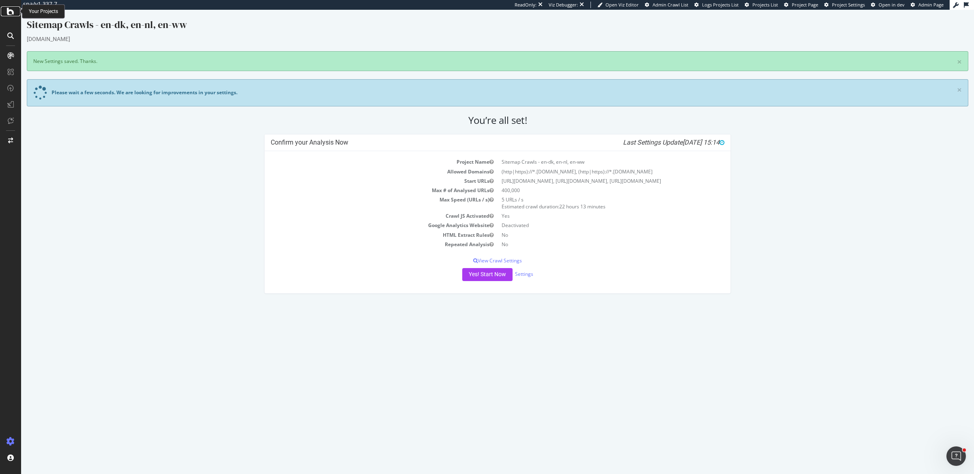
click at [9, 11] on icon at bounding box center [10, 11] width 7 height 10
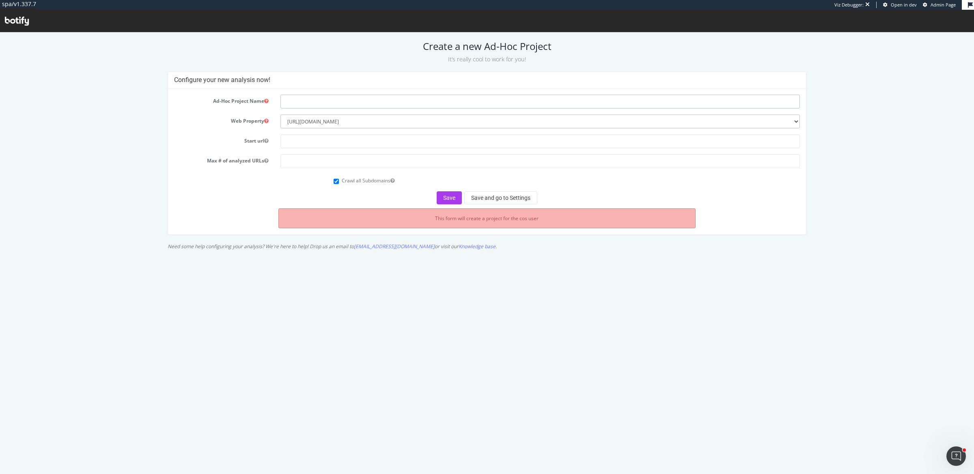
click at [350, 100] on input "text" at bounding box center [541, 102] width 520 height 14
type input "Sitemap Crawls - de-ch, en-ch, fr-ch"
click at [334, 141] on input "text" at bounding box center [541, 141] width 520 height 14
type input "[URL][DOMAIN_NAME]"
click at [354, 165] on input "number" at bounding box center [541, 161] width 520 height 14
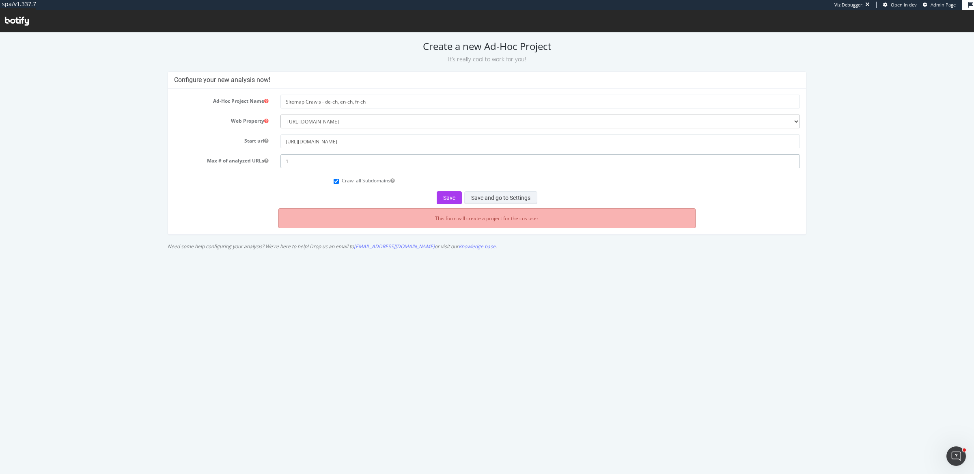
type input "1"
click at [500, 197] on button "Save and go to Settings" at bounding box center [500, 197] width 73 height 13
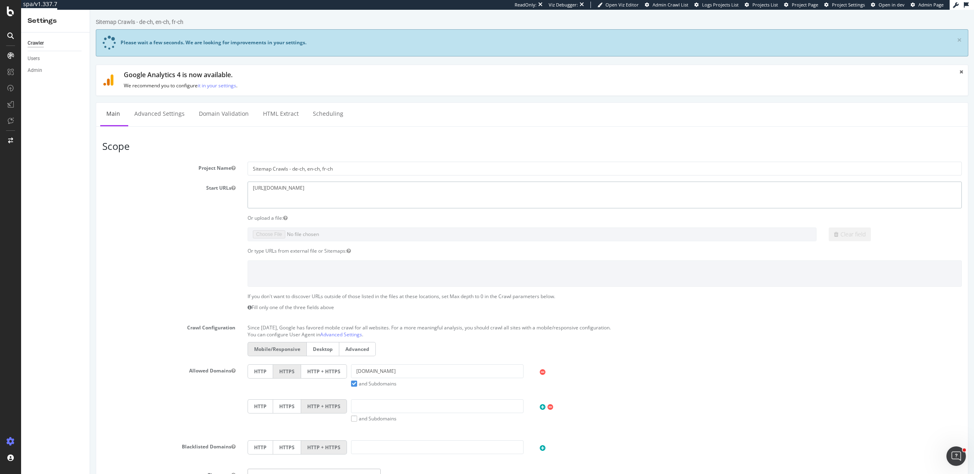
click at [303, 190] on textarea "[URL][DOMAIN_NAME]" at bounding box center [605, 194] width 714 height 26
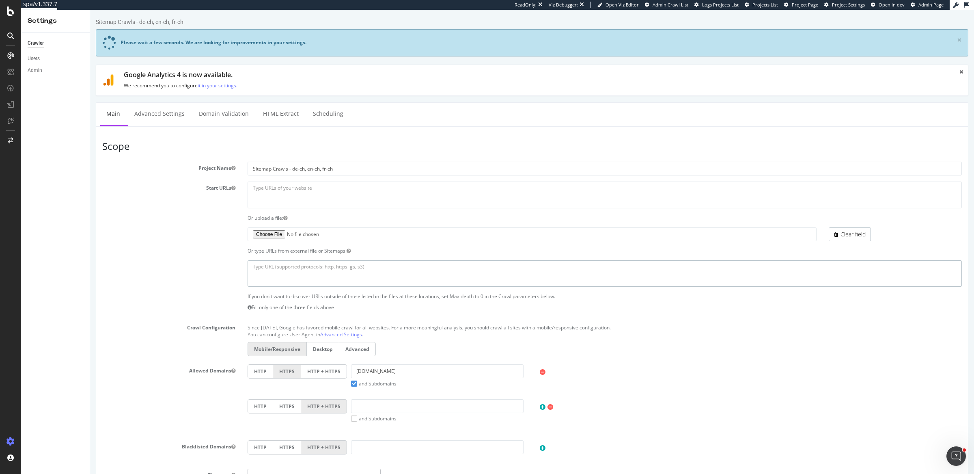
click at [307, 267] on textarea at bounding box center [605, 273] width 714 height 26
paste textarea "https://www.cos.com/de-ch/sitemap.xml https://www.cos.com/en-ch/sitemap.xml htt…"
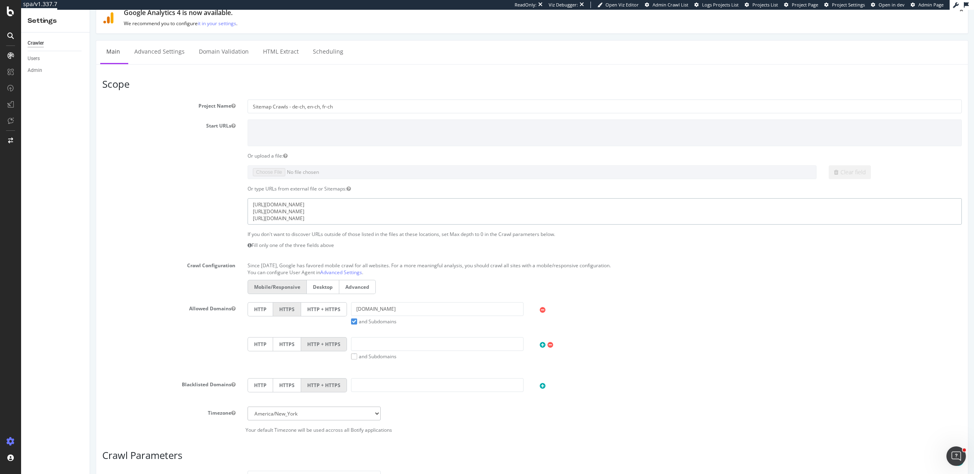
scroll to position [119, 0]
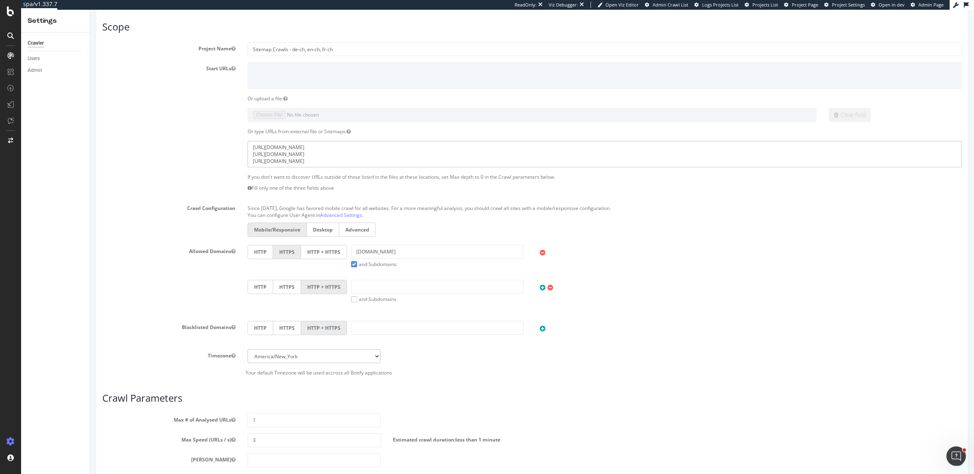
type textarea "https://www.cos.com/de-ch/sitemap.xml https://www.cos.com/en-ch/sitemap.xml htt…"
click at [326, 253] on label "HTTP + HTTPS" at bounding box center [324, 252] width 46 height 14
click at [90, 10] on input "HTTP + HTTPS" at bounding box center [90, 10] width 0 height 0
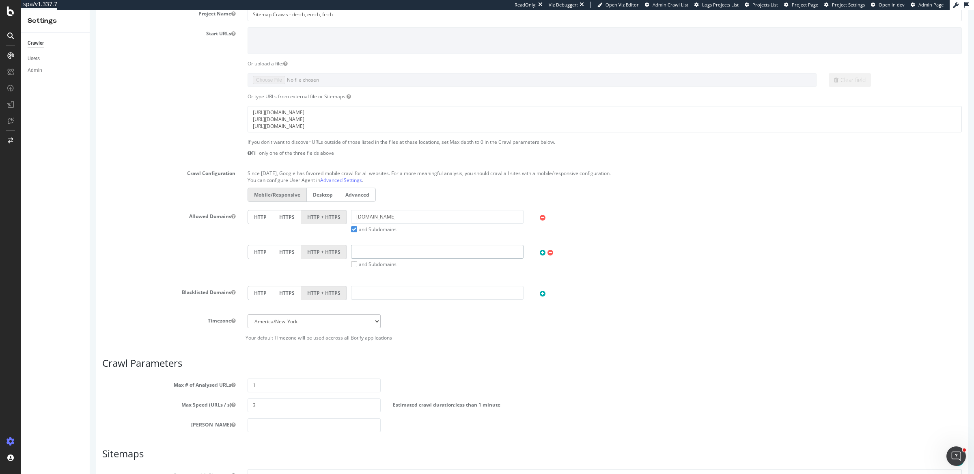
click at [372, 259] on input "text" at bounding box center [437, 252] width 173 height 14
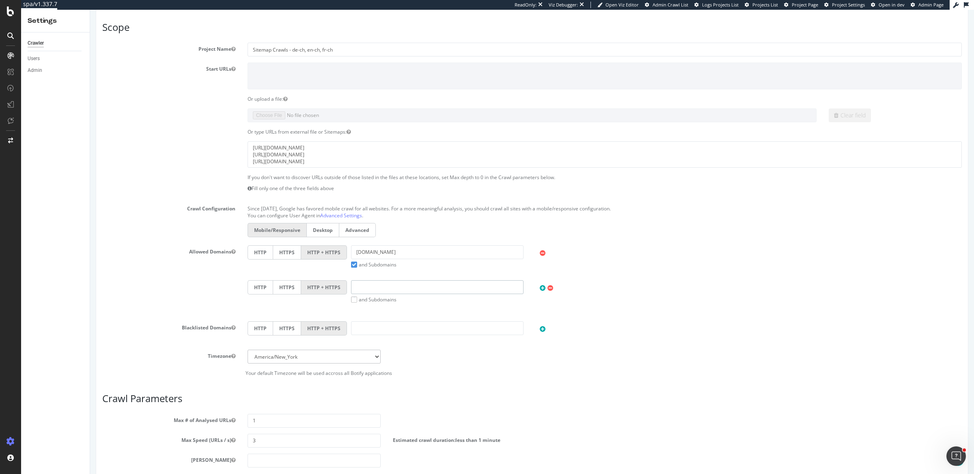
type input "cosstores.com"
click at [351, 296] on label "and Subdomains" at bounding box center [373, 299] width 45 height 7
click at [90, 10] on input "and Subdomains" at bounding box center [90, 10] width 0 height 0
click at [336, 353] on select "Africa/Abidjan Africa/Accra Africa/Addis_Ababa Africa/Algiers Africa/Asmara Afr…" at bounding box center [314, 357] width 133 height 14
select select "Europe/London"
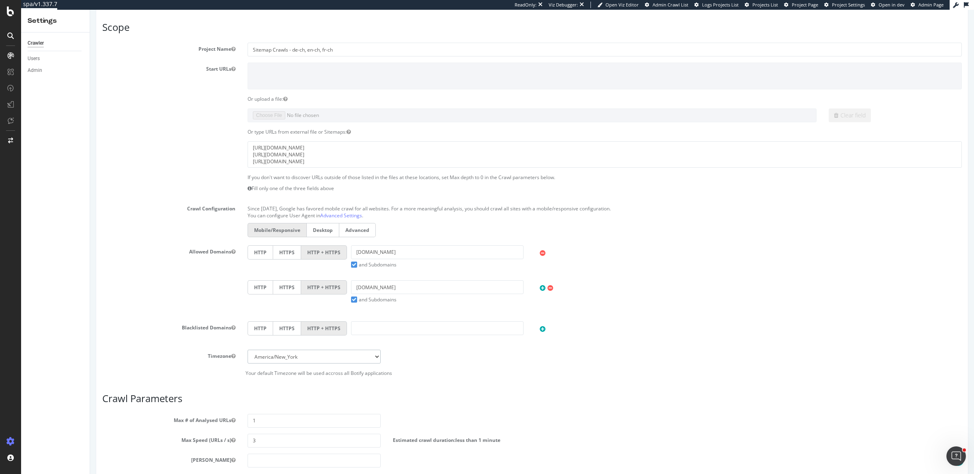
click at [248, 350] on select "Africa/Abidjan Africa/Accra Africa/Addis_Ababa Africa/Algiers Africa/Asmara Afr…" at bounding box center [314, 357] width 133 height 14
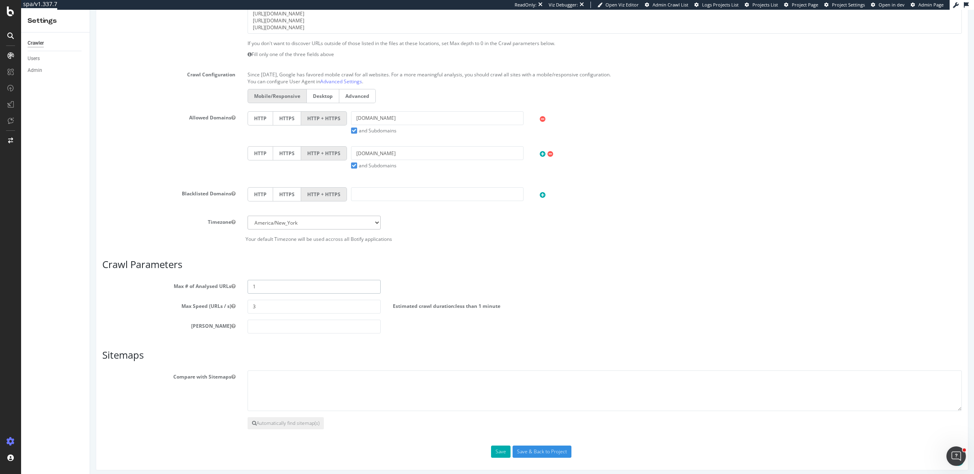
click at [300, 284] on input "1" at bounding box center [314, 287] width 133 height 14
type input "400000"
click at [303, 303] on input "3" at bounding box center [314, 307] width 133 height 14
type input "5"
click at [501, 446] on button "Save" at bounding box center [500, 451] width 19 height 12
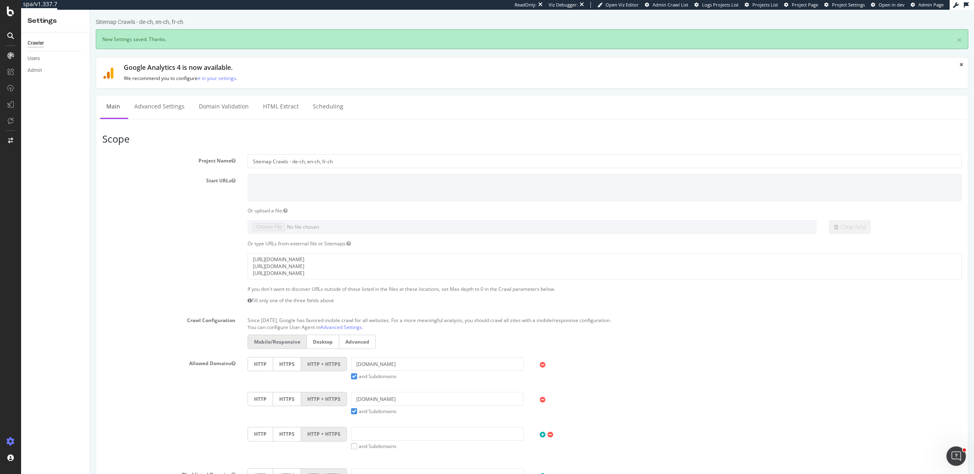
scroll to position [0, 0]
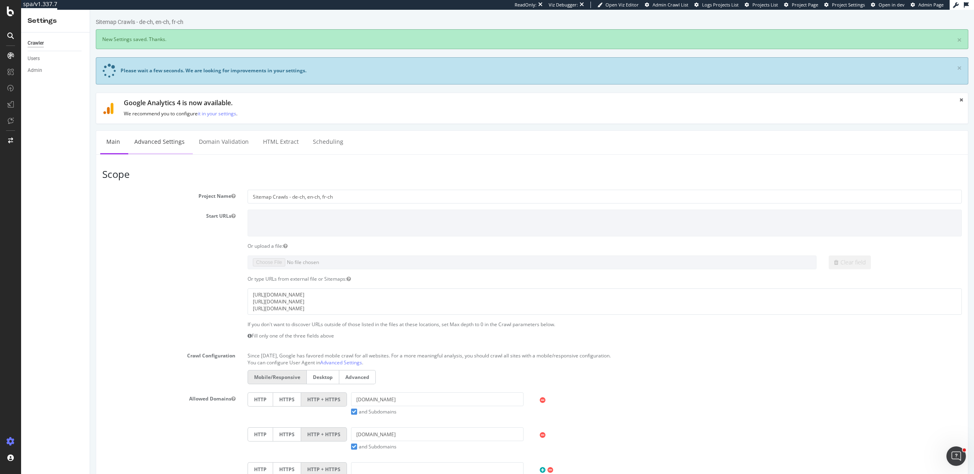
click at [142, 142] on link "Advanced Settings" at bounding box center [159, 142] width 63 height 22
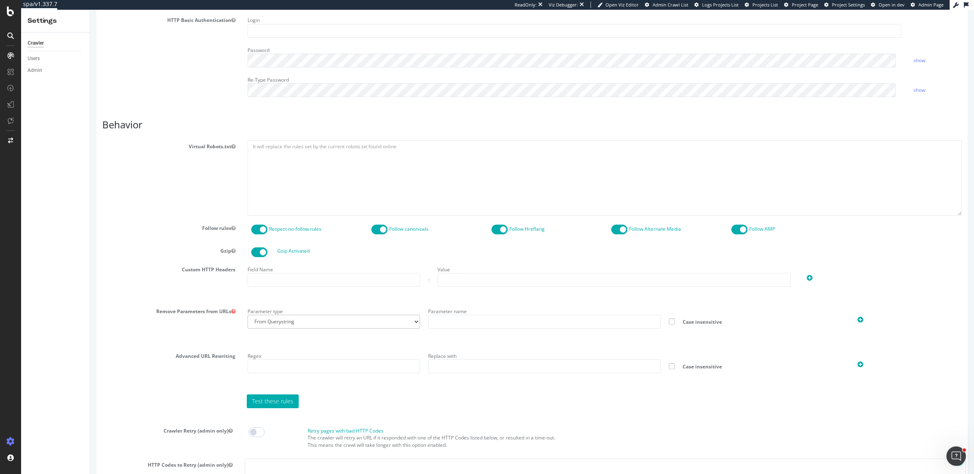
scroll to position [358, 0]
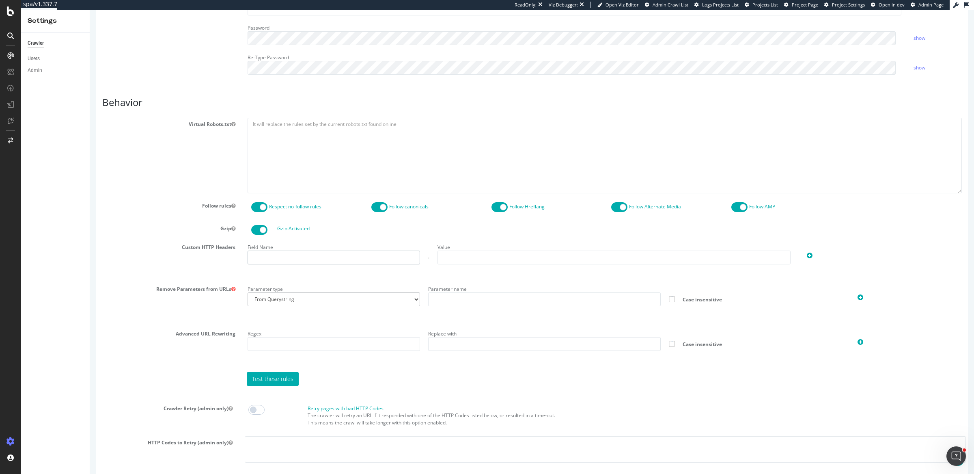
click at [315, 255] on input "text" at bounding box center [334, 257] width 173 height 14
type input "X-hm-botify"
click at [523, 252] on input "text" at bounding box center [614, 257] width 353 height 14
type input "37716D08EC8DD95B653D6B9CEF682ACE"
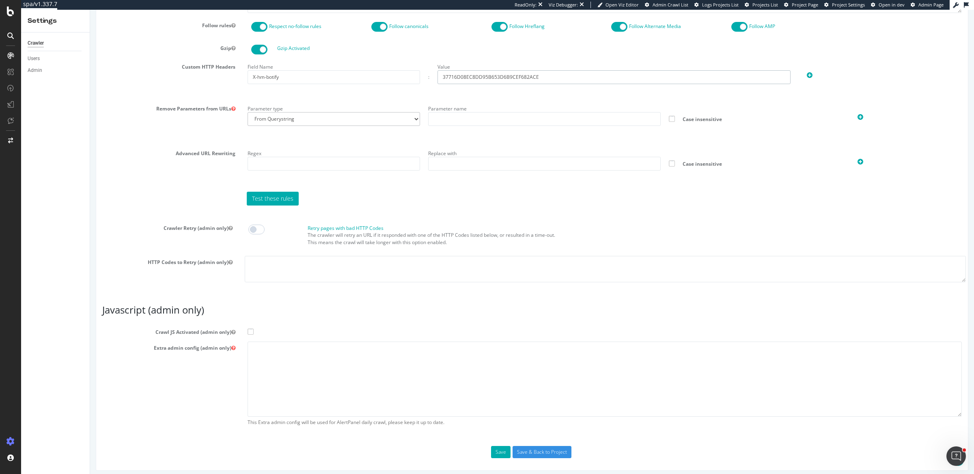
scroll to position [539, 0]
click at [252, 328] on span at bounding box center [251, 331] width 6 height 6
click at [90, 10] on input "Crawl JS Activated (admin only)" at bounding box center [90, 10] width 0 height 0
click at [270, 354] on textarea at bounding box center [605, 378] width 714 height 75
paste textarea "{ "flags": [ "cube" ], "beta": { "pap_mini_rules": [ "+ *[DOMAIN_NAME][URL]", "…"
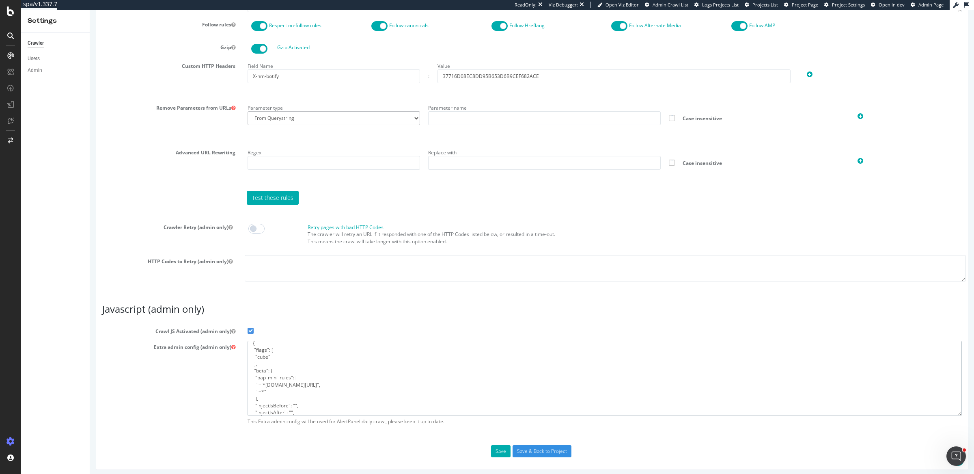
scroll to position [0, 0]
type textarea "{ "flags": [ "cube" ], "beta": { "pap_mini_rules": [ "+ *[DOMAIN_NAME][URL]", "…"
click at [522, 446] on input "Save & Back to Project" at bounding box center [542, 451] width 59 height 12
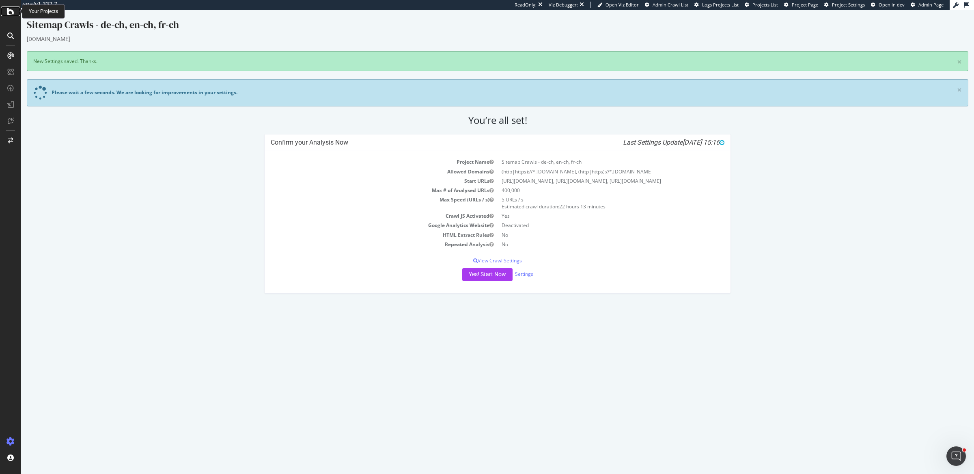
click at [11, 14] on icon at bounding box center [10, 11] width 7 height 10
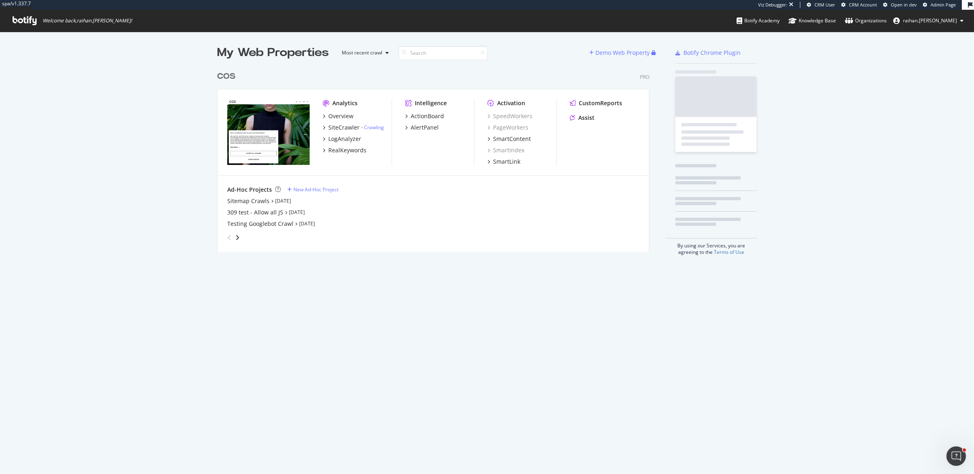
scroll to position [183, 431]
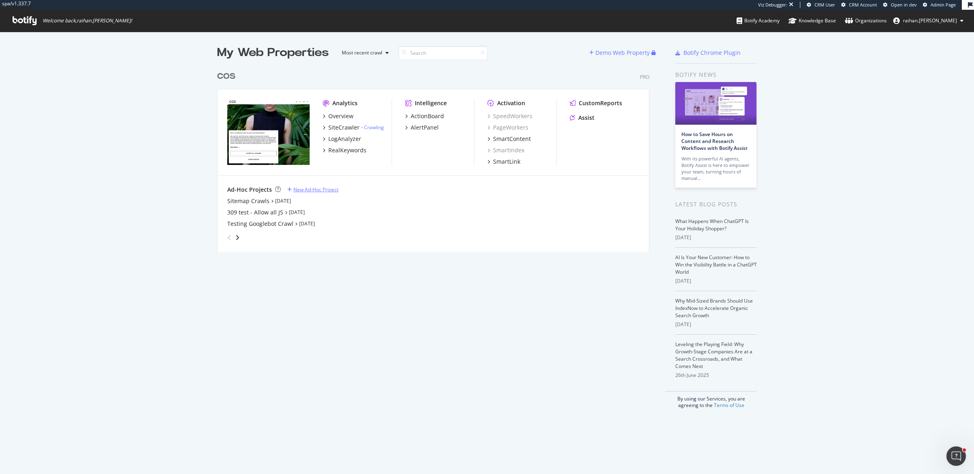
click at [304, 191] on div "New Ad-Hoc Project" at bounding box center [316, 189] width 45 height 7
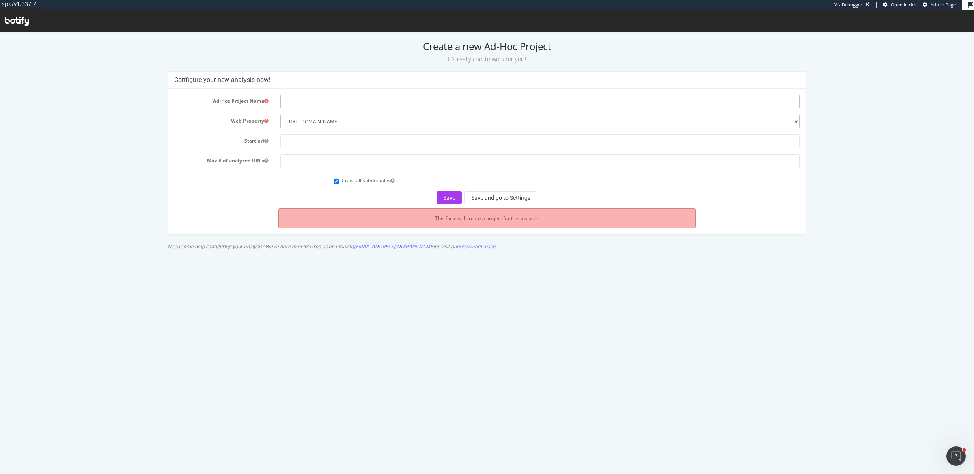
click at [386, 98] on input "text" at bounding box center [541, 102] width 520 height 14
type input "Sitemap Crawls - en-gb, en-no, en-ie"
click at [397, 142] on input "text" at bounding box center [541, 141] width 520 height 14
type input "[URL][DOMAIN_NAME]"
click at [387, 167] on div "If your domain is [DOMAIN_NAME] or [DOMAIN_NAME], all subdomains means *.[DOMAI…" at bounding box center [394, 151] width 110 height 42
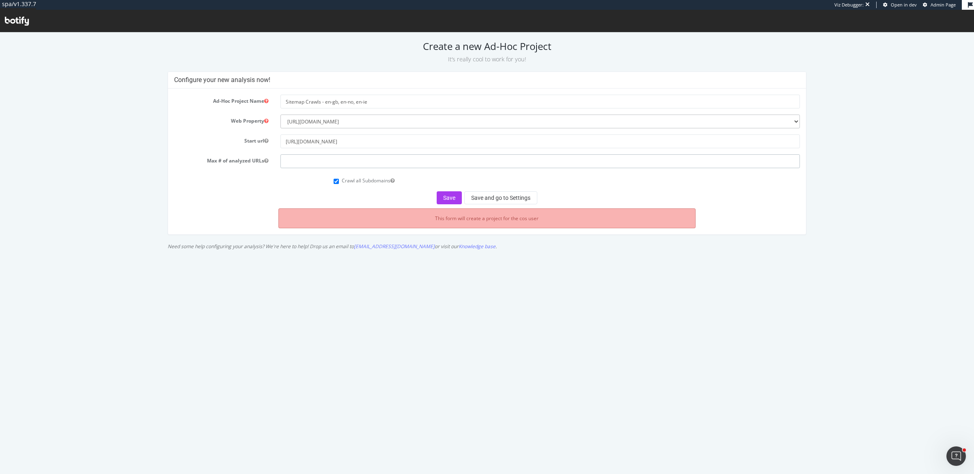
click at [325, 165] on input "number" at bounding box center [541, 161] width 520 height 14
type input "1"
click at [499, 196] on button "Save and go to Settings" at bounding box center [500, 197] width 73 height 13
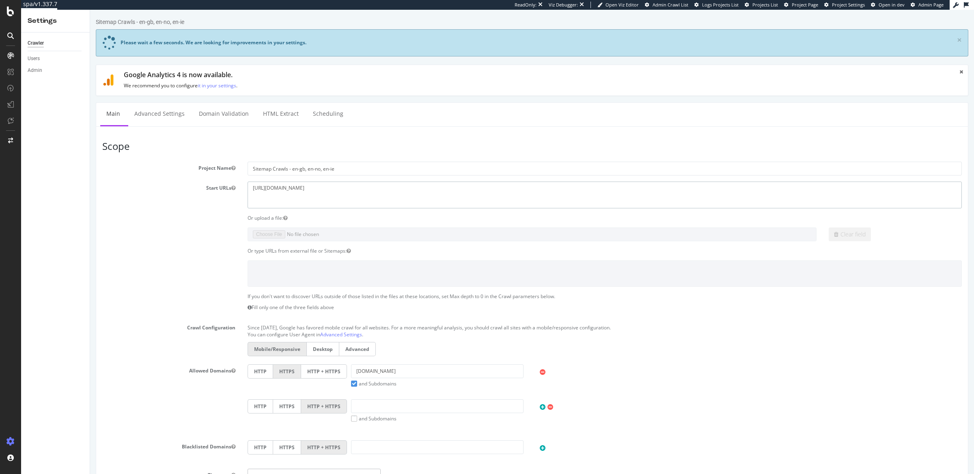
click at [278, 189] on textarea "[URL][DOMAIN_NAME]" at bounding box center [605, 194] width 714 height 26
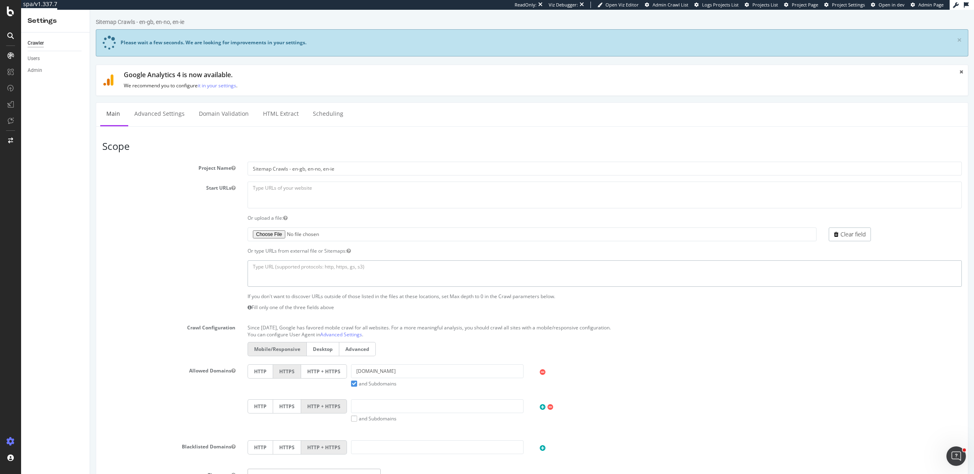
click at [302, 266] on textarea at bounding box center [605, 273] width 714 height 26
paste textarea "https://www.cos.com/en-gb/sitemap.xml https://www.cos.com/en-no/sitemap.xml htt…"
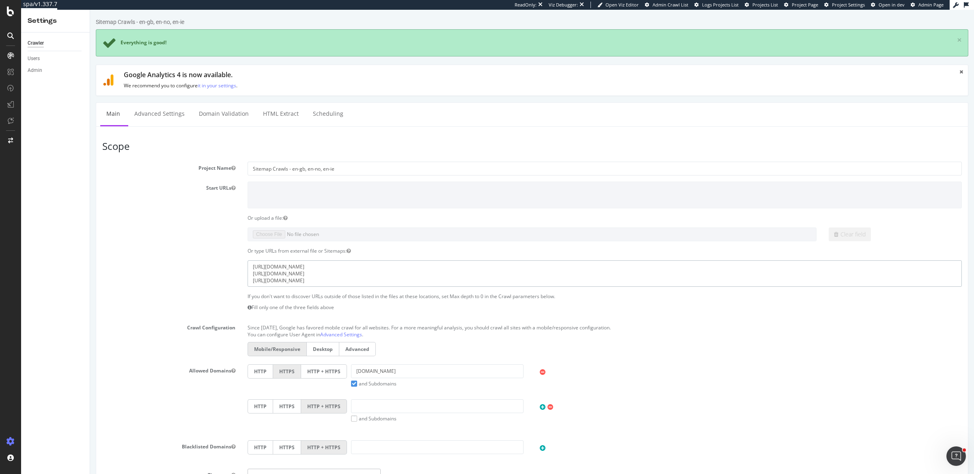
type textarea "https://www.cos.com/en-gb/sitemap.xml https://www.cos.com/en-no/sitemap.xml htt…"
click at [414, 304] on p "Fill only one of the three fields above" at bounding box center [605, 307] width 714 height 7
click at [328, 365] on label "HTTP + HTTPS" at bounding box center [324, 371] width 46 height 14
click at [90, 10] on input "HTTP + HTTPS" at bounding box center [90, 10] width 0 height 0
click at [355, 400] on input "text" at bounding box center [437, 406] width 173 height 14
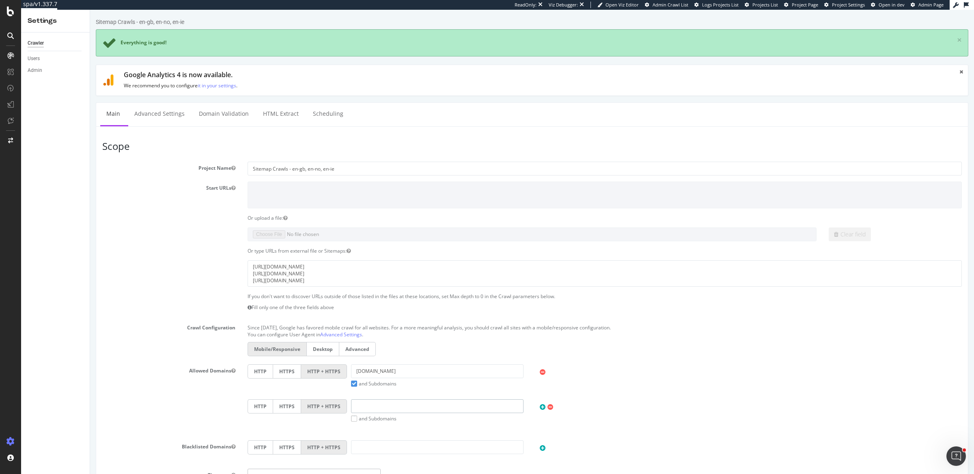
type input "[DOMAIN_NAME]"
click at [353, 415] on label "and Subdomains" at bounding box center [373, 418] width 45 height 7
click at [90, 10] on input "and Subdomains" at bounding box center [90, 10] width 0 height 0
drag, startPoint x: 770, startPoint y: 396, endPoint x: 761, endPoint y: 393, distance: 9.3
click at [769, 396] on div "HTTP HTTPS HTTP + HTTPS cos.com and Subdomains User Agent: Mobile Desktop This …" at bounding box center [605, 399] width 727 height 70
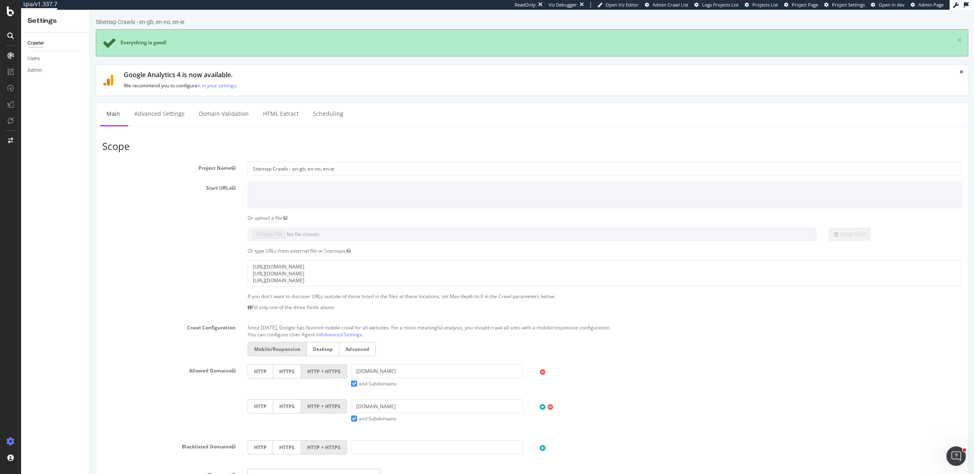
click at [540, 405] on icon at bounding box center [543, 407] width 6 height 7
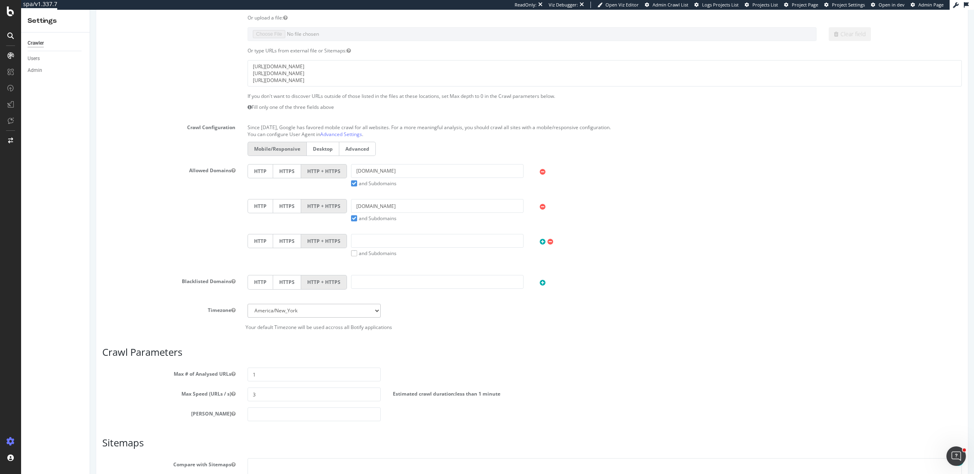
scroll to position [288, 0]
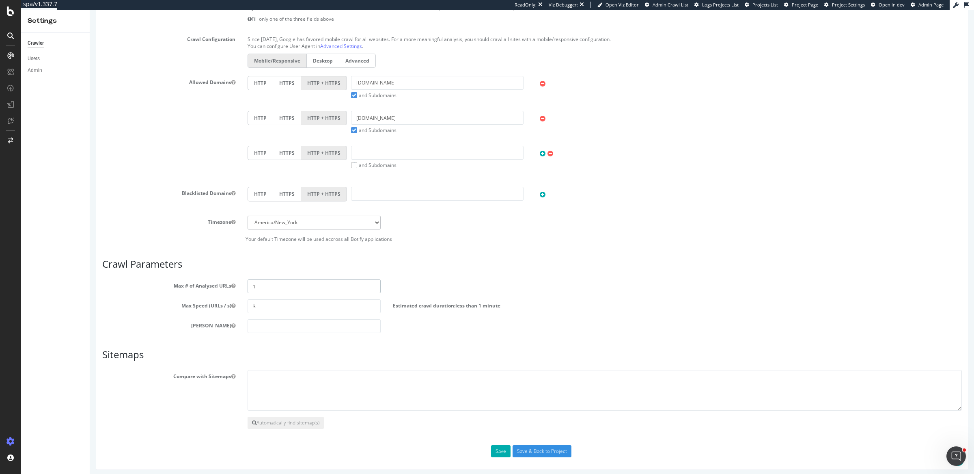
click at [280, 285] on input "1" at bounding box center [314, 286] width 133 height 14
click at [259, 286] on input "400000" at bounding box center [314, 286] width 133 height 14
type input "400000"
click at [318, 217] on select "[GEOGRAPHIC_DATA]/[GEOGRAPHIC_DATA] [GEOGRAPHIC_DATA]/[GEOGRAPHIC_DATA] [GEOGRA…" at bounding box center [314, 223] width 133 height 14
select select "Europe/[GEOGRAPHIC_DATA]"
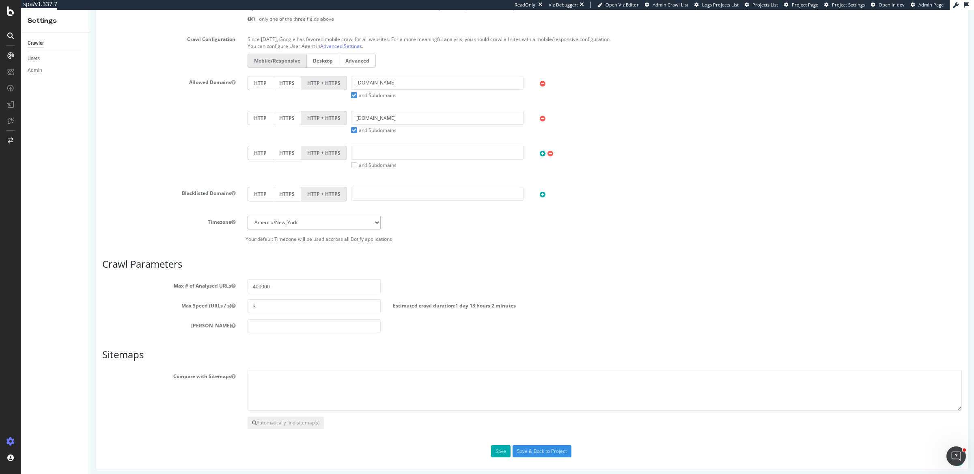
click at [248, 216] on select "[GEOGRAPHIC_DATA]/[GEOGRAPHIC_DATA] [GEOGRAPHIC_DATA]/[GEOGRAPHIC_DATA] [GEOGRA…" at bounding box center [314, 223] width 133 height 14
click at [499, 448] on button "Save" at bounding box center [500, 451] width 19 height 12
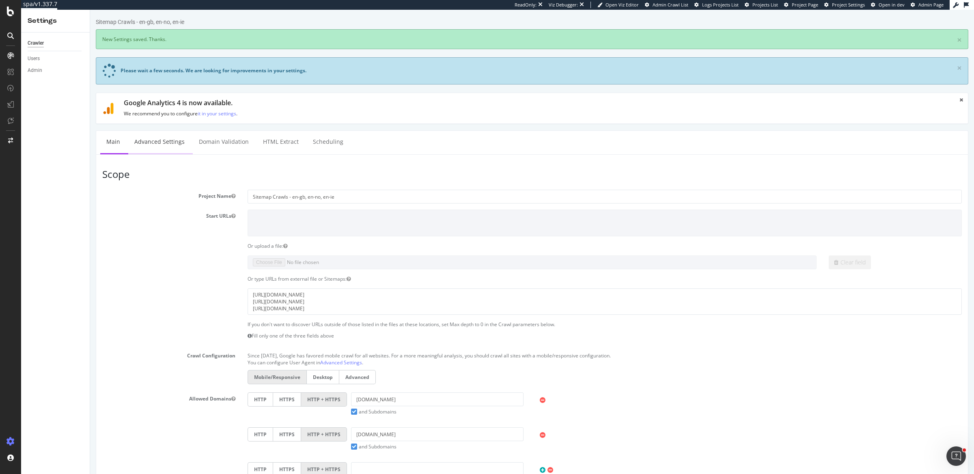
click at [172, 145] on link "Advanced Settings" at bounding box center [159, 142] width 63 height 22
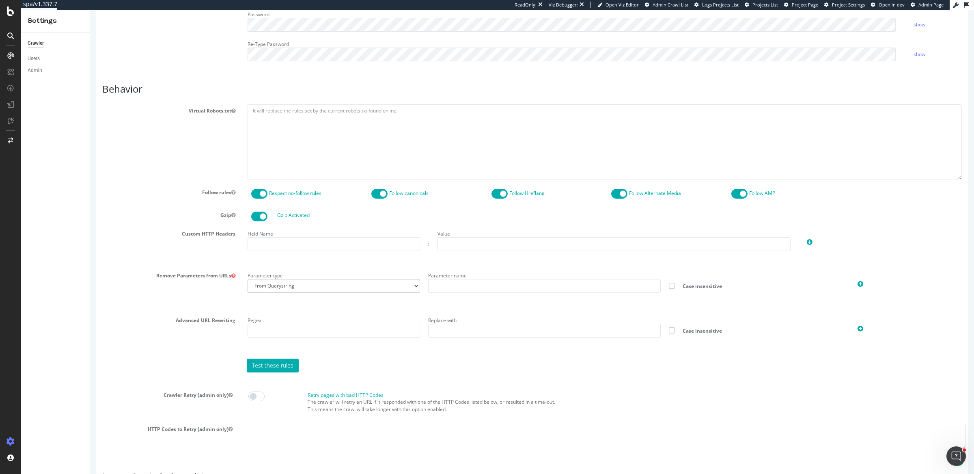
scroll to position [372, 0]
click at [315, 239] on input "text" at bounding box center [334, 243] width 173 height 14
type input "X-hm-botify"
click at [458, 241] on input "text" at bounding box center [614, 243] width 353 height 14
type input "37716D08EC8DD95B653D6B9CEF682ACE"
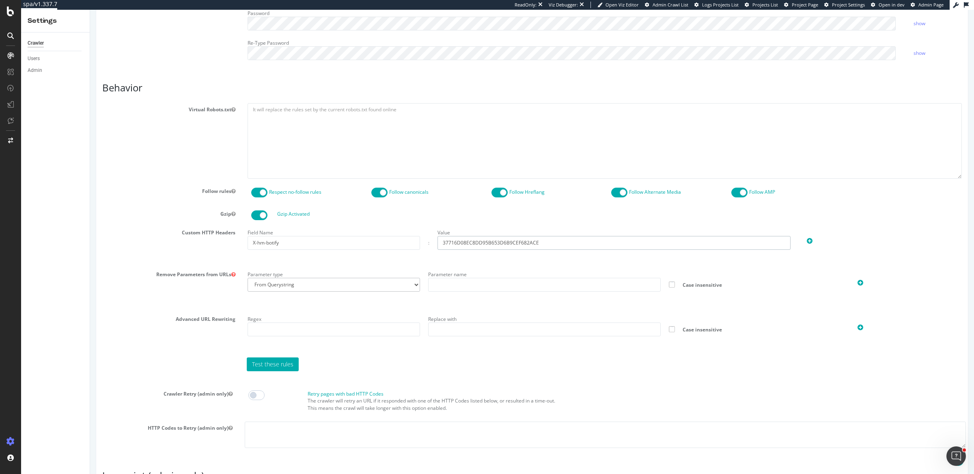
scroll to position [539, 0]
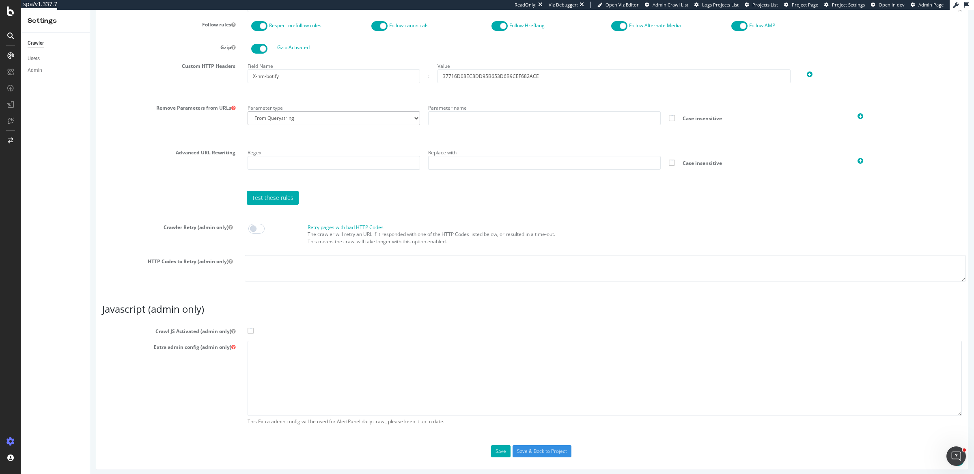
click at [248, 328] on span at bounding box center [251, 331] width 6 height 6
click at [90, 10] on input "Crawl JS Activated (admin only)" at bounding box center [90, 10] width 0 height 0
drag, startPoint x: 290, startPoint y: 381, endPoint x: 290, endPoint y: 369, distance: 11.8
click at [290, 380] on textarea at bounding box center [605, 378] width 714 height 75
paste textarea "{ "flags": [ "cube" ], "beta": { "pap_mini_rules": [ "+ *[DOMAIN_NAME][URL]", "…"
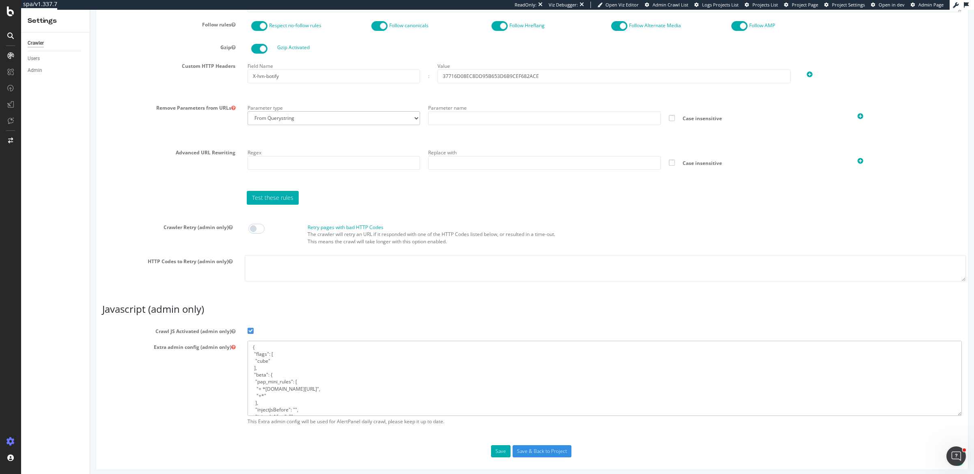
scroll to position [95, 0]
type textarea "{ "flags": [ "cube" ], "beta": { "pap_mini_rules": [ "+ *[DOMAIN_NAME][URL]", "…"
click at [527, 447] on input "Save & Back to Project" at bounding box center [542, 451] width 59 height 12
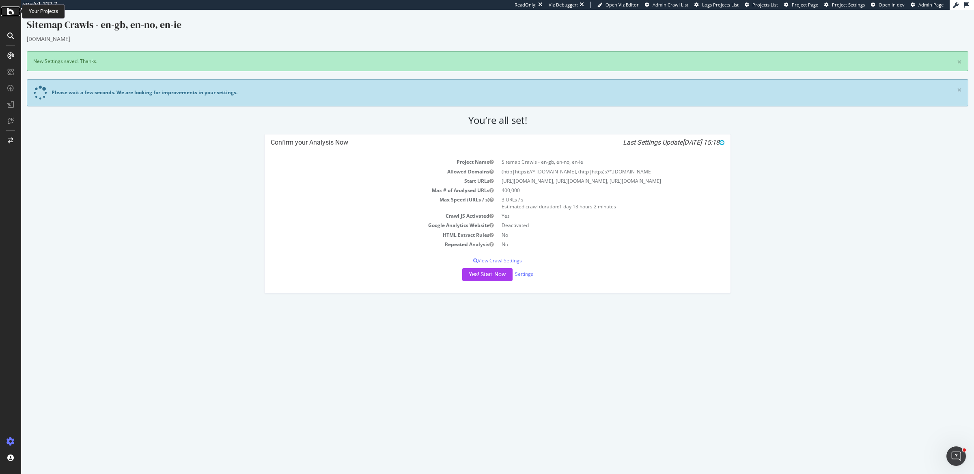
click at [11, 15] on icon at bounding box center [10, 11] width 7 height 10
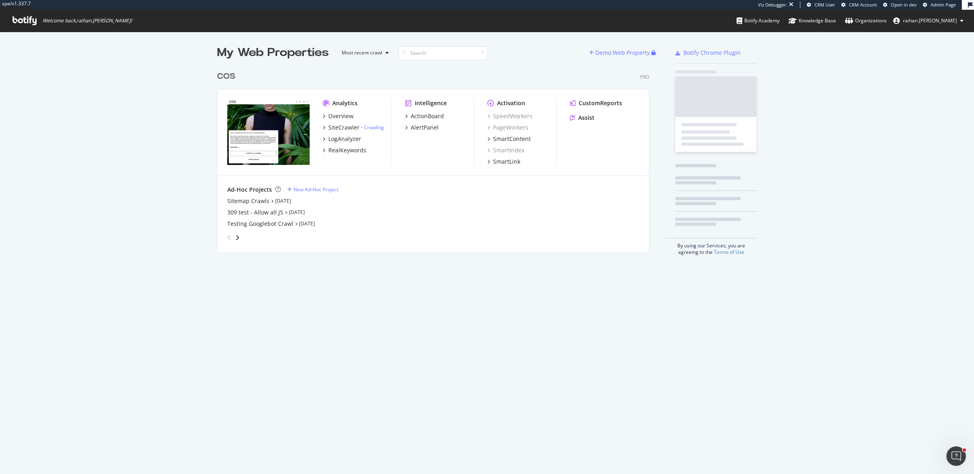
scroll to position [183, 431]
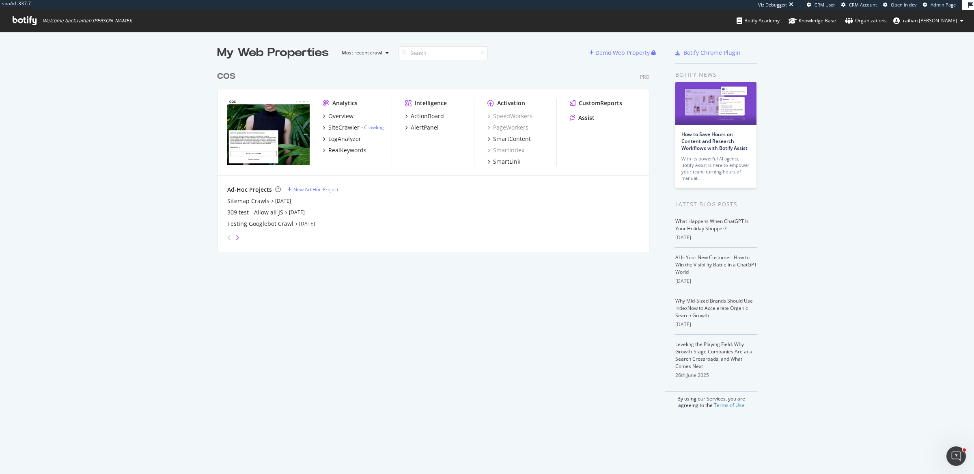
click at [235, 237] on icon "angle-right" at bounding box center [237, 237] width 4 height 6
click at [227, 240] on icon "angle-left" at bounding box center [229, 237] width 4 height 6
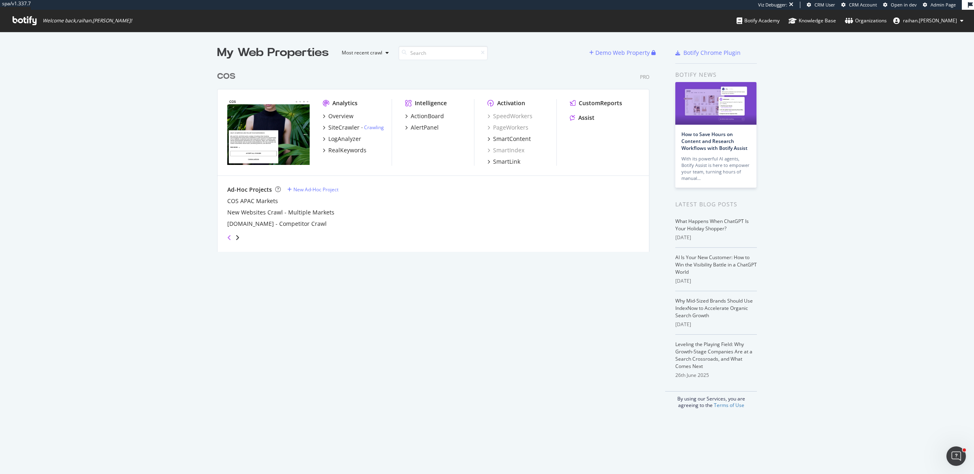
click at [227, 240] on icon "angle-left" at bounding box center [229, 237] width 4 height 6
click at [303, 190] on div "New Ad-Hoc Project" at bounding box center [316, 189] width 45 height 7
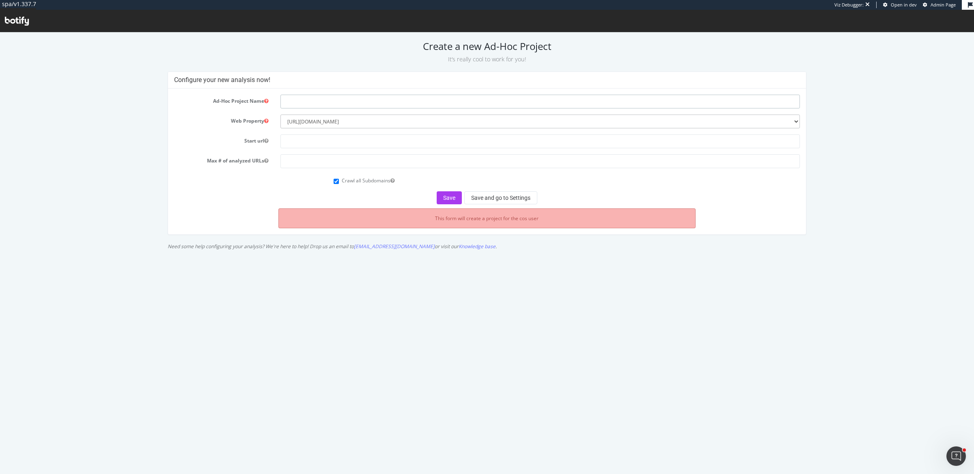
click at [389, 107] on input "text" at bounding box center [541, 102] width 520 height 14
type input "Sitemap Crawls - sv-se, en-sg, en-my"
click at [345, 142] on input "text" at bounding box center [541, 141] width 520 height 14
type input "[URL][DOMAIN_NAME]"
click at [364, 159] on input "number" at bounding box center [541, 161] width 520 height 14
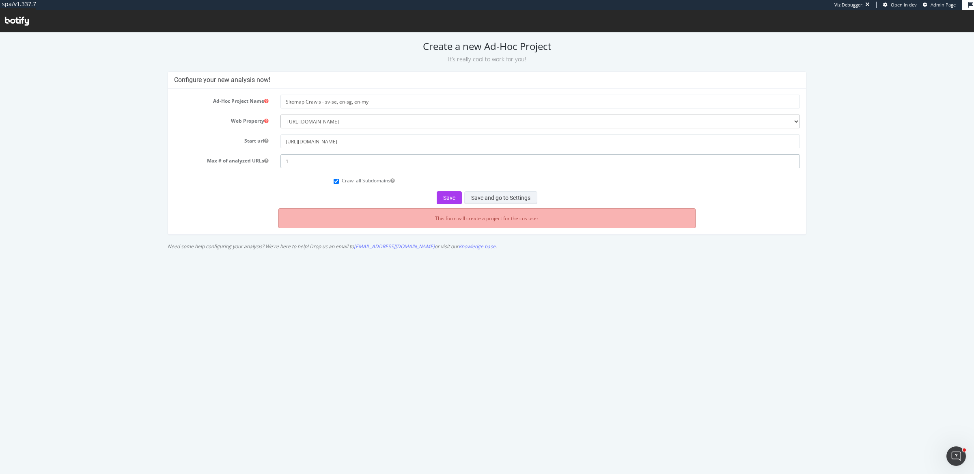
type input "1"
click at [493, 198] on button "Save and go to Settings" at bounding box center [500, 197] width 73 height 13
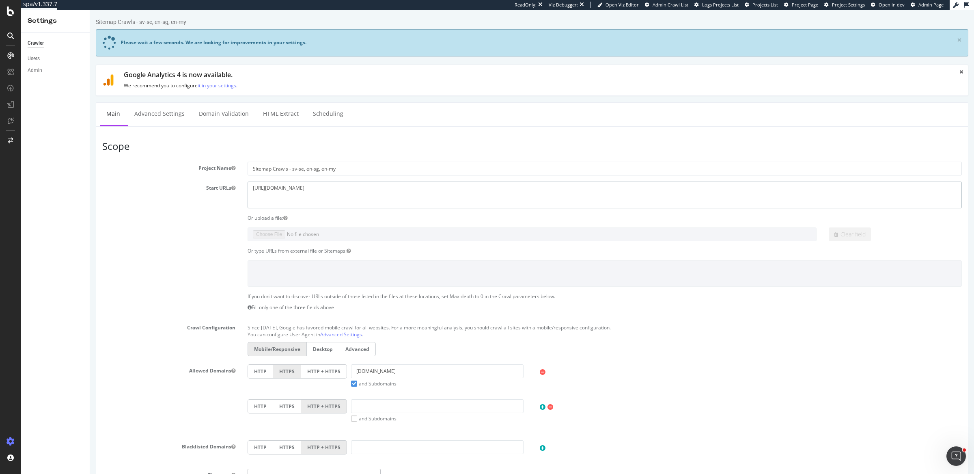
click at [307, 188] on textarea "[URL][DOMAIN_NAME]" at bounding box center [605, 194] width 714 height 26
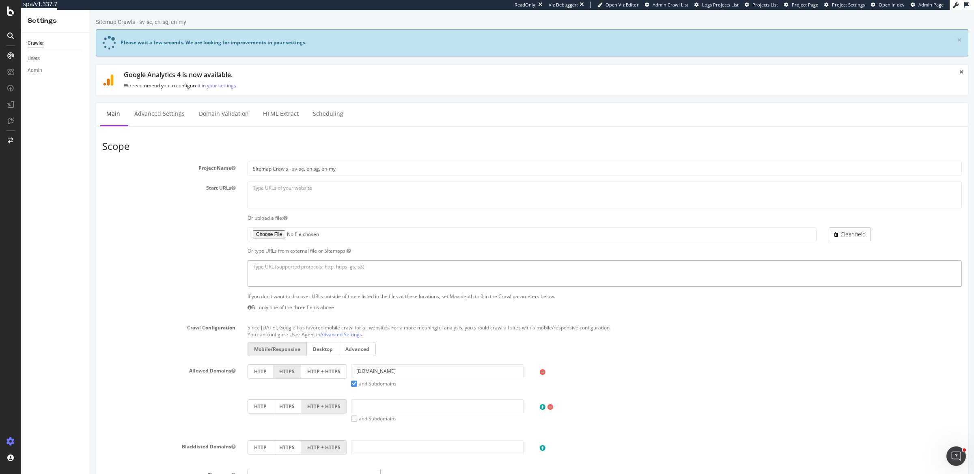
click at [298, 263] on textarea at bounding box center [605, 273] width 714 height 26
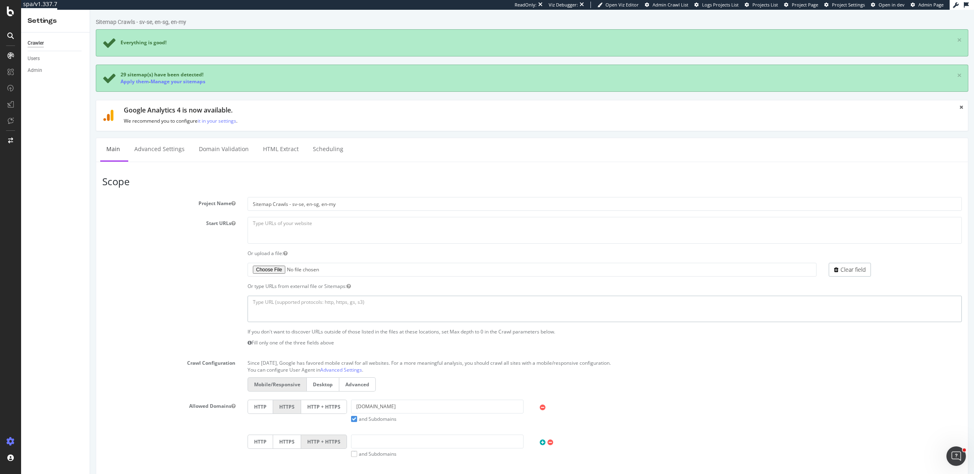
click at [315, 300] on textarea at bounding box center [605, 309] width 714 height 26
paste textarea "https://www.cos.com/sv-se/sitemap.xml https://www.cos.com/en-sg/sitemap.xml htt…"
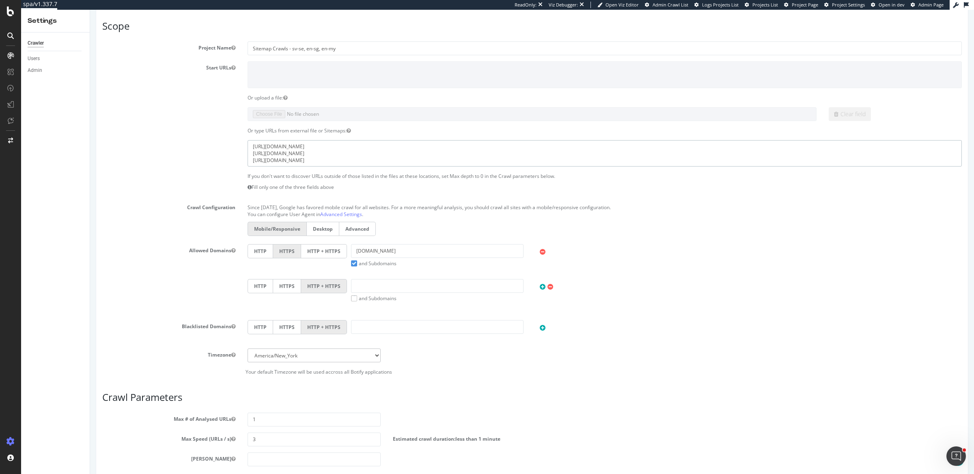
scroll to position [169, 0]
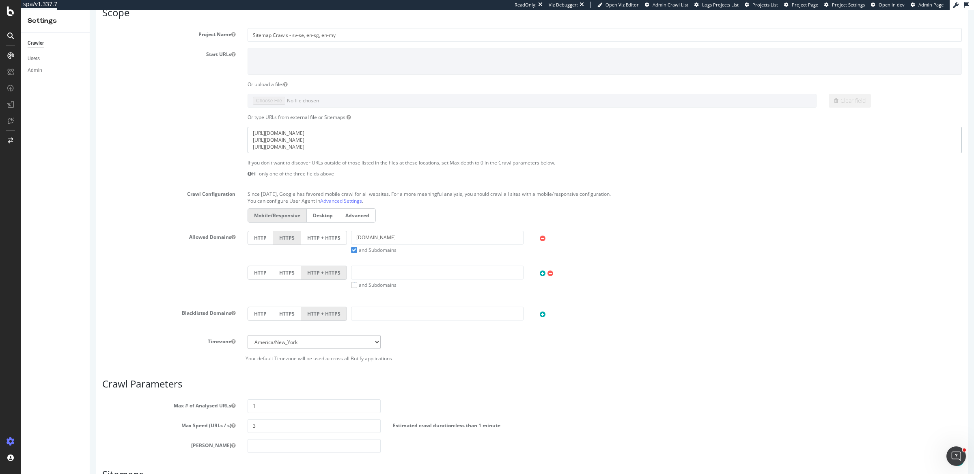
type textarea "https://www.cos.com/sv-se/sitemap.xml https://www.cos.com/en-sg/sitemap.xml htt…"
click at [332, 239] on label "HTTP + HTTPS" at bounding box center [324, 238] width 46 height 14
click at [90, 10] on input "HTTP + HTTPS" at bounding box center [90, 10] width 0 height 0
click at [380, 266] on input "text" at bounding box center [437, 272] width 173 height 14
type input "[DOMAIN_NAME]"
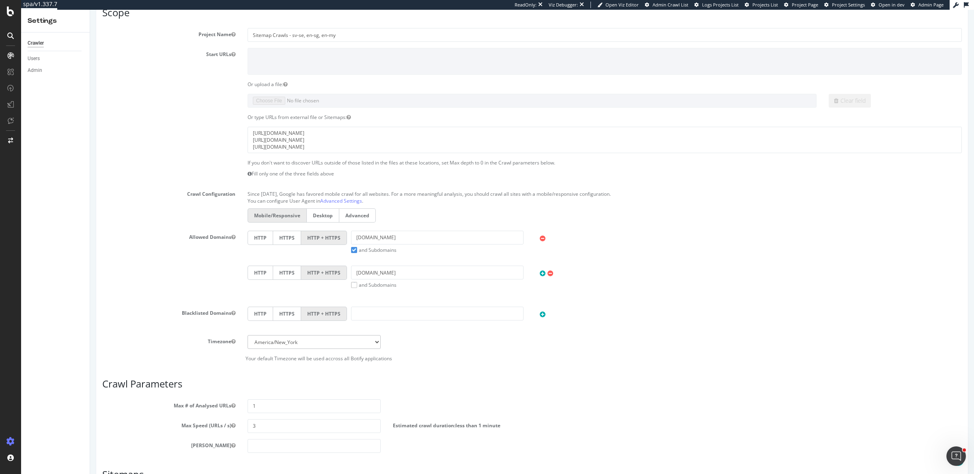
click at [367, 283] on label "and Subdomains" at bounding box center [373, 284] width 45 height 7
click at [90, 10] on input "and Subdomains" at bounding box center [90, 10] width 0 height 0
click at [360, 333] on select "[GEOGRAPHIC_DATA]/[GEOGRAPHIC_DATA] [GEOGRAPHIC_DATA]/[GEOGRAPHIC_DATA] [GEOGRA…" at bounding box center [314, 340] width 133 height 14
select select "Europe/[GEOGRAPHIC_DATA]"
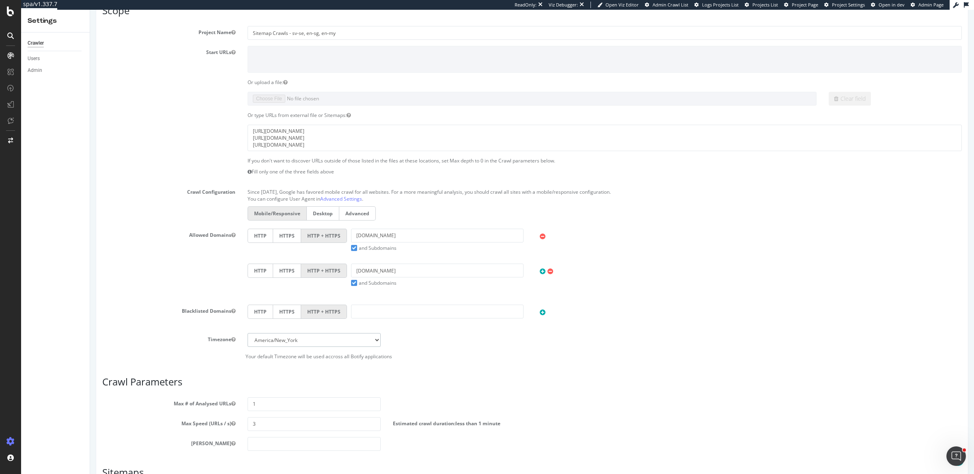
click at [248, 333] on select "[GEOGRAPHIC_DATA]/[GEOGRAPHIC_DATA] [GEOGRAPHIC_DATA]/[GEOGRAPHIC_DATA] [GEOGRA…" at bounding box center [314, 340] width 133 height 14
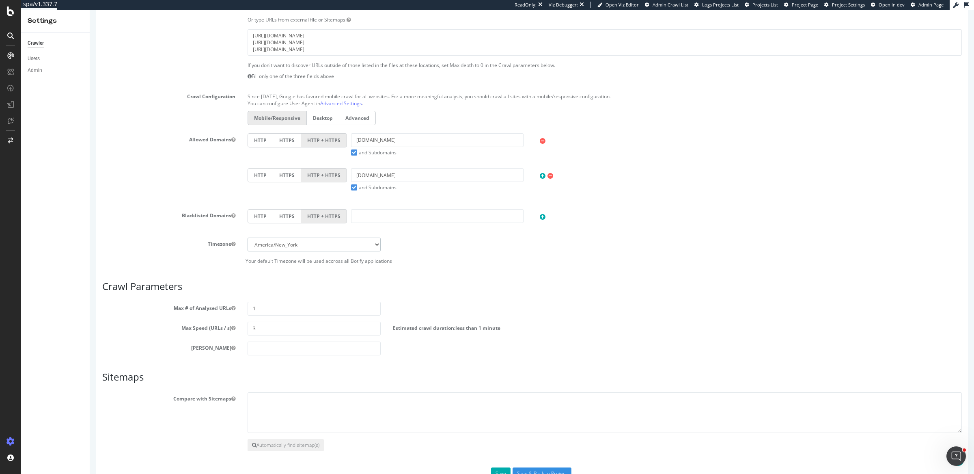
scroll to position [288, 0]
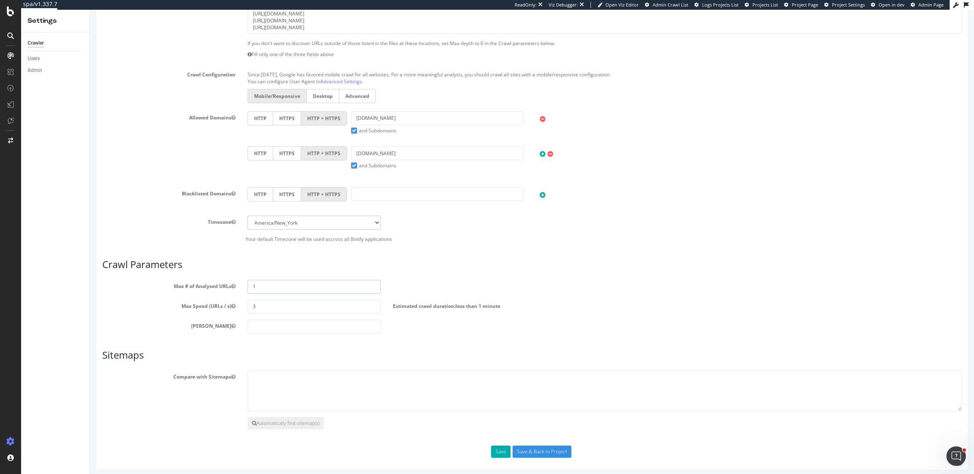
click at [339, 283] on input "1" at bounding box center [314, 287] width 133 height 14
type input "400000"
click at [332, 301] on input "3" at bounding box center [314, 307] width 133 height 14
type input "5"
click at [500, 445] on button "Save" at bounding box center [500, 451] width 19 height 12
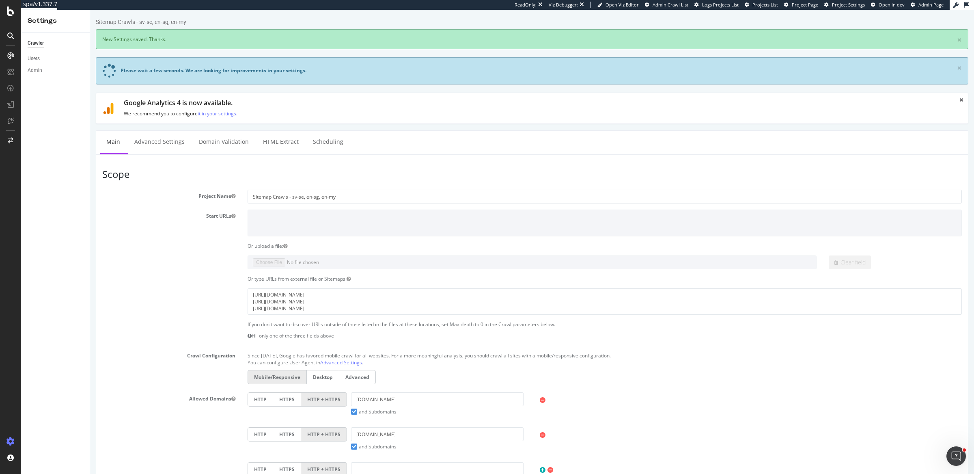
scroll to position [0, 0]
click at [153, 136] on link "Advanced Settings" at bounding box center [159, 142] width 63 height 22
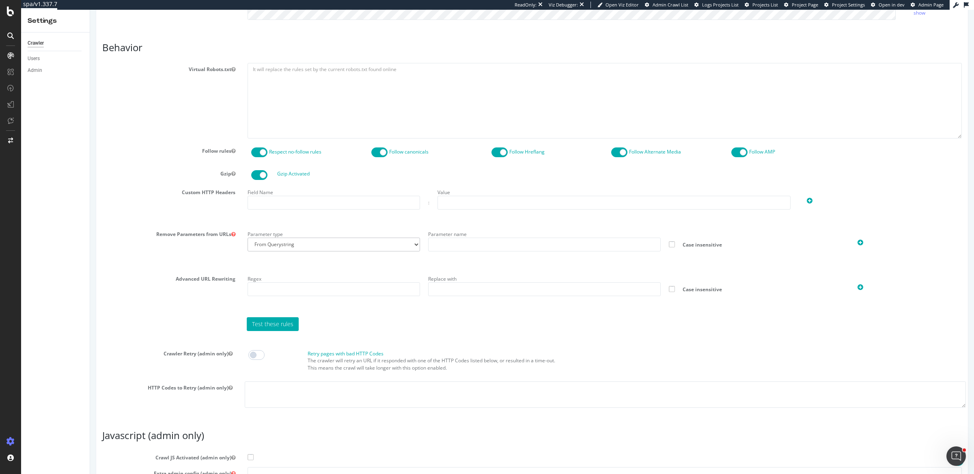
scroll to position [423, 0]
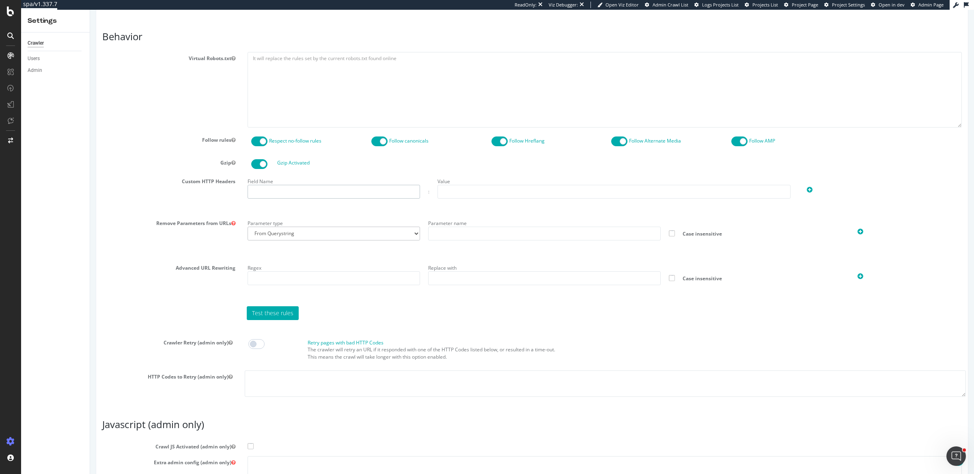
click at [296, 192] on input "text" at bounding box center [334, 192] width 173 height 14
type input "X-hm-botify"
click at [505, 192] on input "text" at bounding box center [614, 192] width 353 height 14
type input "37716D08EC8DD95B653D6B9CEF682ACE"
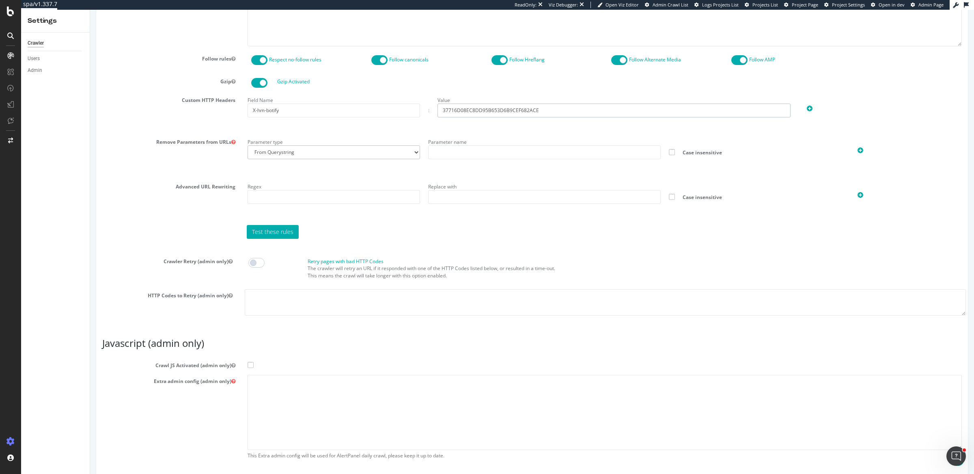
scroll to position [507, 0]
click at [252, 360] on span at bounding box center [251, 363] width 6 height 6
click at [90, 10] on input "Crawl JS Activated (admin only)" at bounding box center [90, 10] width 0 height 0
click at [261, 380] on textarea at bounding box center [605, 410] width 714 height 75
paste textarea "{ "flags": [ "cube" ], "beta": { "pap_mini_rules": [ "+ *cos.com/*", "+*" ], "i…"
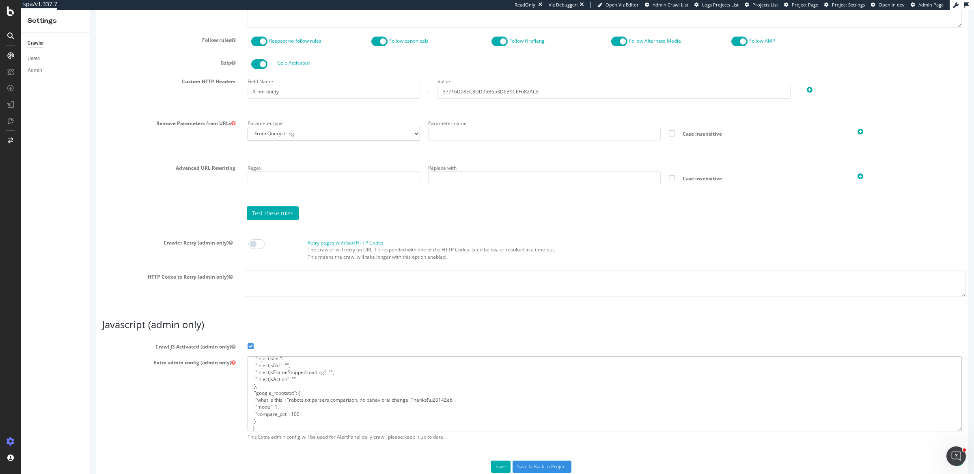
scroll to position [539, 0]
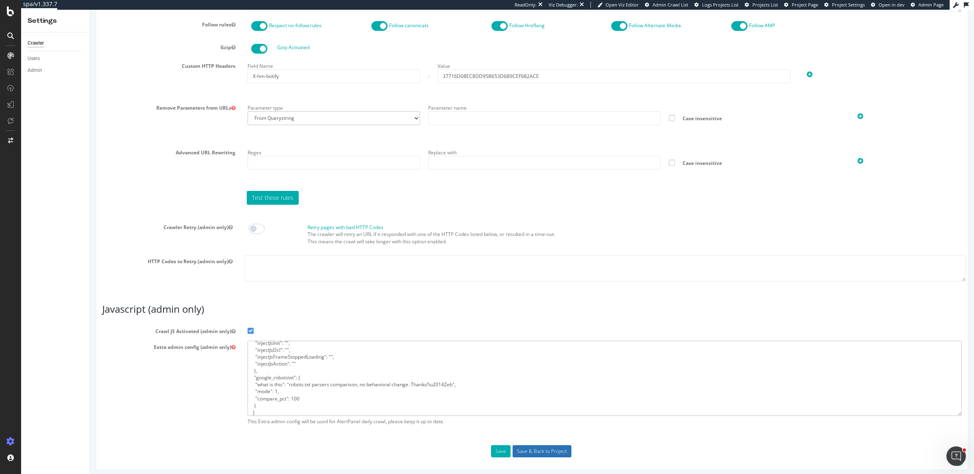
type textarea "{ "flags": [ "cube" ], "beta": { "pap_mini_rules": [ "+ *cos.com/*", "+*" ], "i…"
click at [535, 447] on input "Save & Back to Project" at bounding box center [542, 451] width 59 height 12
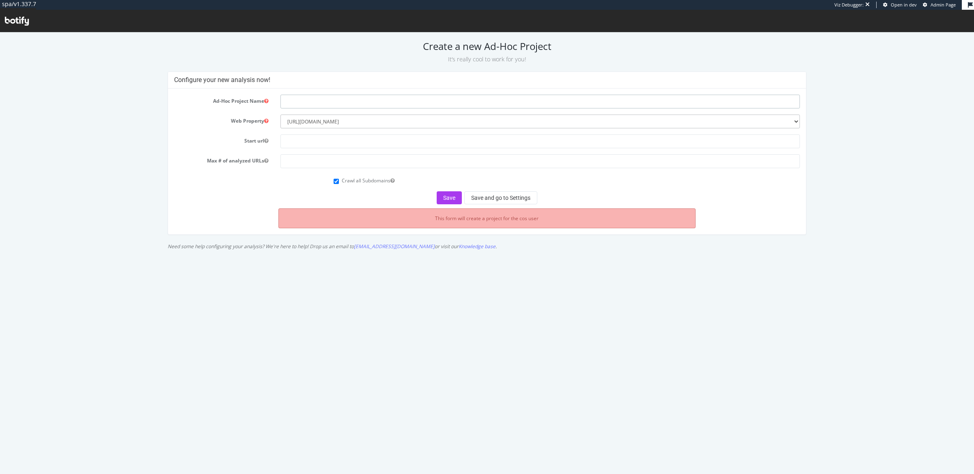
click at [317, 101] on input "text" at bounding box center [541, 102] width 520 height 14
type input "Sitemap Crawls - en-hk, en-us"
click at [349, 144] on input "text" at bounding box center [541, 141] width 520 height 14
type input "[URL][DOMAIN_NAME]"
click at [364, 165] on input "number" at bounding box center [541, 161] width 520 height 14
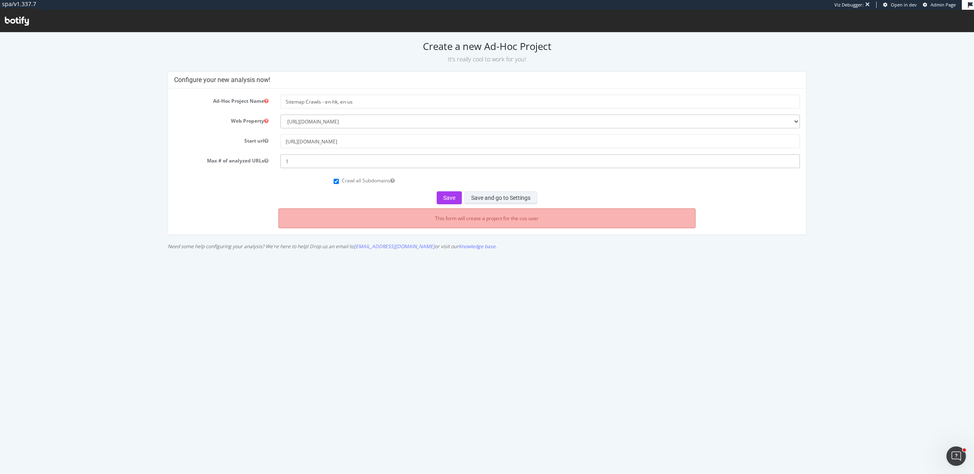
type input "1"
click at [493, 200] on button "Save and go to Settings" at bounding box center [500, 197] width 73 height 13
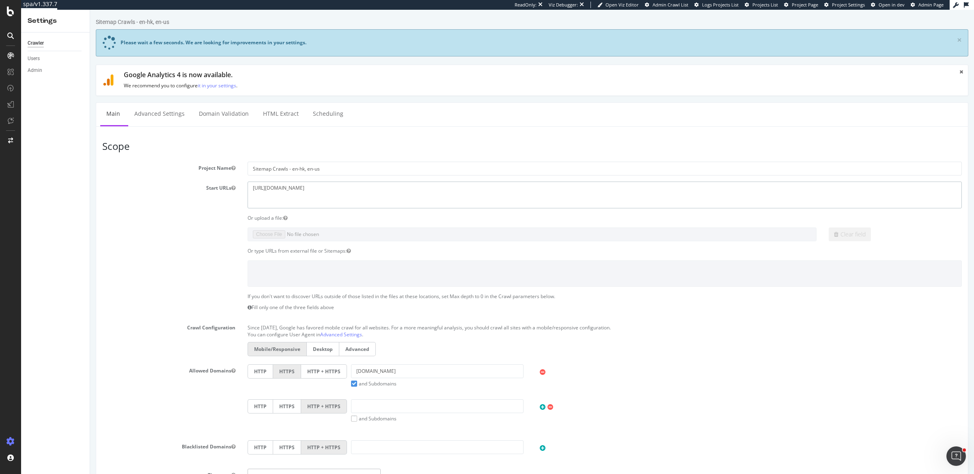
click at [300, 188] on textarea "[URL][DOMAIN_NAME]" at bounding box center [605, 194] width 714 height 26
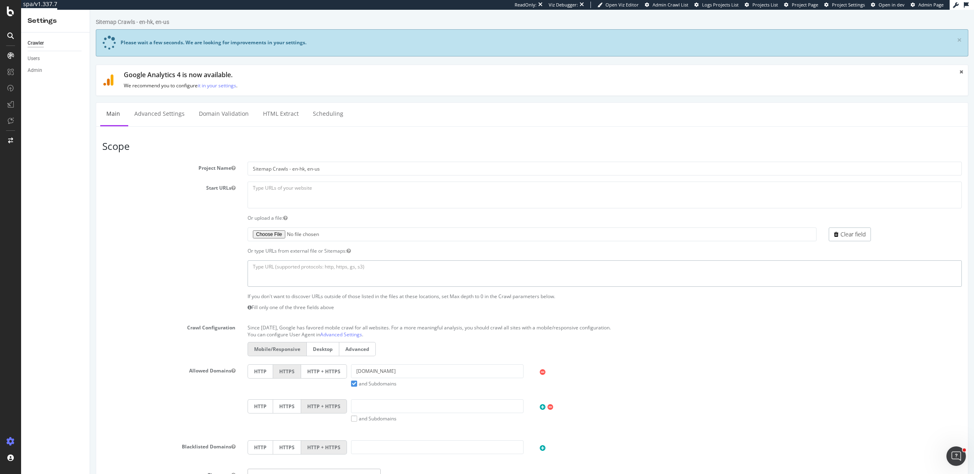
click at [294, 270] on textarea at bounding box center [605, 273] width 714 height 26
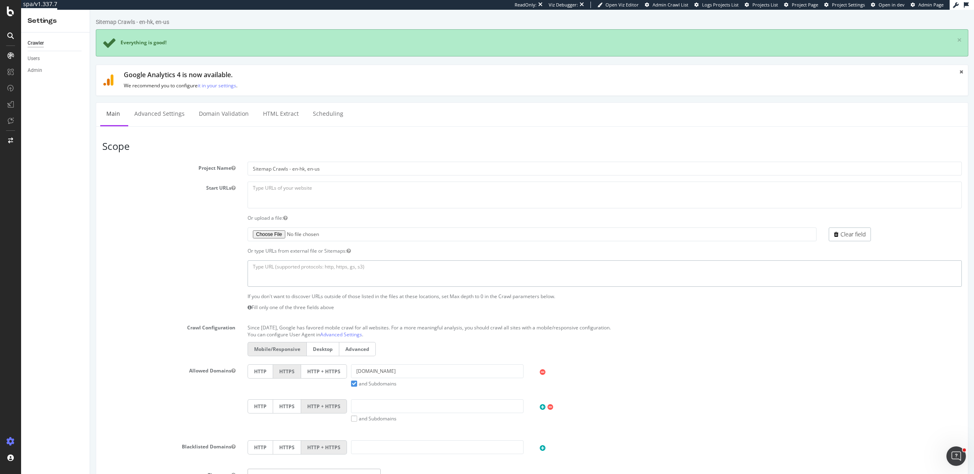
paste textarea "[URL][DOMAIN_NAME] [URL][DOMAIN_NAME]"
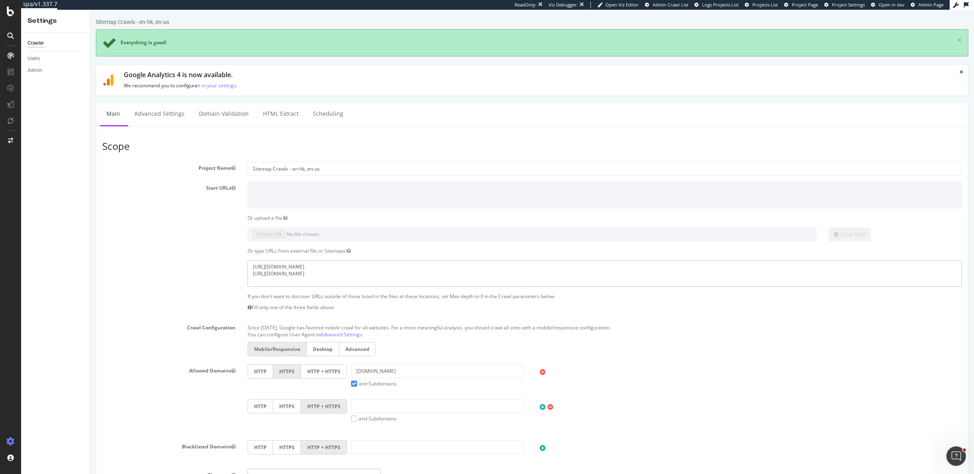
type textarea "[URL][DOMAIN_NAME] [URL][DOMAIN_NAME]"
click at [312, 371] on label "HTTP + HTTPS" at bounding box center [324, 371] width 46 height 14
click at [90, 10] on input "HTTP + HTTPS" at bounding box center [90, 10] width 0 height 0
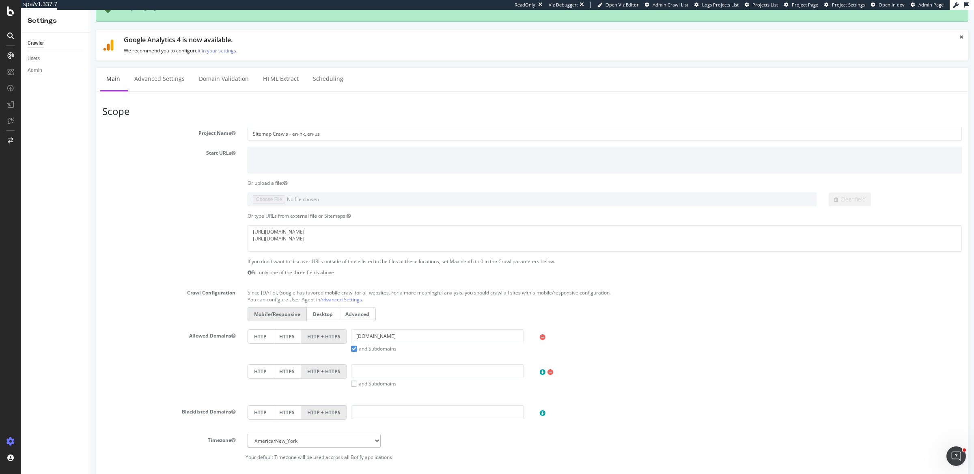
scroll to position [84, 0]
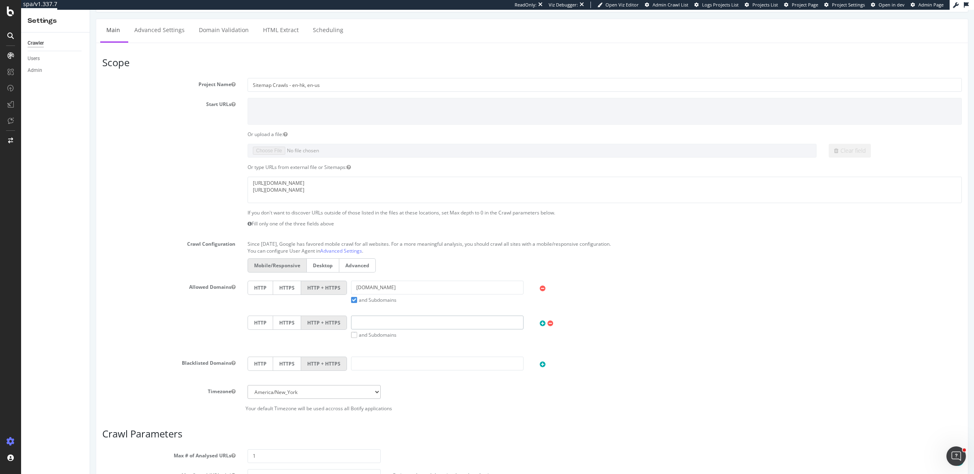
click at [386, 322] on input "text" at bounding box center [437, 322] width 173 height 14
type input "[DOMAIN_NAME]"
click at [351, 332] on label "and Subdomains" at bounding box center [373, 334] width 45 height 7
click at [90, 10] on input "and Subdomains" at bounding box center [90, 10] width 0 height 0
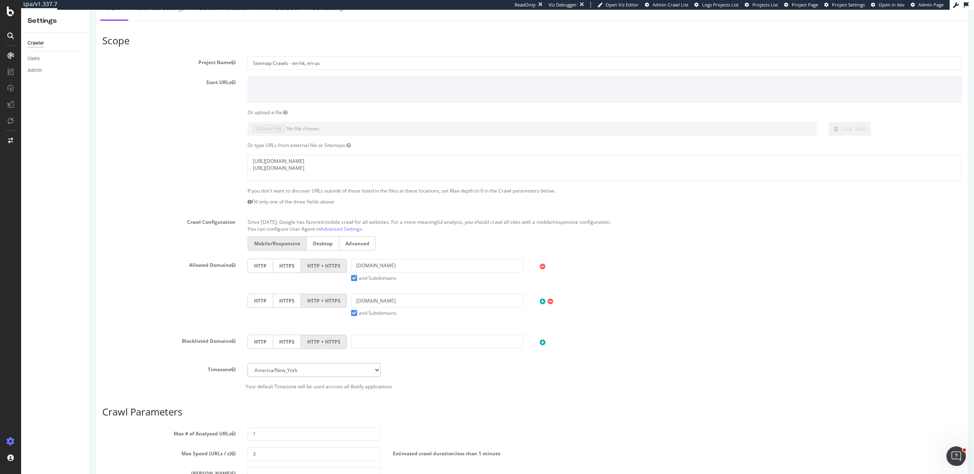
scroll to position [220, 0]
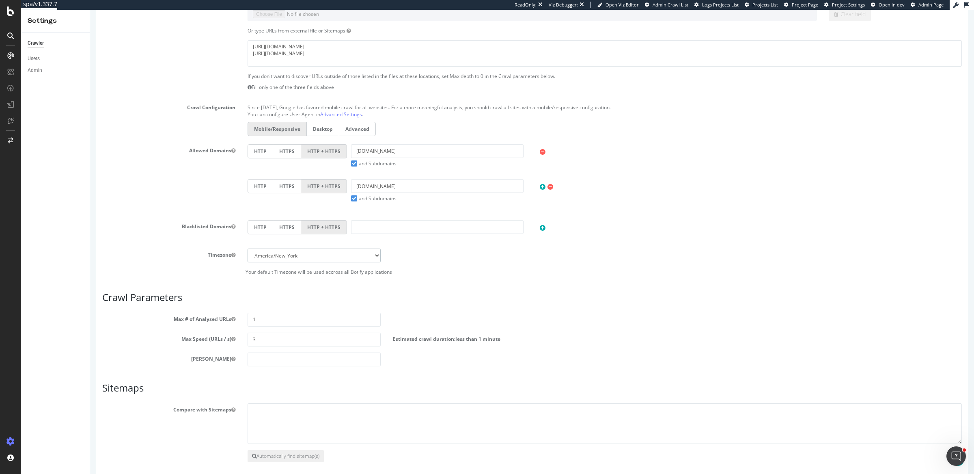
click at [324, 253] on select "Africa/Abidjan Africa/Accra Africa/Addis_Ababa Africa/Algiers Africa/Asmara Afr…" at bounding box center [314, 255] width 133 height 14
select select "Europe/[GEOGRAPHIC_DATA]"
click at [248, 248] on select "Africa/Abidjan Africa/Accra Africa/Addis_Ababa Africa/Algiers Africa/Asmara Afr…" at bounding box center [314, 255] width 133 height 14
click at [287, 317] on input "1" at bounding box center [314, 320] width 133 height 14
type input "400000"
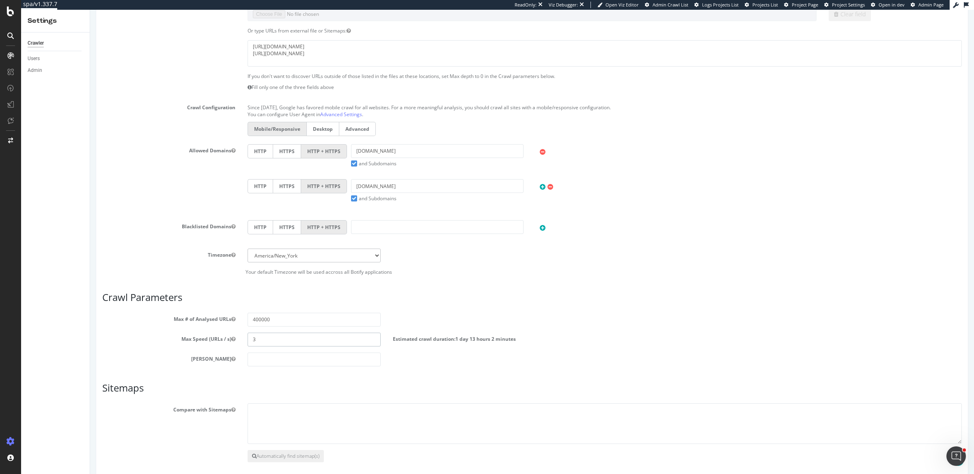
click at [287, 332] on input "3" at bounding box center [314, 339] width 133 height 14
click at [286, 338] on input "3" at bounding box center [314, 339] width 133 height 14
type input "5"
click at [468, 361] on div "[PERSON_NAME]" at bounding box center [532, 359] width 872 height 14
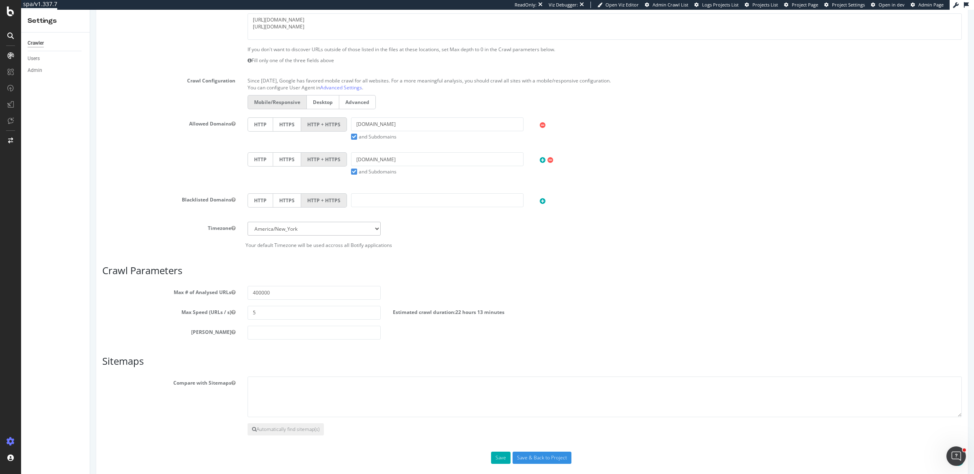
scroll to position [253, 0]
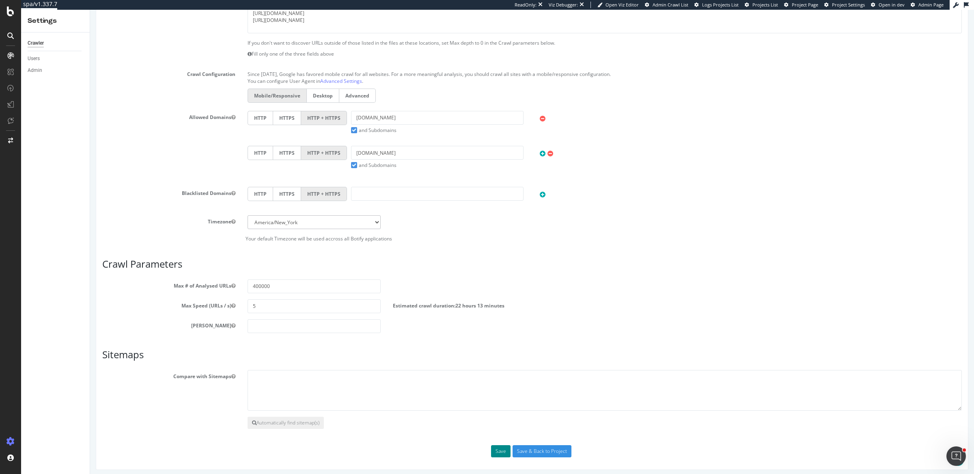
drag, startPoint x: 496, startPoint y: 445, endPoint x: 485, endPoint y: 441, distance: 11.8
click at [496, 445] on button "Save" at bounding box center [500, 451] width 19 height 12
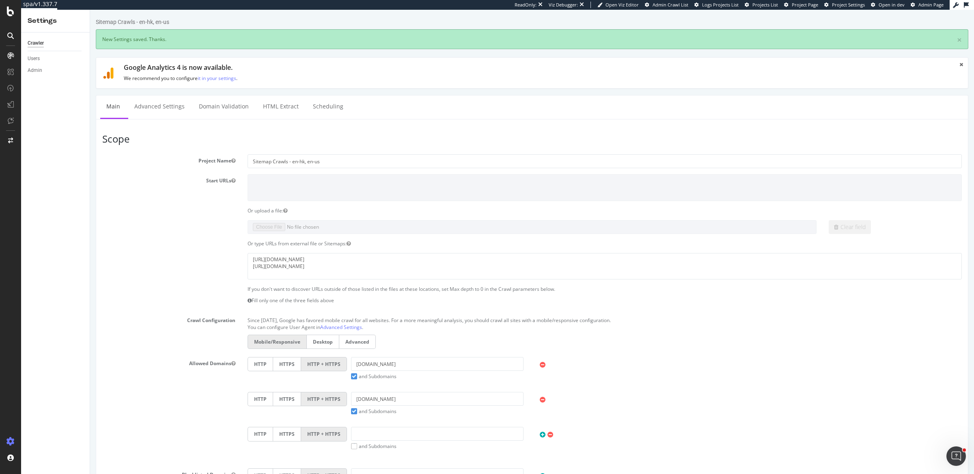
scroll to position [0, 0]
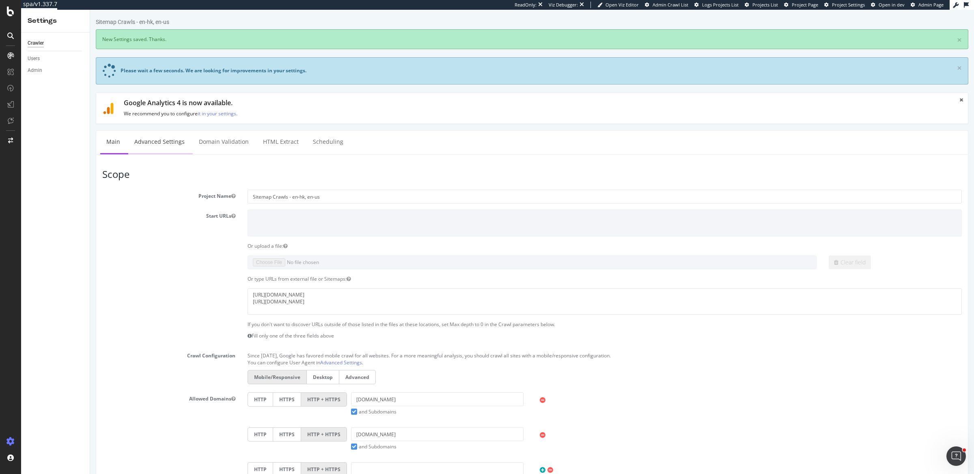
click at [168, 144] on link "Advanced Settings" at bounding box center [159, 142] width 63 height 22
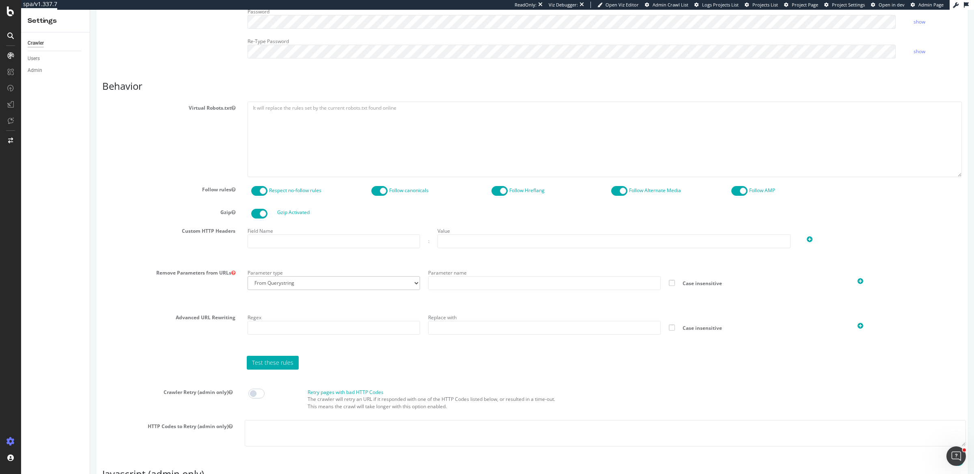
scroll to position [376, 0]
click at [304, 230] on div "Field Name" at bounding box center [334, 235] width 181 height 24
click at [304, 233] on input "text" at bounding box center [334, 240] width 173 height 14
type input "X-hm-botify"
click at [512, 241] on input "text" at bounding box center [614, 240] width 353 height 14
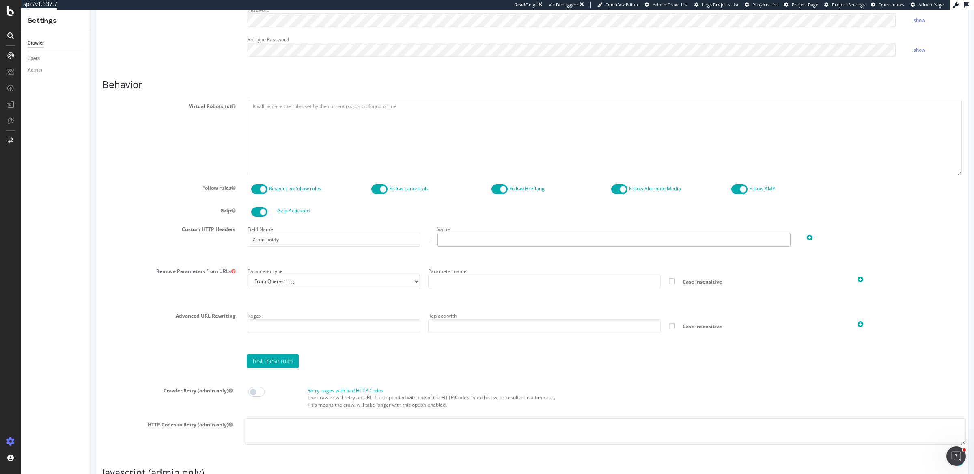
type input "37716D08EC8DD95B653D6B9CEF682ACE"
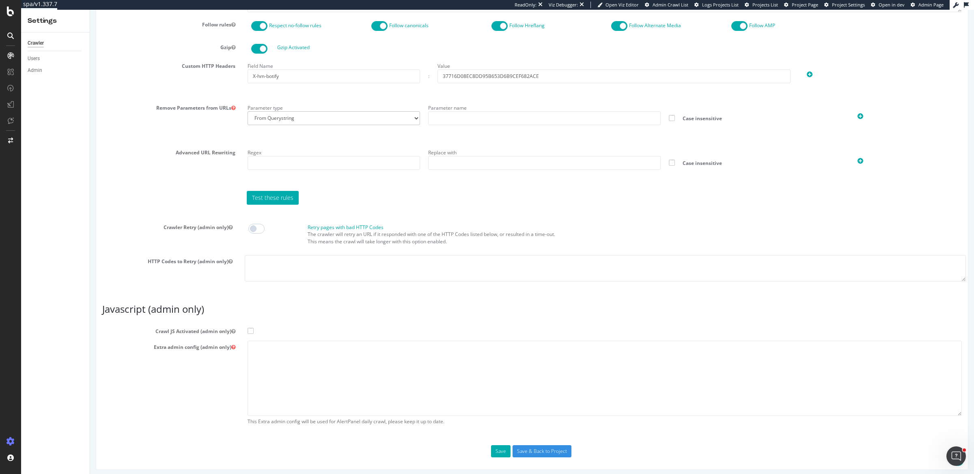
click at [248, 328] on span at bounding box center [251, 331] width 6 height 6
click at [90, 10] on input "Crawl JS Activated (admin only)" at bounding box center [90, 10] width 0 height 0
click at [289, 373] on textarea at bounding box center [605, 378] width 714 height 75
paste textarea "{ "flags": [ "cube" ], "beta": { "pap_mini_rules": [ "+ *cos.com/*", "+*" ], "i…"
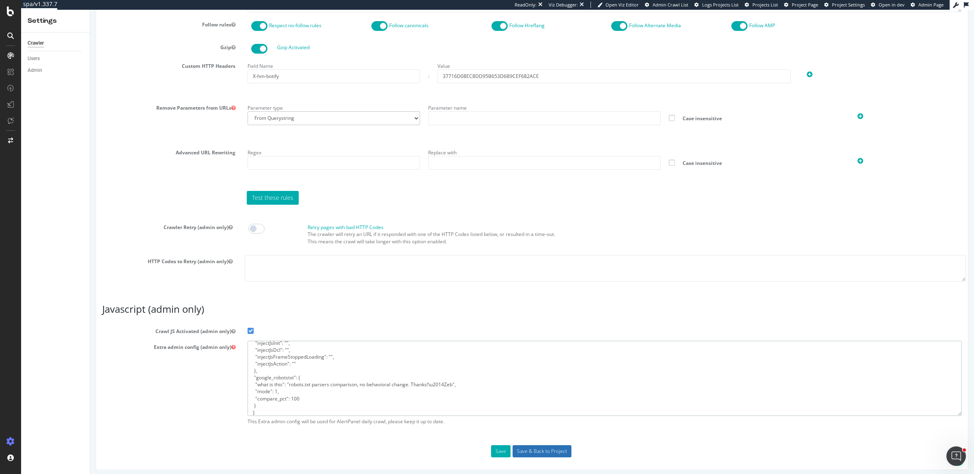
type textarea "{ "flags": [ "cube" ], "beta": { "pap_mini_rules": [ "+ *cos.com/*", "+*" ], "i…"
click at [519, 446] on input "Save & Back to Project" at bounding box center [542, 451] width 59 height 12
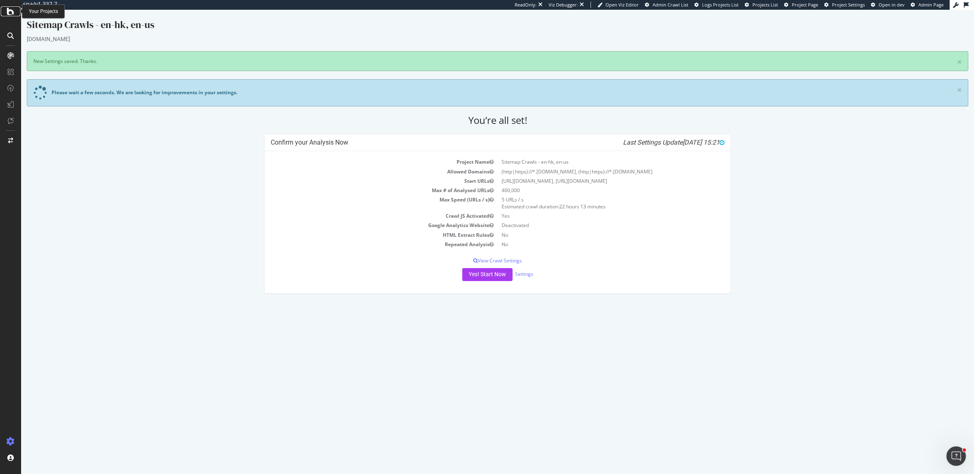
click at [13, 14] on icon at bounding box center [10, 11] width 7 height 10
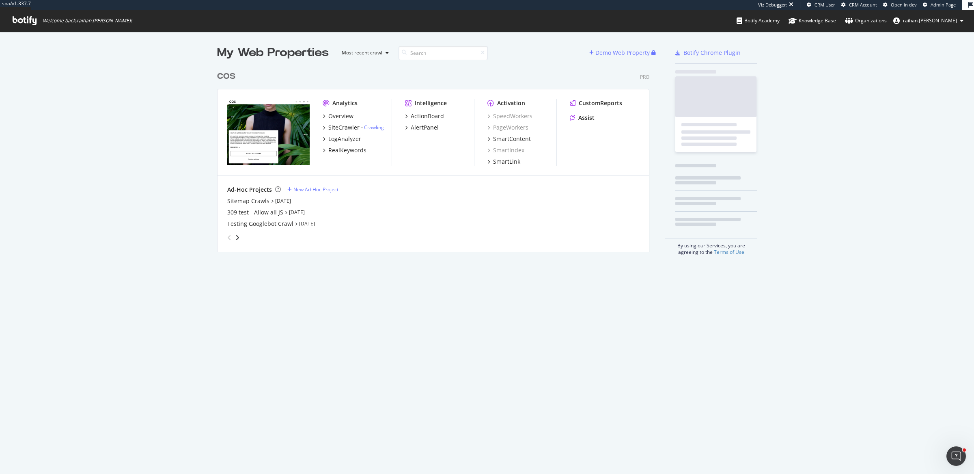
scroll to position [183, 431]
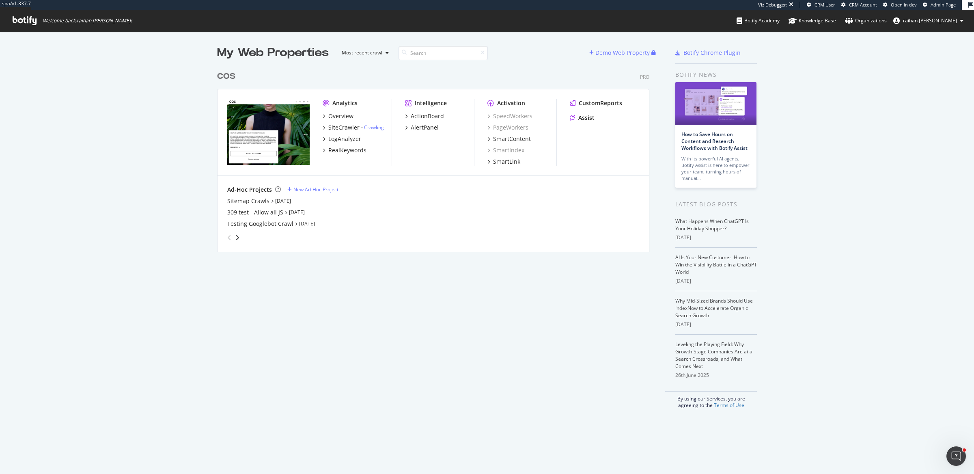
click at [853, 71] on div "My Web Properties Most recent crawl Demo Web Property COS Pro Analytics Overvie…" at bounding box center [487, 227] width 974 height 390
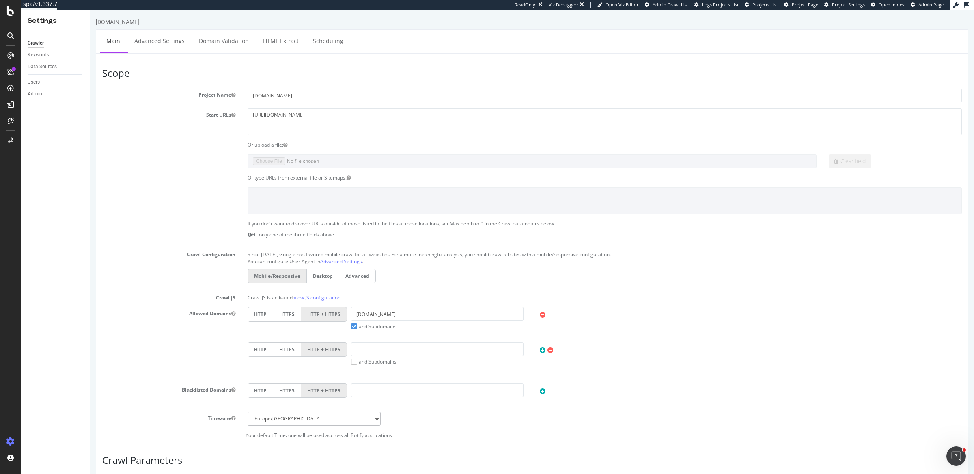
click at [12, 33] on icon at bounding box center [10, 35] width 6 height 6
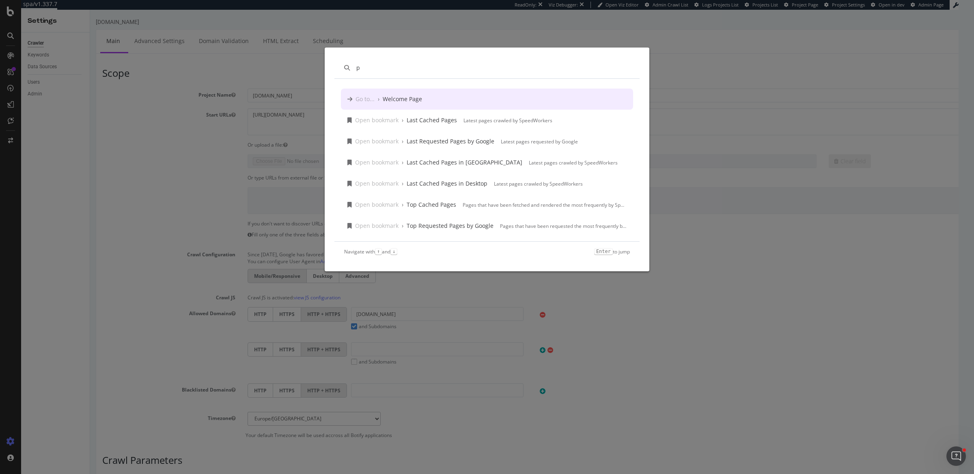
type input "p"
click at [415, 73] on div "render" at bounding box center [487, 67] width 305 height 21
click at [415, 67] on input "render" at bounding box center [493, 68] width 274 height 8
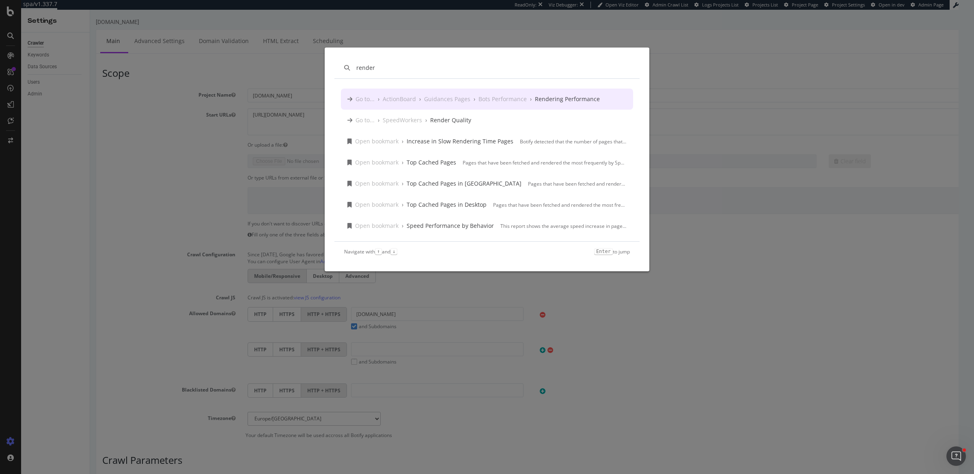
click at [415, 67] on input "render" at bounding box center [493, 68] width 274 height 8
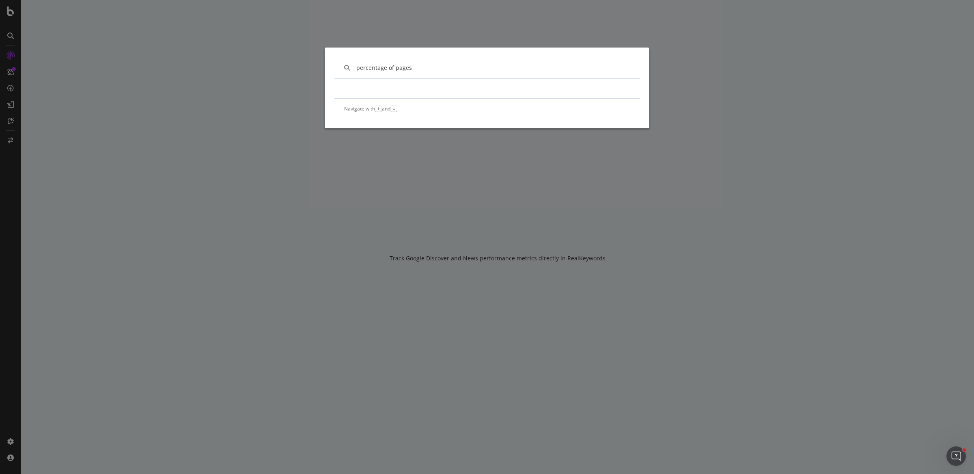
type input "percentage of pages"
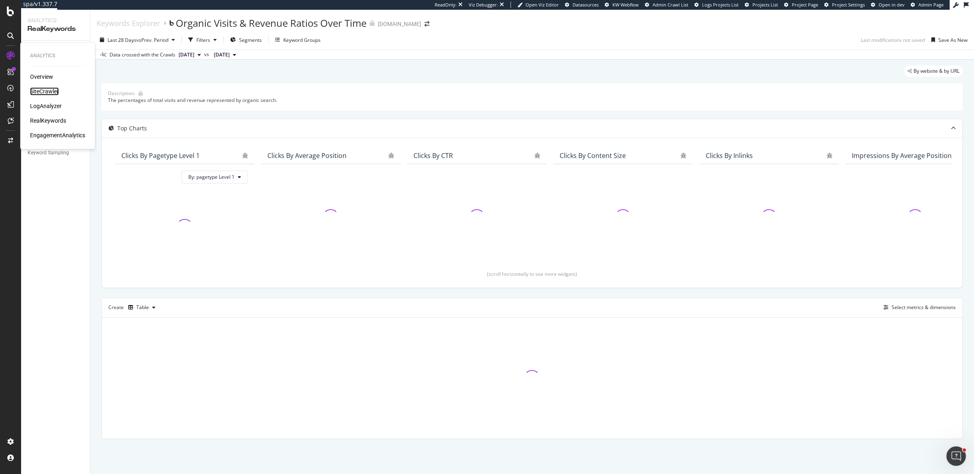
click at [45, 91] on div "SiteCrawler" at bounding box center [44, 91] width 29 height 8
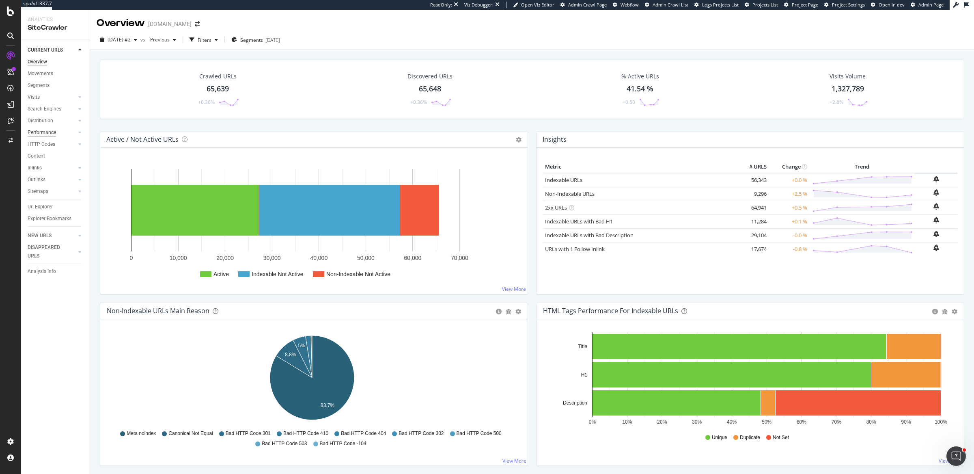
click at [38, 132] on div "Performance" at bounding box center [42, 132] width 28 height 9
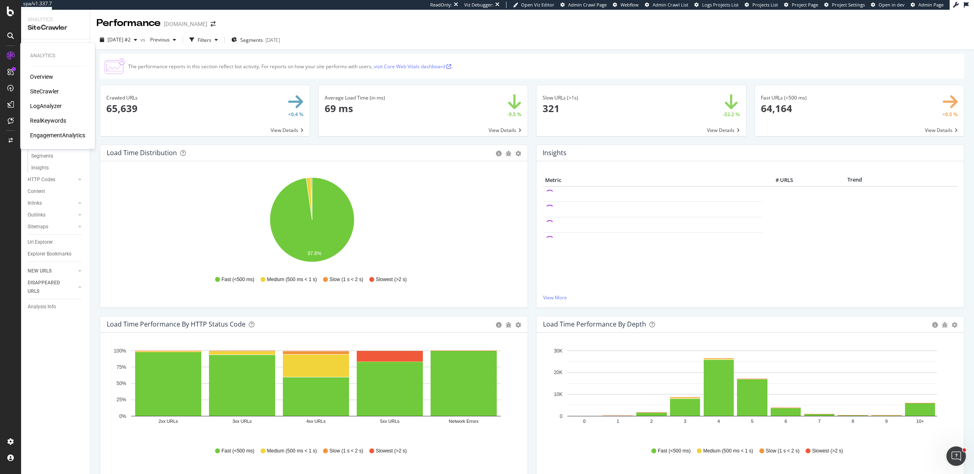
click at [39, 73] on div "Overview" at bounding box center [41, 77] width 23 height 8
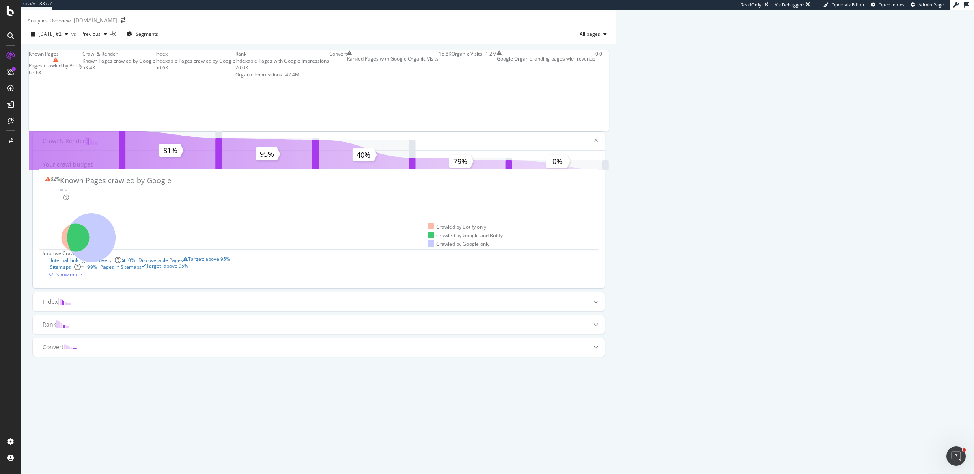
scroll to position [164, 0]
click at [82, 278] on div "Show more" at bounding box center [69, 274] width 26 height 7
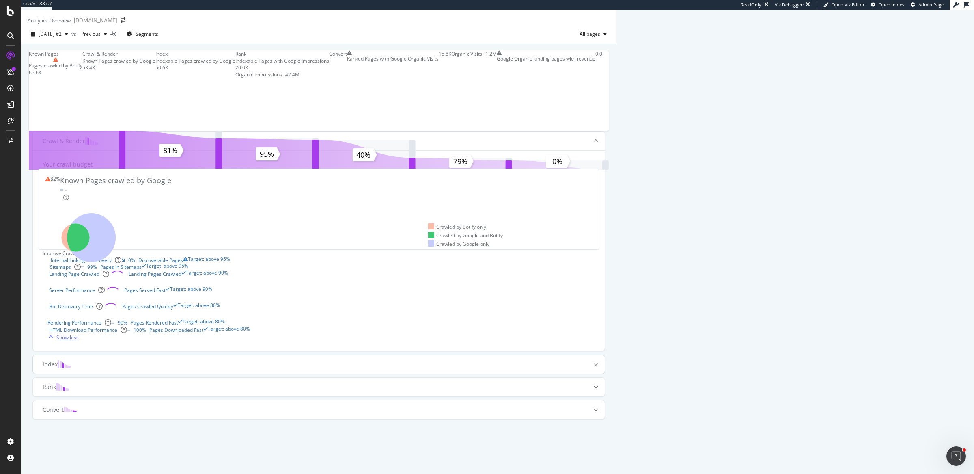
scroll to position [376, 0]
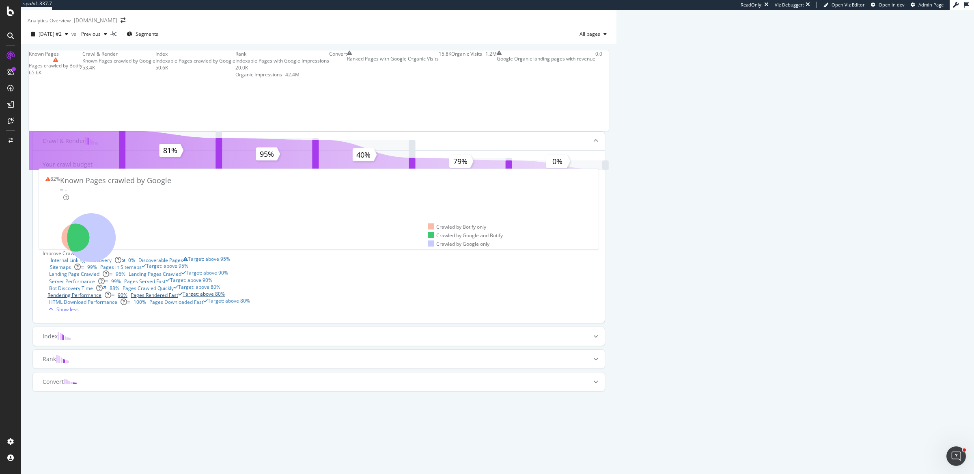
click at [111, 291] on div "Rendering Performance" at bounding box center [77, 294] width 69 height 7
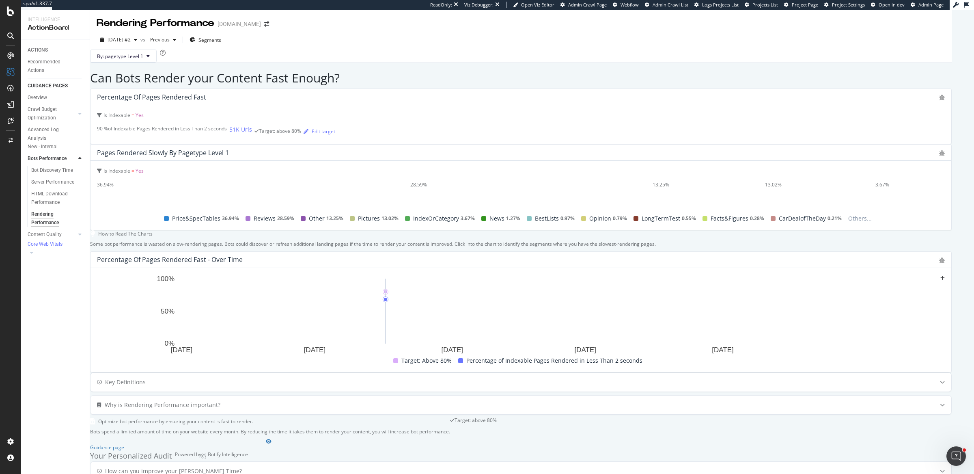
scroll to position [128, 0]
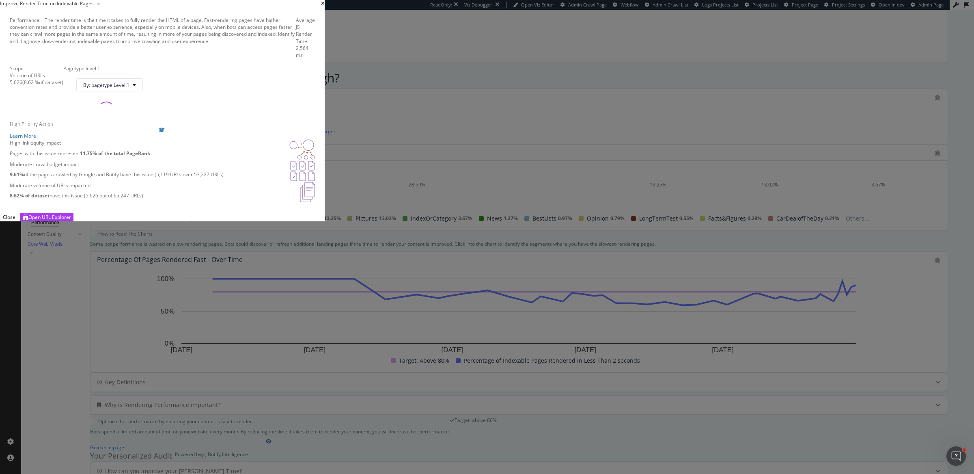
click at [220, 305] on div "Improve Render Time on Indexable Pages Performance | The render time is the tim…" at bounding box center [487, 237] width 974 height 474
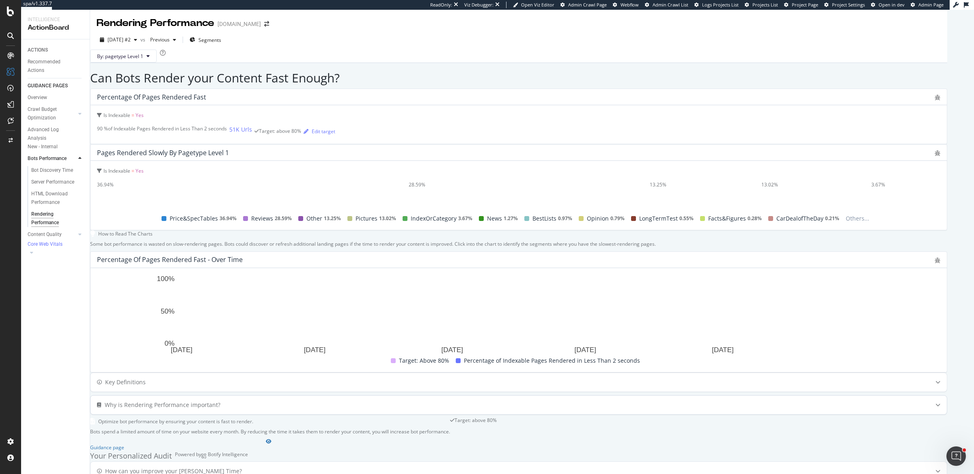
scroll to position [109, 0]
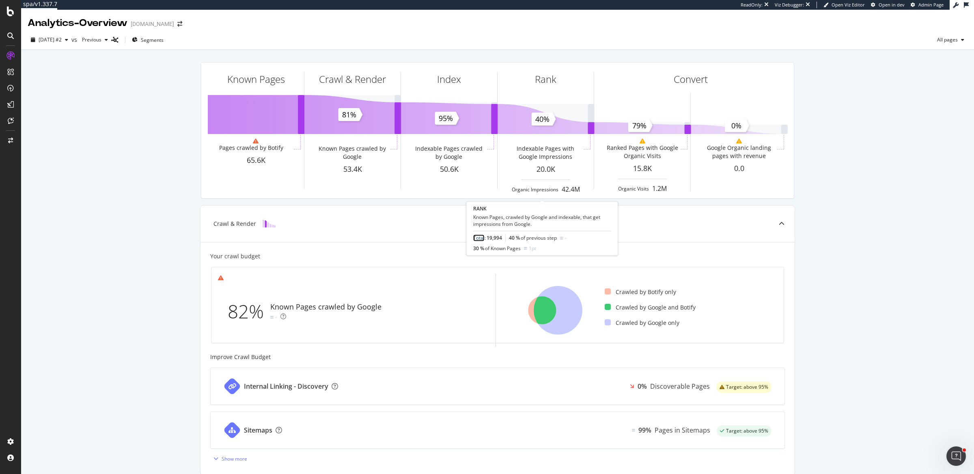
click at [480, 238] on link "Total" at bounding box center [478, 238] width 11 height 7
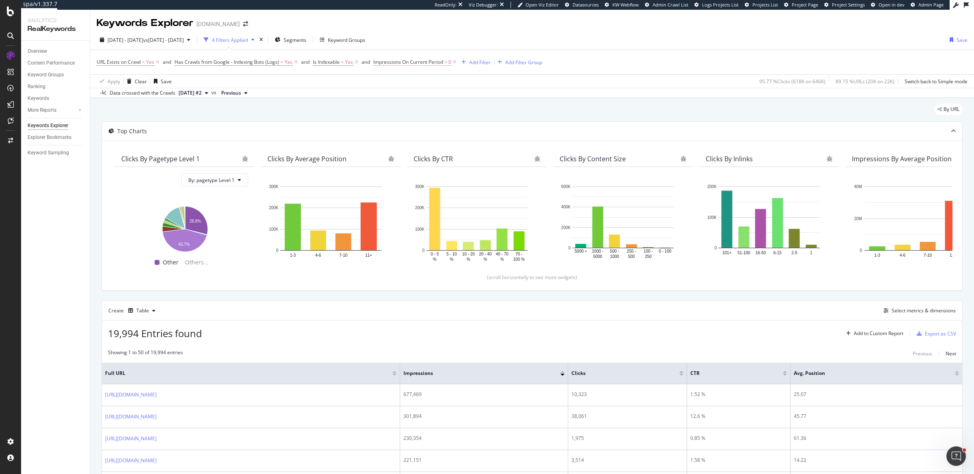
click at [440, 60] on span "Impressions On Current Period" at bounding box center [408, 61] width 70 height 7
click at [419, 63] on span "Impressions On Current Period" at bounding box center [408, 61] width 70 height 7
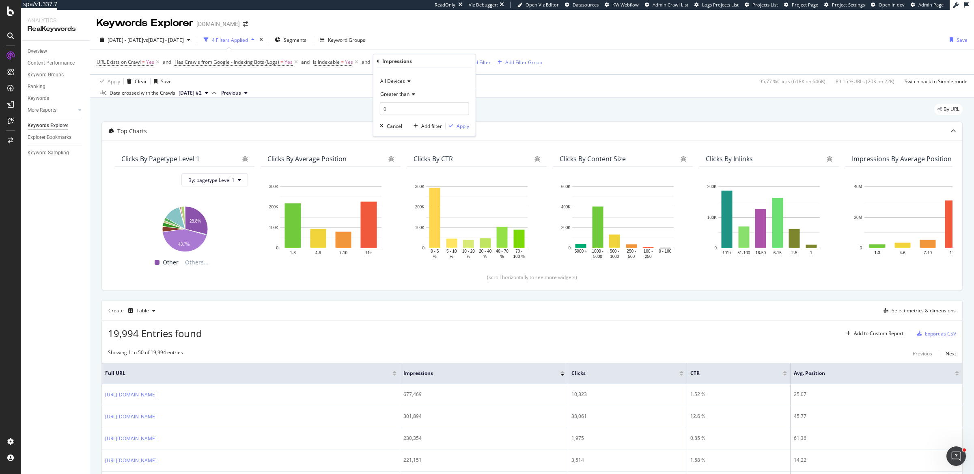
click at [409, 93] on span "Greater than" at bounding box center [394, 94] width 29 height 7
click at [409, 111] on div "Equal to" at bounding box center [425, 111] width 87 height 11
click at [456, 126] on div "button" at bounding box center [451, 125] width 11 height 5
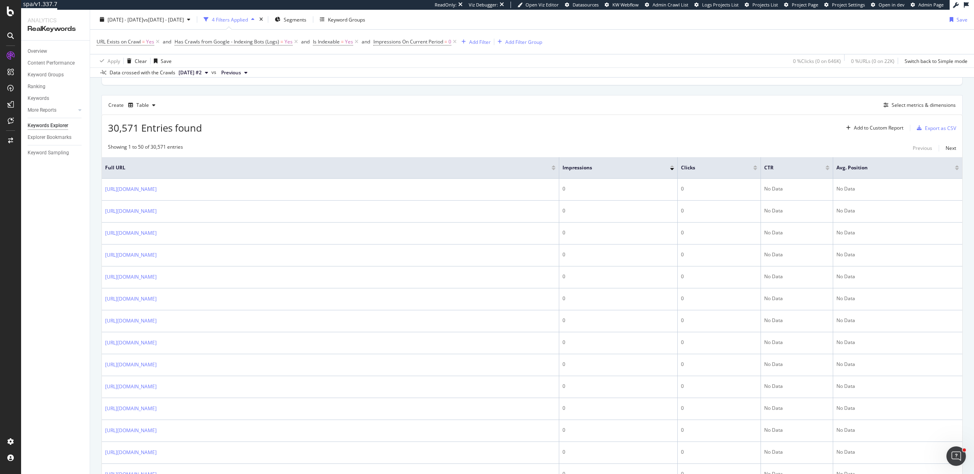
scroll to position [219, 0]
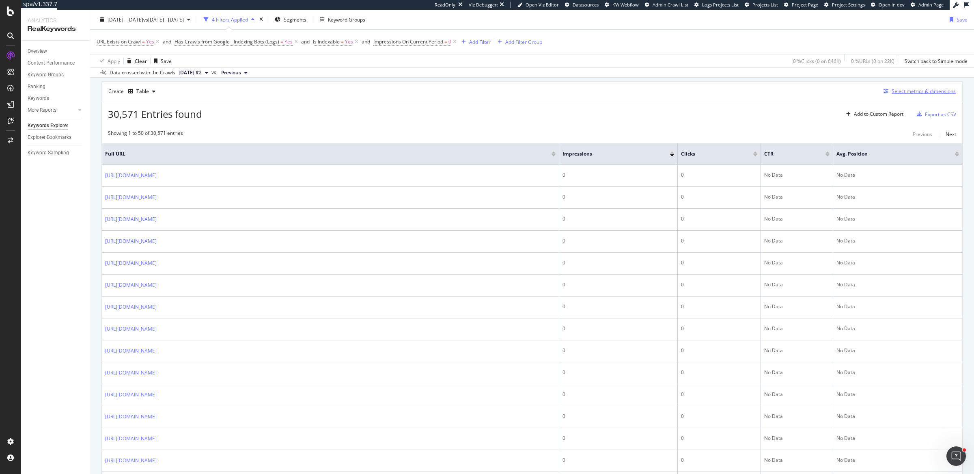
click at [915, 86] on button "Select metrics & dimensions" at bounding box center [919, 91] width 76 height 10
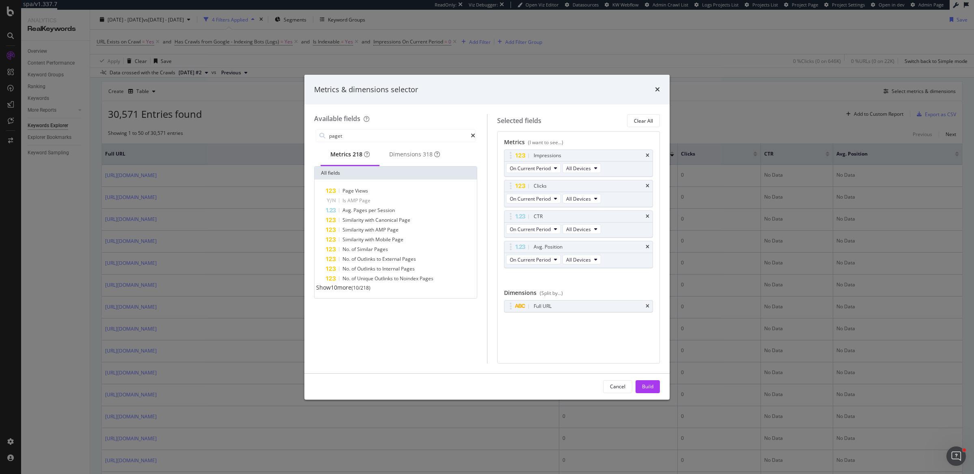
type input "paget"
click at [343, 289] on div "Show 10 more ( 10 / 218 )" at bounding box center [395, 287] width 159 height 8
click at [343, 291] on span "Show 10 more" at bounding box center [333, 287] width 35 height 8
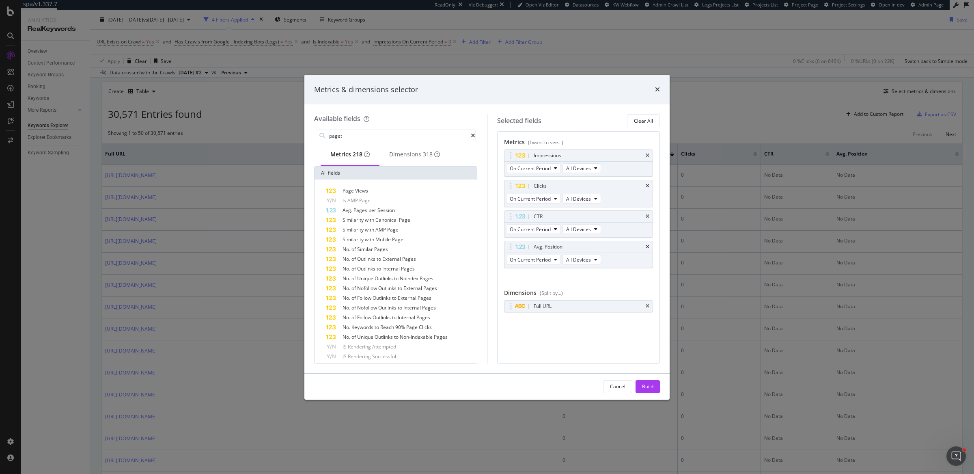
click at [611, 52] on div "Metrics & dimensions selector Available fields paget Metrics 218 Dimensions 318…" at bounding box center [487, 237] width 974 height 474
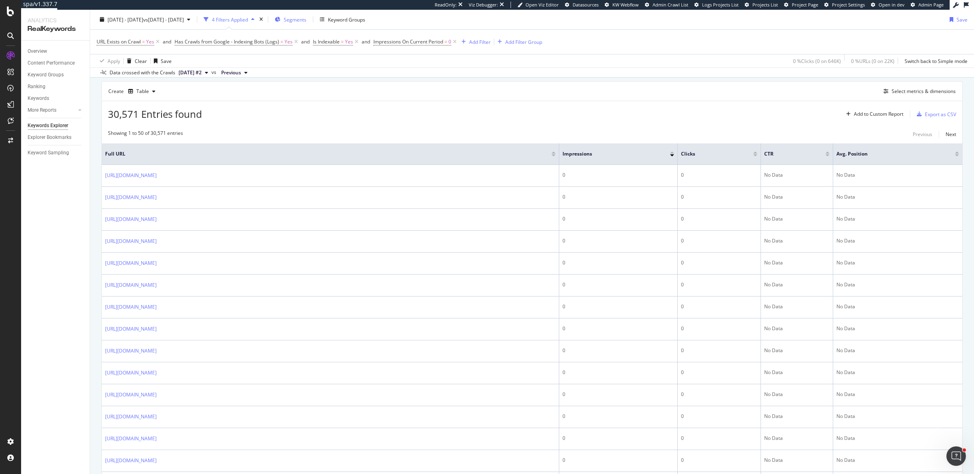
click at [306, 18] on span "Segments" at bounding box center [295, 19] width 23 height 7
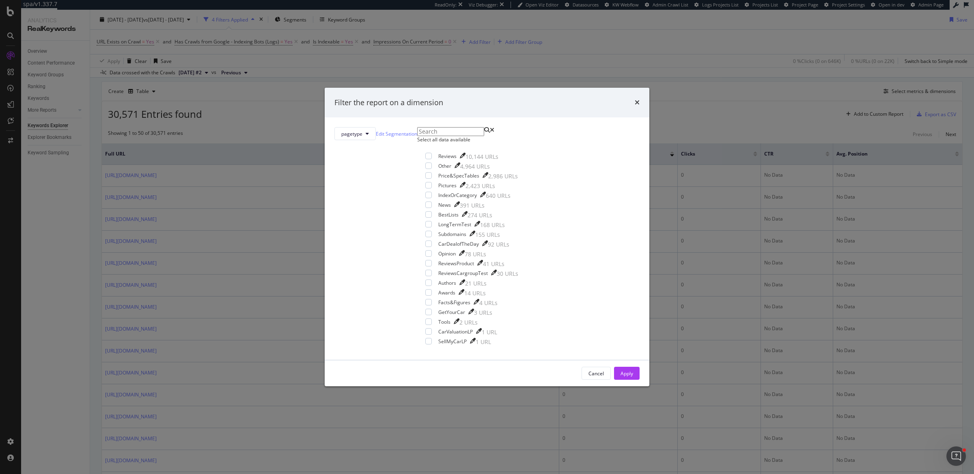
drag, startPoint x: 709, startPoint y: 110, endPoint x: 707, endPoint y: 98, distance: 11.9
click at [708, 108] on div "Filter the report on a dimension pagetype Edit Segmentation Select all data ava…" at bounding box center [487, 237] width 974 height 474
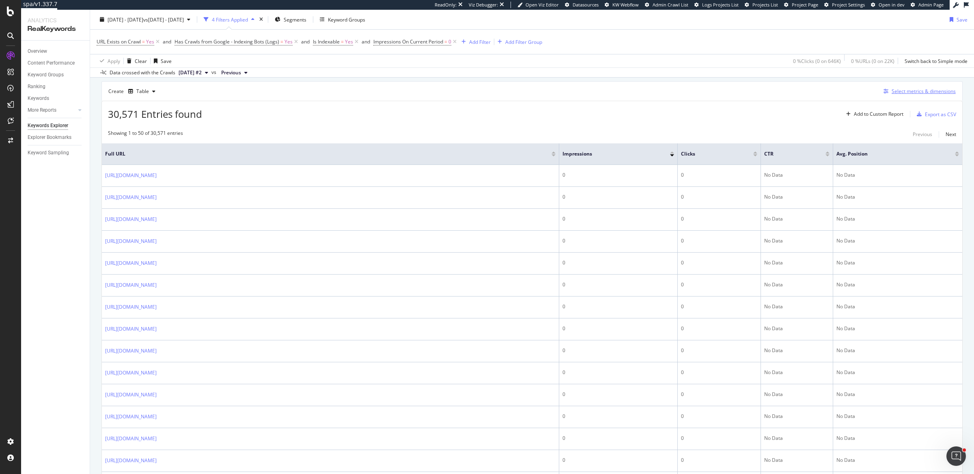
click at [900, 93] on div "Select metrics & dimensions" at bounding box center [924, 91] width 64 height 7
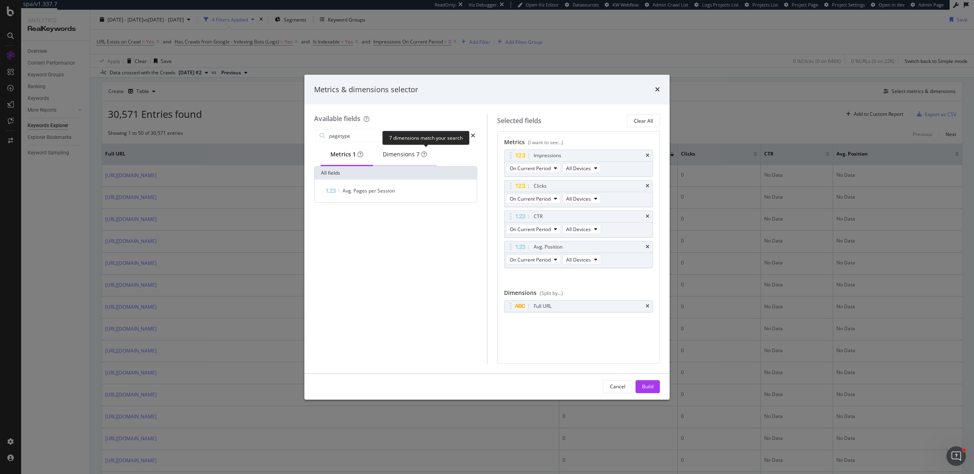
type input "pagetype"
click at [420, 158] on span "7" at bounding box center [418, 154] width 3 height 8
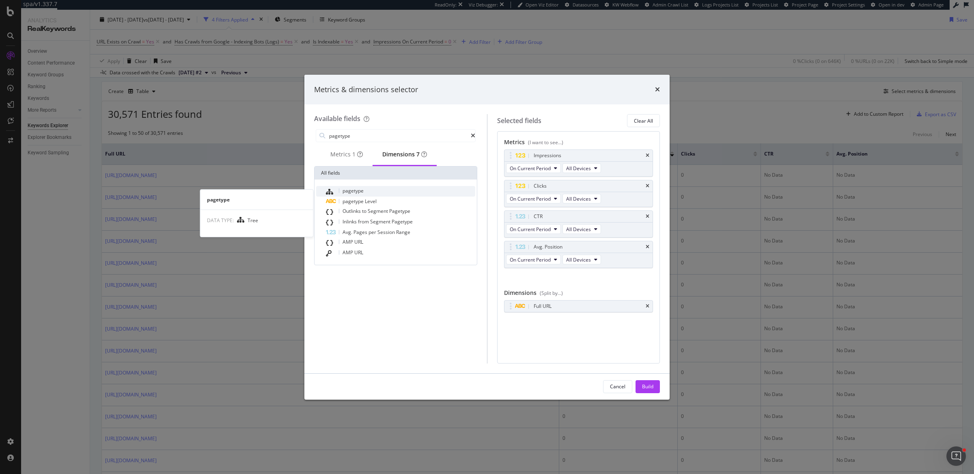
click at [390, 193] on div "pagetype" at bounding box center [400, 191] width 149 height 11
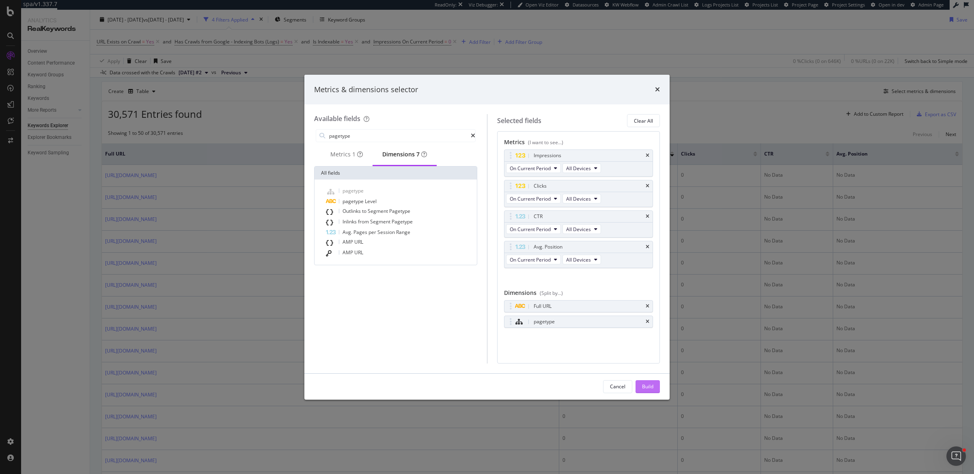
click at [640, 386] on button "Build" at bounding box center [648, 386] width 24 height 13
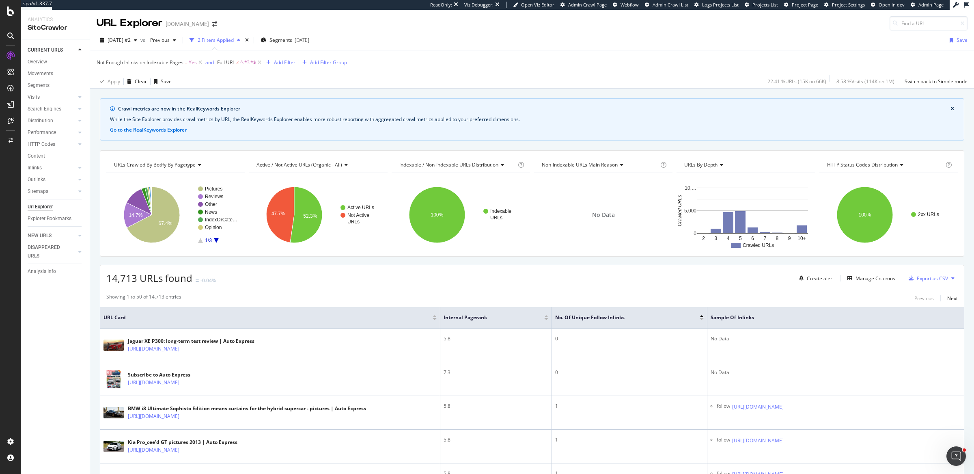
drag, startPoint x: 41, startPoint y: 63, endPoint x: 97, endPoint y: 68, distance: 56.6
click at [41, 63] on div "Overview" at bounding box center [37, 62] width 19 height 9
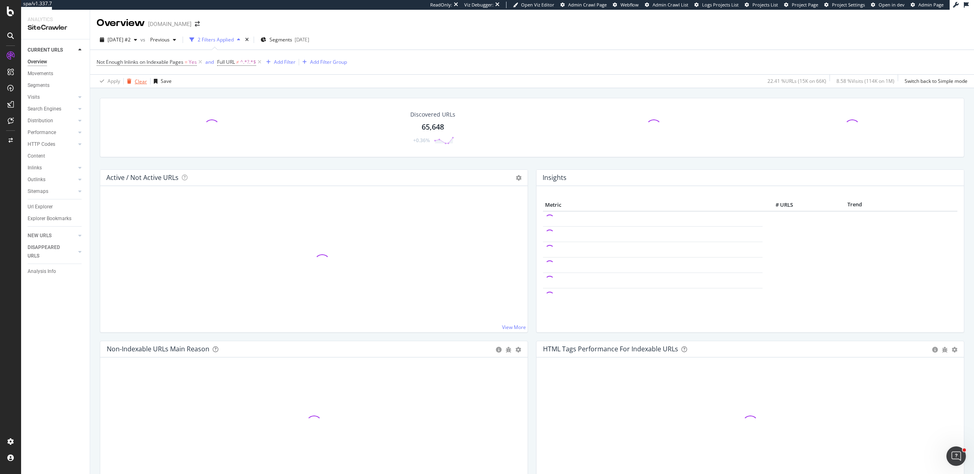
click at [131, 82] on icon "button" at bounding box center [129, 81] width 4 height 5
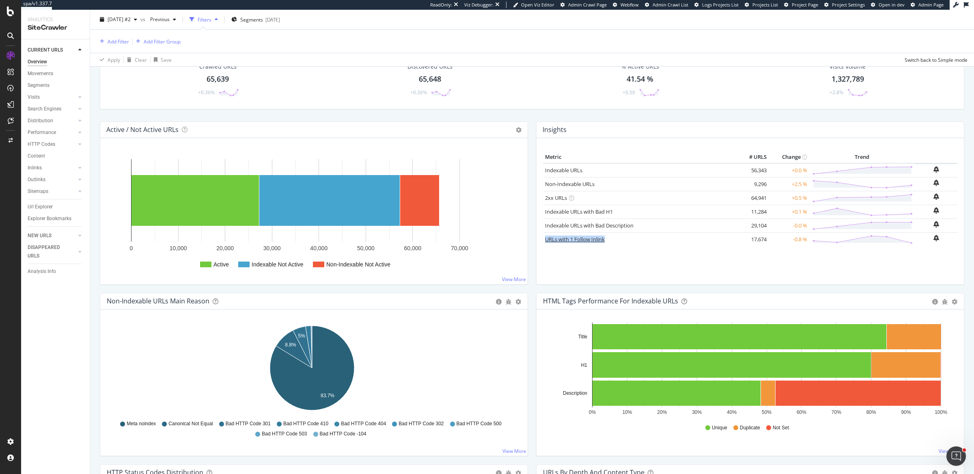
scroll to position [201, 0]
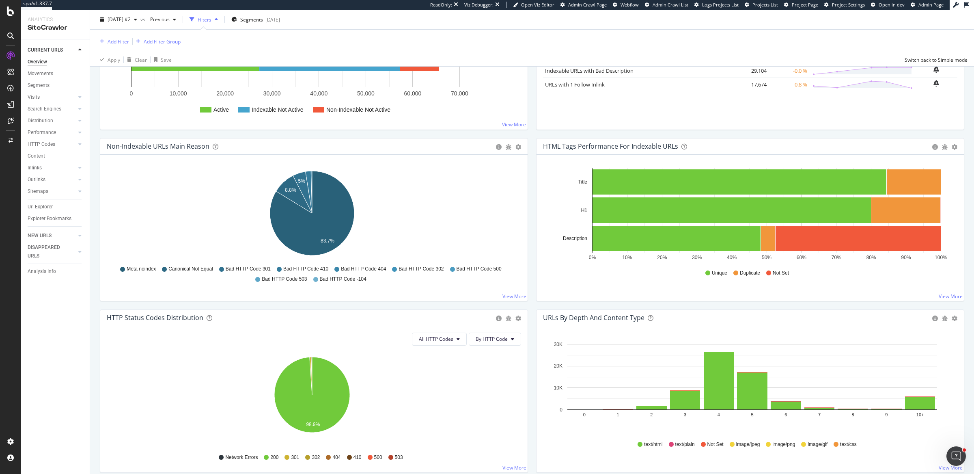
click at [527, 302] on div "Non-Indexable URLs Main Reason Pie Table Export as CSV Add to Custom Report Hol…" at bounding box center [314, 223] width 436 height 171
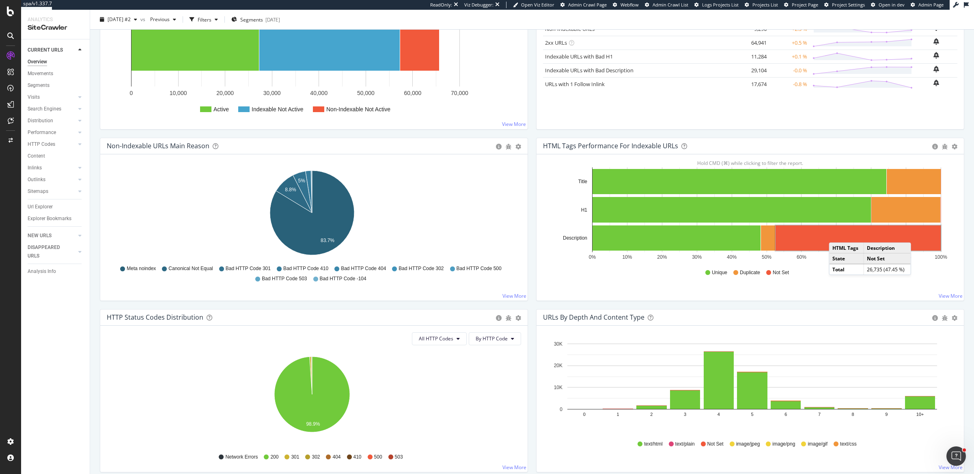
click at [833, 233] on rect "A chart." at bounding box center [858, 237] width 165 height 25
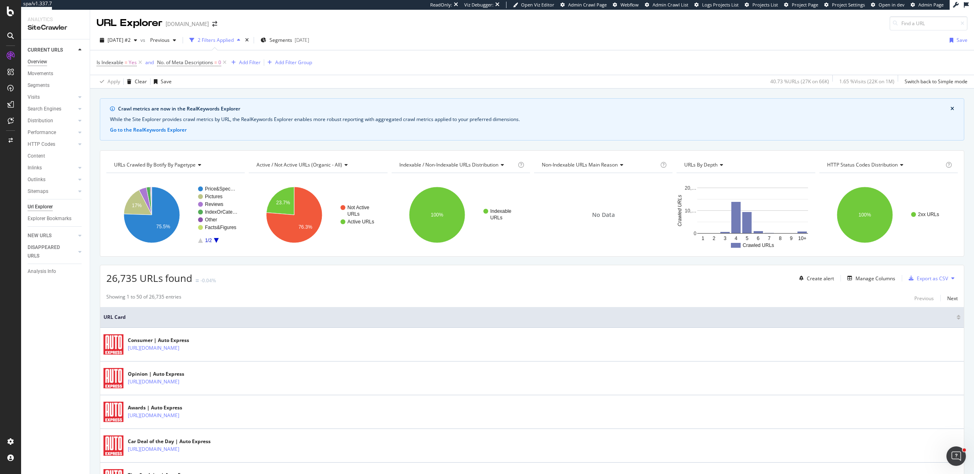
click at [32, 62] on div "Overview" at bounding box center [37, 62] width 19 height 9
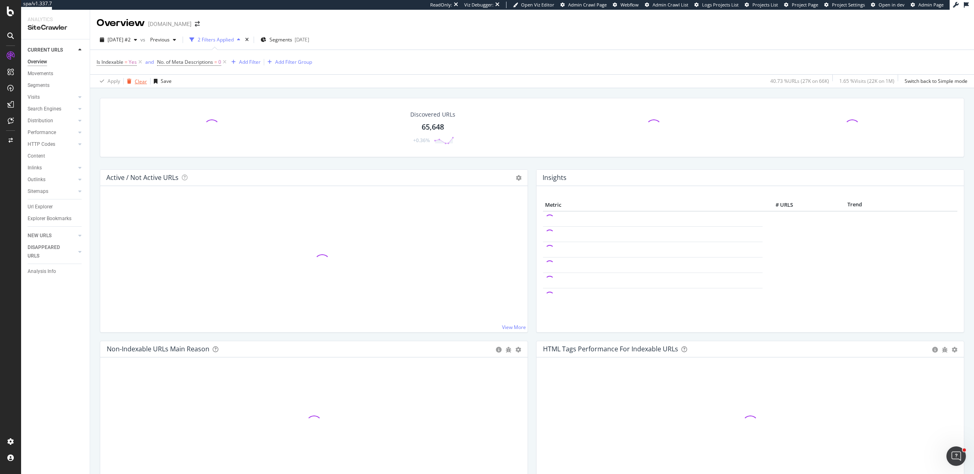
click at [132, 81] on div "button" at bounding box center [129, 81] width 11 height 5
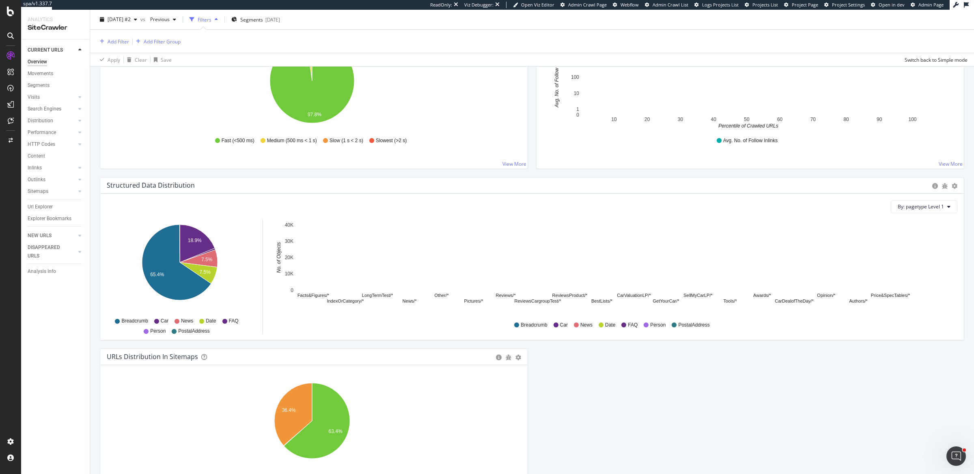
scroll to position [747, 0]
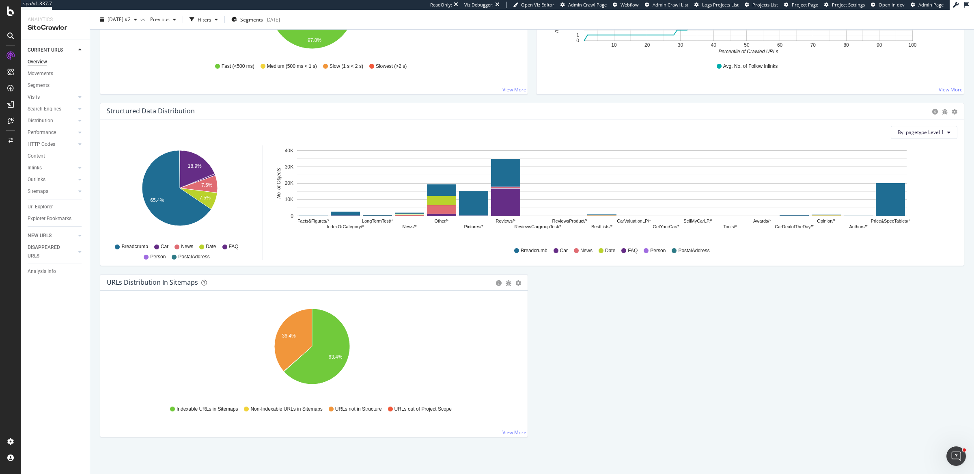
scroll to position [711, 0]
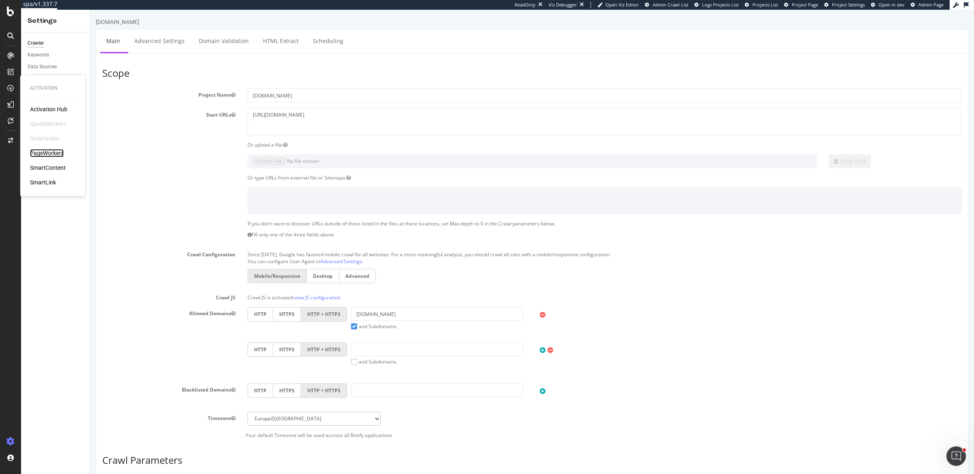
click at [53, 151] on div "PageWorkers" at bounding box center [47, 153] width 34 height 8
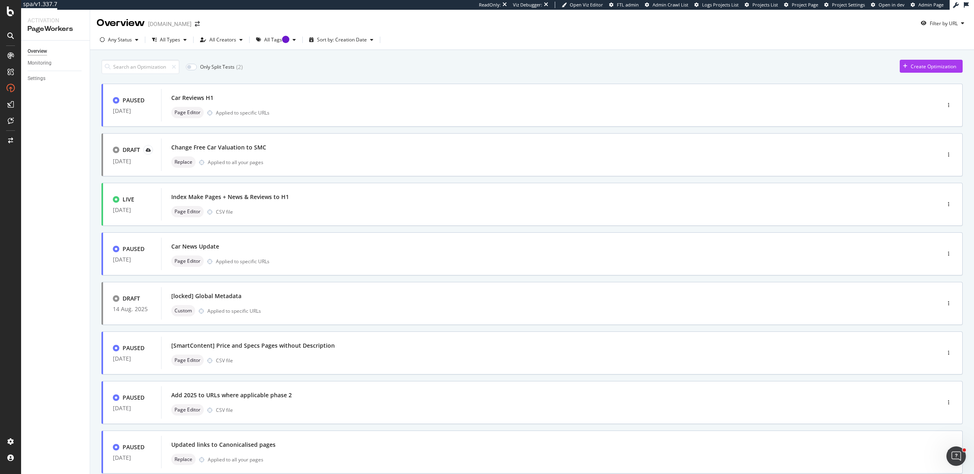
click at [464, 66] on div "Only Split Tests ( 2 ) Create Optimization" at bounding box center [531, 67] width 861 height 14
click at [912, 65] on div "Create Optimization" at bounding box center [933, 66] width 45 height 7
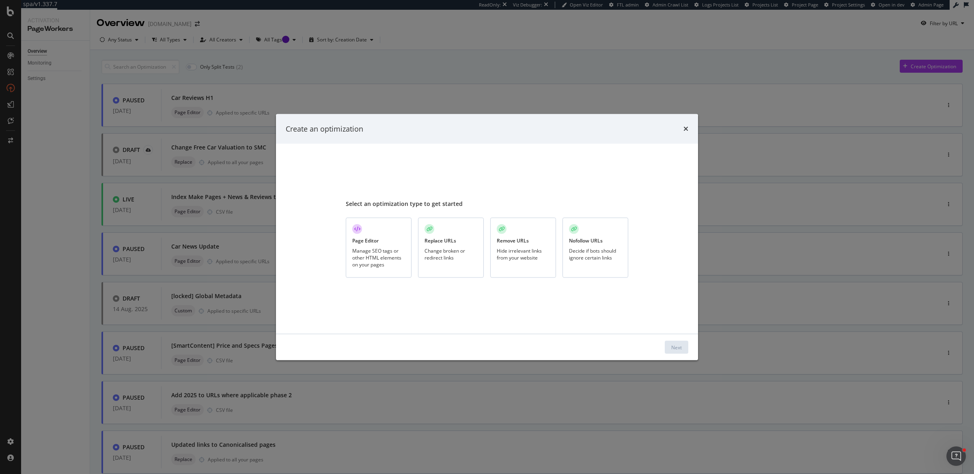
click at [597, 246] on div "Nofollow URLs Decide if bots should ignore certain links" at bounding box center [596, 248] width 66 height 60
click at [683, 351] on button "Next" at bounding box center [677, 347] width 24 height 13
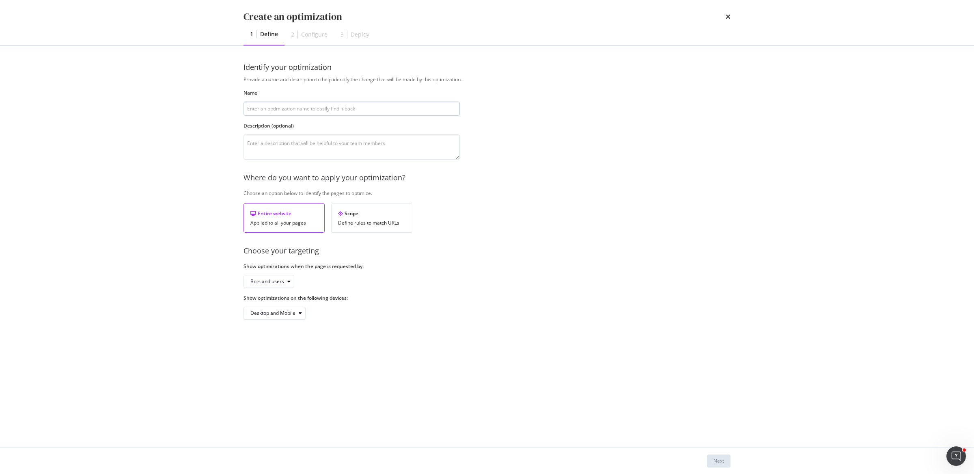
click at [257, 106] on input "modal" at bounding box center [352, 108] width 216 height 14
type input "NoIndex tag added to 'pictures'"
click at [615, 175] on div "Where do you want to apply your optimization?" at bounding box center [487, 178] width 487 height 11
click at [370, 220] on div "Define rules to match URLs" at bounding box center [371, 223] width 67 height 6
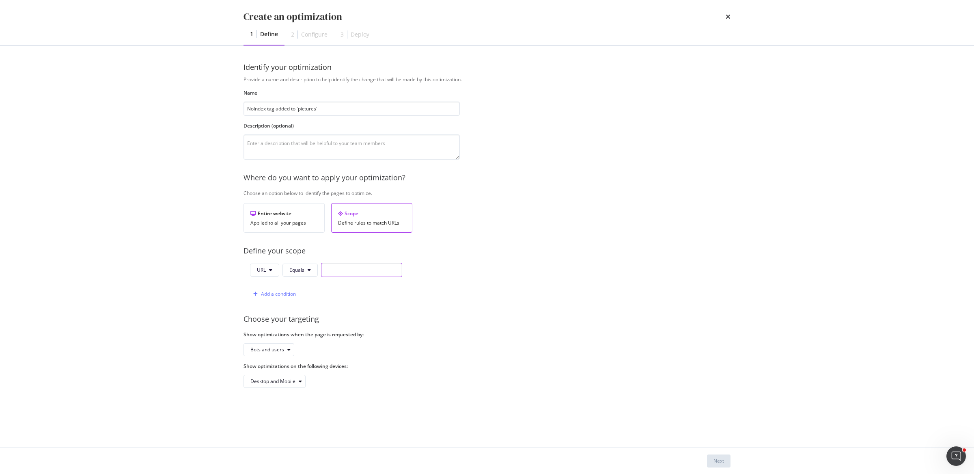
click at [351, 269] on input "modal" at bounding box center [361, 270] width 81 height 14
click at [306, 270] on button "Equals" at bounding box center [300, 269] width 35 height 13
click at [277, 268] on button "URL" at bounding box center [264, 269] width 29 height 13
click at [333, 268] on input "modal" at bounding box center [361, 270] width 81 height 14
click at [270, 297] on div "Add a condition" at bounding box center [273, 294] width 46 height 12
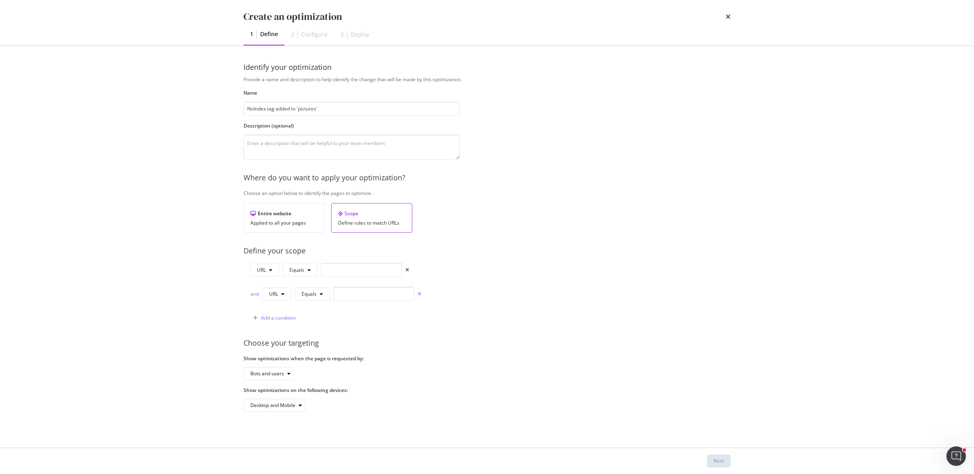
click at [419, 291] on icon "times" at bounding box center [420, 293] width 4 height 5
click at [339, 268] on input "modal" at bounding box center [361, 270] width 81 height 14
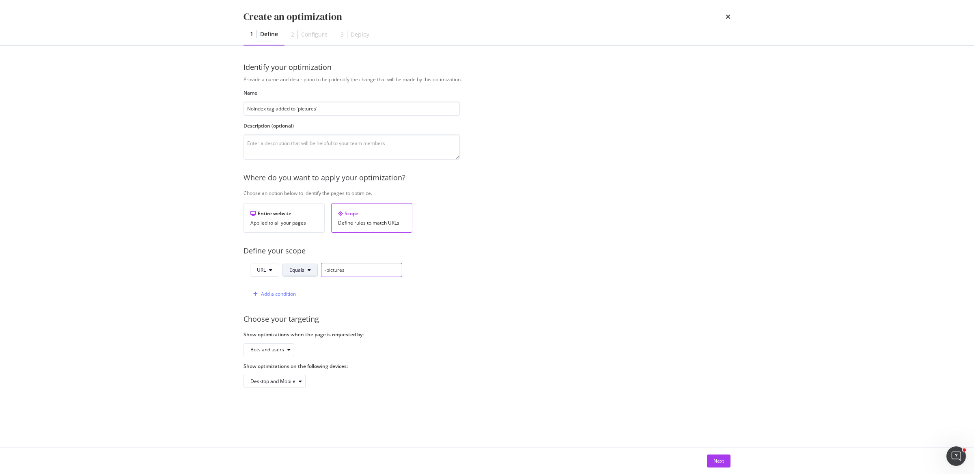
type input "-pictures"
click at [308, 270] on icon "modal" at bounding box center [309, 270] width 3 height 5
click at [312, 329] on span "Contains" at bounding box center [313, 329] width 48 height 7
click at [583, 300] on div "Provide a name and description to help identify the change that will be made by…" at bounding box center [487, 232] width 487 height 312
click at [720, 457] on div "Next" at bounding box center [719, 461] width 11 height 12
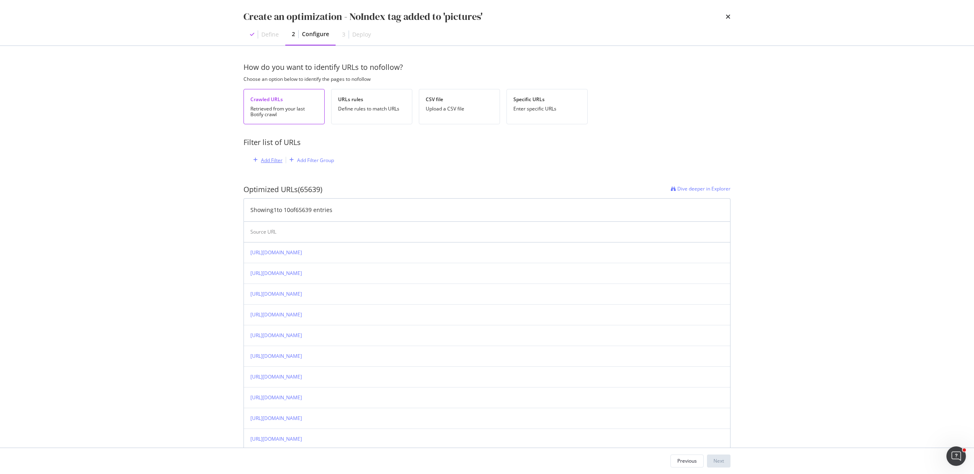
click at [276, 160] on div "Add Filter" at bounding box center [272, 160] width 22 height 7
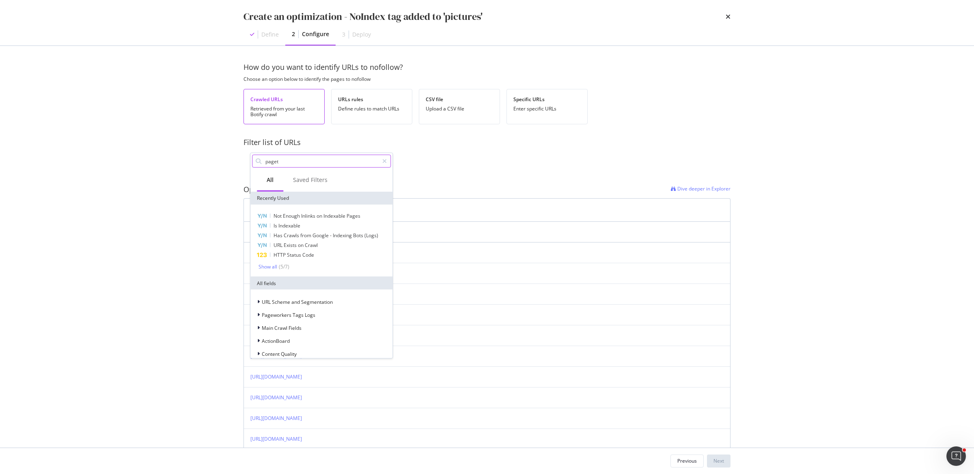
type input "pagety"
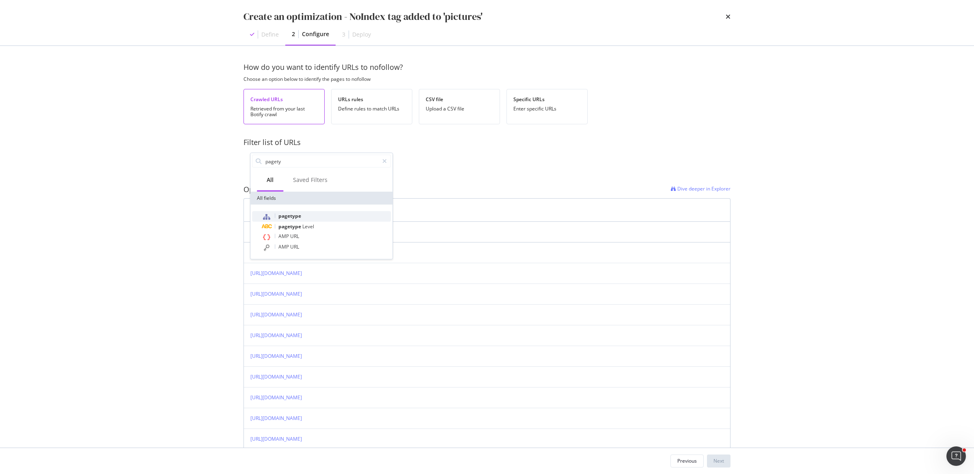
click at [349, 214] on div "pagetype" at bounding box center [326, 216] width 129 height 11
click at [274, 194] on div "modal" at bounding box center [301, 194] width 88 height 13
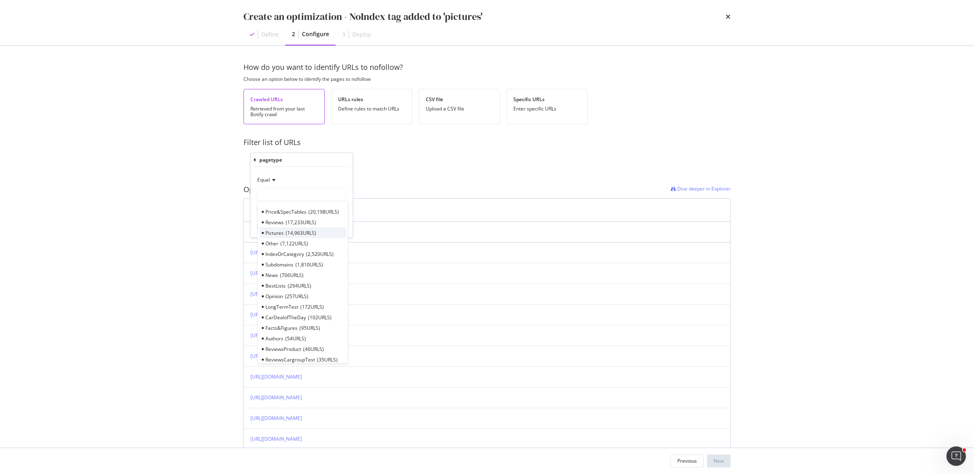
click at [274, 229] on span "Pictures" at bounding box center [274, 232] width 18 height 7
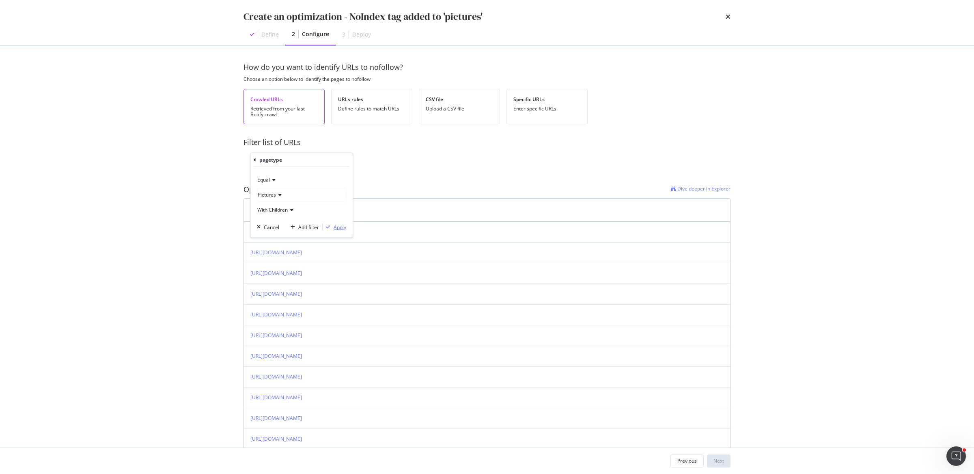
click at [338, 225] on div "Apply" at bounding box center [340, 226] width 13 height 7
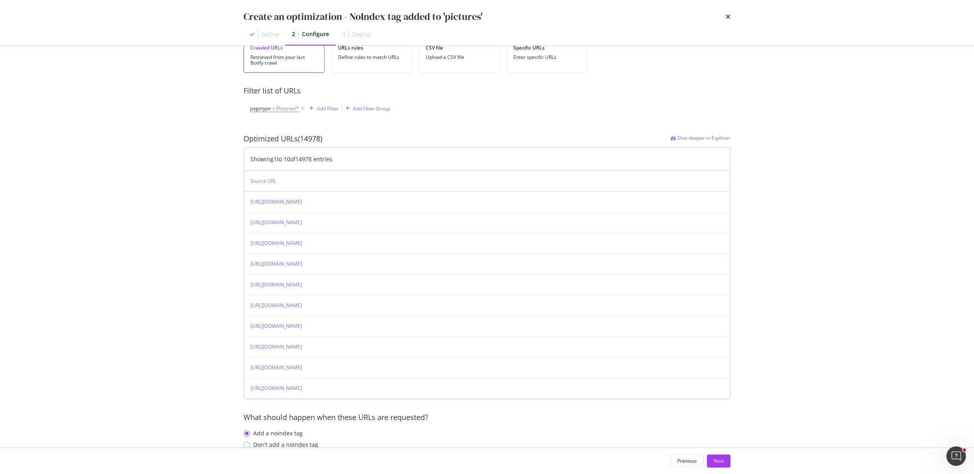
scroll to position [66, 0]
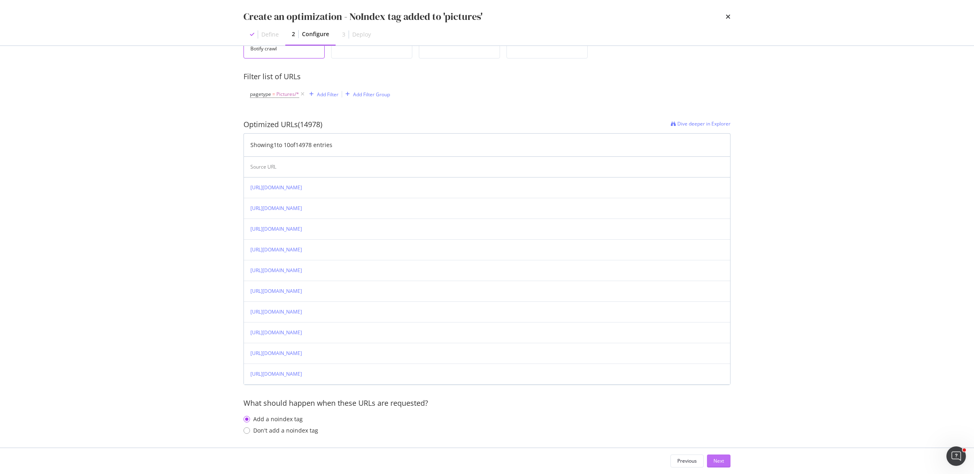
click at [719, 458] on div "Next" at bounding box center [719, 460] width 11 height 7
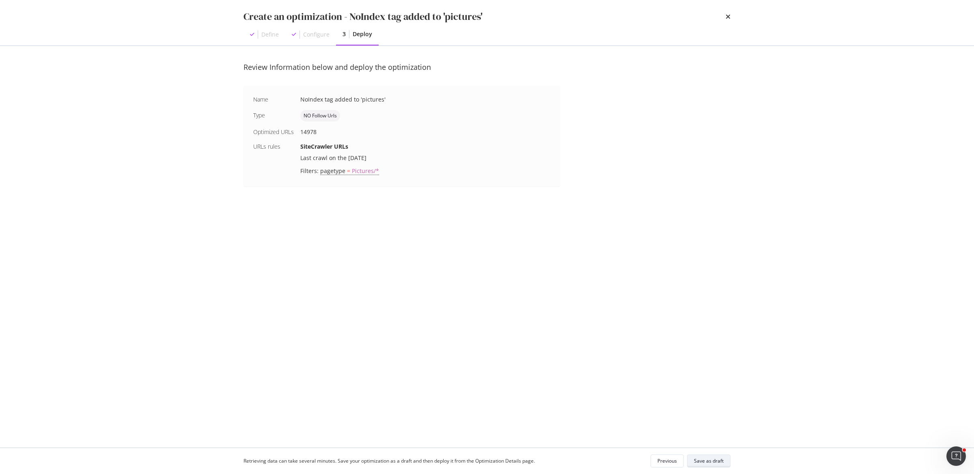
click at [708, 463] on div "Save as draft" at bounding box center [709, 460] width 30 height 7
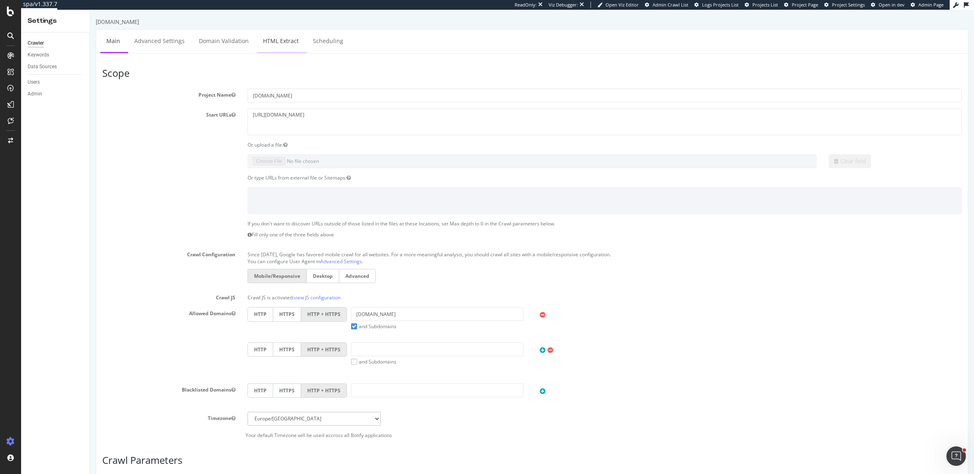
click at [285, 36] on link "HTML Extract" at bounding box center [281, 41] width 48 height 22
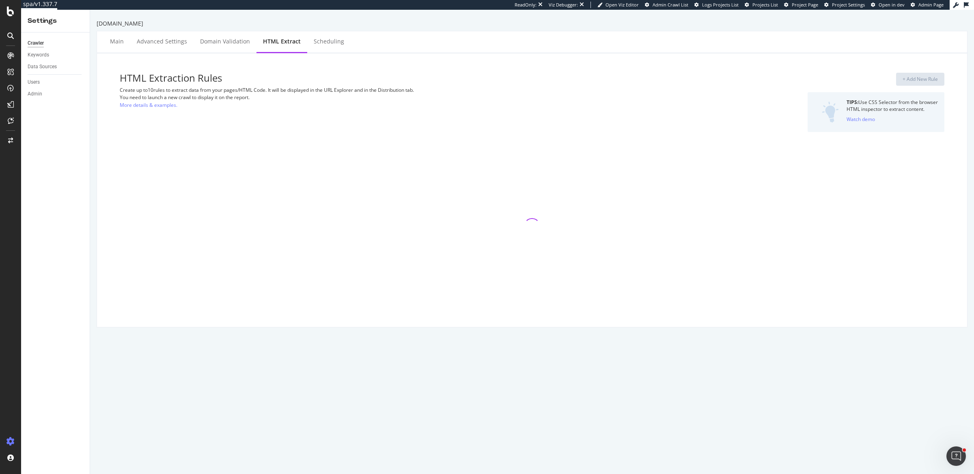
select select "exist"
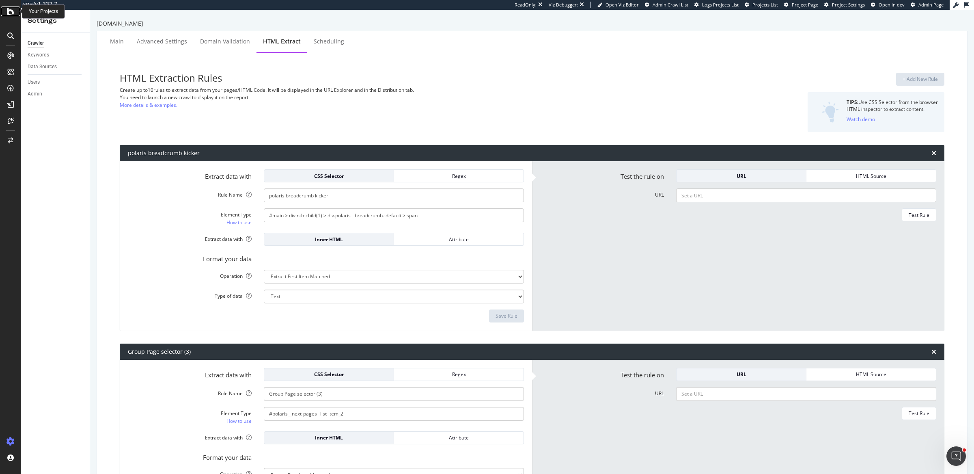
click at [9, 11] on icon at bounding box center [10, 11] width 7 height 10
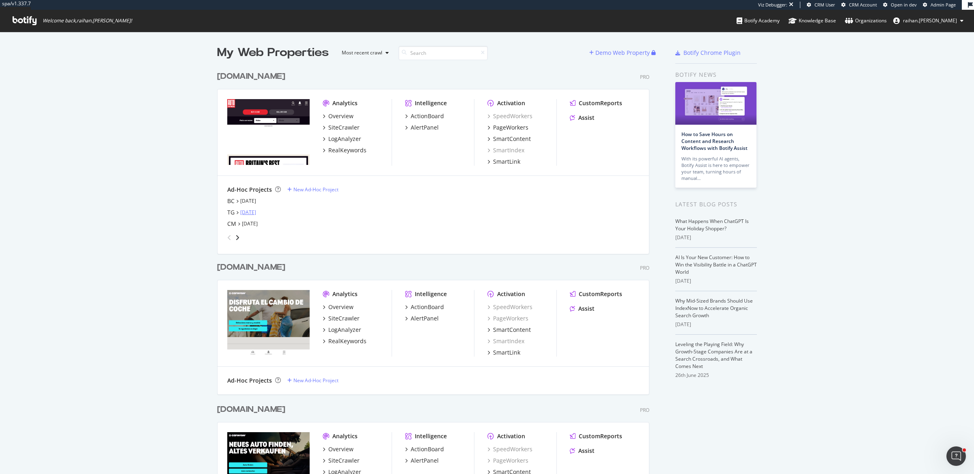
scroll to position [609, 431]
click at [235, 240] on div "angle-right" at bounding box center [238, 237] width 6 height 8
click at [172, 218] on div "My Web Properties Most recent crawl Demo Web Property [DOMAIN_NAME] Pro Analyti…" at bounding box center [487, 361] width 974 height 659
click at [227, 210] on div "WC" at bounding box center [231, 212] width 9 height 8
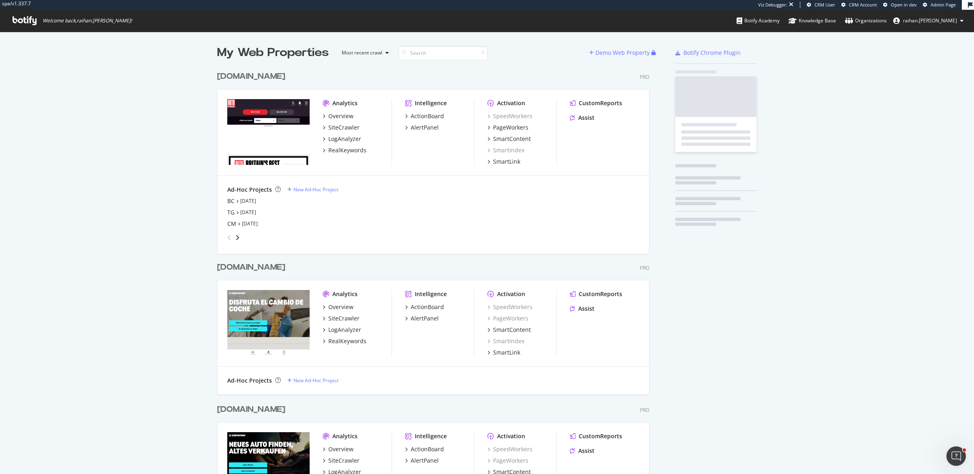
scroll to position [609, 431]
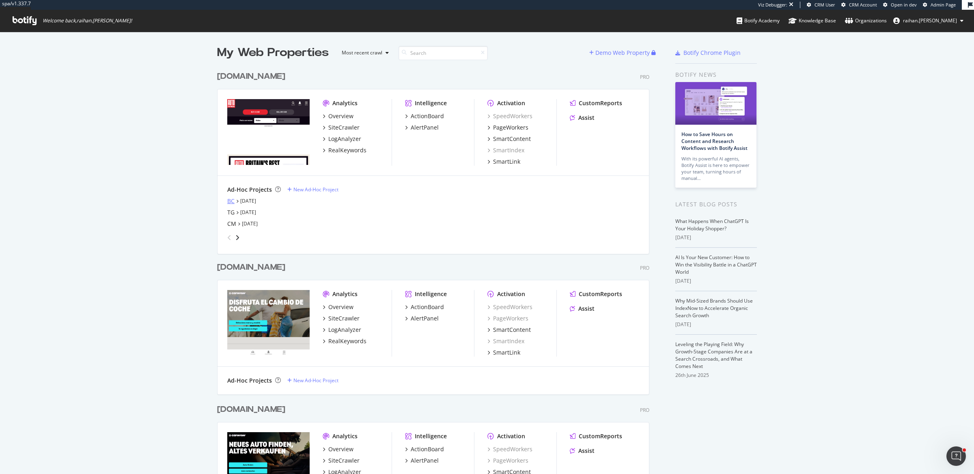
click at [227, 201] on div "BC" at bounding box center [230, 201] width 7 height 8
click at [227, 224] on div "CM" at bounding box center [231, 224] width 9 height 8
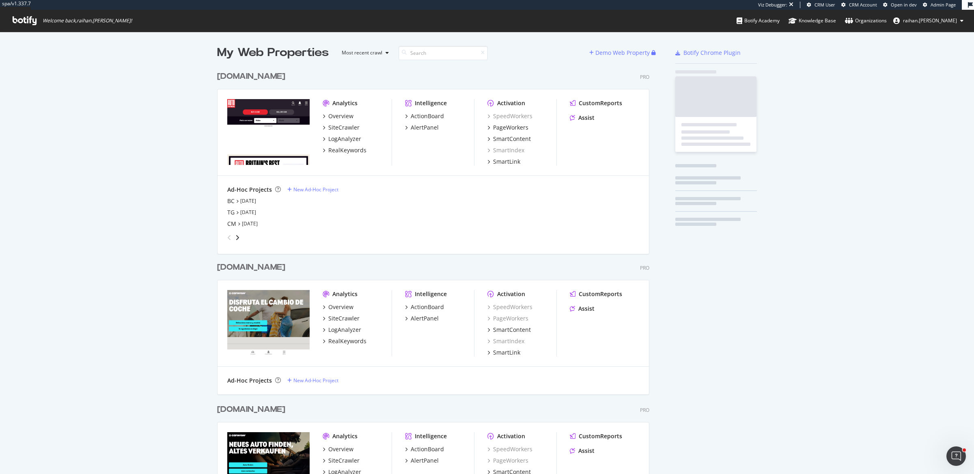
scroll to position [609, 431]
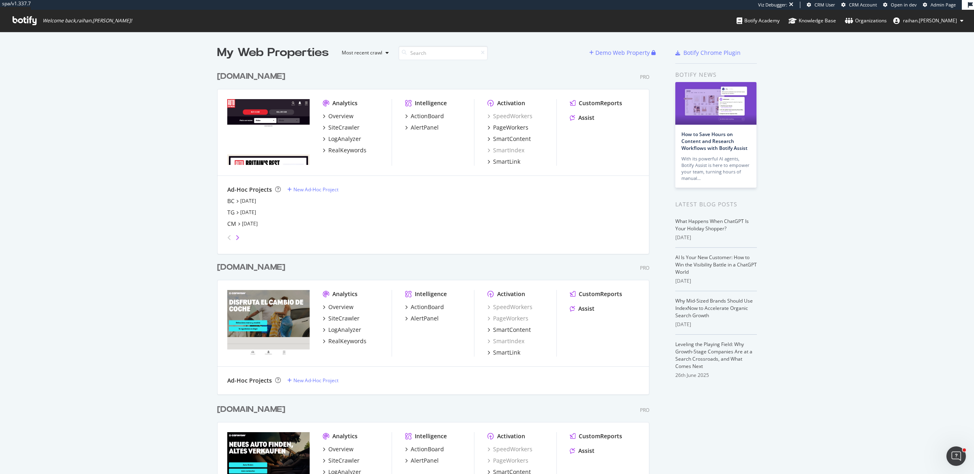
click at [235, 237] on icon "angle-right" at bounding box center [237, 237] width 4 height 6
click at [309, 190] on div "New Ad-Hoc Project" at bounding box center [316, 189] width 45 height 7
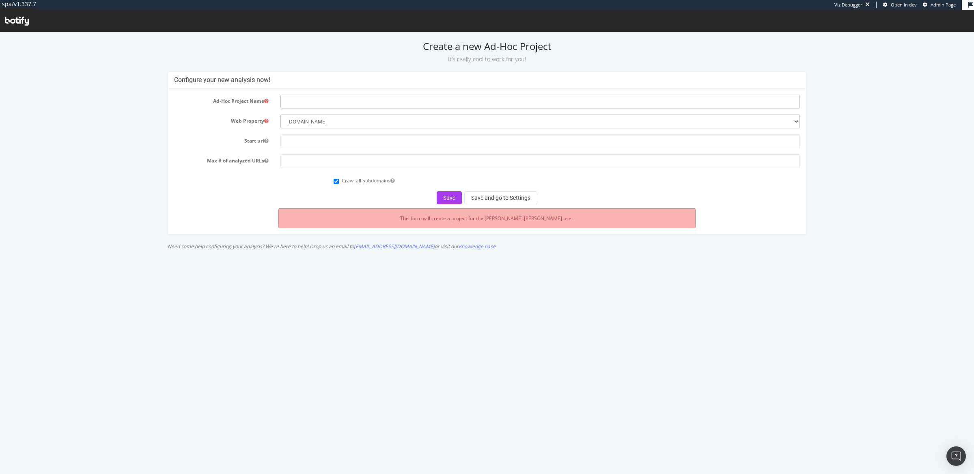
click at [314, 103] on input "text" at bounding box center [541, 102] width 520 height 14
type input "HTML Extracts"
click at [294, 142] on input "text" at bounding box center [541, 141] width 520 height 14
paste input "[URL][DOMAIN_NAME]"
type input "[URL][DOMAIN_NAME]"
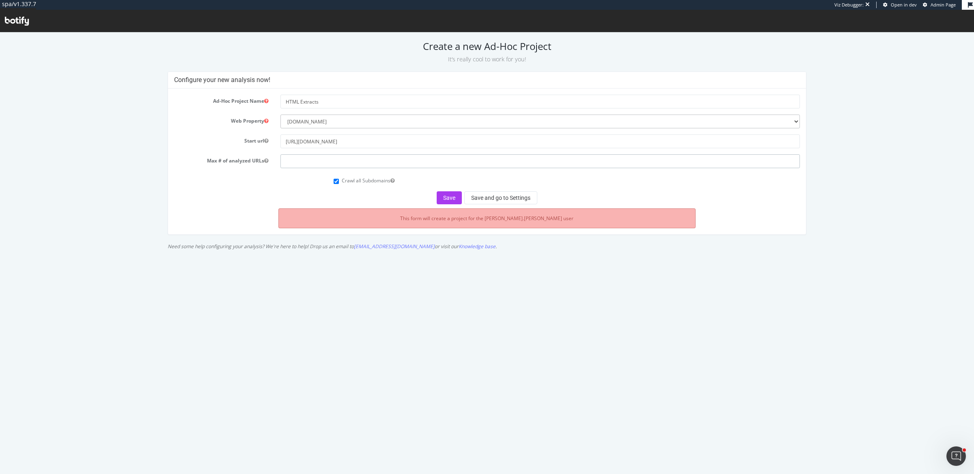
click at [393, 160] on input "number" at bounding box center [541, 161] width 520 height 14
type input "1"
click at [507, 197] on button "Save and go to Settings" at bounding box center [500, 197] width 73 height 13
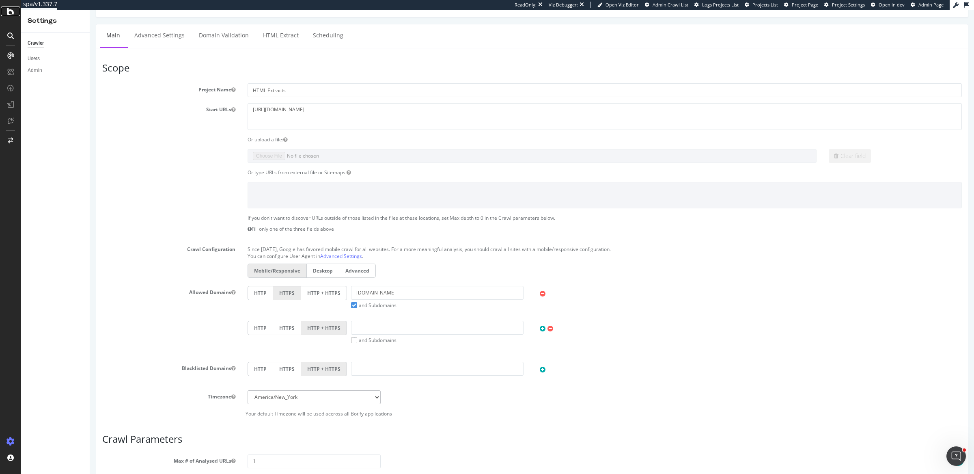
scroll to position [83, 0]
click at [330, 285] on label "HTTP + HTTPS" at bounding box center [324, 288] width 46 height 14
click at [90, 10] on input "HTTP + HTTPS" at bounding box center [90, 10] width 0 height 0
click at [334, 395] on select "Africa/Abidjan Africa/Accra Africa/Addis_Ababa Africa/Algiers Africa/Asmara Afr…" at bounding box center [314, 393] width 133 height 14
select select "Europe/[GEOGRAPHIC_DATA]"
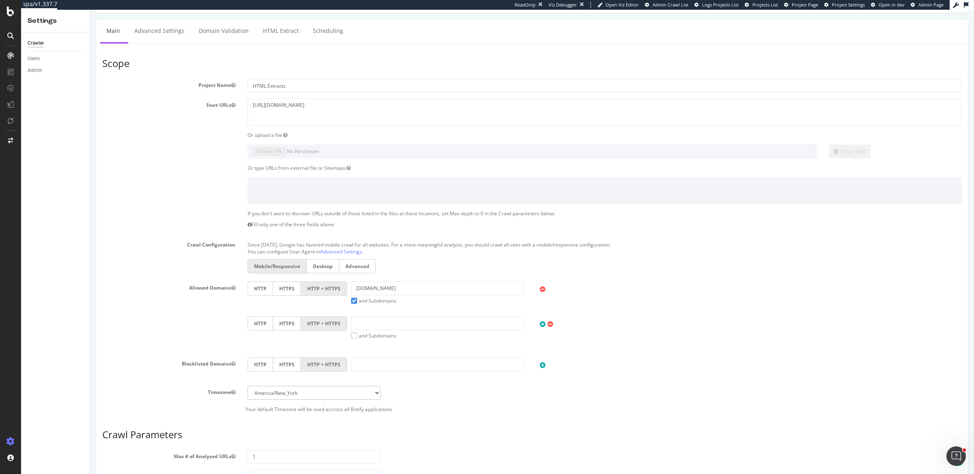
click at [248, 386] on select "Africa/Abidjan Africa/Accra Africa/Addis_Ababa Africa/Algiers Africa/Asmara Afr…" at bounding box center [314, 393] width 133 height 14
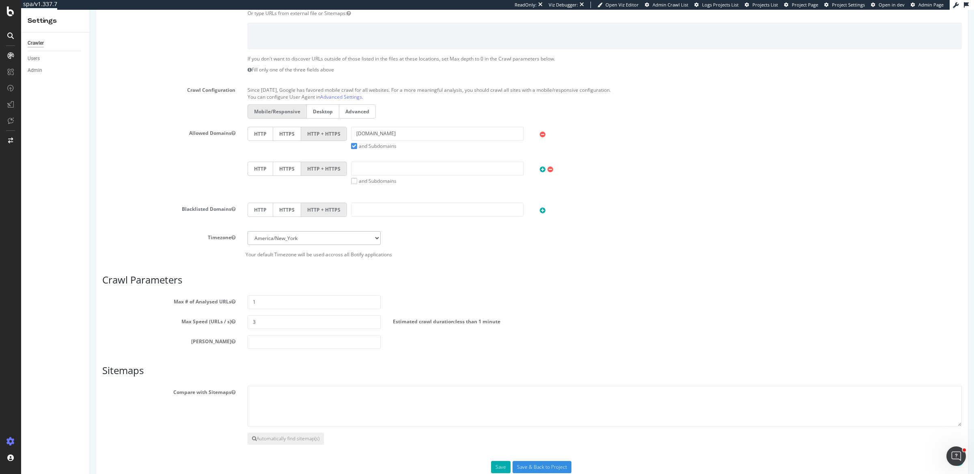
scroll to position [253, 0]
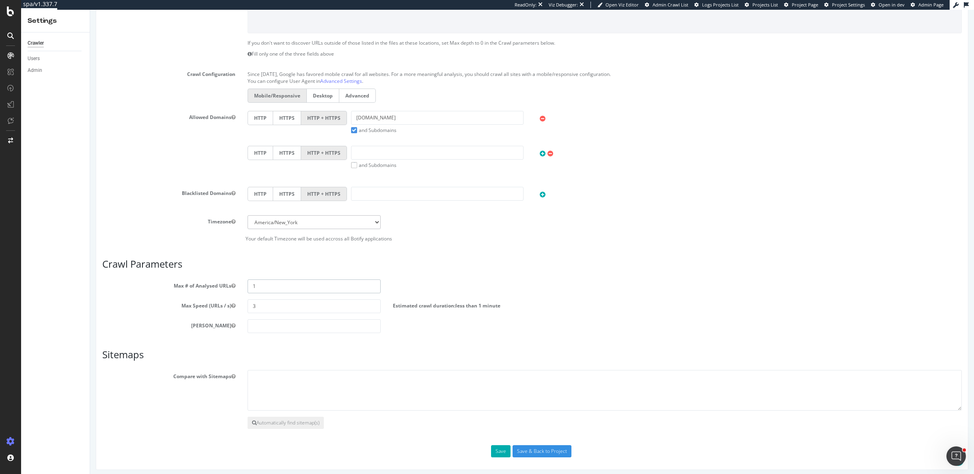
click at [277, 287] on input "1" at bounding box center [314, 286] width 133 height 14
paste input "70000"
type input "70000"
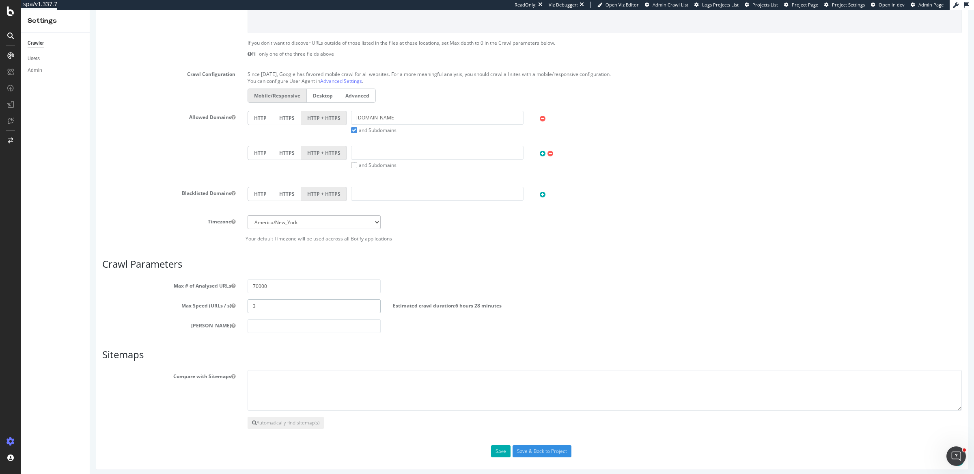
click at [275, 305] on input "3" at bounding box center [314, 306] width 133 height 14
click at [497, 449] on button "Save" at bounding box center [500, 451] width 19 height 12
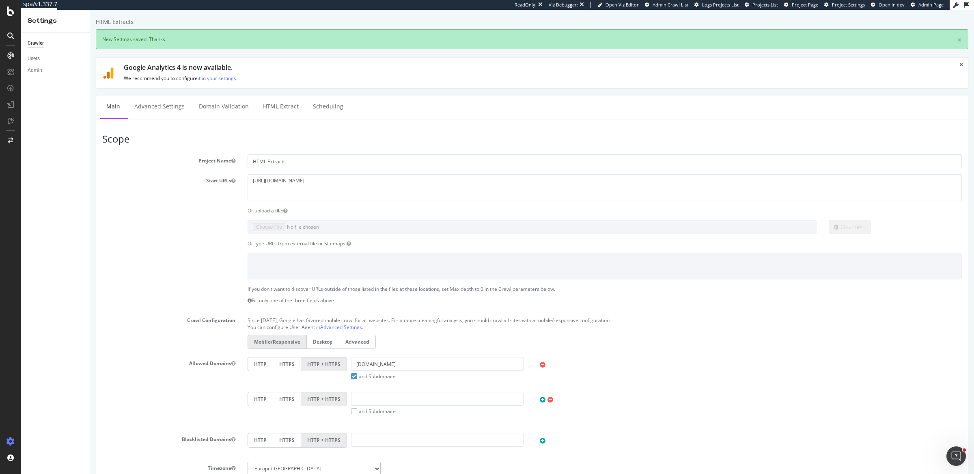
scroll to position [0, 0]
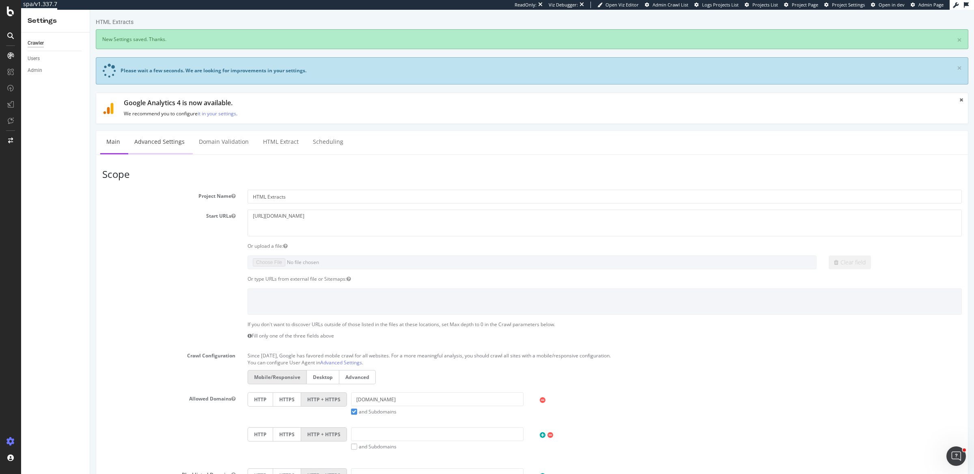
click at [179, 140] on link "Advanced Settings" at bounding box center [159, 142] width 63 height 22
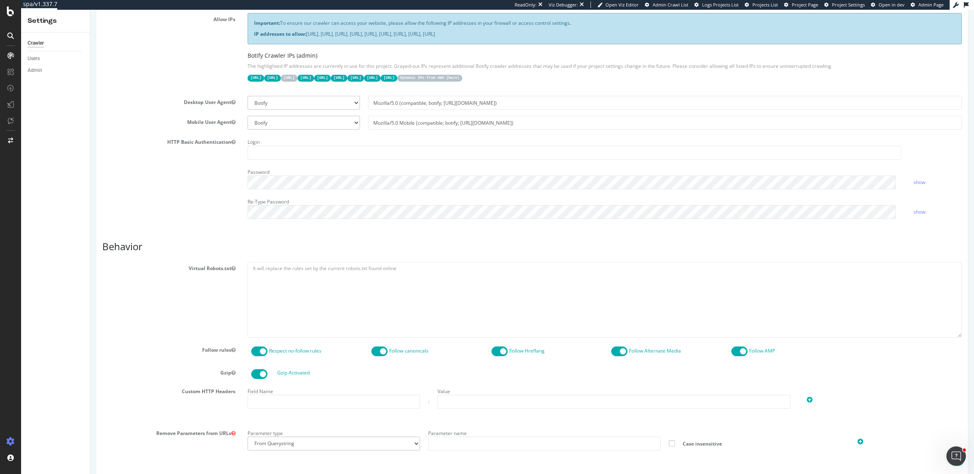
scroll to position [539, 0]
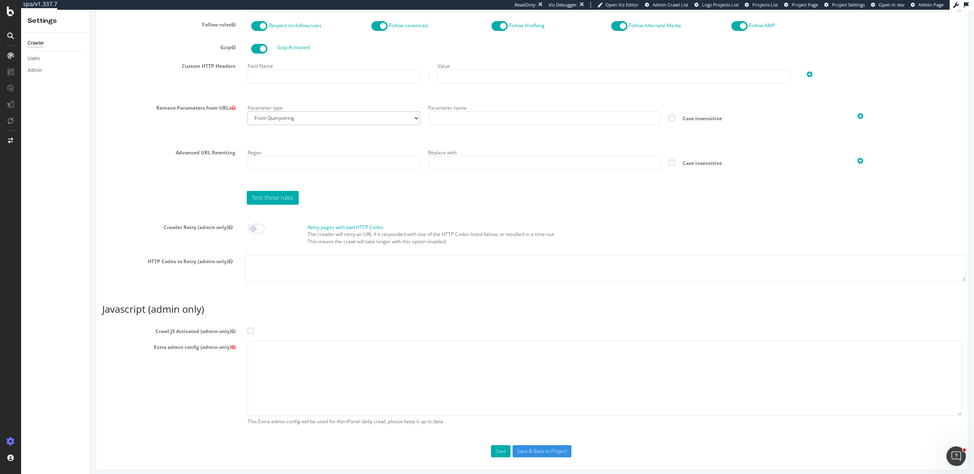
click at [249, 328] on span at bounding box center [251, 331] width 6 height 6
click at [90, 10] on input "Crawl JS Activated (admin only)" at bounding box center [90, 10] width 0 height 0
click at [291, 368] on textarea at bounding box center [605, 378] width 714 height 75
paste textarea "{ "flags": [ "cube" ], "beta": { "pap_mini_rules": [ "+ *[DOMAIN_NAME]/*", "+ *…"
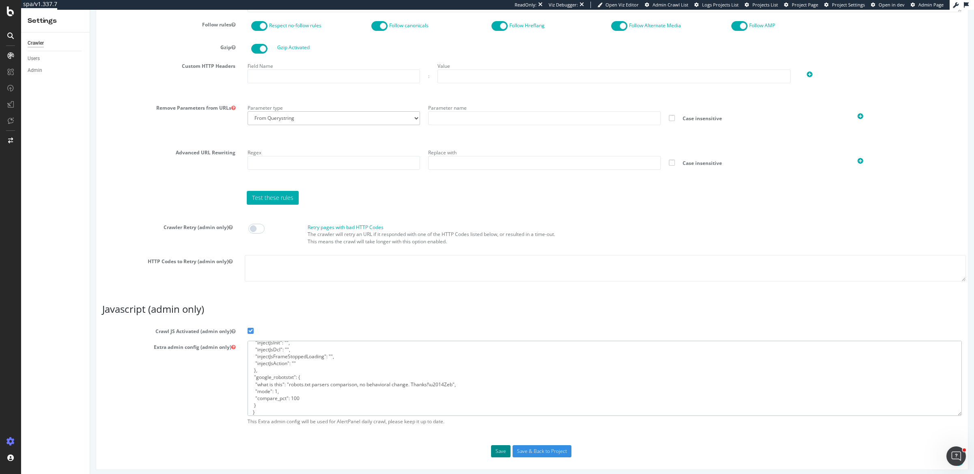
type textarea "{ "flags": [ "cube" ], "beta": { "pap_mini_rules": [ "+ *[DOMAIN_NAME]/*", "+ *…"
click at [501, 447] on button "Save" at bounding box center [500, 451] width 19 height 12
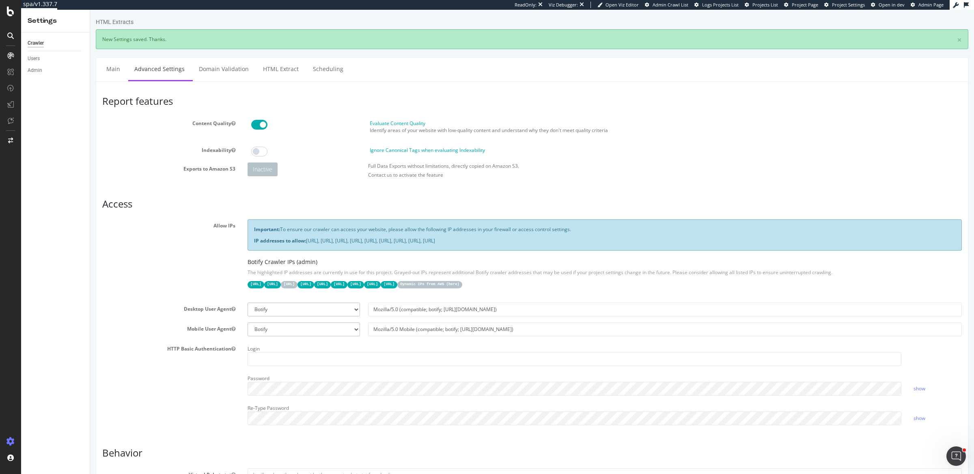
scroll to position [0, 0]
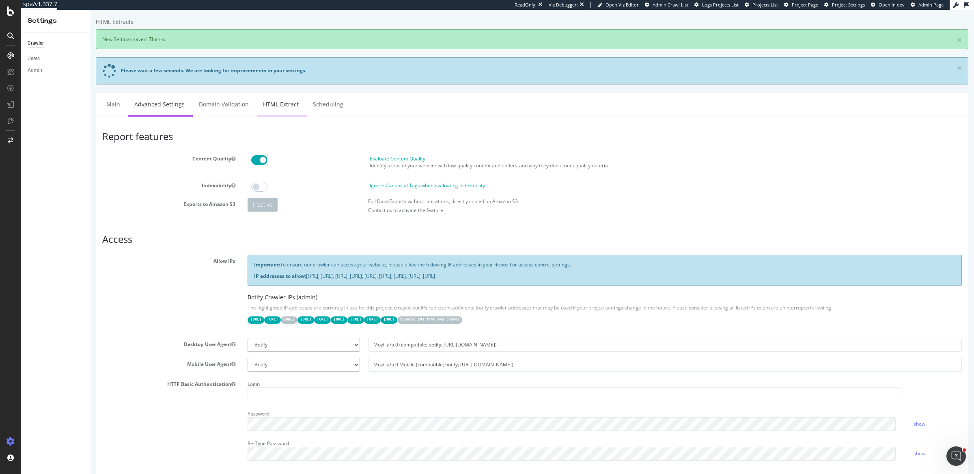
click at [273, 98] on link "HTML Extract" at bounding box center [281, 104] width 48 height 22
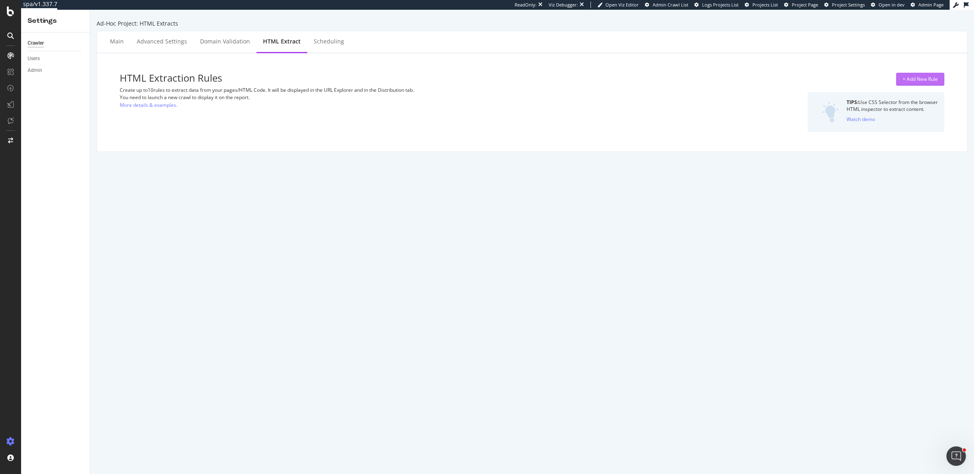
click at [913, 74] on div "+ Add New Rule" at bounding box center [920, 79] width 35 height 12
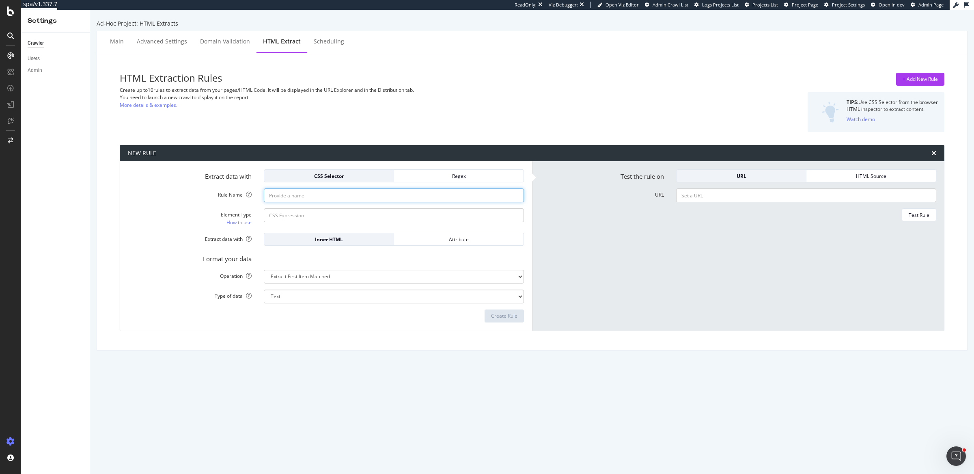
click at [328, 196] on input "Rule Name" at bounding box center [394, 195] width 260 height 14
type input "Date published"
click at [330, 211] on input "Element Type How to use" at bounding box center [394, 215] width 260 height 14
paste input "#main > div.polaris__core-content.polaris__content > div.polaris__simple-grid >…"
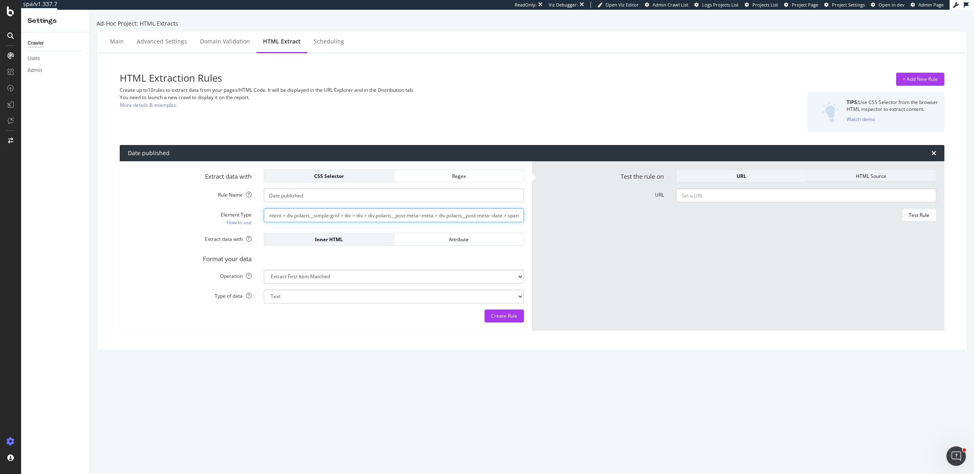
type input "#main > div.polaris__core-content.polaris__content > div.polaris__simple-grid >…"
click at [841, 177] on div "HTML Source" at bounding box center [871, 176] width 117 height 7
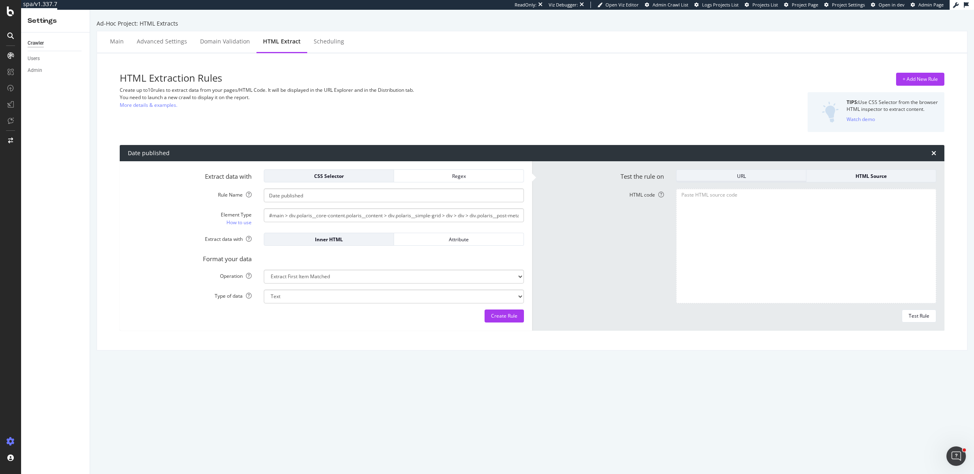
click at [748, 172] on div "URL" at bounding box center [741, 175] width 117 height 11
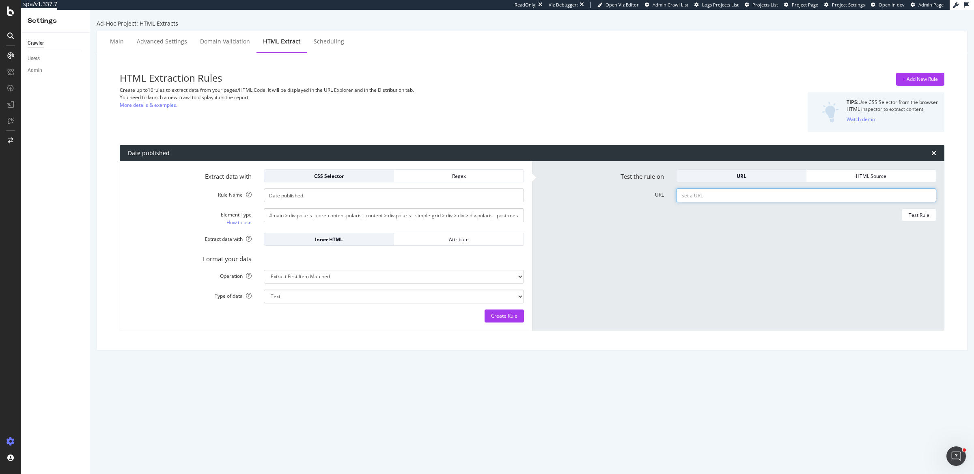
click at [748, 197] on input "URL" at bounding box center [806, 195] width 260 height 14
paste input "https://www.autoexpress.co.uk/news/367668/should-pavement-parking-be-banned-uk-…"
click at [909, 215] on div "Test Rule" at bounding box center [919, 215] width 21 height 7
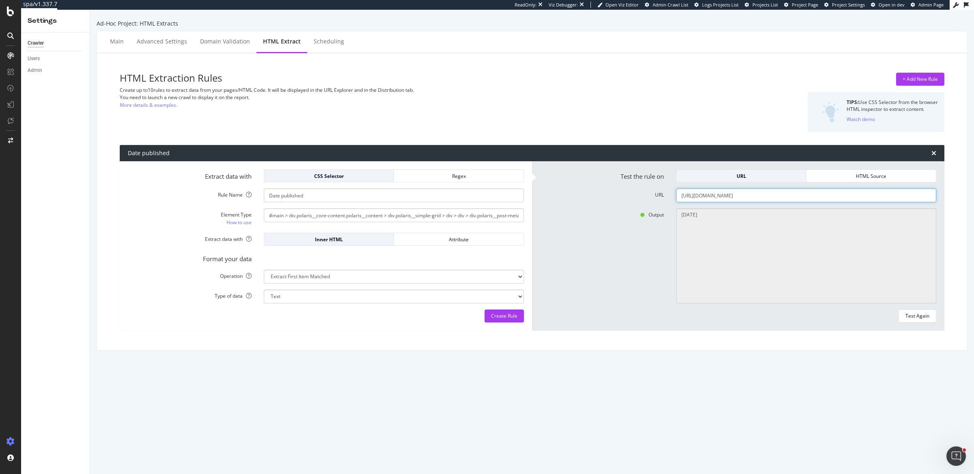
click at [760, 196] on input "https://www.autoexpress.co.uk/news/367668/should-pavement-parking-be-banned-uk-…" at bounding box center [806, 195] width 260 height 14
paste input "opinion/367636/dvla-classic-car-rules-are-outdated-recipe-disaster-and-i-think-…"
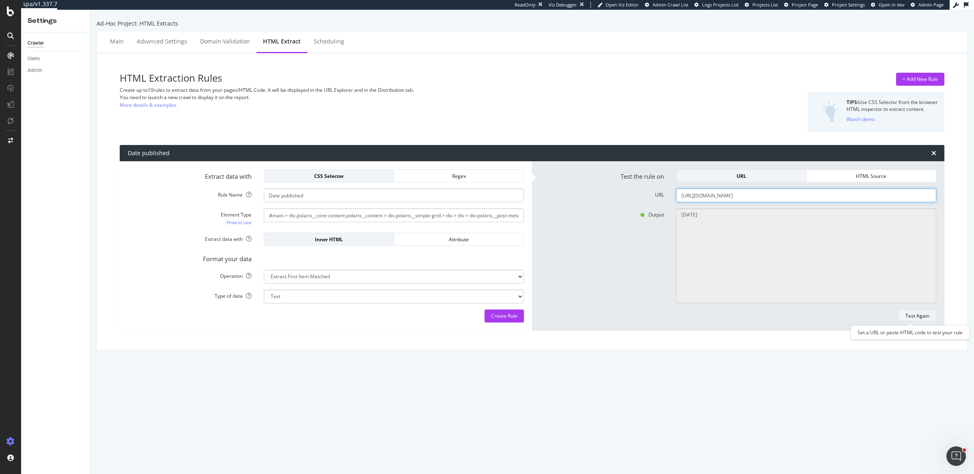
type input "https://www.autoexpress.co.uk/opinion/367636/dvla-classic-car-rules-are-outdate…"
click at [913, 313] on div "Test Again" at bounding box center [918, 315] width 24 height 7
type textarea "26 Aug 2025"
click at [773, 199] on input "https://www.autoexpress.co.uk/opinion/367636/dvla-classic-car-rules-are-outdate…" at bounding box center [806, 195] width 260 height 14
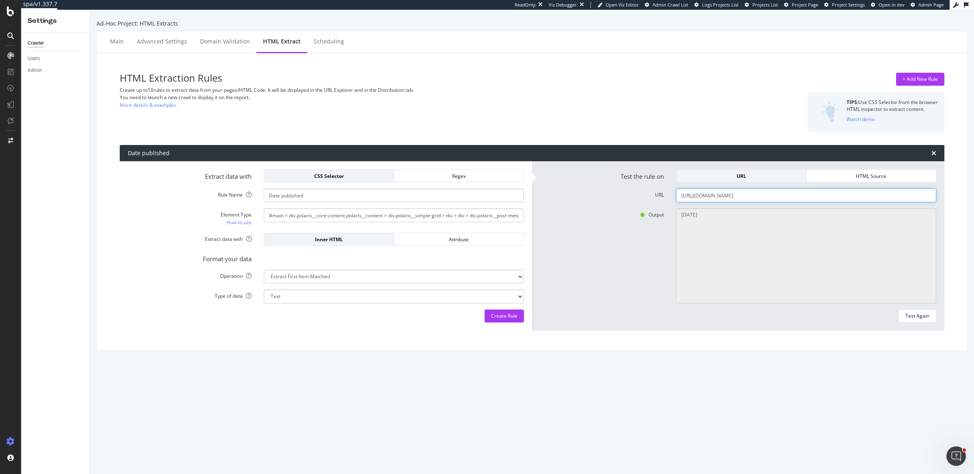
click at [773, 199] on input "https://www.autoexpress.co.uk/opinion/367636/dvla-classic-car-rules-are-outdate…" at bounding box center [806, 195] width 260 height 14
paste input "best/electric-cars"
type input "https://www.autoexpress.co.uk/best/electric-cars"
click at [920, 319] on div "Test Again" at bounding box center [918, 315] width 24 height 7
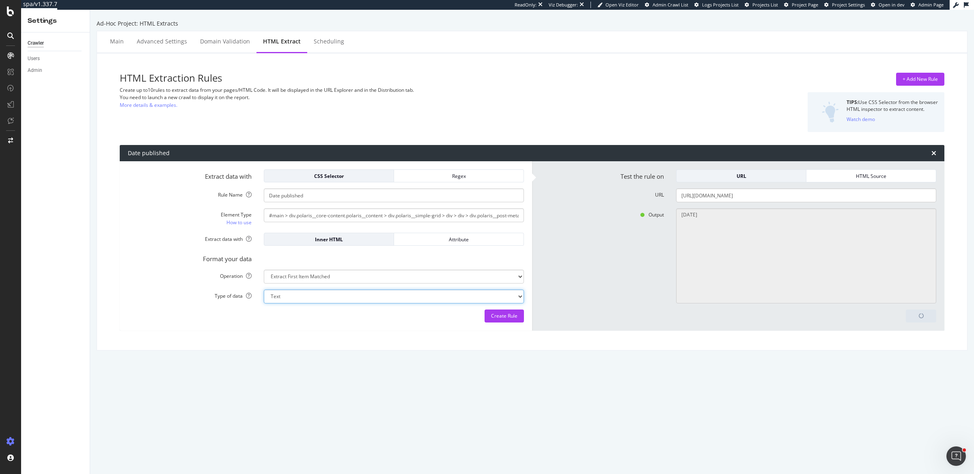
click at [503, 296] on select "Text Integer number Floating point number Date" at bounding box center [394, 296] width 260 height 14
type textarea "21 Aug 2025"
click at [483, 299] on select "Text Integer number Floating point number Date" at bounding box center [394, 296] width 260 height 14
select select "d"
click at [264, 289] on select "Text Integer number Floating point number Date" at bounding box center [394, 296] width 260 height 14
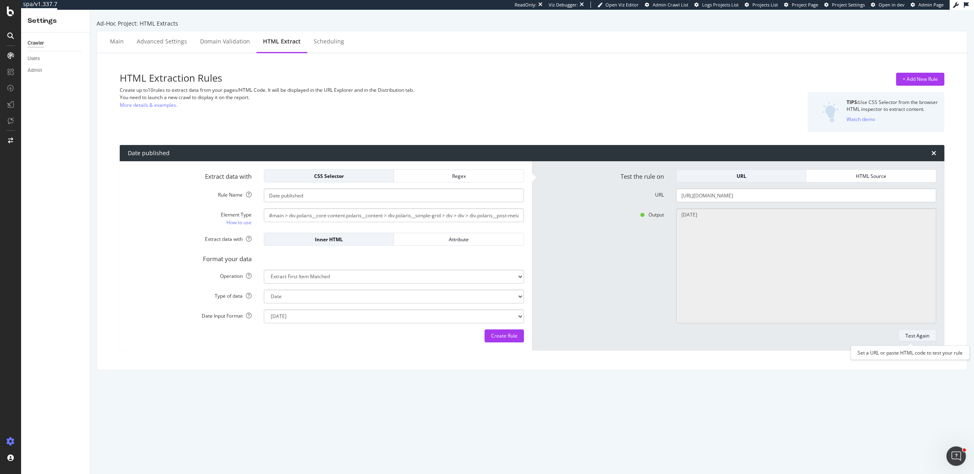
click at [906, 339] on div "Test Again" at bounding box center [918, 335] width 24 height 11
type textarea "Found element: 21 Aug 2025, not the type DATETIME you asked."
click at [380, 274] on select "Extract First Item Matched Extract First 3 Items Matched Count Number of Occure…" at bounding box center [394, 277] width 260 height 14
click at [461, 293] on select "Text Integer number Floating point number Date" at bounding box center [394, 296] width 260 height 14
select select "s"
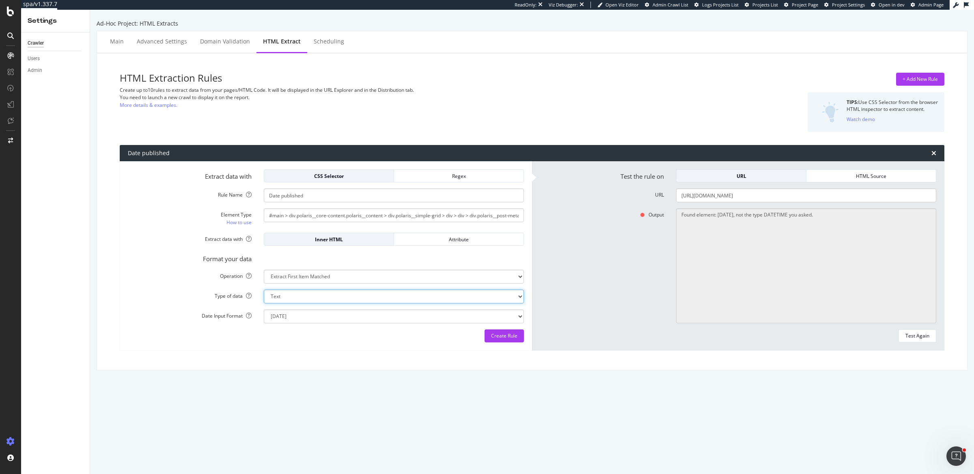
click at [264, 289] on select "Text Integer number Floating point number Date" at bounding box center [394, 296] width 260 height 14
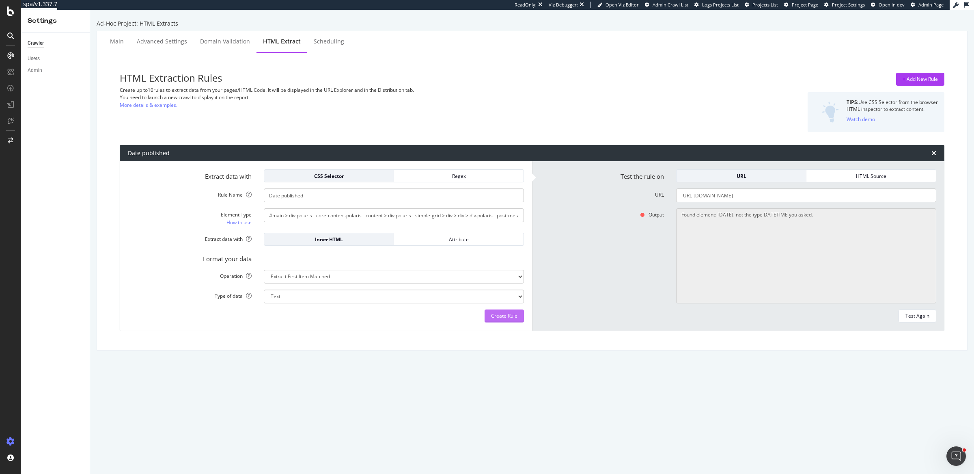
click at [507, 318] on div "Create Rule" at bounding box center [504, 315] width 26 height 7
click at [920, 82] on div "+ Add New Rule" at bounding box center [920, 79] width 35 height 7
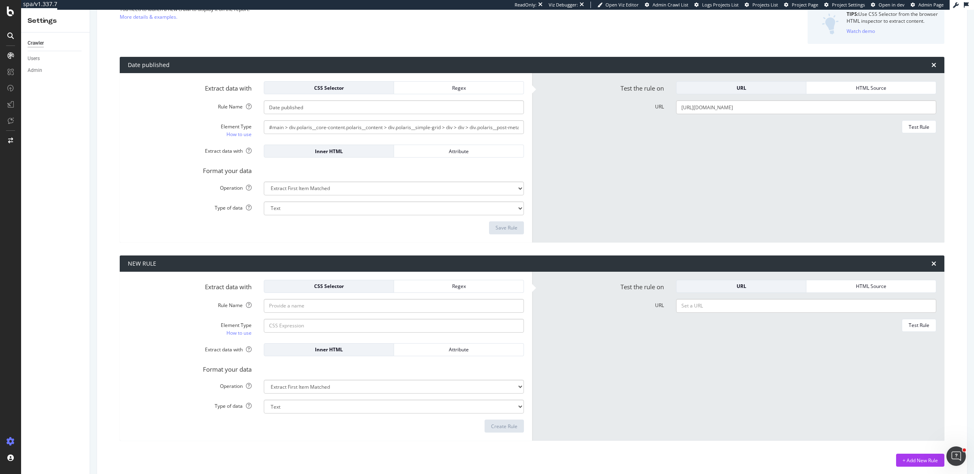
scroll to position [93, 0]
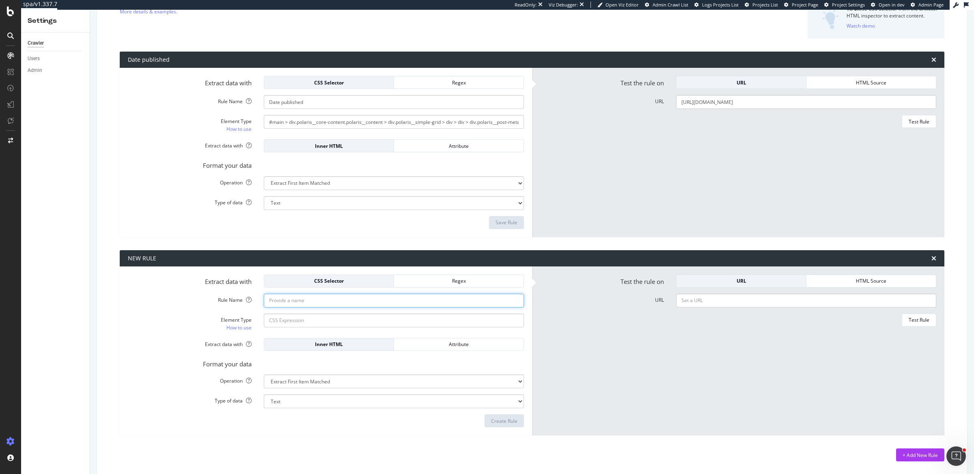
click at [324, 109] on input "Rule Name" at bounding box center [394, 102] width 260 height 14
type input "Author name"
click at [332, 129] on input "Element Type How to use" at bounding box center [394, 122] width 260 height 14
paste input "#main > div.polaris__core-content.polaris__content > div.polaris__simple-grid >…"
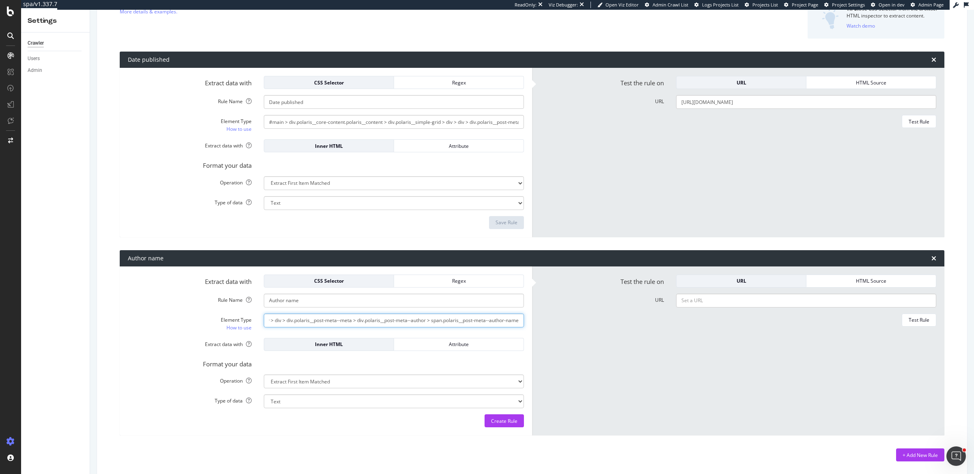
type input "#main > div.polaris__core-content.polaris__content > div.polaris__simple-grid >…"
click at [742, 109] on input "URL" at bounding box center [806, 102] width 260 height 14
paste input "https://www.autoexpress.co.uk/best/electric-cars"
click at [918, 319] on div "Test Rule" at bounding box center [919, 319] width 21 height 7
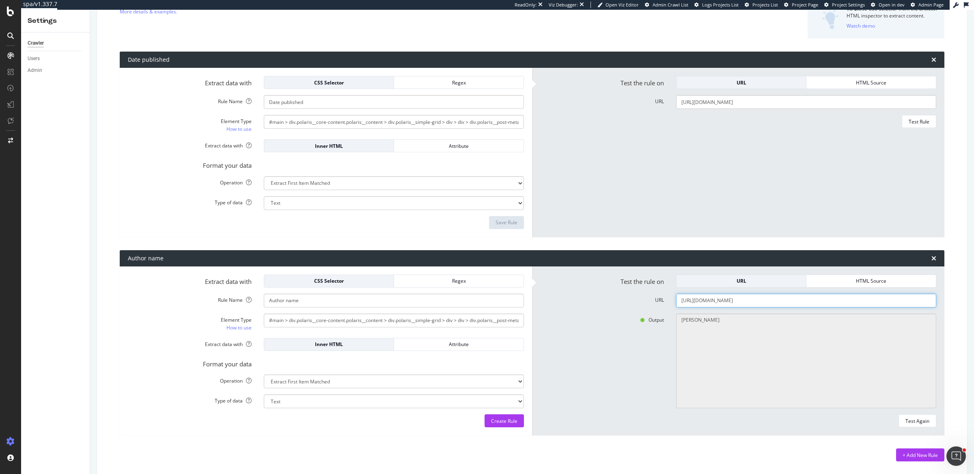
click at [739, 109] on input "https://www.autoexpress.co.uk/best/electric-cars" at bounding box center [806, 102] width 260 height 14
paste input "news/ev-grant"
type input "https://www.autoexpress.co.uk/news/ev-grant"
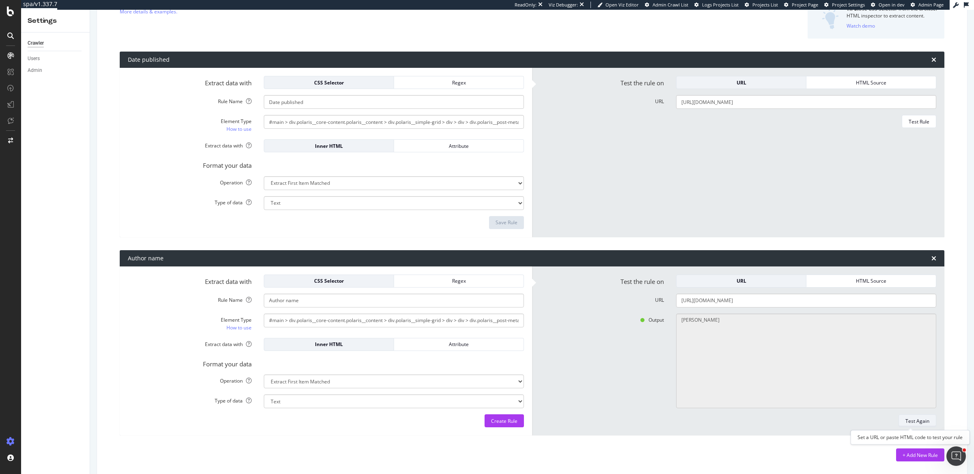
click at [906, 420] on div "Test Again" at bounding box center [918, 420] width 24 height 7
type textarea "Ellis Hyde, Tom Jervis"
click at [514, 421] on button "Create Rule" at bounding box center [504, 420] width 39 height 13
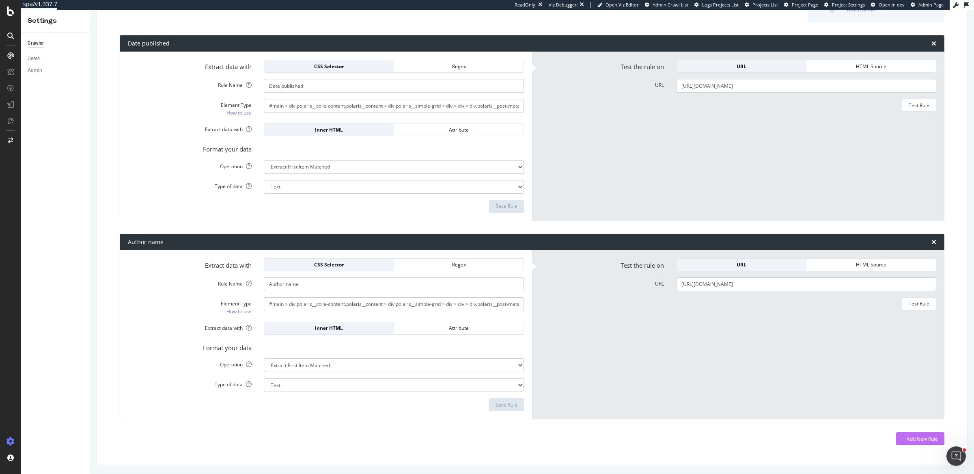
click at [903, 438] on div "+ Add New Rule" at bounding box center [920, 438] width 35 height 7
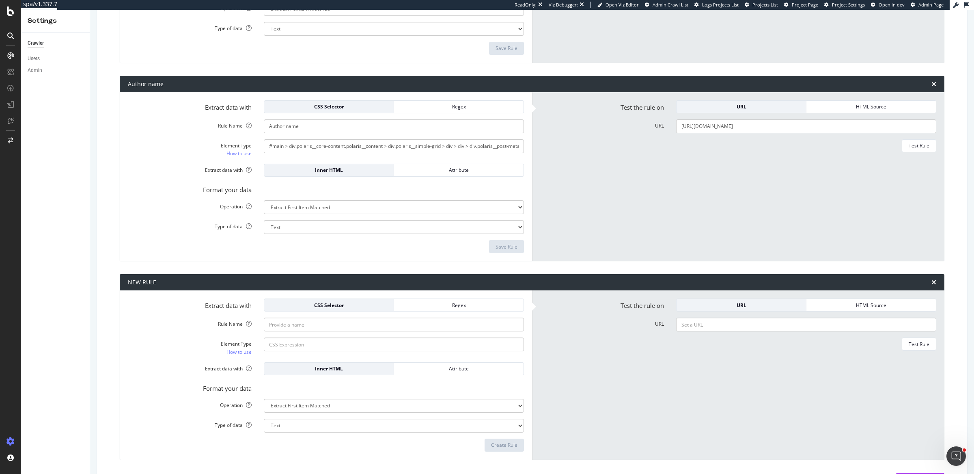
scroll to position [291, 0]
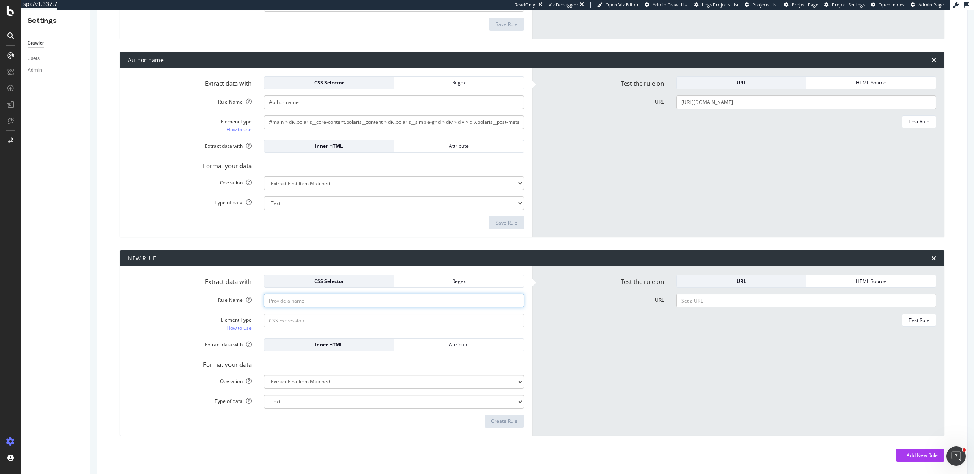
click at [425, 279] on div "Regex" at bounding box center [459, 281] width 117 height 7
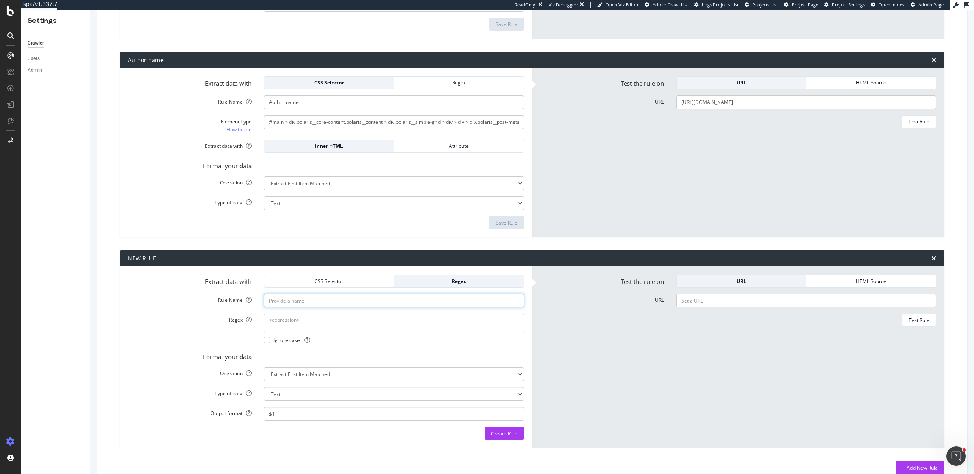
type input "Header Tag Count"
click at [358, 322] on textarea "Regex" at bounding box center [394, 322] width 260 height 19
paste textarea "<h[1-6]\b[^>]*>.*?<\/h[1-6]>"
type textarea "<h[1-6]\b[^>]*>.*?<\/h[1-6]>"
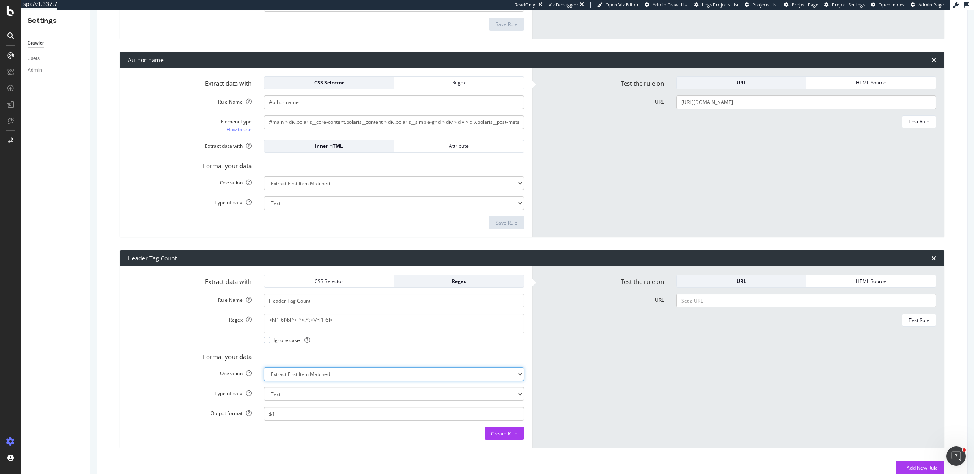
select select "count"
select select "i"
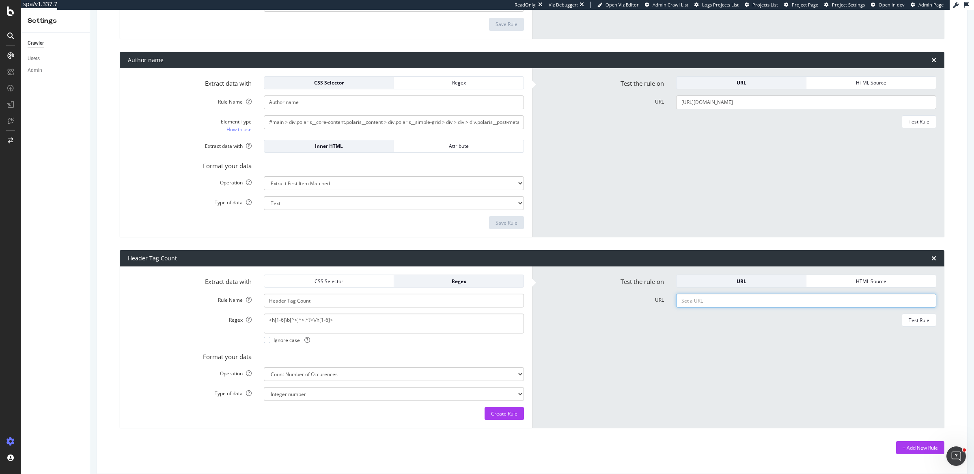
paste input "https://www.autoexpress.co.uk/news/ev-grant"
click at [923, 317] on button "Test Rule" at bounding box center [919, 319] width 35 height 13
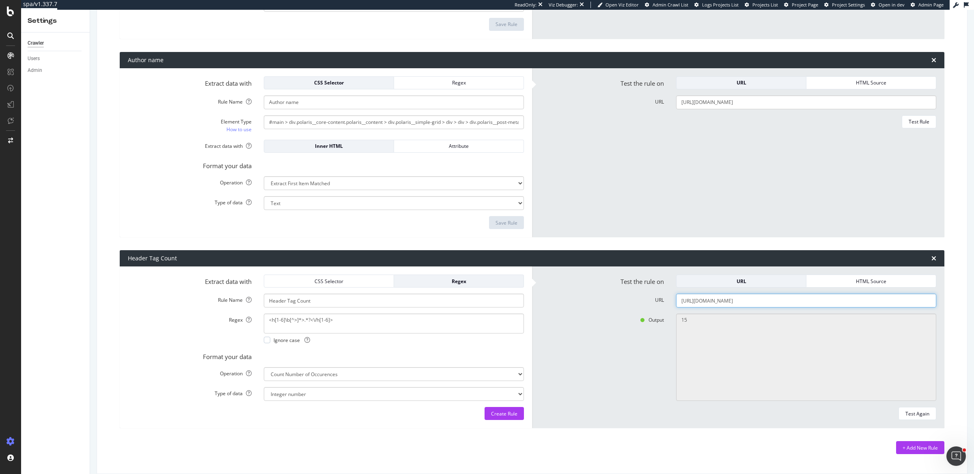
paste input "buy-a-car"
type input "https://www.autoexpress.co.uk/buy-a-car"
click at [919, 410] on div "Test Again" at bounding box center [918, 413] width 24 height 7
type textarea "13"
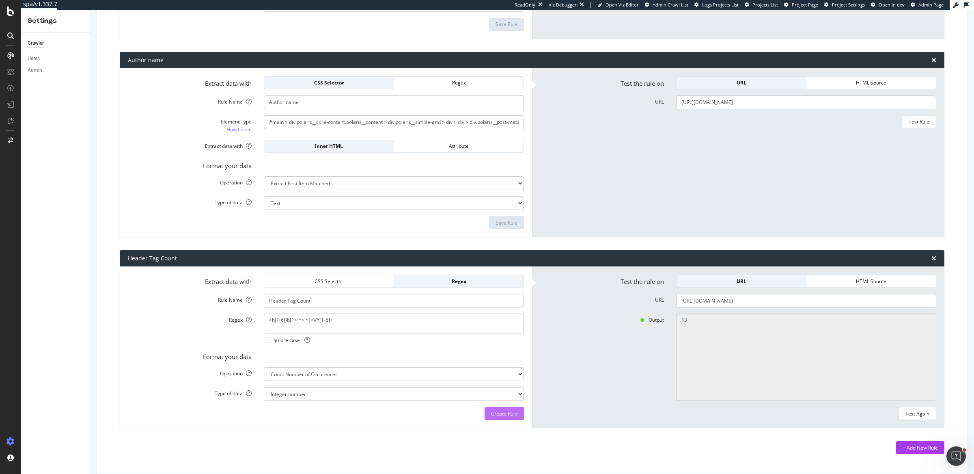
click at [491, 410] on div "Create Rule" at bounding box center [504, 413] width 26 height 7
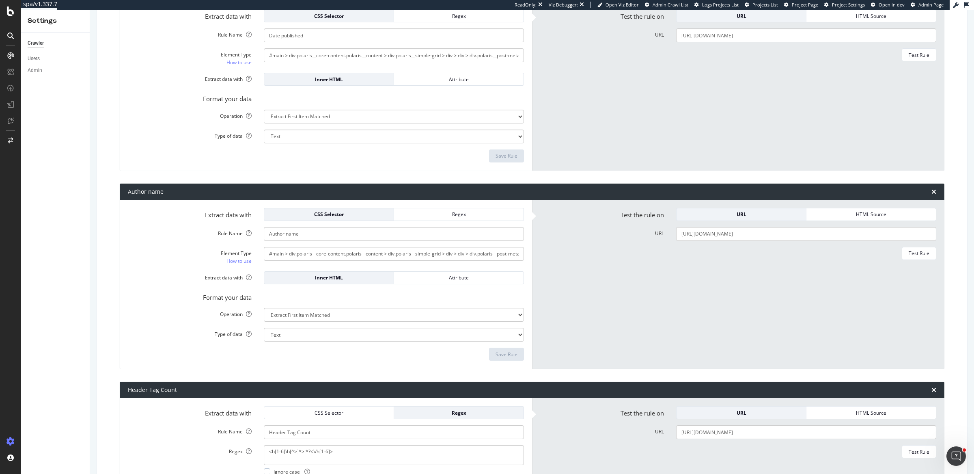
scroll to position [0, 0]
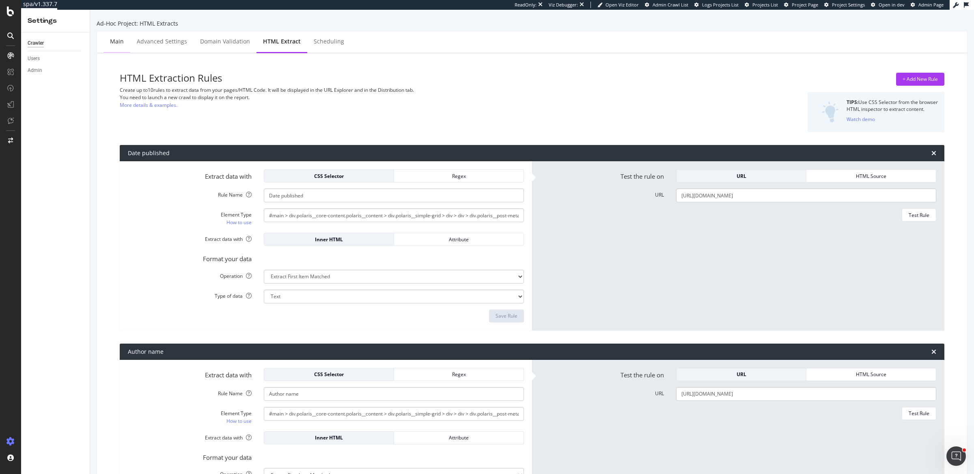
click at [111, 44] on div "Main" at bounding box center [117, 41] width 14 height 8
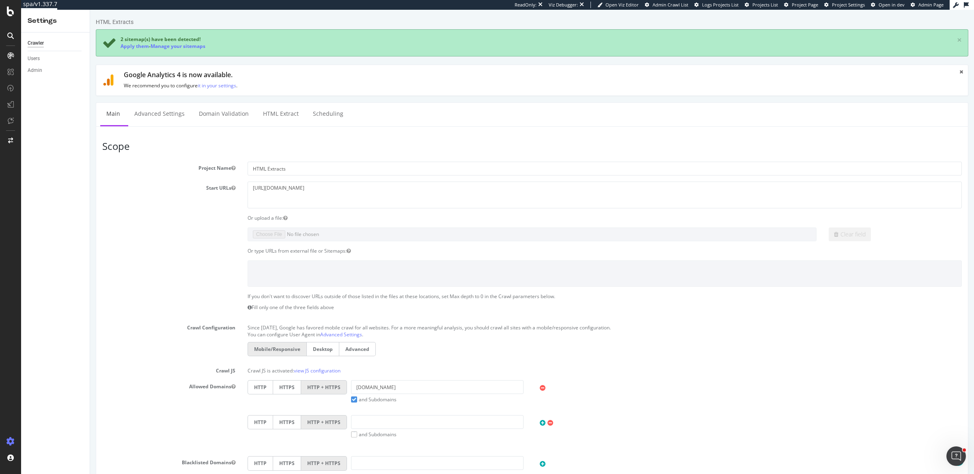
scroll to position [269, 0]
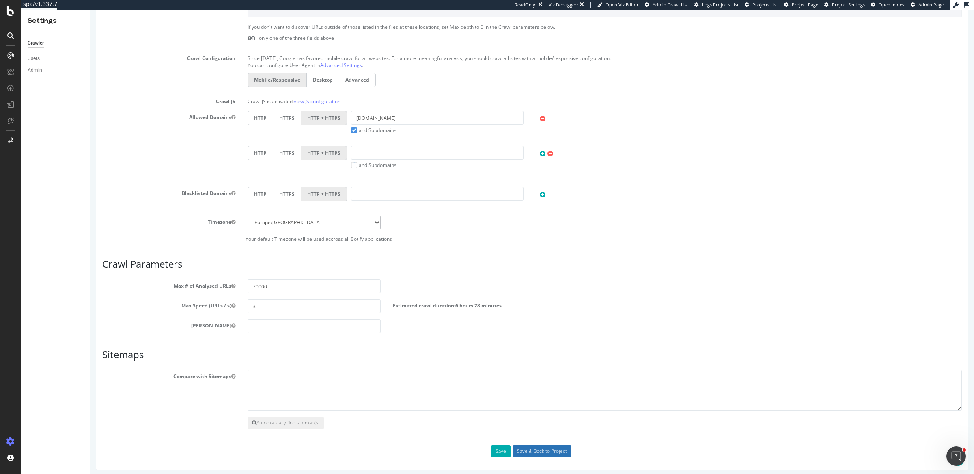
click at [536, 447] on input "Save & Back to Project" at bounding box center [542, 451] width 59 height 12
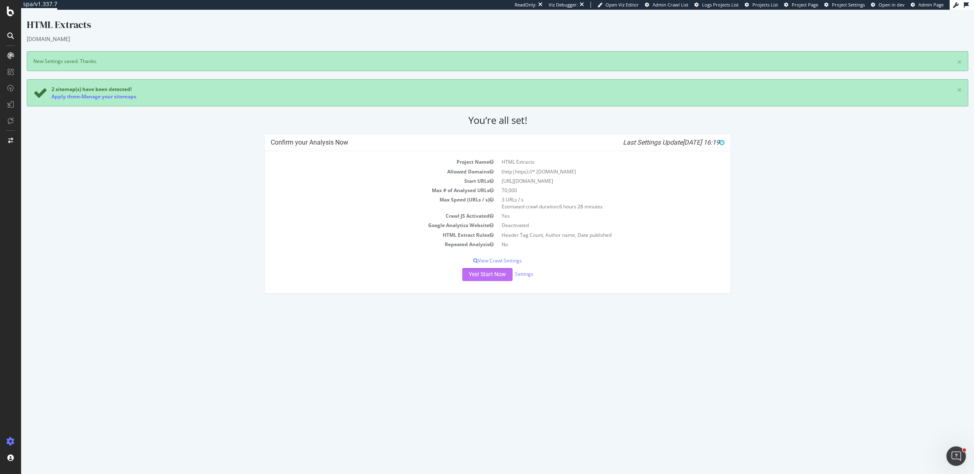
click at [495, 273] on button "Yes! Start Now" at bounding box center [487, 274] width 50 height 13
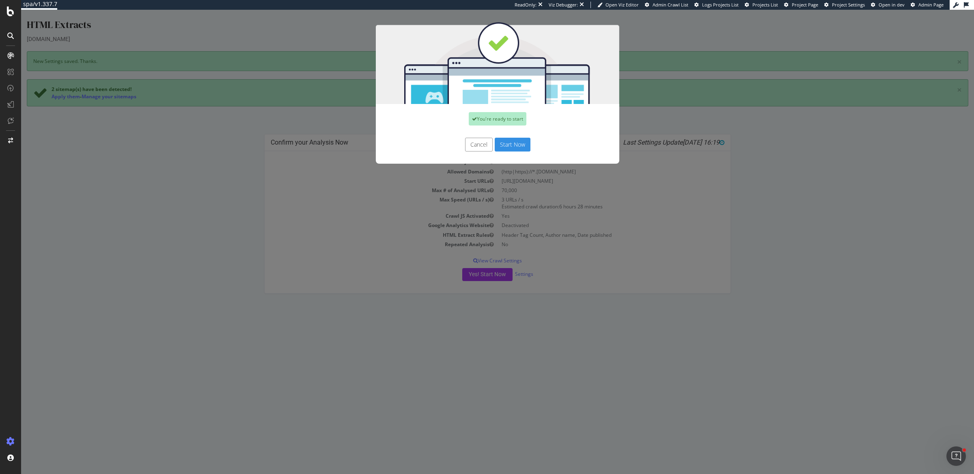
click at [520, 142] on button "Start Now" at bounding box center [513, 145] width 36 height 14
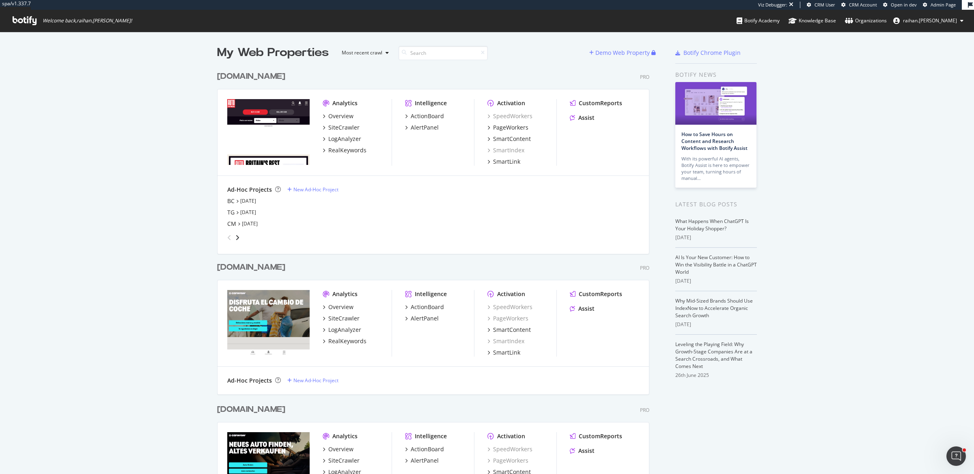
click at [277, 81] on div "[DOMAIN_NAME]" at bounding box center [251, 77] width 68 height 12
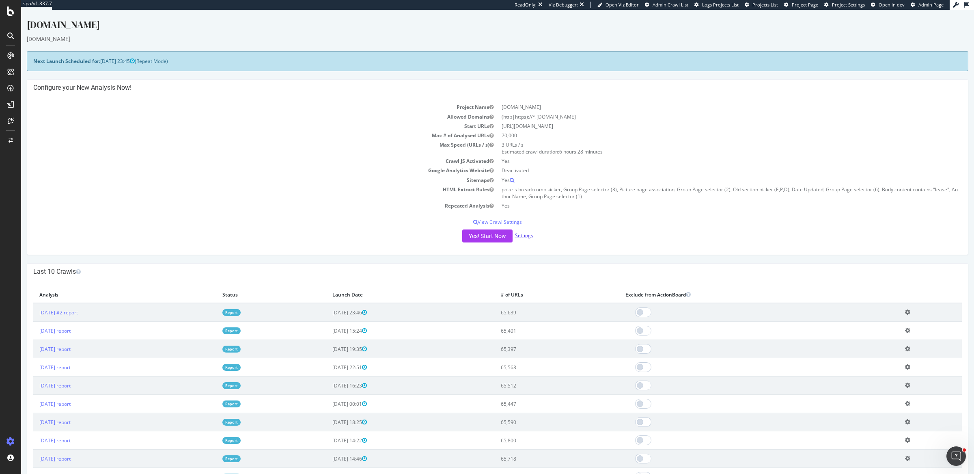
click at [523, 235] on link "Settings" at bounding box center [524, 235] width 18 height 7
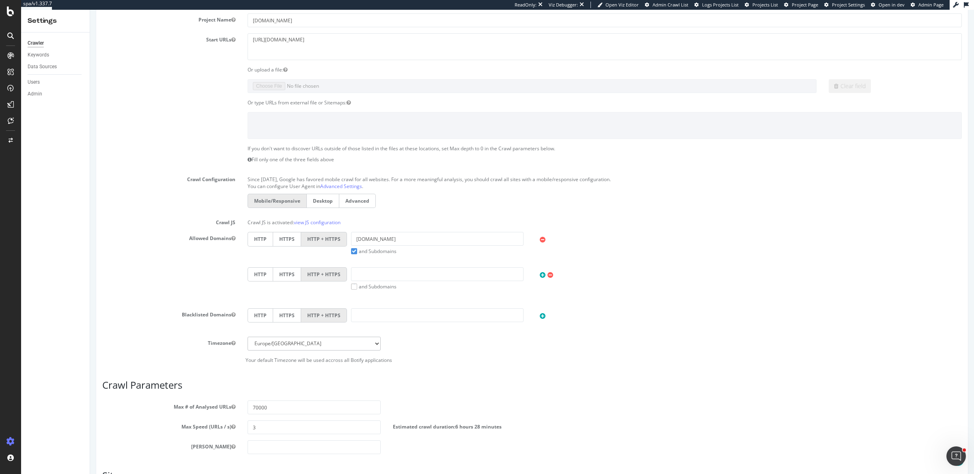
scroll to position [197, 0]
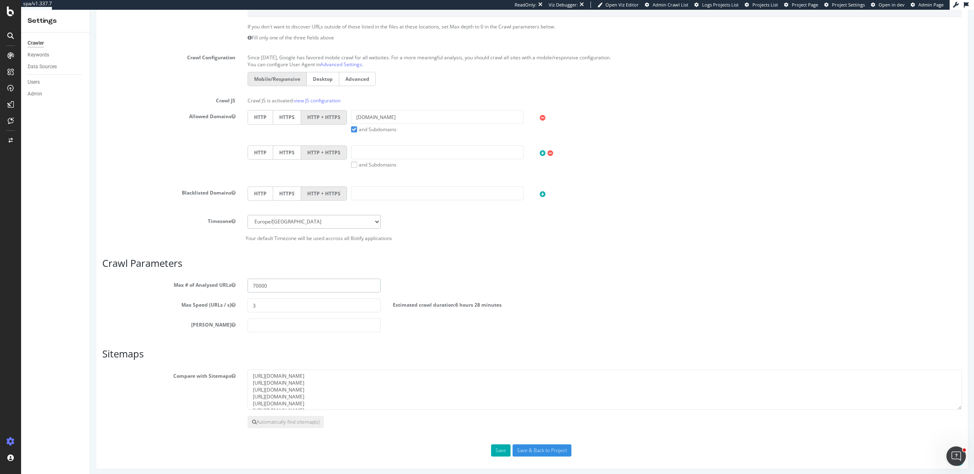
click at [287, 281] on input "70000" at bounding box center [314, 285] width 133 height 14
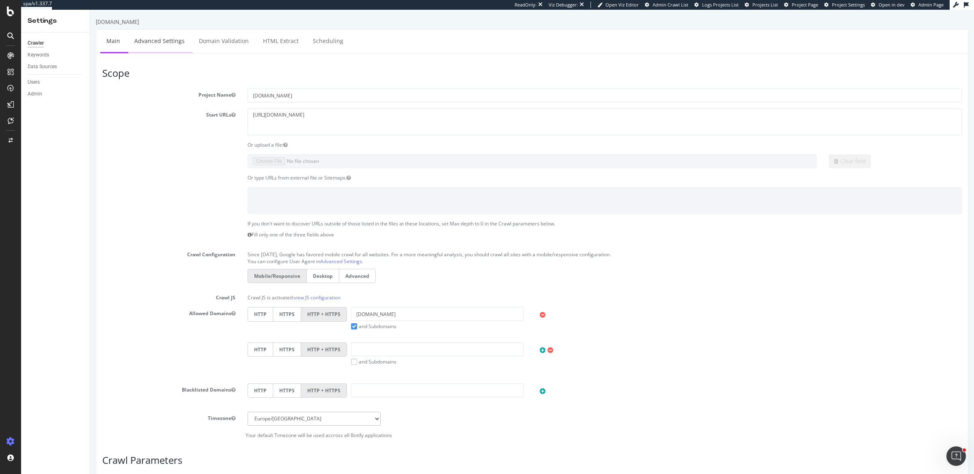
click at [160, 43] on link "Advanced Settings" at bounding box center [159, 41] width 63 height 22
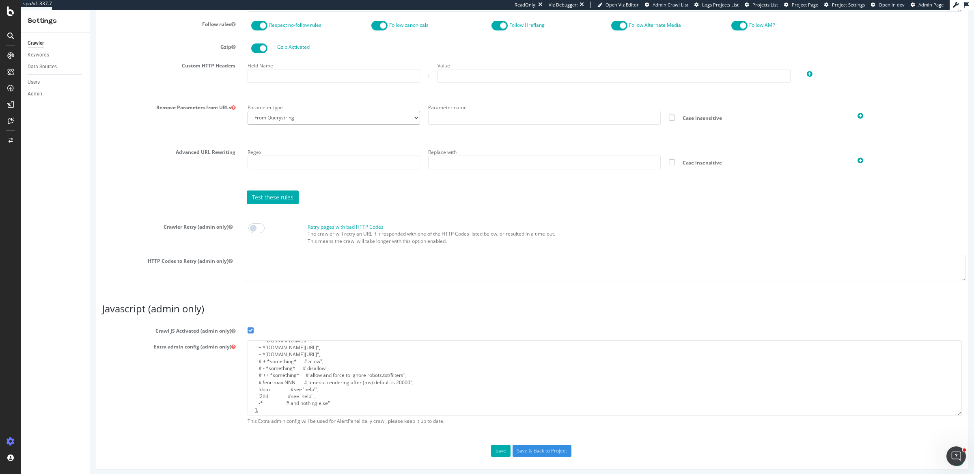
scroll to position [64, 0]
click at [289, 377] on textarea "{ "flags": [ "cube" ], "beta": { "pap_mini_rules": [ "+ *[DOMAIN_NAME]/*", "+ *…" at bounding box center [605, 377] width 714 height 75
